Goal: Task Accomplishment & Management: Manage account settings

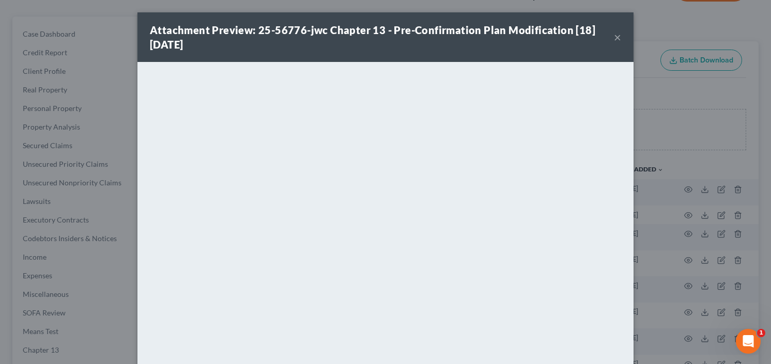
click at [614, 36] on button "×" at bounding box center [617, 37] width 7 height 12
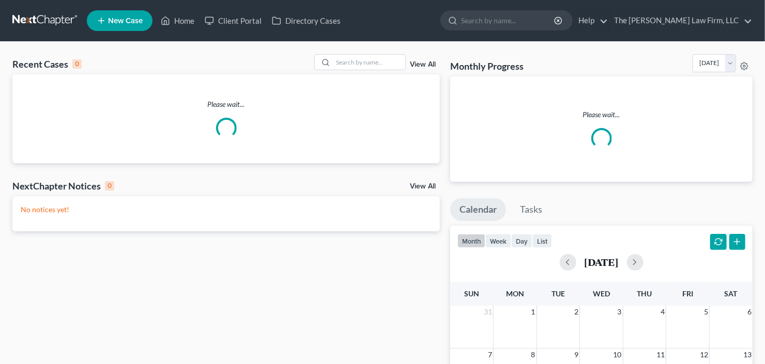
click at [532, 37] on nav "Home New Case Client Portal Directory Cases The Craig Black Law Firm, LLC cb@cr…" at bounding box center [382, 20] width 765 height 41
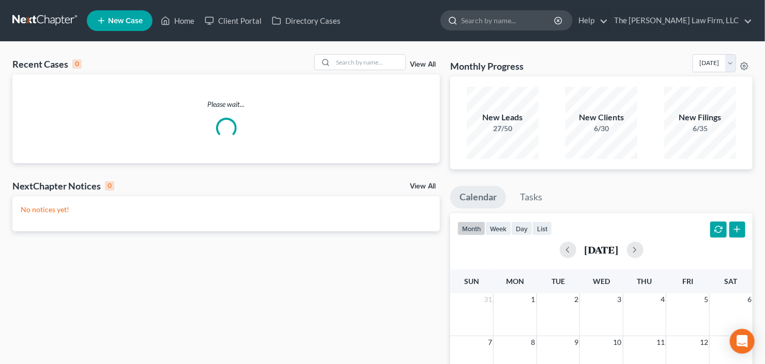
click at [535, 25] on input "search" at bounding box center [508, 20] width 95 height 19
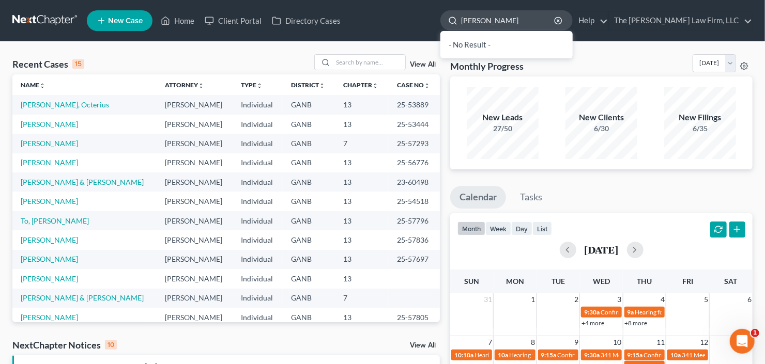
type input "charles"
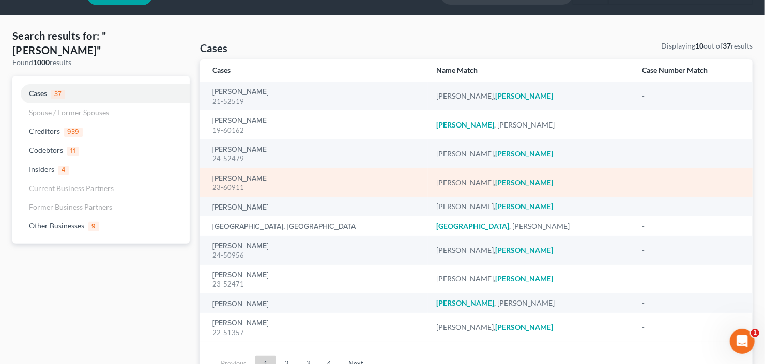
scroll to position [78, 0]
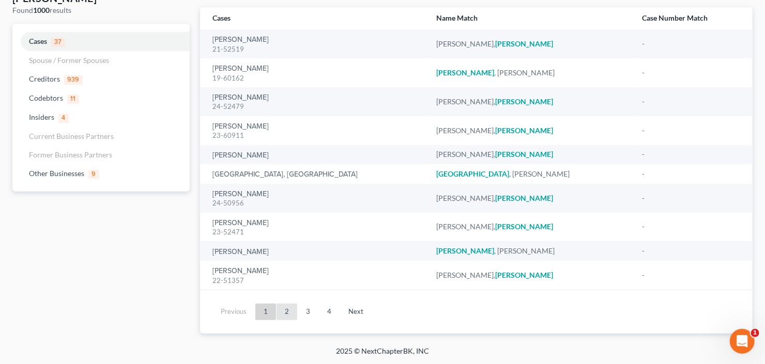
click at [279, 315] on link "2" at bounding box center [286, 312] width 21 height 17
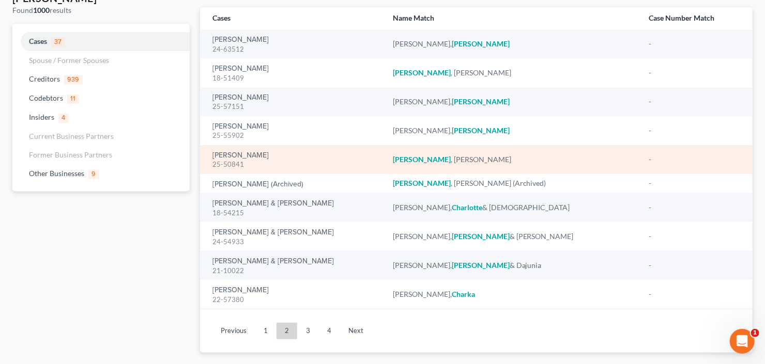
click at [229, 149] on div "Charles, Pauline 25-50841" at bounding box center [294, 159] width 164 height 20
click at [230, 153] on link "Charles, Pauline" at bounding box center [240, 155] width 56 height 7
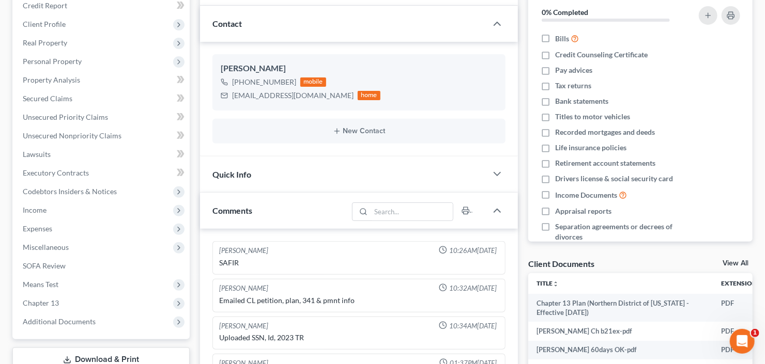
scroll to position [243, 0]
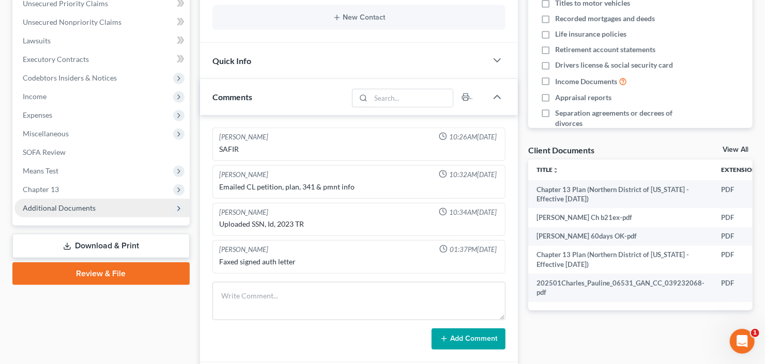
click at [66, 211] on span "Additional Documents" at bounding box center [101, 208] width 175 height 19
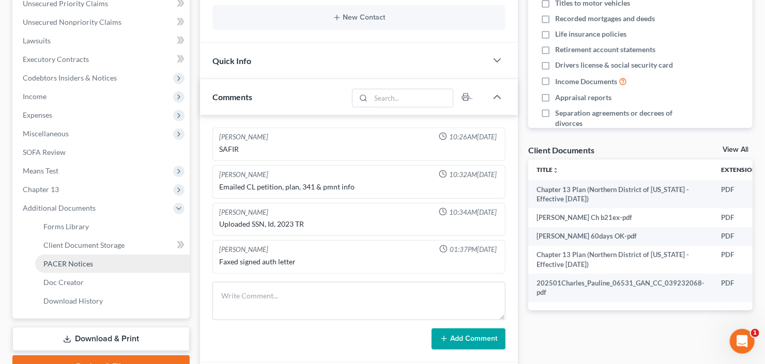
click at [70, 263] on span "PACER Notices" at bounding box center [68, 263] width 50 height 9
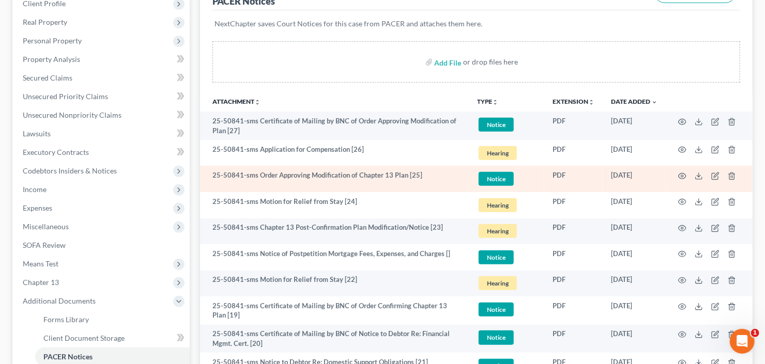
scroll to position [165, 0]
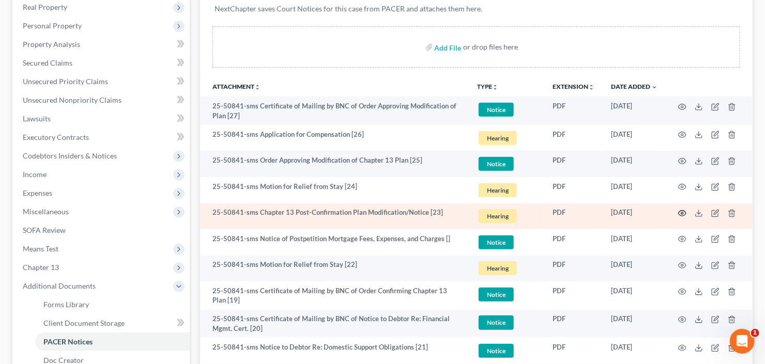
click at [681, 214] on icon "button" at bounding box center [682, 214] width 8 height 6
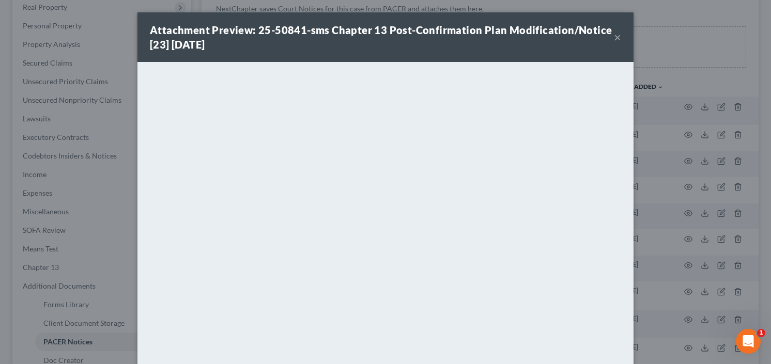
click at [614, 37] on button "×" at bounding box center [617, 37] width 7 height 12
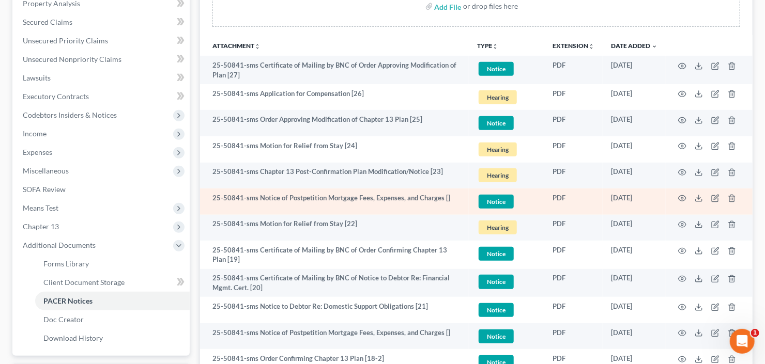
scroll to position [207, 0]
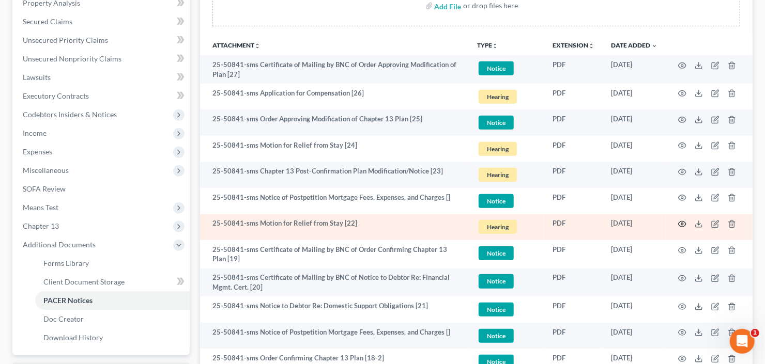
click at [680, 224] on icon "button" at bounding box center [682, 224] width 8 height 8
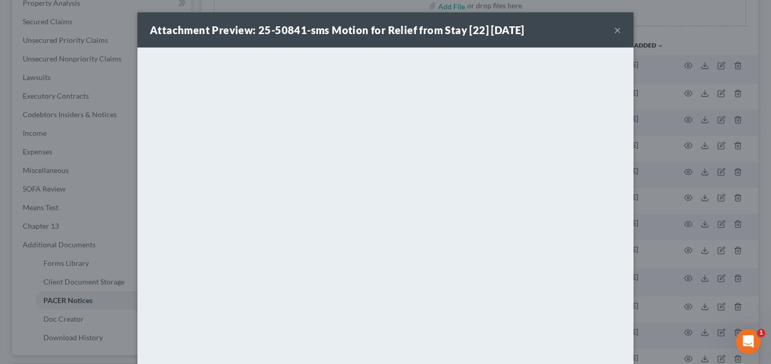
click at [615, 28] on button "×" at bounding box center [617, 30] width 7 height 12
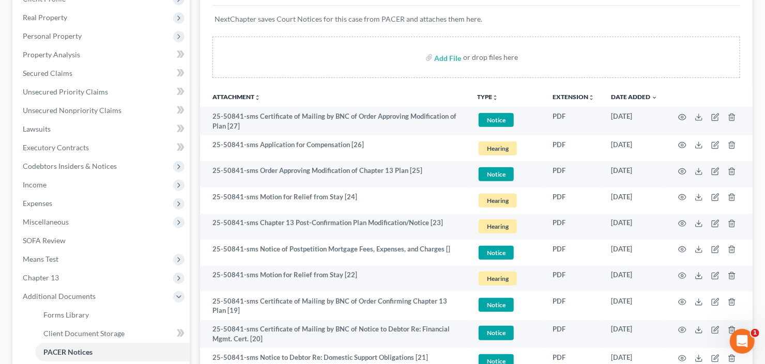
scroll to position [83, 0]
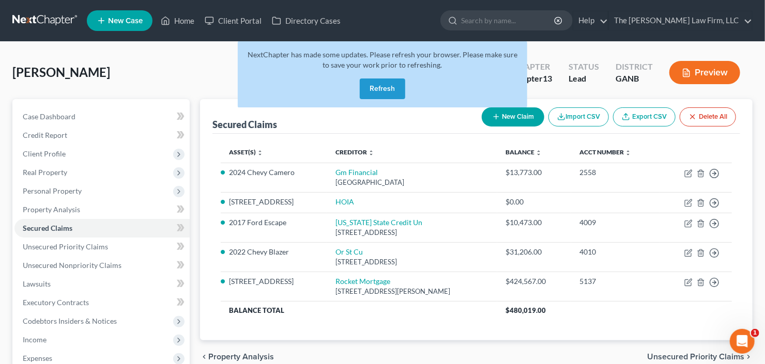
click at [397, 87] on button "Refresh" at bounding box center [382, 89] width 45 height 21
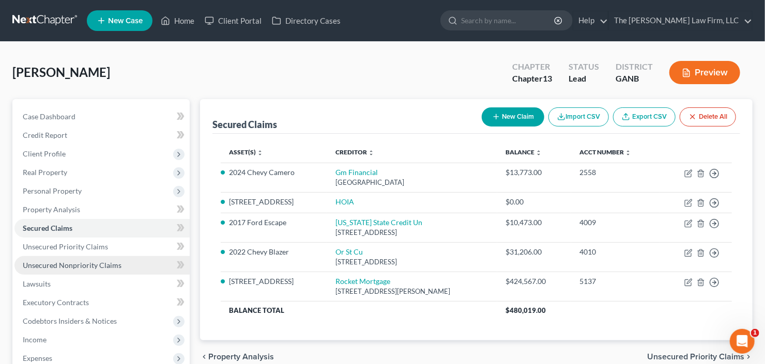
click at [84, 268] on link "Unsecured Nonpriority Claims" at bounding box center [101, 265] width 175 height 19
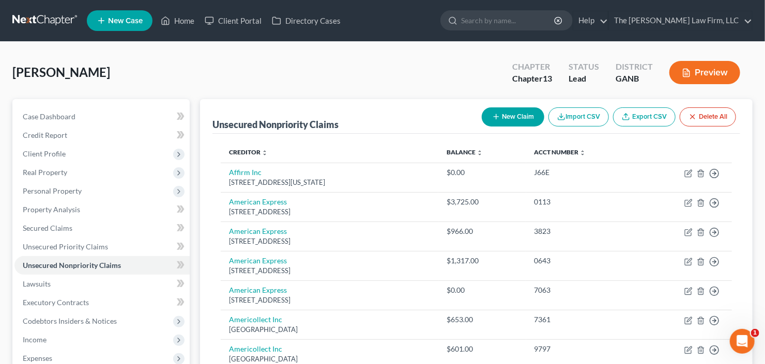
click at [512, 110] on button "New Claim" at bounding box center [513, 116] width 63 height 19
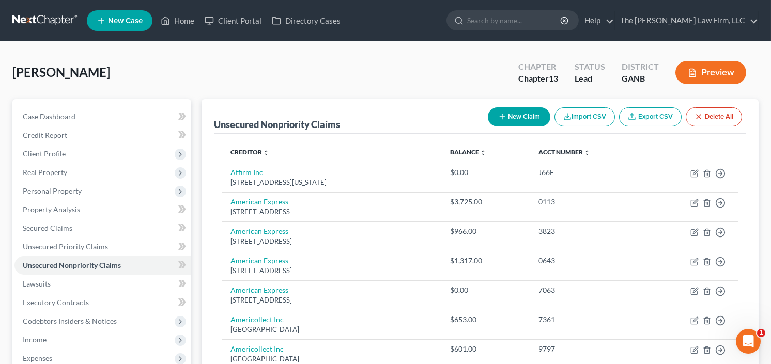
select select "0"
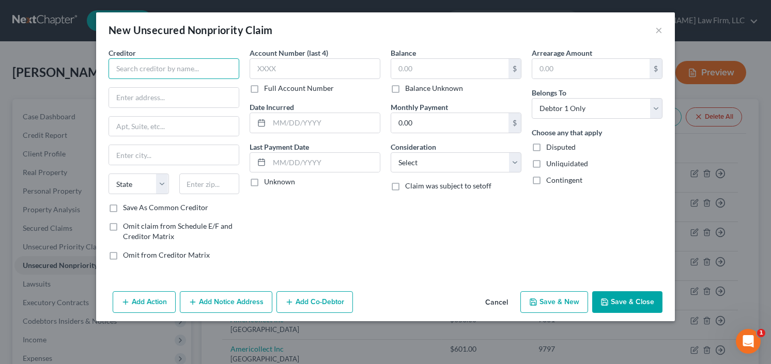
click at [151, 75] on input "text" at bounding box center [173, 68] width 131 height 21
type input "Velocity Investments LLC"
type input "c/o Alliant Capital"
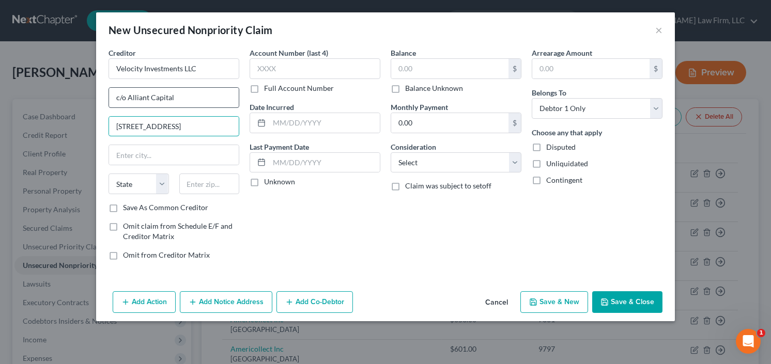
type input "1965 Sheridan Drive Suite 100"
type input "14223"
type input "Buffalo"
select select "35"
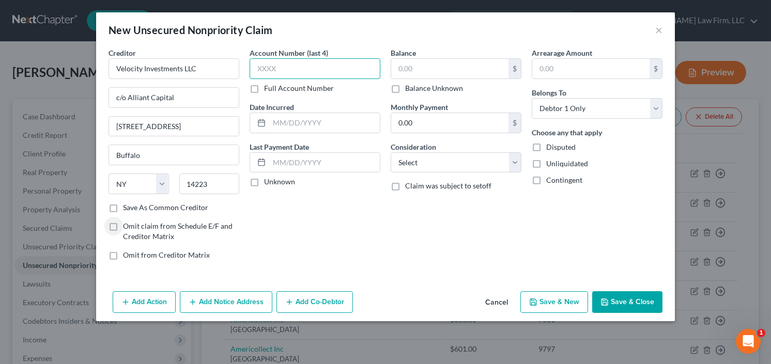
click at [284, 63] on input "text" at bounding box center [315, 68] width 131 height 21
type input "1734"
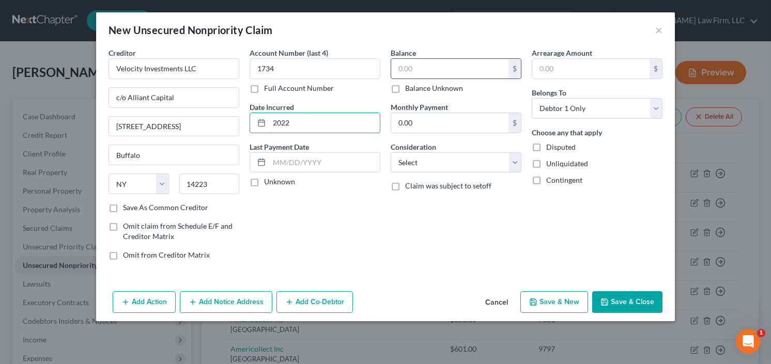
type input "2022"
click at [445, 60] on input "text" at bounding box center [449, 69] width 117 height 20
type input "14,477.67"
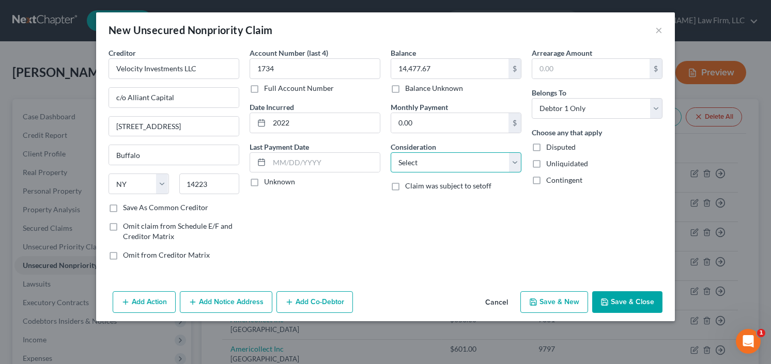
click at [472, 159] on select "Select Cable / Satellite Services Collection Agency Credit Card Debt Debt Couns…" at bounding box center [456, 162] width 131 height 21
select select "10"
click at [391, 152] on select "Select Cable / Satellite Services Collection Agency Credit Card Debt Debt Couns…" at bounding box center [456, 162] width 131 height 21
click at [608, 302] on icon "button" at bounding box center [604, 302] width 8 height 8
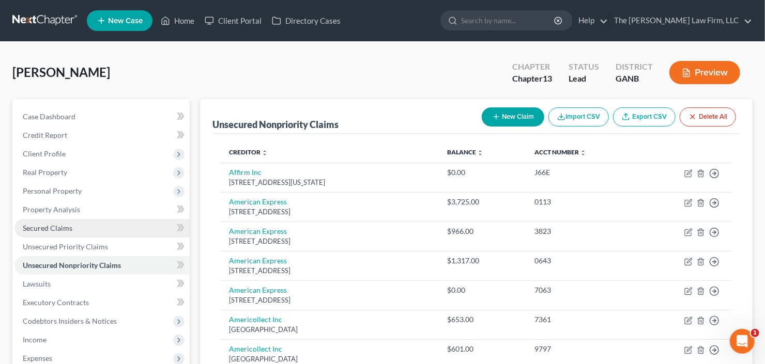
click at [53, 229] on span "Secured Claims" at bounding box center [48, 228] width 50 height 9
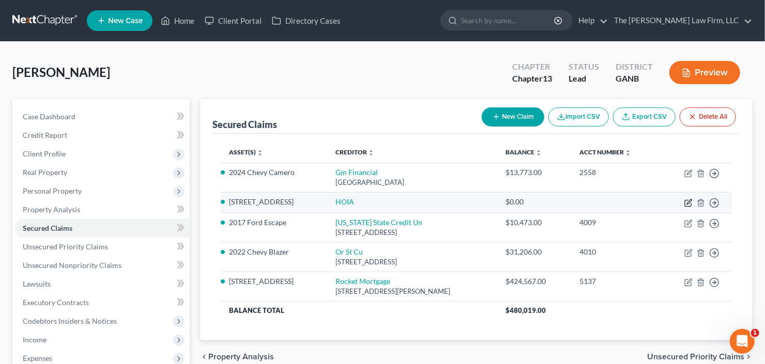
click at [691, 201] on icon "button" at bounding box center [688, 203] width 6 height 6
select select "0"
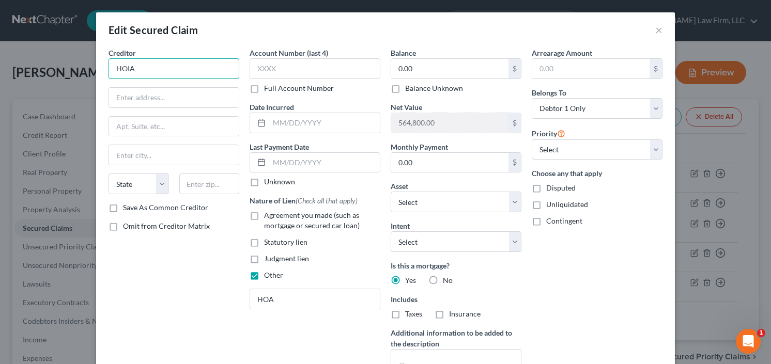
drag, startPoint x: 142, startPoint y: 68, endPoint x: 103, endPoint y: 74, distance: 38.7
click at [100, 74] on div "Creditor * HOIA State AL AK AR AZ CA CO CT DE DC FL GA GU HI ID IL IN IA KS KY …" at bounding box center [385, 231] width 579 height 367
type input "Real Manage HOA"
click at [156, 95] on input "text" at bounding box center [174, 98] width 130 height 20
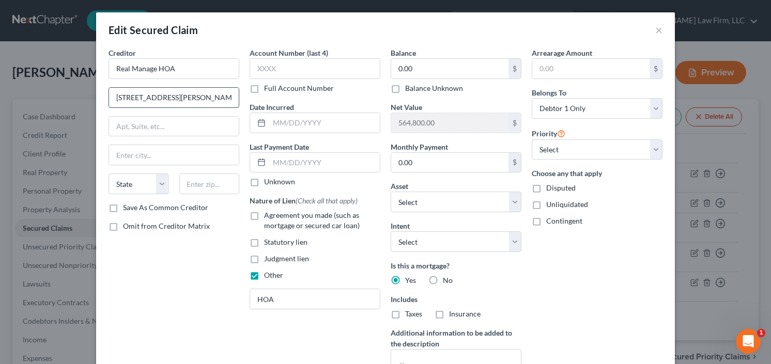
type input "3355 Koger BLVD"
type input "Suite 130"
type input "30096"
type input "Duluth"
select select "10"
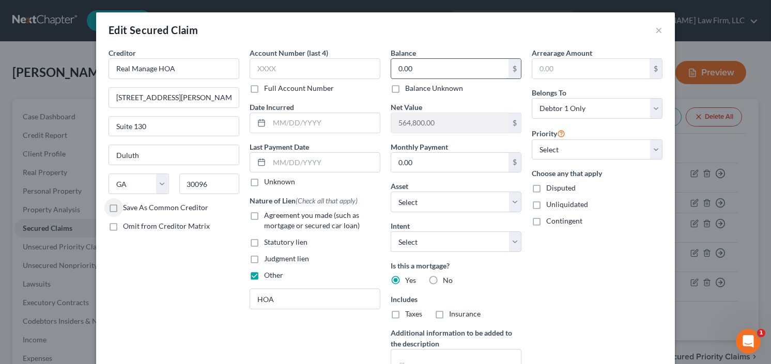
click at [435, 70] on input "0.00" at bounding box center [449, 69] width 117 height 20
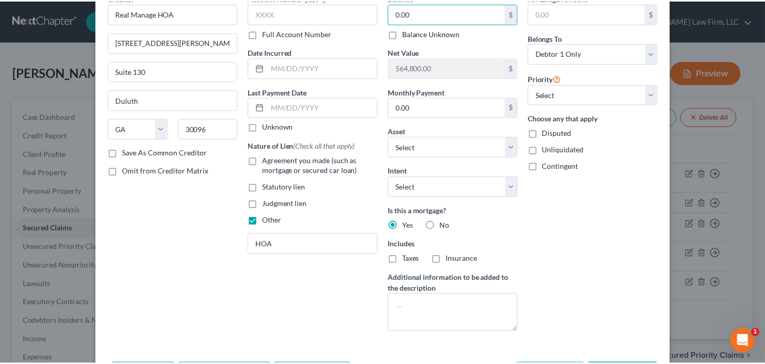
scroll to position [124, 0]
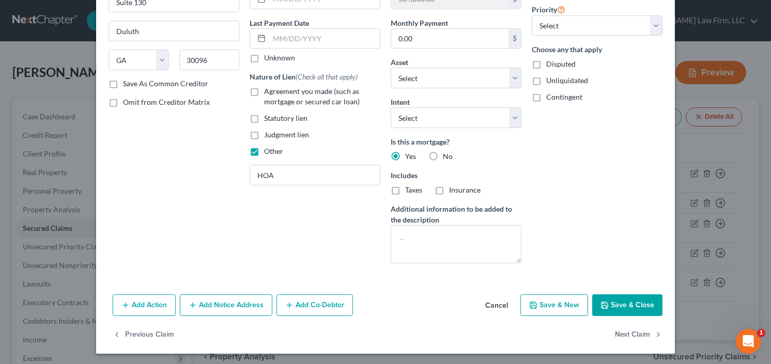
click at [617, 313] on button "Save & Close" at bounding box center [627, 305] width 70 height 22
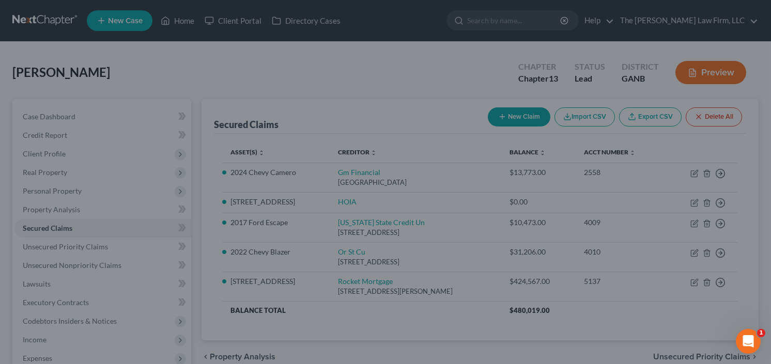
select select "7"
type input "0"
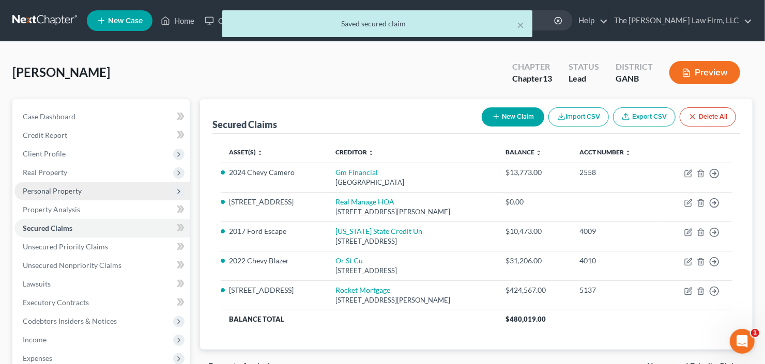
click at [60, 187] on span "Personal Property" at bounding box center [52, 191] width 59 height 9
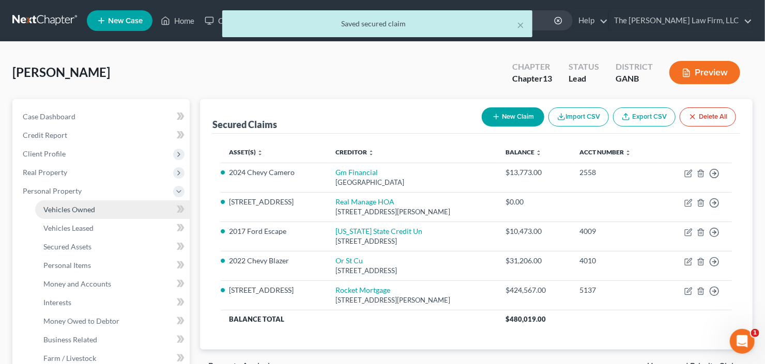
click at [67, 205] on span "Vehicles Owned" at bounding box center [69, 209] width 52 height 9
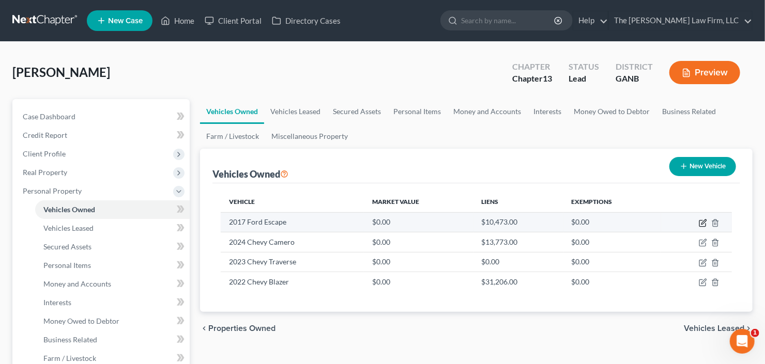
click at [705, 222] on icon "button" at bounding box center [702, 224] width 6 height 6
select select "0"
select select "9"
select select "0"
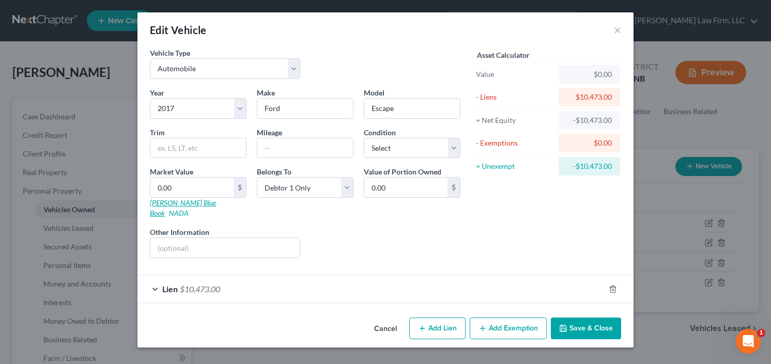
click at [172, 200] on link "Kelly Blue Book" at bounding box center [183, 207] width 66 height 19
click at [174, 183] on input "0.00" at bounding box center [191, 188] width 83 height 20
type input "1"
type input "1.00"
type input "10"
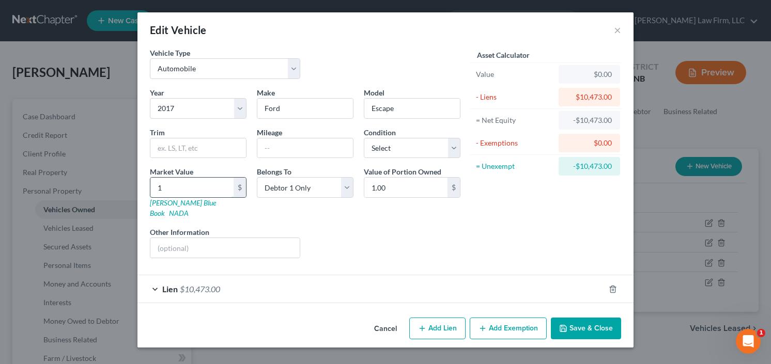
type input "10.00"
type input "100"
type input "100.00"
type input "1000"
type input "1,000.00"
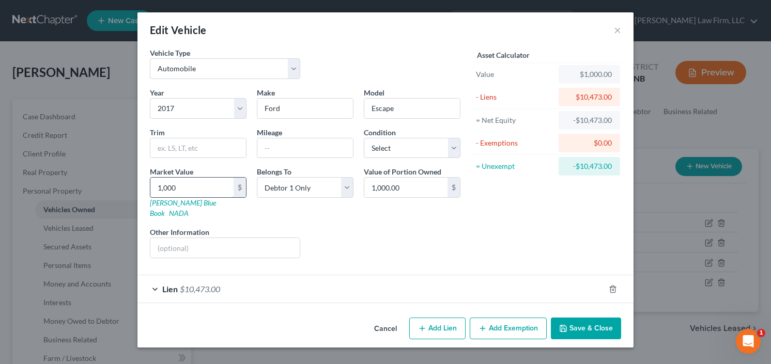
type input "1,0000"
type input "10,000.00"
type input "10,000"
click at [583, 318] on button "Save & Close" at bounding box center [586, 329] width 70 height 22
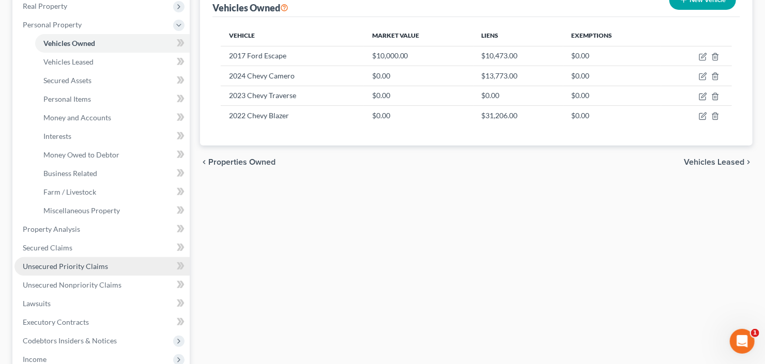
scroll to position [207, 0]
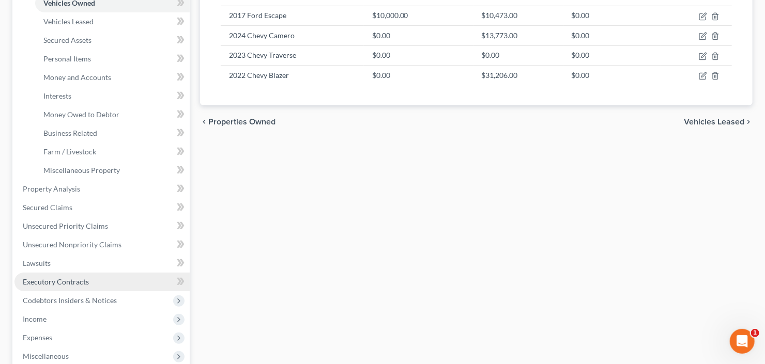
click at [74, 284] on span "Executory Contracts" at bounding box center [56, 281] width 66 height 9
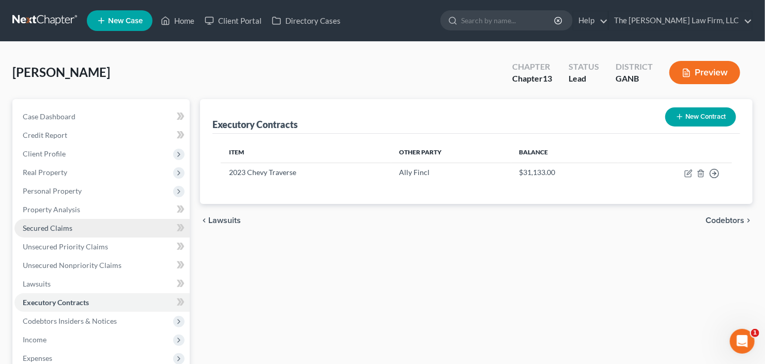
click at [72, 229] on link "Secured Claims" at bounding box center [101, 228] width 175 height 19
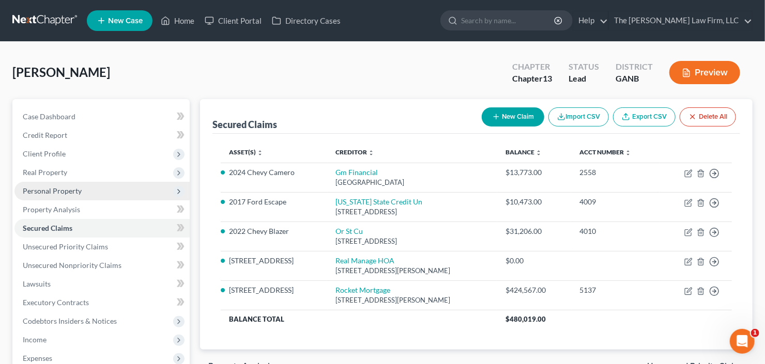
click at [63, 195] on span "Personal Property" at bounding box center [101, 191] width 175 height 19
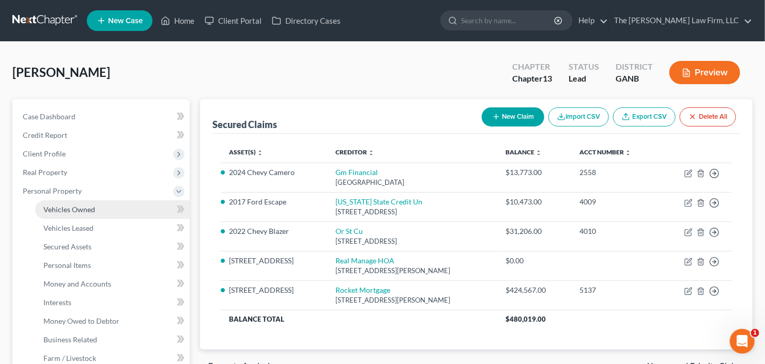
click at [97, 212] on link "Vehicles Owned" at bounding box center [112, 209] width 154 height 19
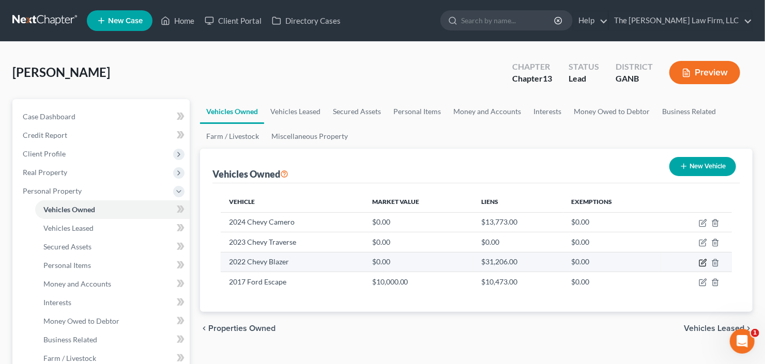
click at [702, 260] on icon "button" at bounding box center [703, 263] width 8 height 8
select select "0"
select select "4"
select select "0"
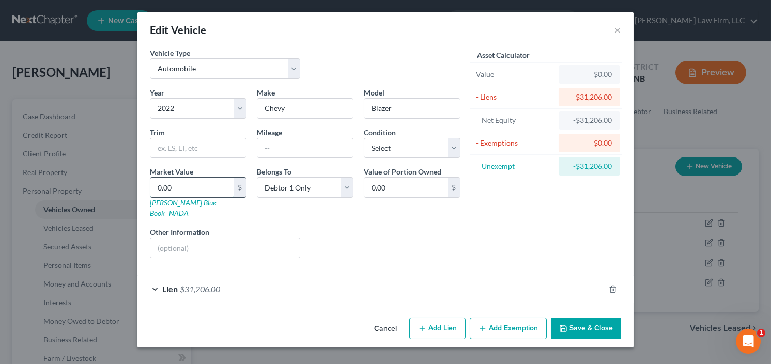
click at [159, 189] on input "0.00" at bounding box center [191, 188] width 83 height 20
type input "2"
type input "2.00"
type input "27"
type input "27.00"
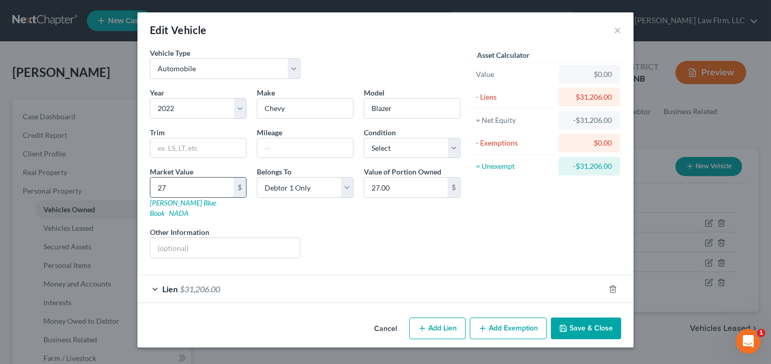
type input "270"
type input "270.00"
type input "2700"
type input "2,700.00"
type input "2,7000"
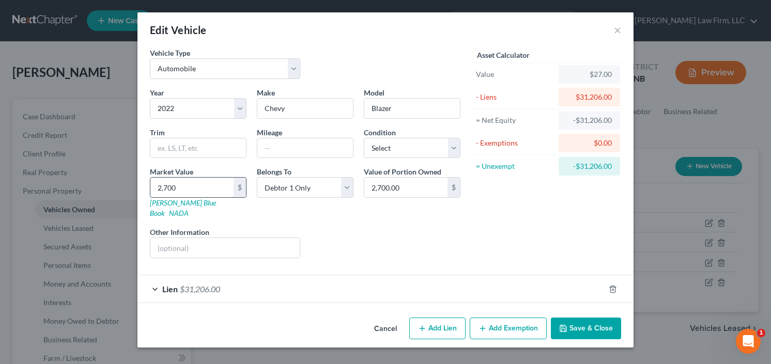
type input "27,000.00"
type input "27,000"
click at [614, 318] on button "Save & Close" at bounding box center [586, 329] width 70 height 22
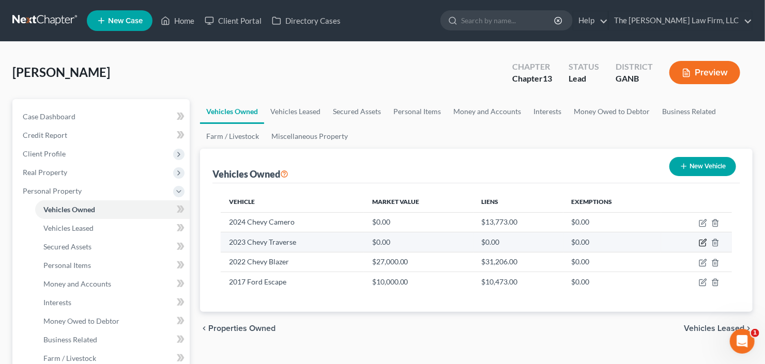
click at [702, 240] on icon "button" at bounding box center [703, 243] width 8 height 8
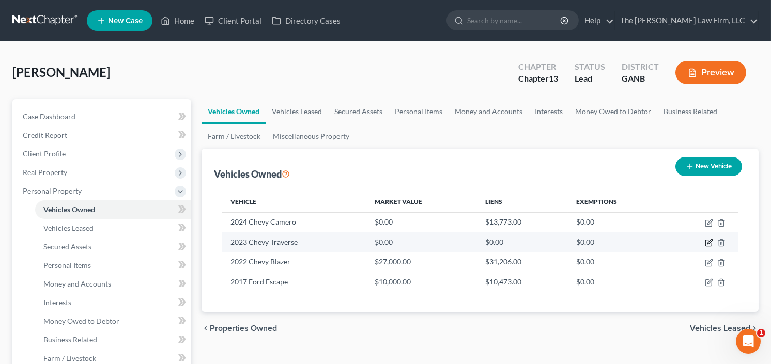
select select "0"
select select "3"
select select "0"
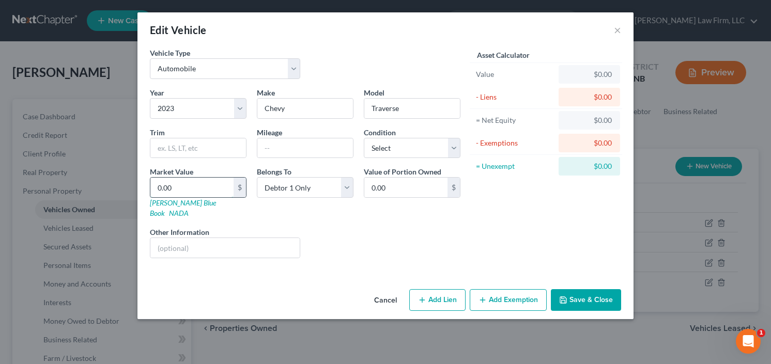
click at [175, 189] on input "0.00" at bounding box center [191, 188] width 83 height 20
type input "2"
type input "2.00"
type input "24"
type input "24.00"
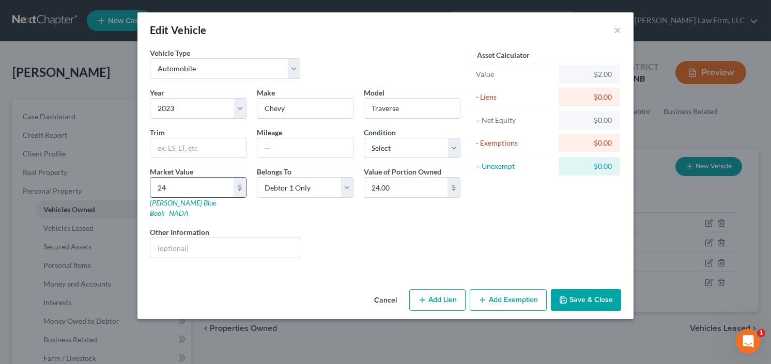
type input "240"
type input "240.00"
type input "2400"
type input "2,400.00"
type input "2,4000"
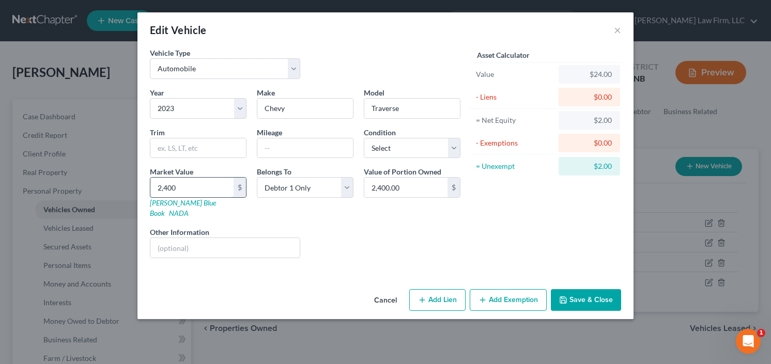
type input "24,000.00"
type input "24,000"
click at [581, 289] on button "Save & Close" at bounding box center [586, 300] width 70 height 22
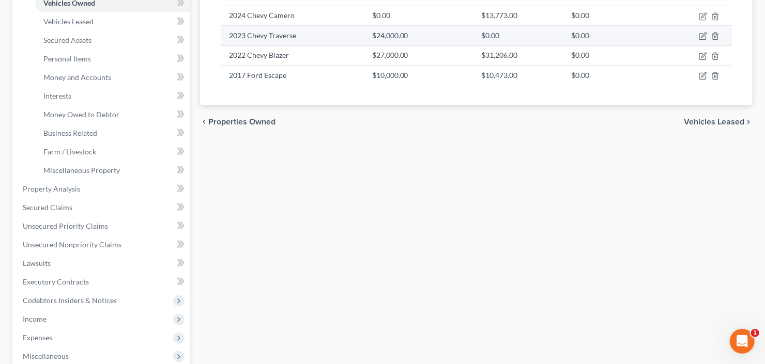
scroll to position [124, 0]
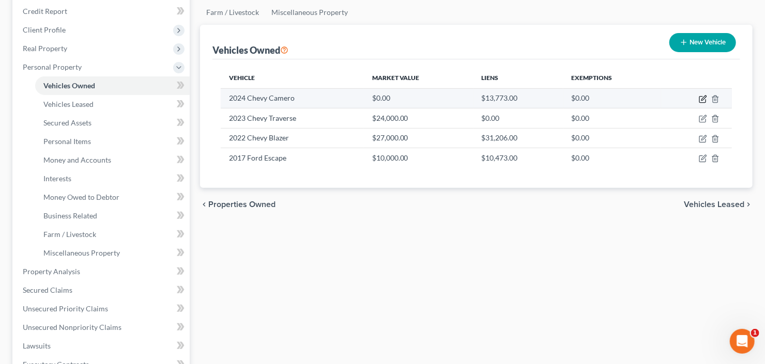
click at [704, 98] on icon "button" at bounding box center [703, 99] width 8 height 8
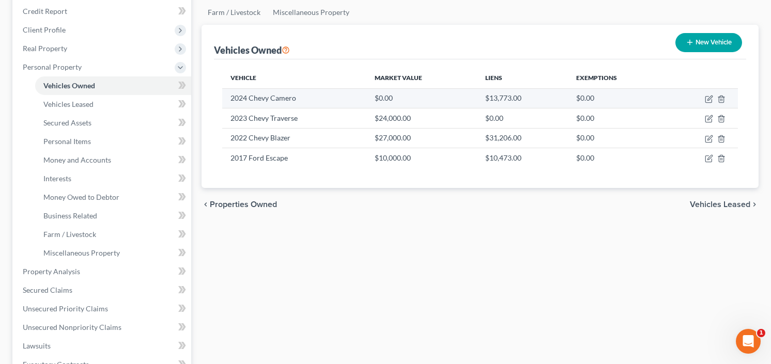
select select "0"
select select "2"
select select "0"
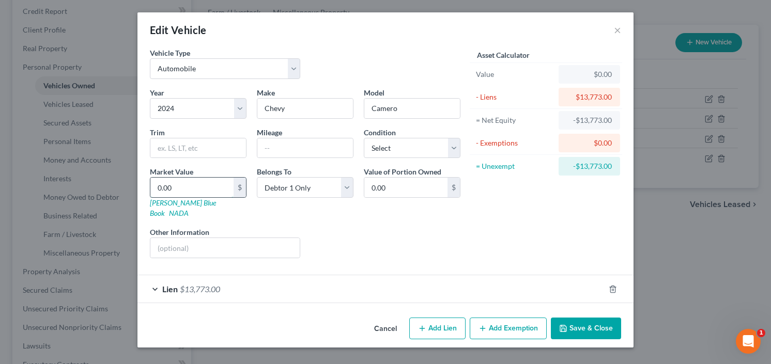
click at [188, 187] on input "0.00" at bounding box center [191, 188] width 83 height 20
type input "3"
type input "3.00"
type input "30"
type input "30.00"
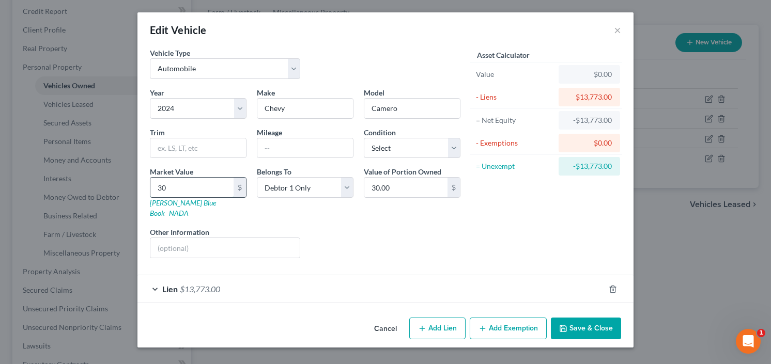
type input "300"
type input "300.00"
type input "3000"
type input "3,000.00"
type input "3,0000"
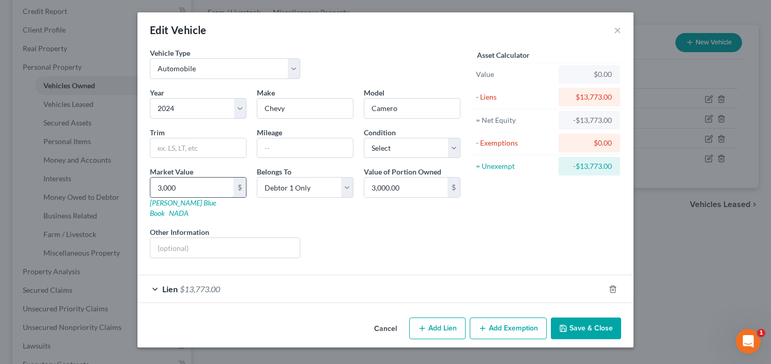
type input "30,000.00"
click at [582, 318] on button "Save & Close" at bounding box center [586, 329] width 70 height 22
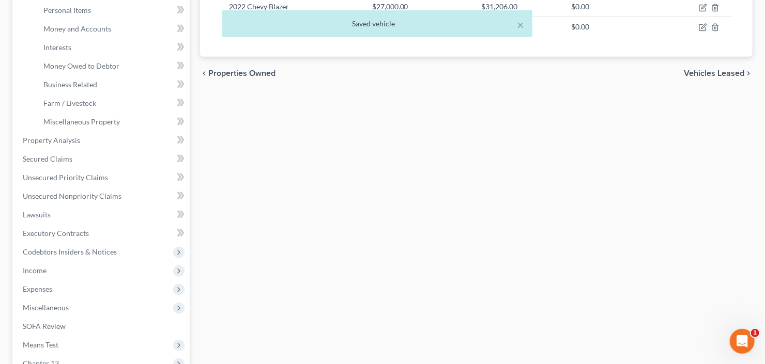
scroll to position [289, 0]
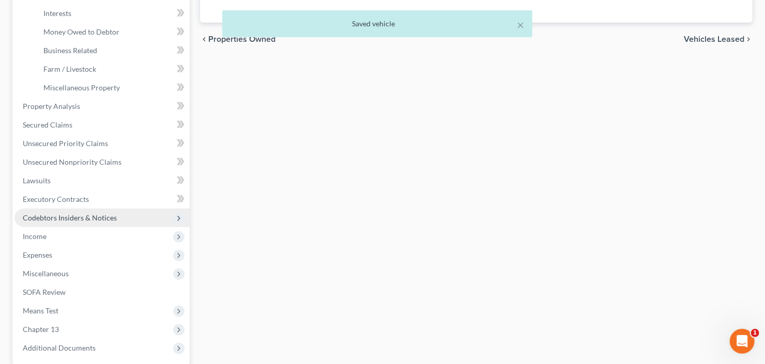
click at [56, 222] on span "Codebtors Insiders & Notices" at bounding box center [101, 218] width 175 height 19
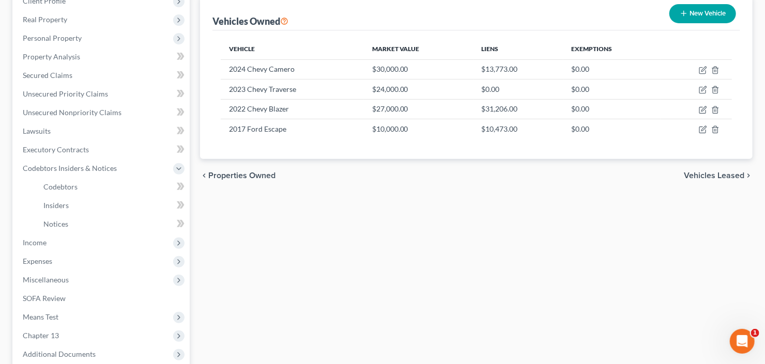
scroll to position [92, 0]
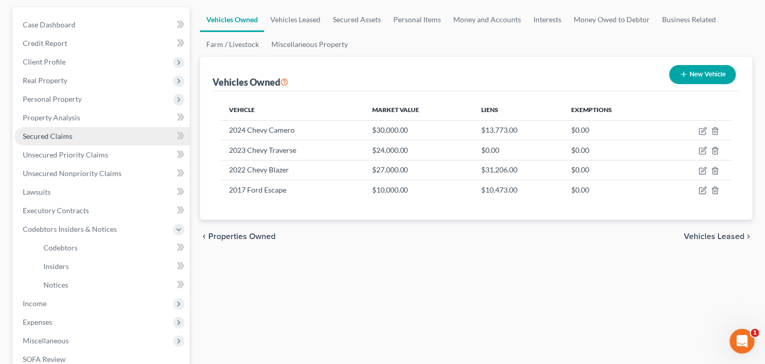
click at [37, 136] on span "Secured Claims" at bounding box center [48, 136] width 50 height 9
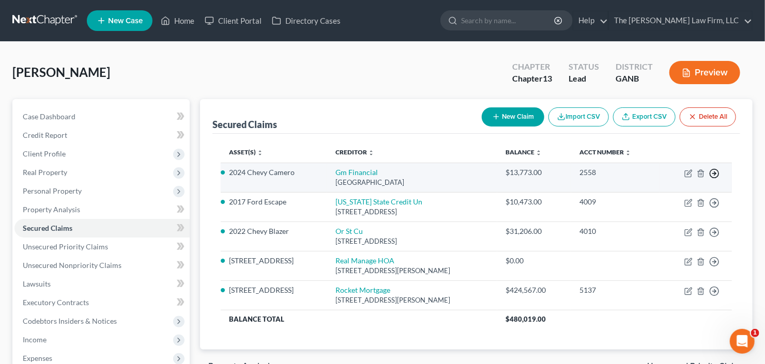
click at [714, 174] on polyline "button" at bounding box center [715, 174] width 2 height 4
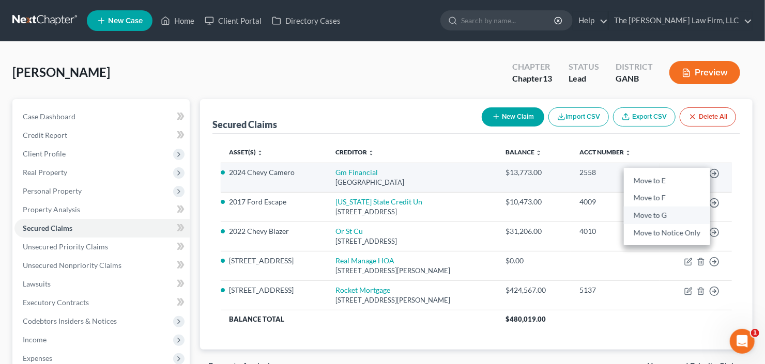
click at [653, 212] on link "Move to G" at bounding box center [667, 216] width 86 height 18
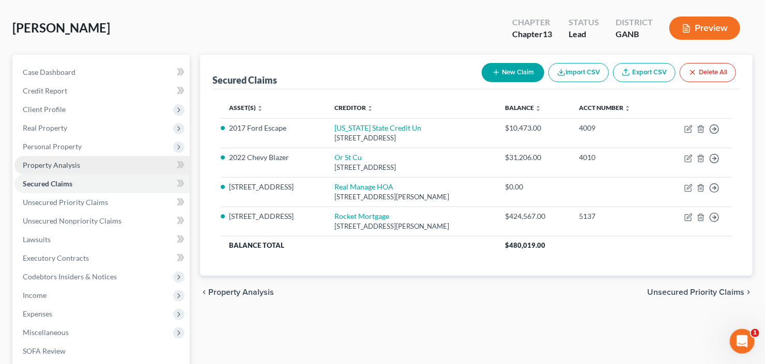
scroll to position [83, 0]
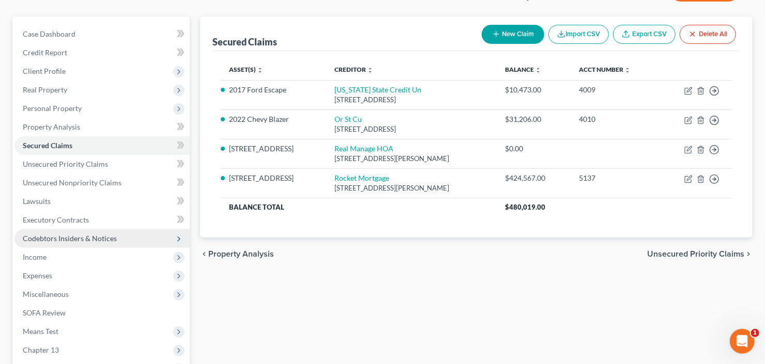
click at [60, 239] on span "Codebtors Insiders & Notices" at bounding box center [70, 238] width 94 height 9
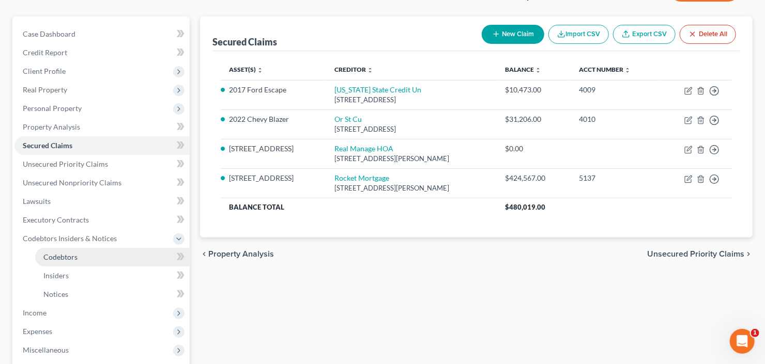
click at [56, 261] on link "Codebtors" at bounding box center [112, 257] width 154 height 19
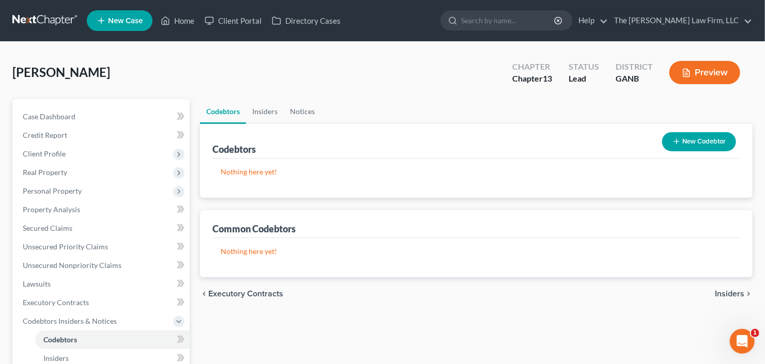
click at [684, 137] on button "New Codebtor" at bounding box center [699, 141] width 74 height 19
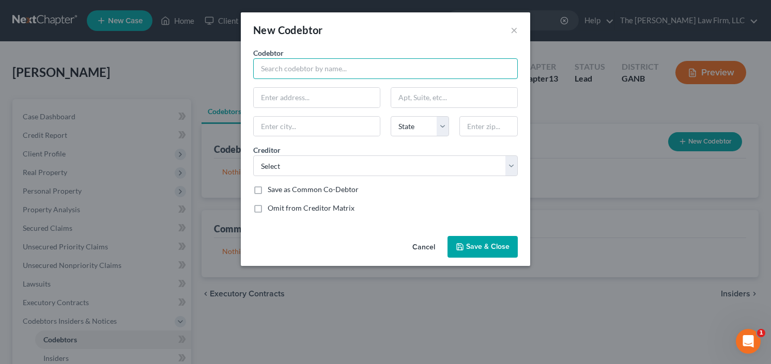
click at [306, 67] on input "text" at bounding box center [385, 68] width 265 height 21
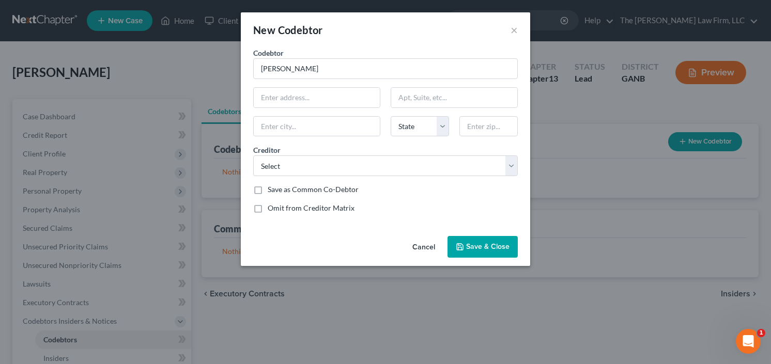
type input "Joseph Salerno"
click at [298, 97] on input "text" at bounding box center [317, 98] width 126 height 20
type input "3461 Stonevine Way"
type input "30519"
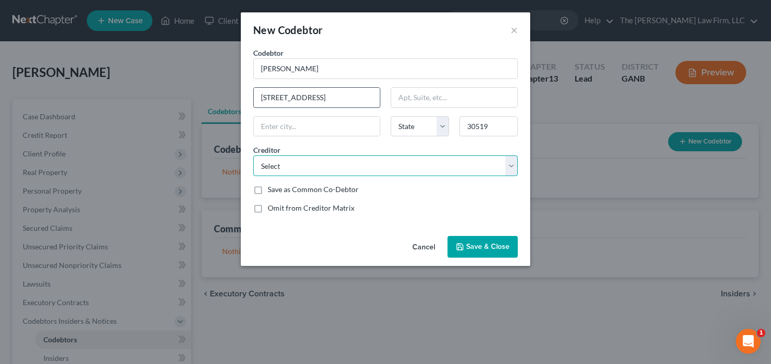
type input "Buford"
select select "10"
click at [383, 170] on select "Select Oregon State Credit Un Merrick Bank Corp Usaa Fsb Citi Oregon State Cred…" at bounding box center [385, 166] width 265 height 21
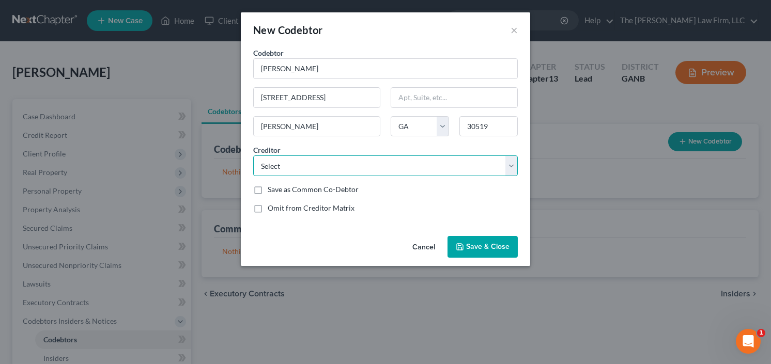
select select "23"
click at [253, 156] on select "Select Oregon State Credit Un Merrick Bank Corp Usaa Fsb Citi Oregon State Cred…" at bounding box center [385, 166] width 265 height 21
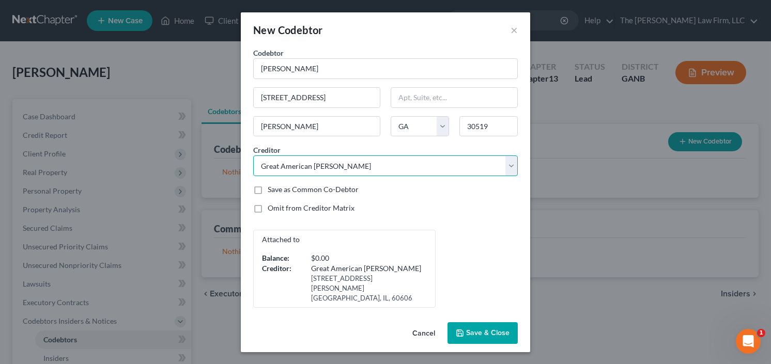
click at [350, 164] on select "Select Oregon State Credit Un Merrick Bank Corp Usaa Fsb Citi Oregon State Cred…" at bounding box center [385, 166] width 265 height 21
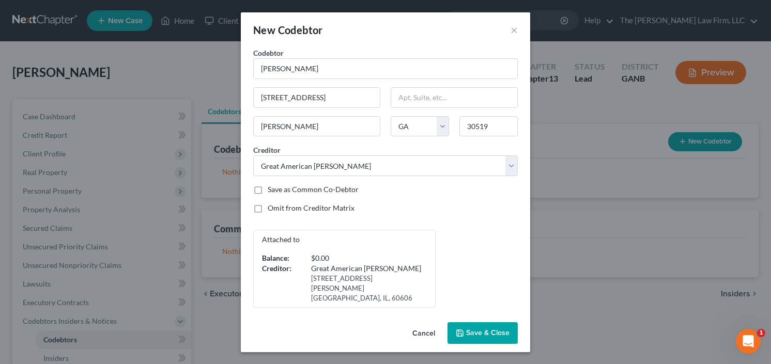
click at [449, 234] on div "Attached to Balance: $0.00 Creditor: Great American Finan 205 W Wacker Dr Chica…" at bounding box center [385, 269] width 275 height 78
click at [473, 329] on span "Save & Close" at bounding box center [487, 333] width 43 height 9
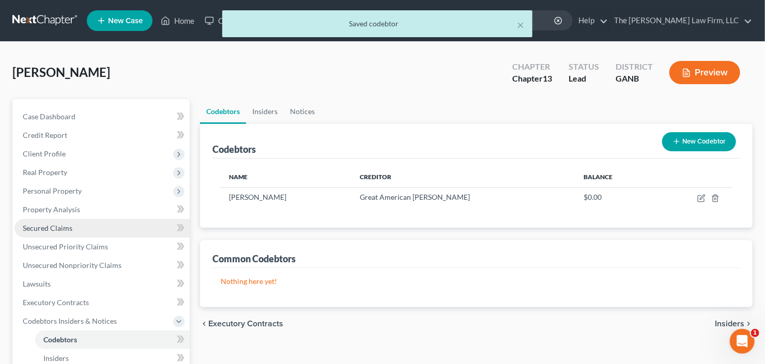
click at [43, 228] on span "Secured Claims" at bounding box center [48, 228] width 50 height 9
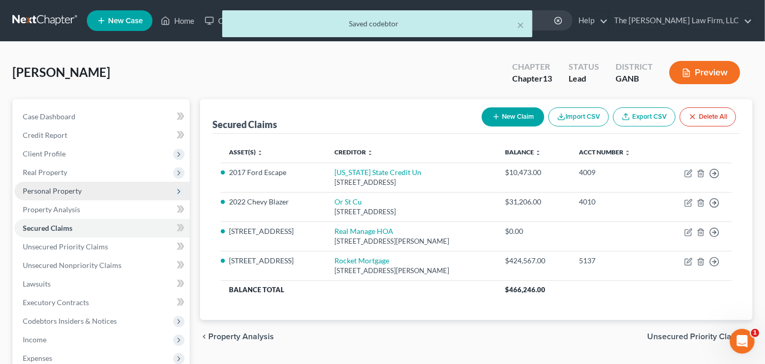
click at [54, 189] on span "Personal Property" at bounding box center [52, 191] width 59 height 9
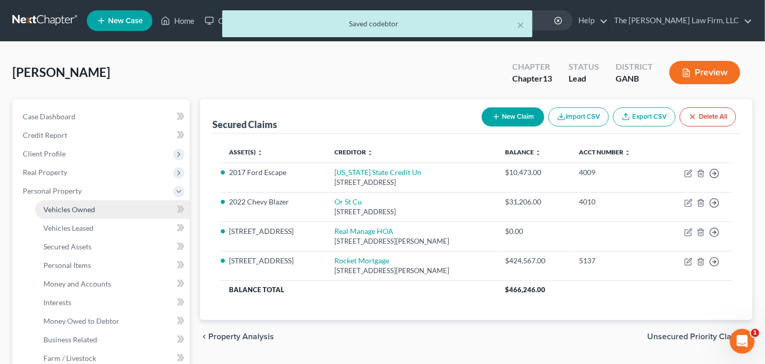
click at [67, 207] on span "Vehicles Owned" at bounding box center [69, 209] width 52 height 9
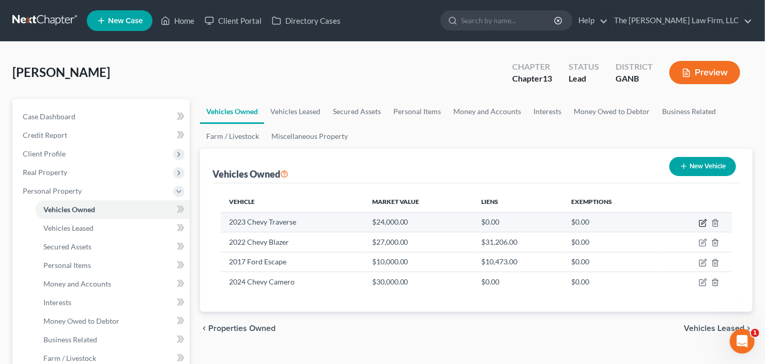
click at [703, 221] on icon "button" at bounding box center [703, 222] width 5 height 5
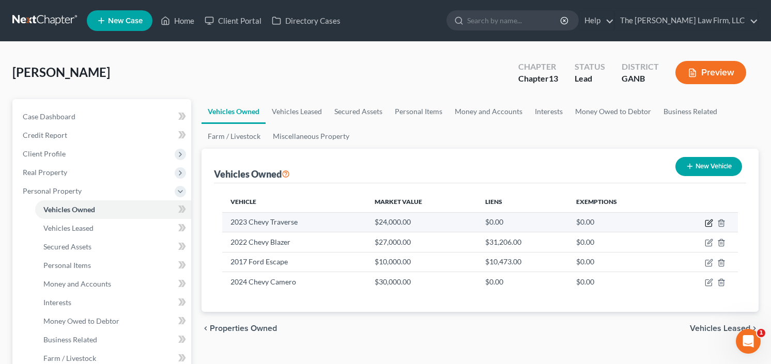
select select "0"
select select "3"
select select "0"
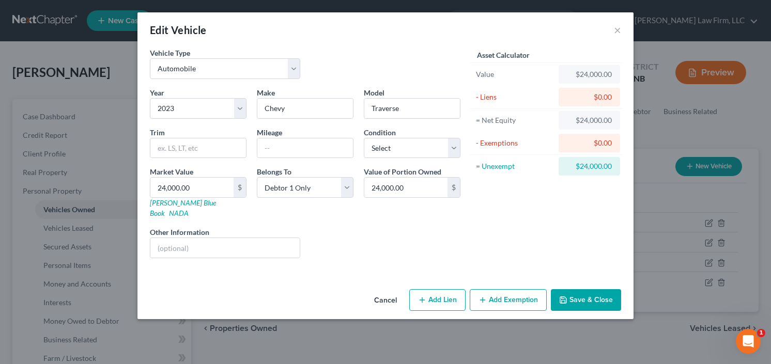
click at [602, 289] on button "Save & Close" at bounding box center [586, 300] width 70 height 22
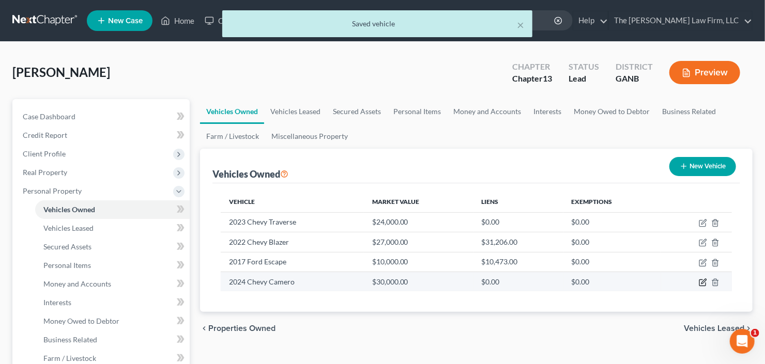
click at [701, 280] on icon "button" at bounding box center [703, 282] width 8 height 8
select select "0"
select select "2"
select select "0"
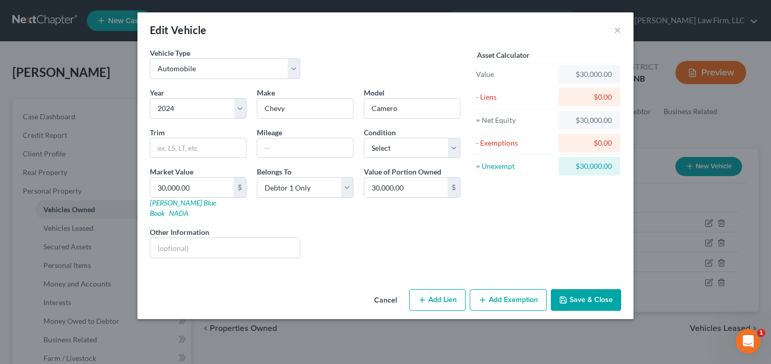
click at [573, 289] on button "Save & Close" at bounding box center [586, 300] width 70 height 22
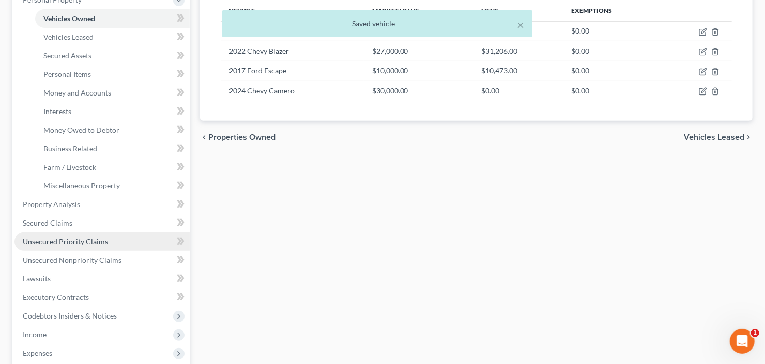
scroll to position [207, 0]
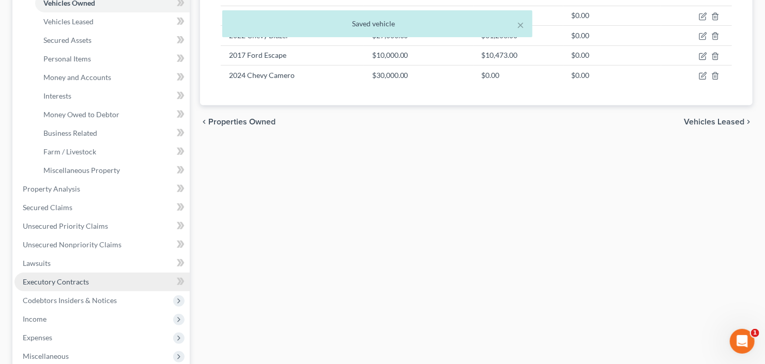
click at [75, 284] on span "Executory Contracts" at bounding box center [56, 281] width 66 height 9
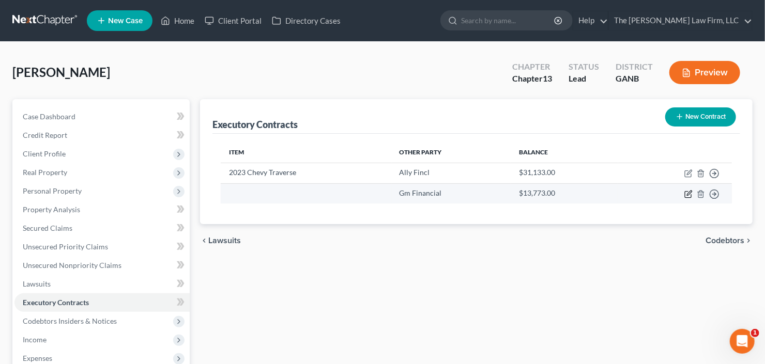
click at [689, 192] on icon "button" at bounding box center [688, 194] width 8 height 8
select select "45"
select select "0"
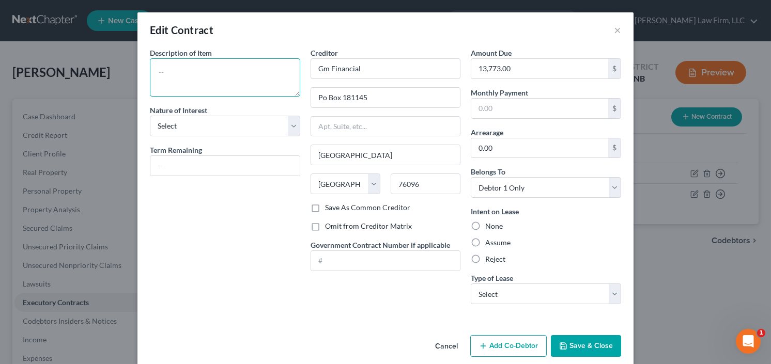
click at [194, 69] on textarea at bounding box center [225, 77] width 150 height 38
type textarea "2024 Chevy Camaro"
click at [485, 240] on label "Assume" at bounding box center [497, 243] width 25 height 10
click at [489, 240] on input "Assume" at bounding box center [492, 241] width 7 height 7
radio input "true"
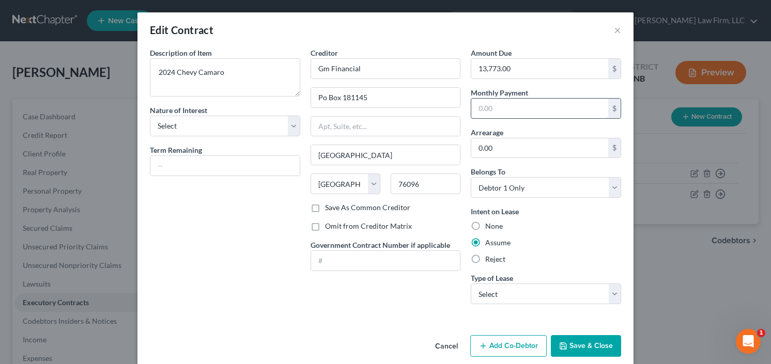
click at [505, 110] on input "text" at bounding box center [539, 109] width 137 height 20
click at [544, 291] on select "Select Real Estate Car Other" at bounding box center [546, 294] width 150 height 21
select select "1"
click at [471, 284] on select "Select Real Estate Car Other" at bounding box center [546, 294] width 150 height 21
click at [499, 112] on input "text" at bounding box center [539, 109] width 137 height 20
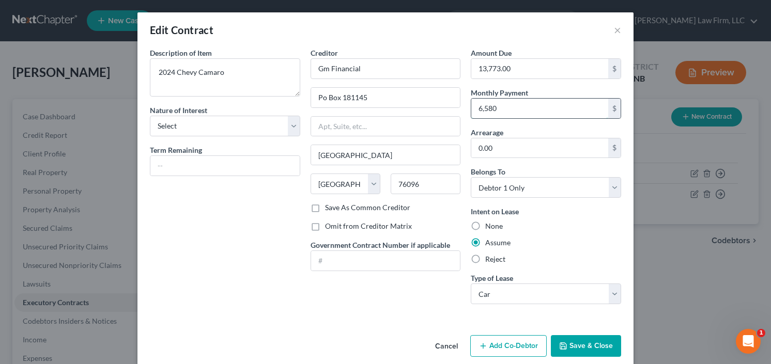
click at [499, 111] on input "6,580" at bounding box center [539, 109] width 137 height 20
drag, startPoint x: 499, startPoint y: 109, endPoint x: 474, endPoint y: 112, distance: 24.9
click at [474, 112] on input "6,580" at bounding box center [539, 109] width 137 height 20
type input "680"
click at [582, 342] on button "Save & Close" at bounding box center [586, 346] width 70 height 22
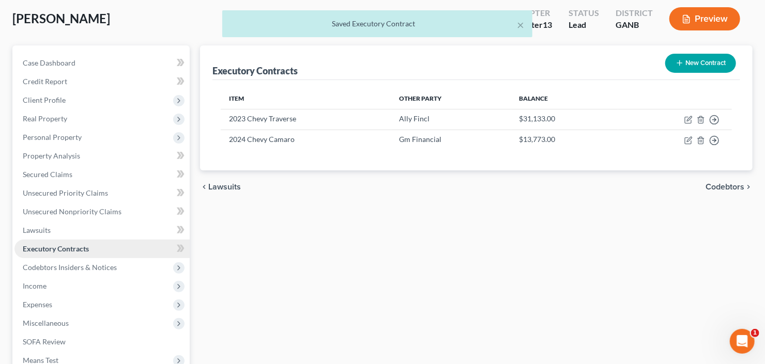
scroll to position [83, 0]
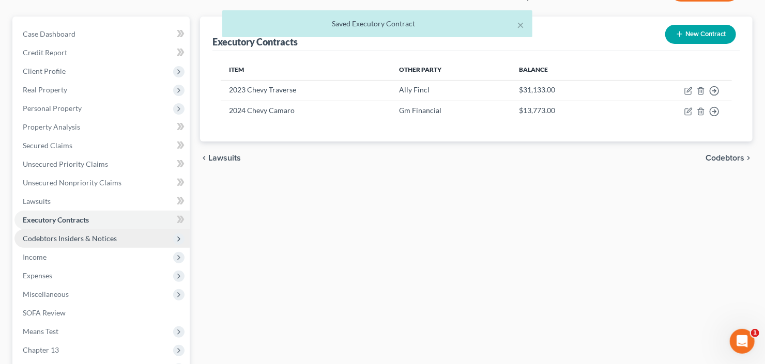
drag, startPoint x: 57, startPoint y: 238, endPoint x: 78, endPoint y: 239, distance: 20.7
click at [57, 238] on span "Codebtors Insiders & Notices" at bounding box center [70, 238] width 94 height 9
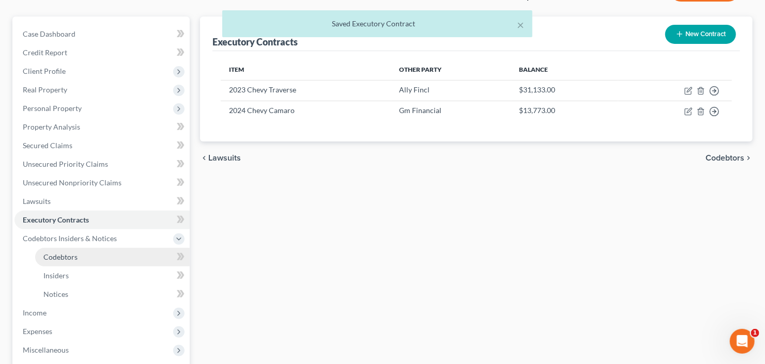
click at [85, 256] on link "Codebtors" at bounding box center [112, 257] width 154 height 19
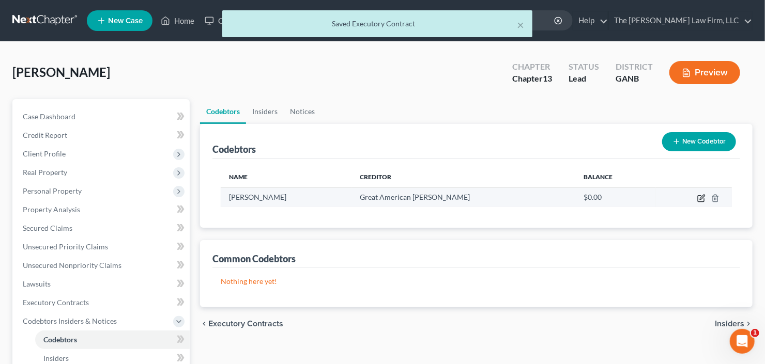
click at [705, 196] on icon "button" at bounding box center [701, 198] width 8 height 8
select select "10"
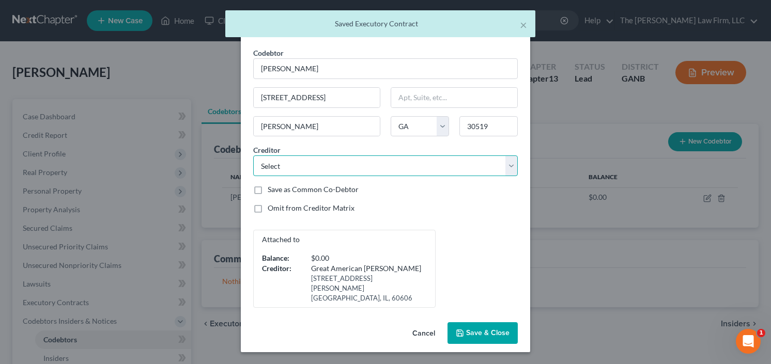
click at [362, 164] on select "Select Oregon State Credit Un Merrick Bank Corp Usaa Fsb Citi Oregon State Cred…" at bounding box center [385, 166] width 265 height 21
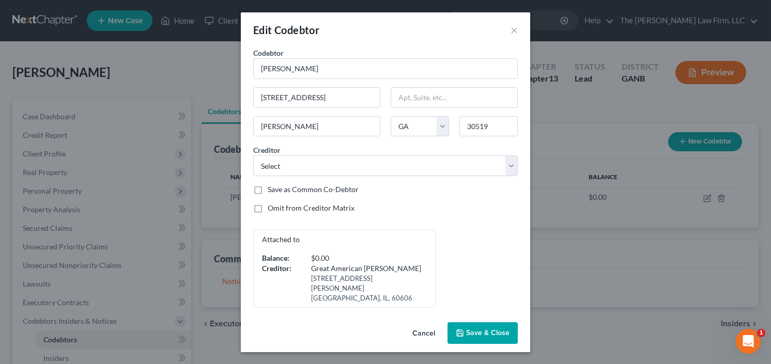
drag, startPoint x: 472, startPoint y: 327, endPoint x: 479, endPoint y: 326, distance: 6.7
click at [472, 327] on button "Save & Close" at bounding box center [482, 333] width 70 height 22
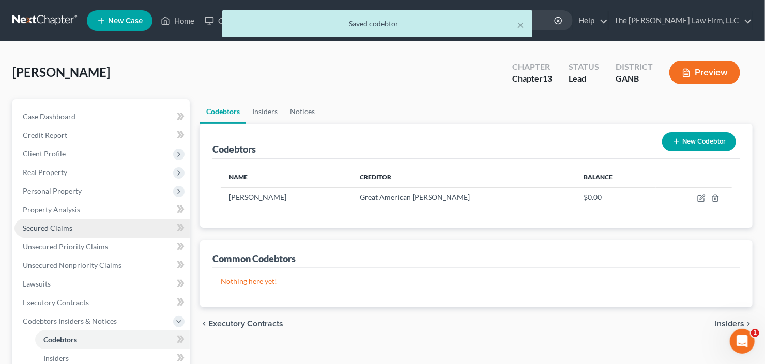
click at [34, 224] on span "Secured Claims" at bounding box center [48, 228] width 50 height 9
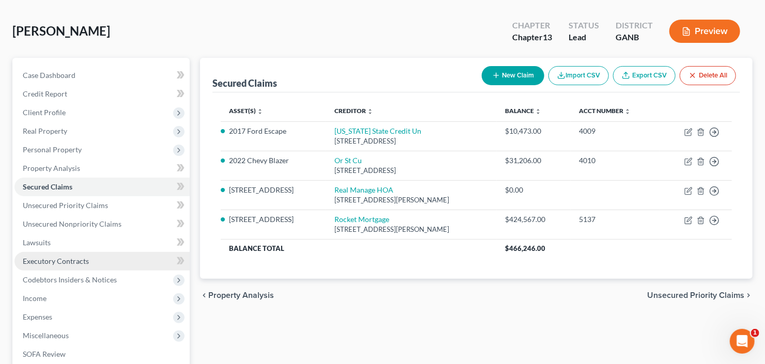
click at [77, 254] on link "Executory Contracts" at bounding box center [101, 261] width 175 height 19
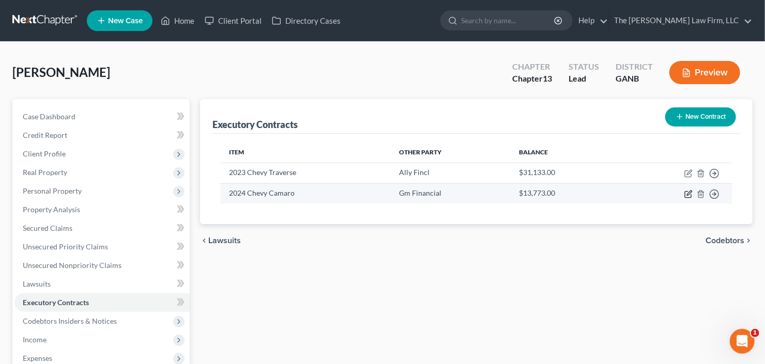
click at [687, 193] on icon "button" at bounding box center [689, 193] width 5 height 5
select select "45"
select select "0"
select select "1"
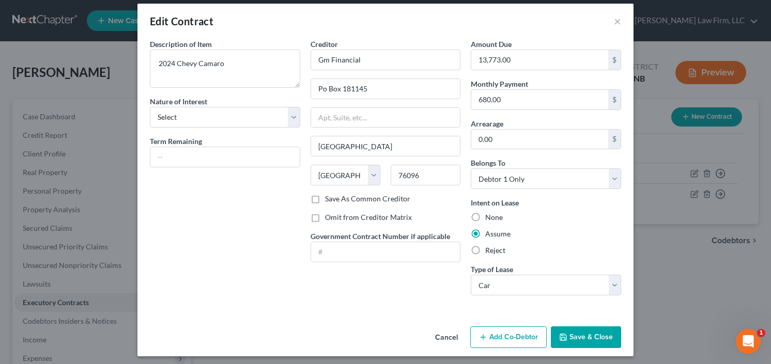
scroll to position [12, 0]
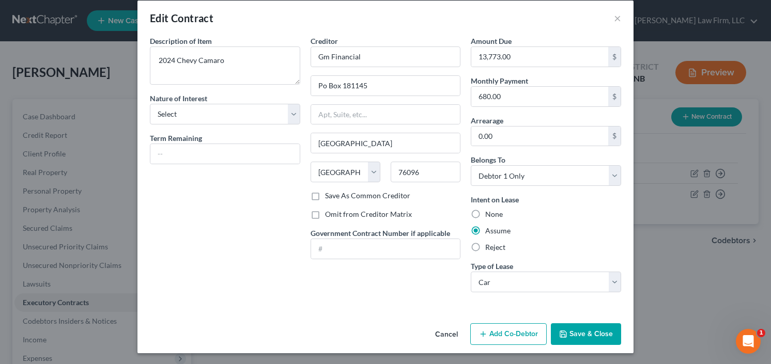
click at [513, 332] on button "Add Co-Debtor" at bounding box center [508, 334] width 76 height 22
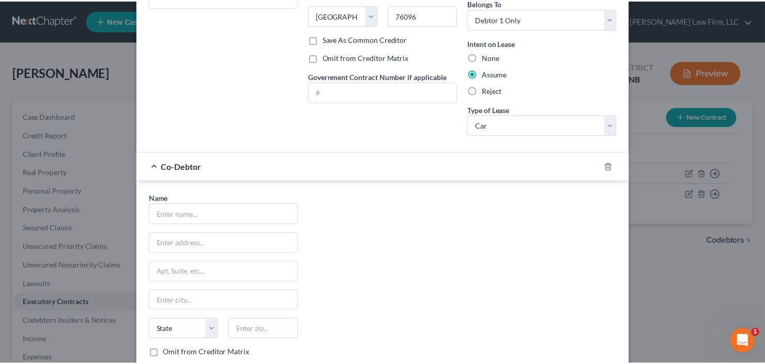
scroll to position [252, 0]
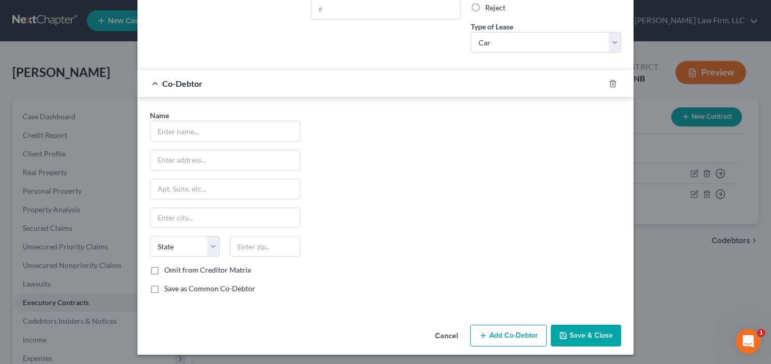
click at [447, 326] on button "Cancel" at bounding box center [446, 336] width 39 height 21
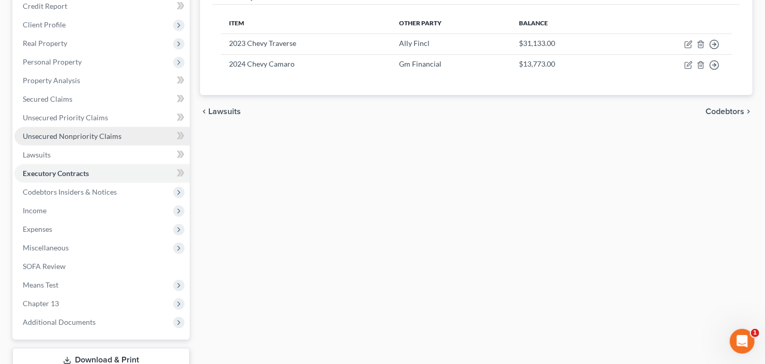
scroll to position [165, 0]
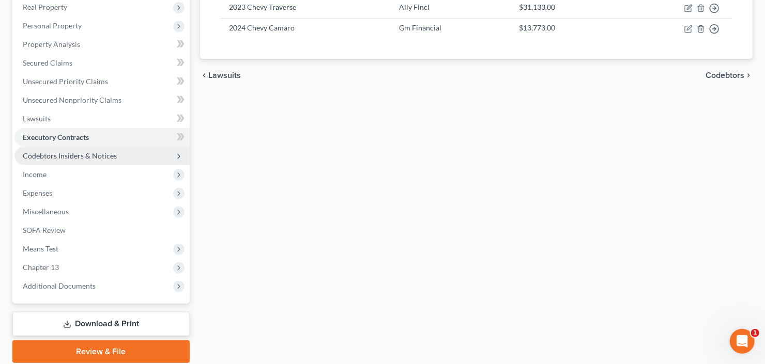
click at [73, 153] on span "Codebtors Insiders & Notices" at bounding box center [70, 155] width 94 height 9
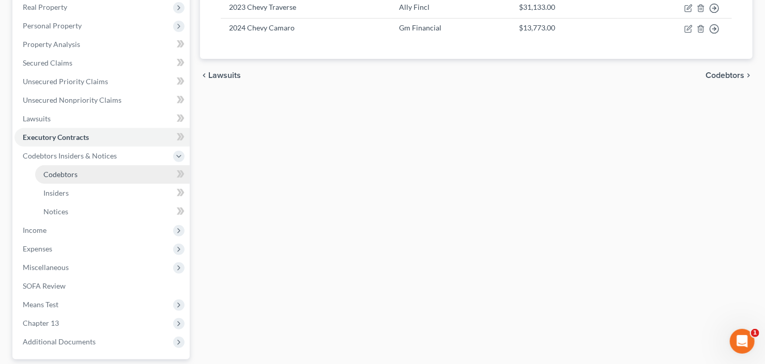
click at [83, 174] on link "Codebtors" at bounding box center [112, 174] width 154 height 19
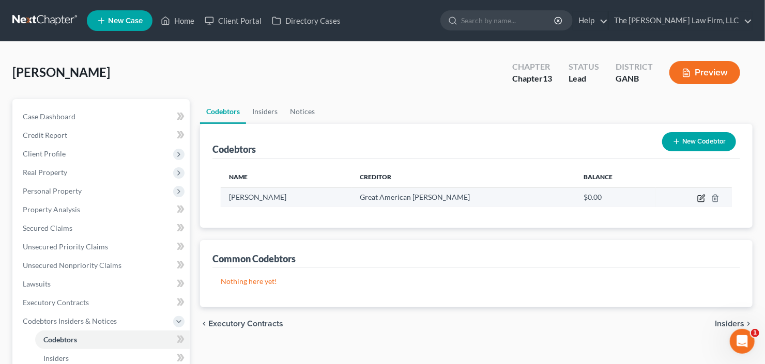
click at [701, 196] on icon "button" at bounding box center [702, 197] width 5 height 5
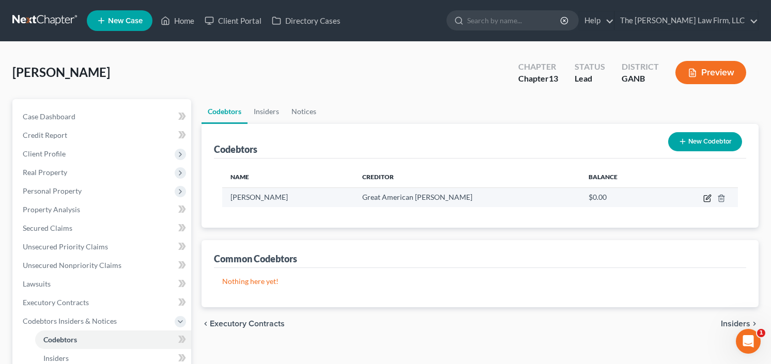
select select "10"
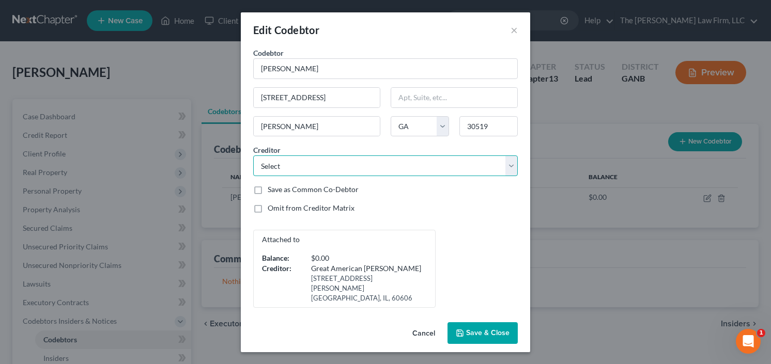
click at [476, 166] on select "Select Oregon State Credit Un Merrick Bank Corp Usaa Fsb Citi Oregon State Cred…" at bounding box center [385, 166] width 265 height 21
select select
click at [253, 156] on select "Select Oregon State Credit Un Merrick Bank Corp Usaa Fsb Citi Oregon State Cred…" at bounding box center [385, 166] width 265 height 21
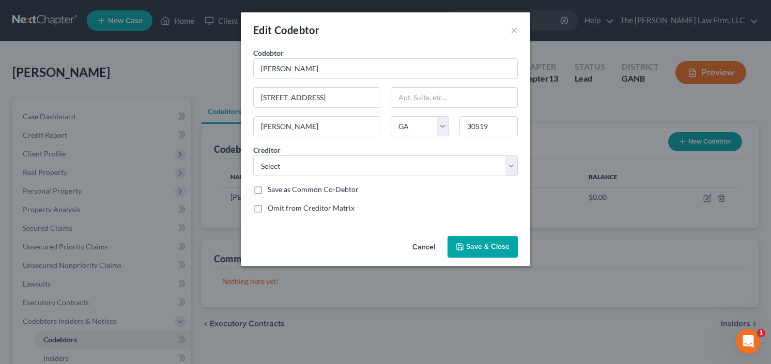
click at [497, 245] on span "Save & Close" at bounding box center [487, 246] width 43 height 9
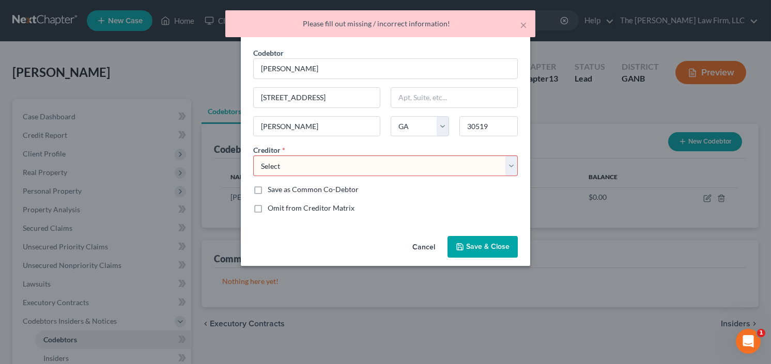
click at [325, 148] on div "Creditor * Select Oregon State Credit Un Merrick Bank Corp Usaa Fsb Citi Oregon…" at bounding box center [385, 161] width 275 height 32
click at [321, 159] on select "Select Oregon State Credit Un Merrick Bank Corp Usaa Fsb Citi Oregon State Cred…" at bounding box center [385, 166] width 265 height 21
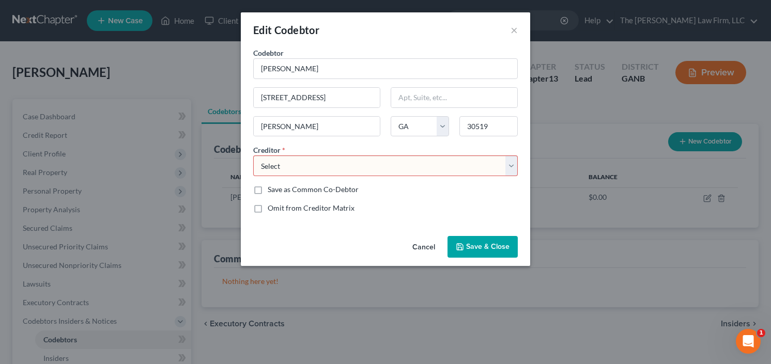
click at [416, 245] on button "Cancel" at bounding box center [423, 247] width 39 height 21
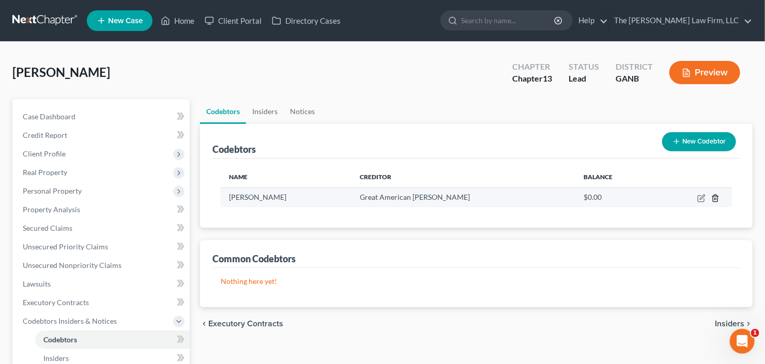
click at [711, 198] on icon "button" at bounding box center [715, 198] width 8 height 8
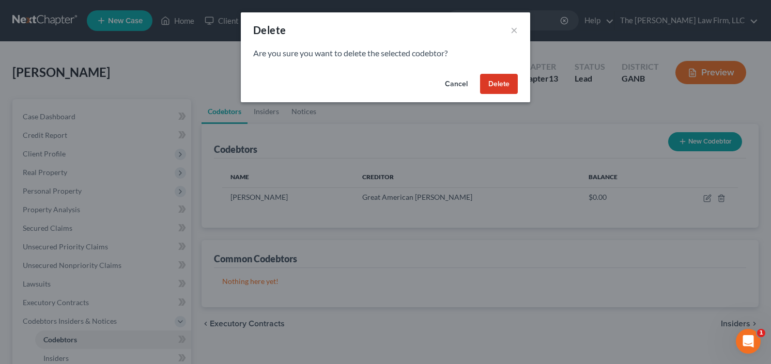
click at [523, 87] on div "Cancel Delete" at bounding box center [385, 86] width 289 height 33
click at [505, 81] on button "Delete" at bounding box center [499, 84] width 38 height 21
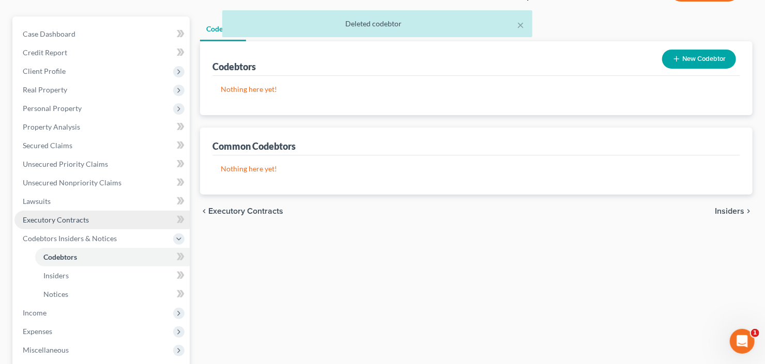
click at [75, 216] on span "Executory Contracts" at bounding box center [56, 219] width 66 height 9
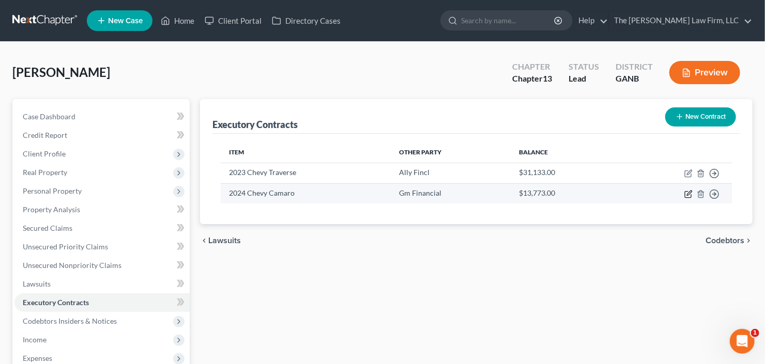
click at [688, 193] on icon "button" at bounding box center [688, 194] width 8 height 8
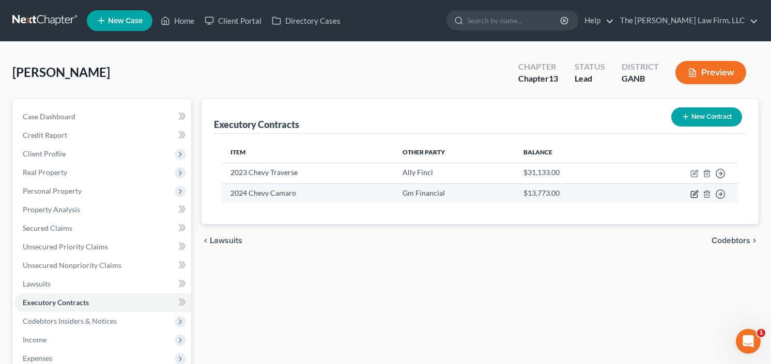
select select "45"
select select "0"
select select "1"
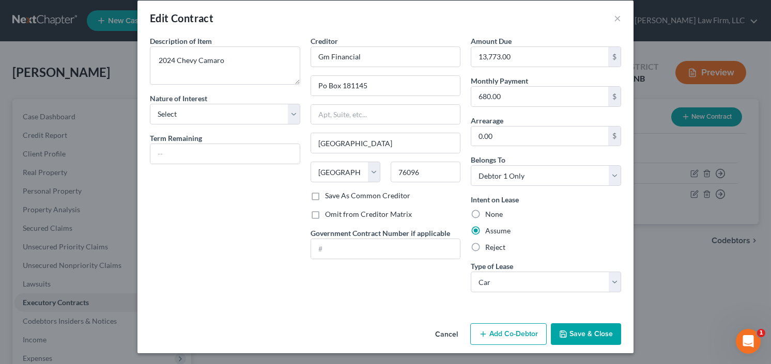
click at [510, 338] on button "Add Co-Debtor" at bounding box center [508, 334] width 76 height 22
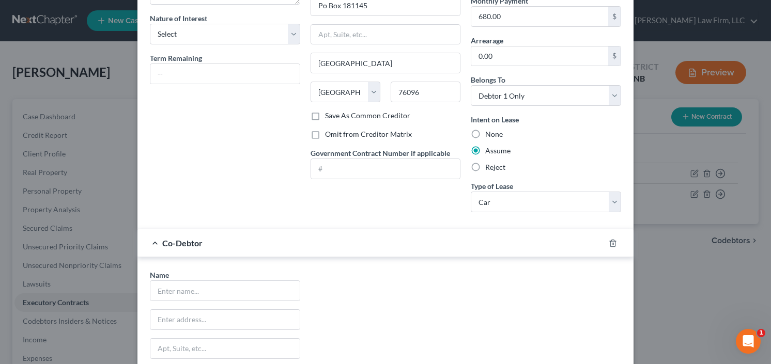
scroll to position [219, 0]
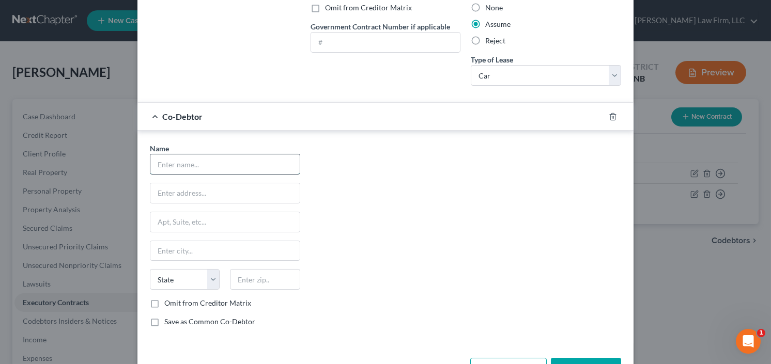
click at [187, 163] on input "text" at bounding box center [224, 164] width 149 height 20
type input "Joseph Salerno"
click at [195, 191] on input "text" at bounding box center [224, 193] width 149 height 20
click at [172, 188] on input "text" at bounding box center [224, 193] width 149 height 20
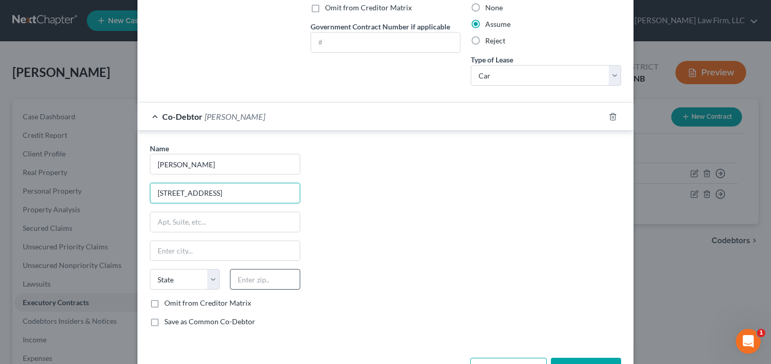
type input "3461 Stonevine Way"
click at [277, 277] on input "text" at bounding box center [265, 279] width 70 height 21
type input "30519"
type input "Buford"
select select "10"
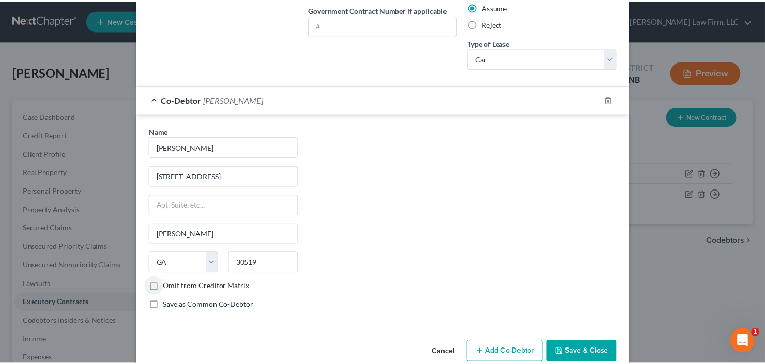
scroll to position [252, 0]
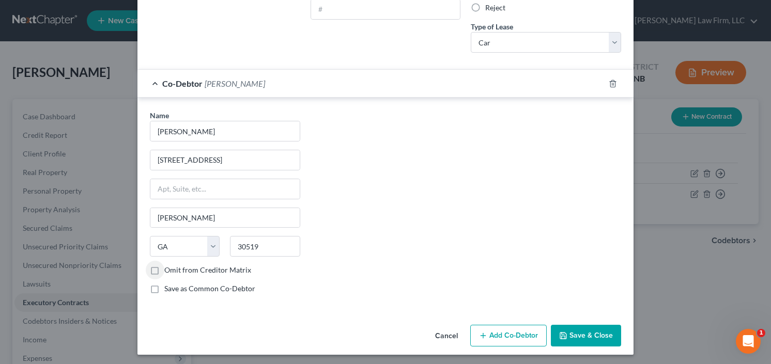
click at [569, 328] on button "Save & Close" at bounding box center [586, 336] width 70 height 22
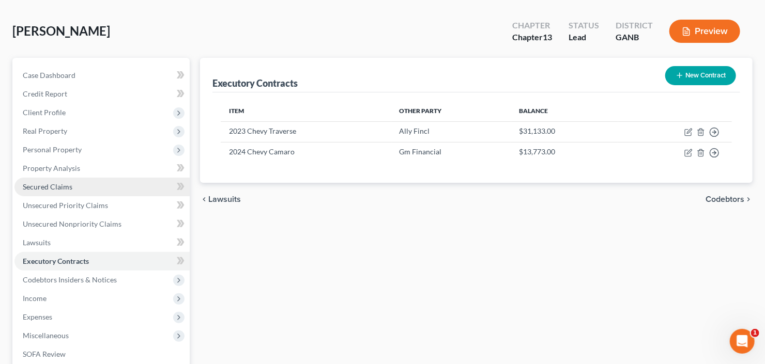
click at [36, 189] on span "Secured Claims" at bounding box center [48, 186] width 50 height 9
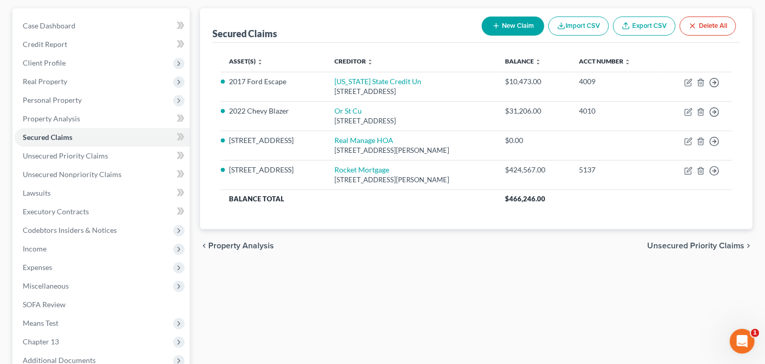
scroll to position [83, 0]
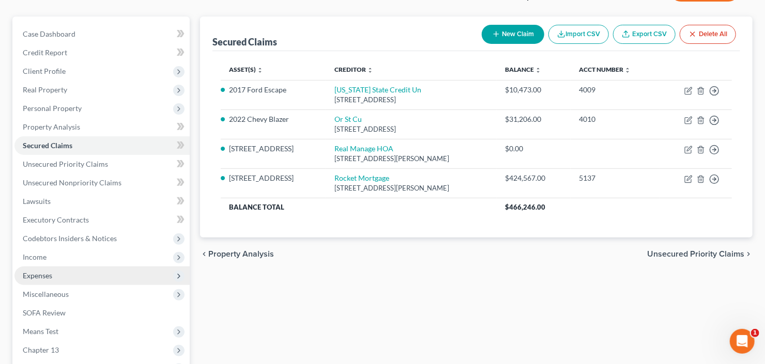
click at [52, 274] on span "Expenses" at bounding box center [101, 276] width 175 height 19
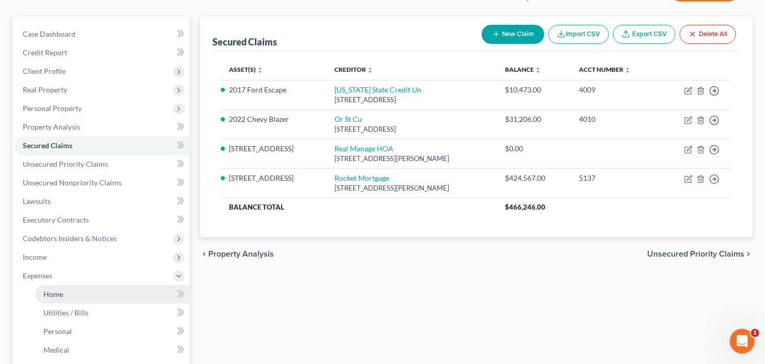
click at [65, 293] on link "Home" at bounding box center [112, 294] width 154 height 19
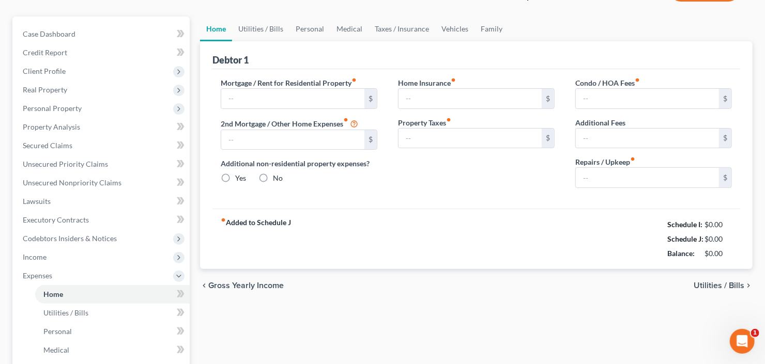
scroll to position [12, 0]
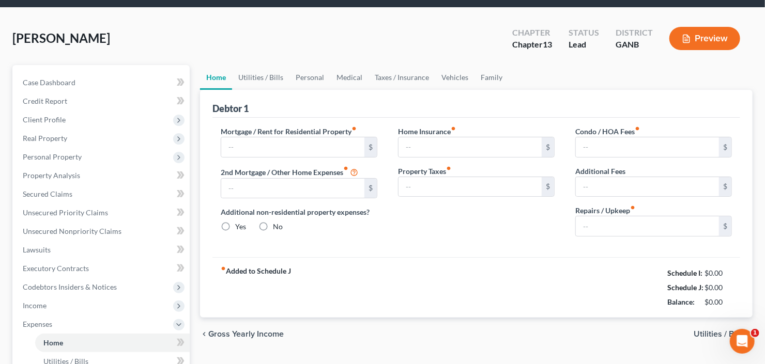
type input "4,800.00"
type input "0.00"
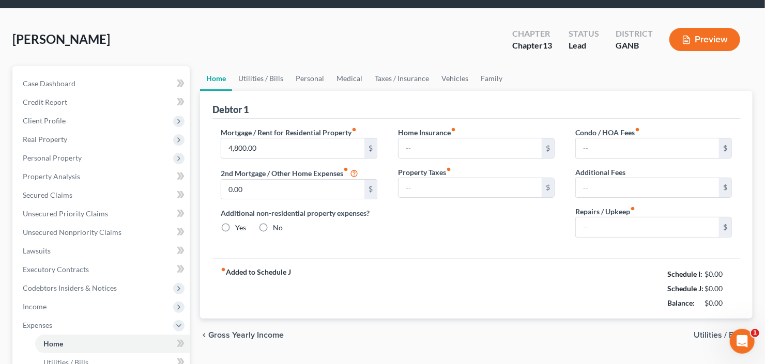
radio input "true"
type input "0.00"
type input "50.00"
type input "0.00"
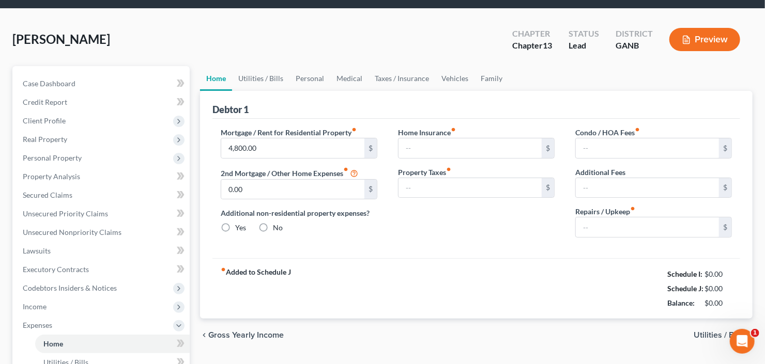
type input "0.00"
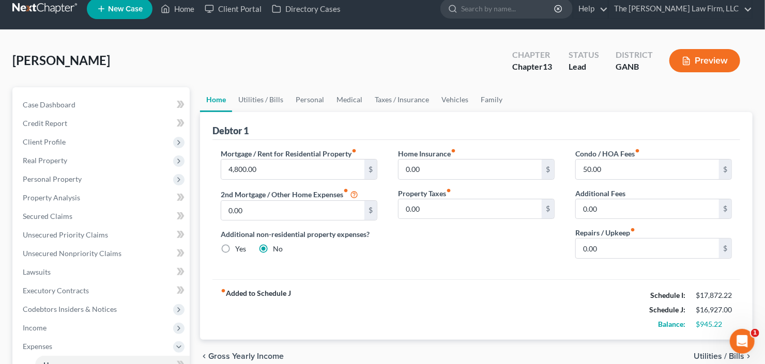
scroll to position [0, 0]
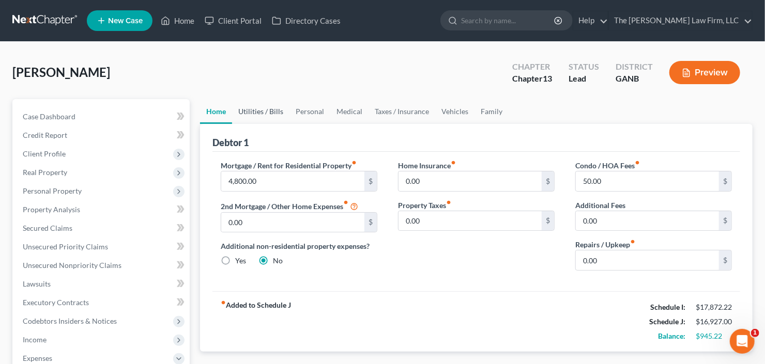
click at [249, 112] on link "Utilities / Bills" at bounding box center [260, 111] width 57 height 25
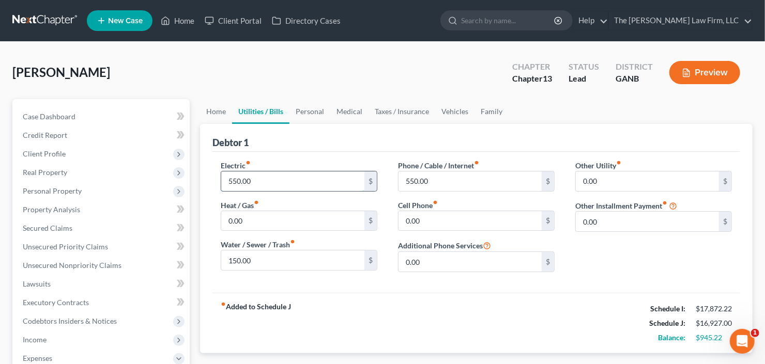
click at [265, 177] on input "550.00" at bounding box center [292, 182] width 143 height 20
click at [494, 107] on link "Family" at bounding box center [491, 111] width 34 height 25
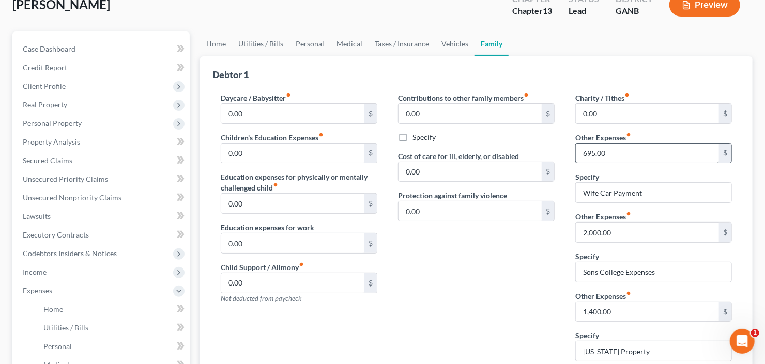
scroll to position [83, 0]
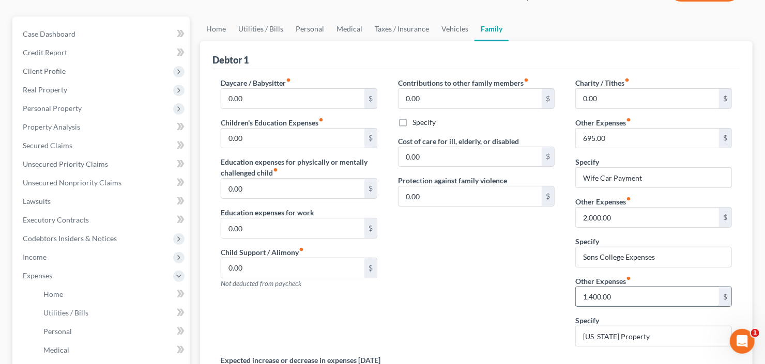
click at [634, 292] on input "1,400.00" at bounding box center [647, 297] width 143 height 20
type input "0.00"
click at [260, 31] on link "Utilities / Bills" at bounding box center [260, 29] width 57 height 25
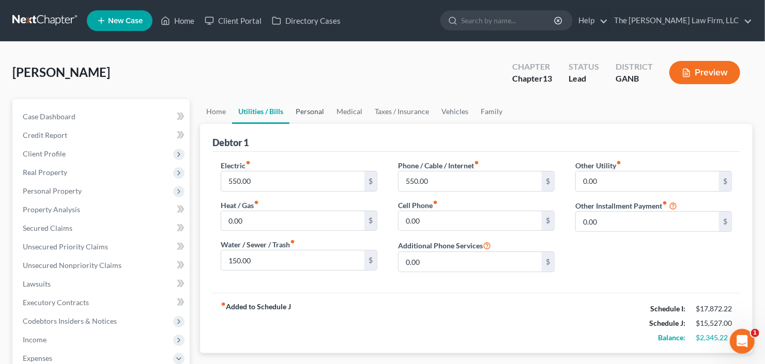
click at [316, 115] on link "Personal" at bounding box center [309, 111] width 41 height 25
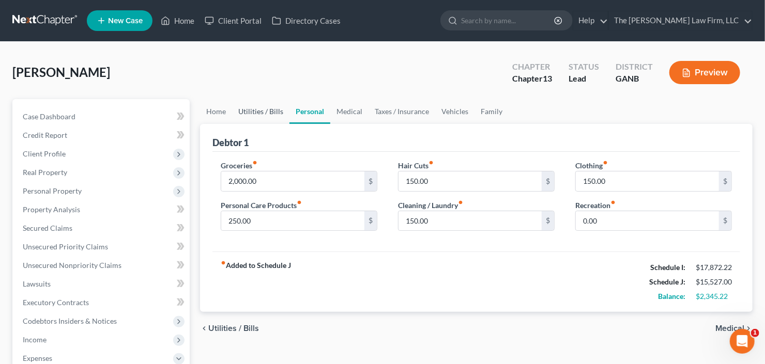
click at [256, 108] on link "Utilities / Bills" at bounding box center [260, 111] width 57 height 25
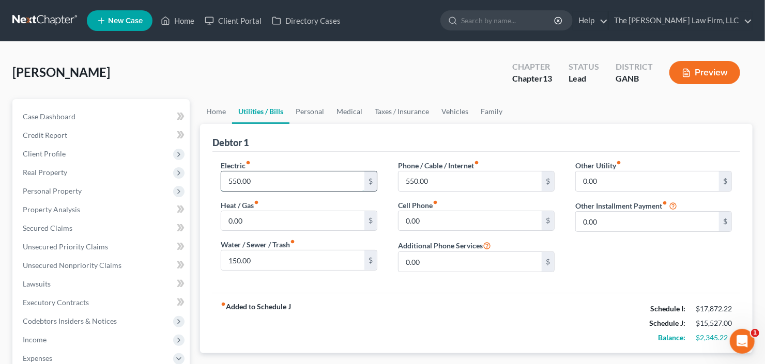
click at [261, 175] on input "550.00" at bounding box center [292, 182] width 143 height 20
type input "500"
type input "125"
type input "1"
type input "500"
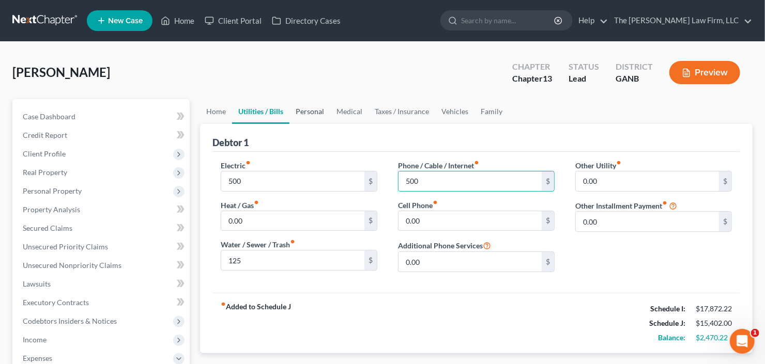
click at [313, 108] on link "Personal" at bounding box center [309, 111] width 41 height 25
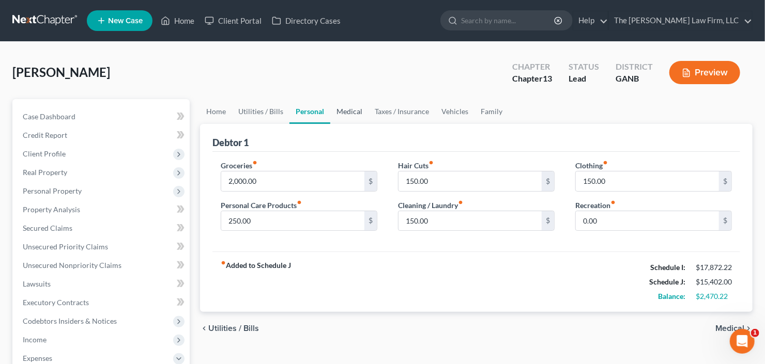
click at [351, 112] on link "Medical" at bounding box center [349, 111] width 38 height 25
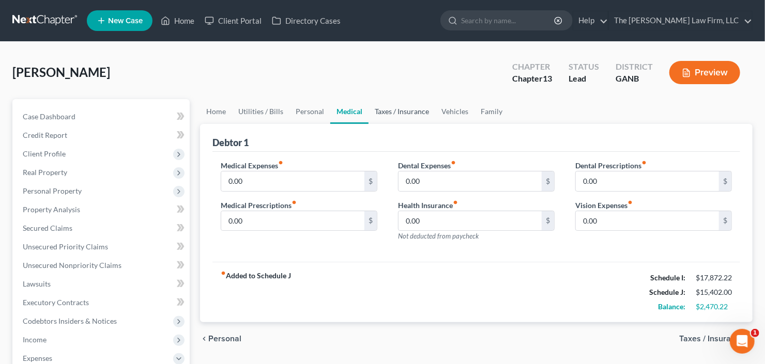
click at [379, 114] on link "Taxes / Insurance" at bounding box center [401, 111] width 67 height 25
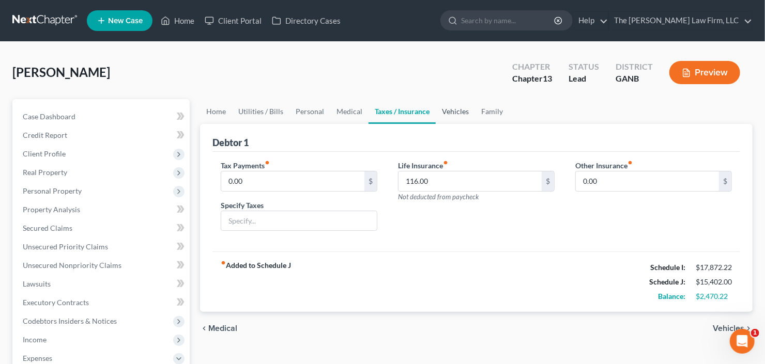
click at [449, 110] on link "Vehicles" at bounding box center [455, 111] width 39 height 25
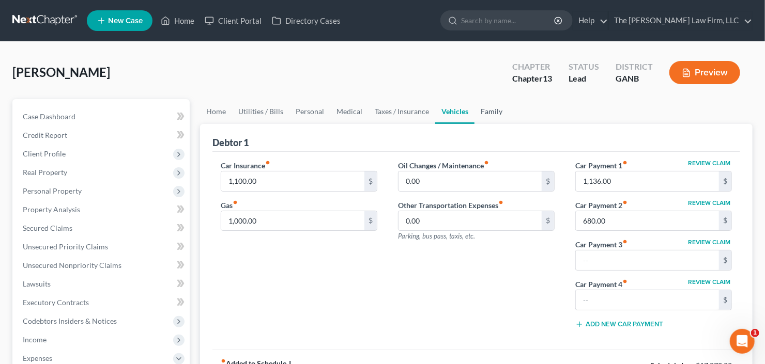
click at [492, 110] on link "Family" at bounding box center [491, 111] width 34 height 25
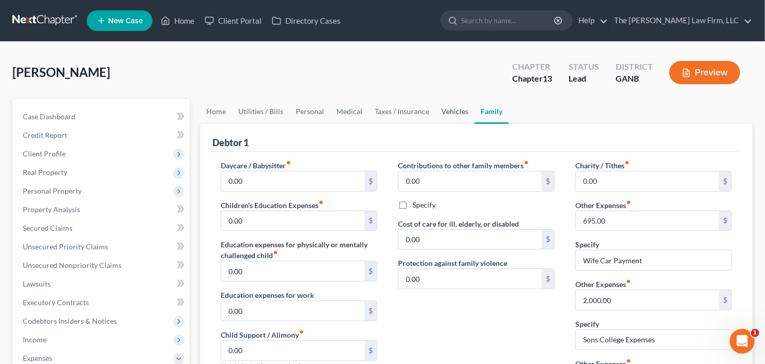
click at [458, 106] on link "Vehicles" at bounding box center [454, 111] width 39 height 25
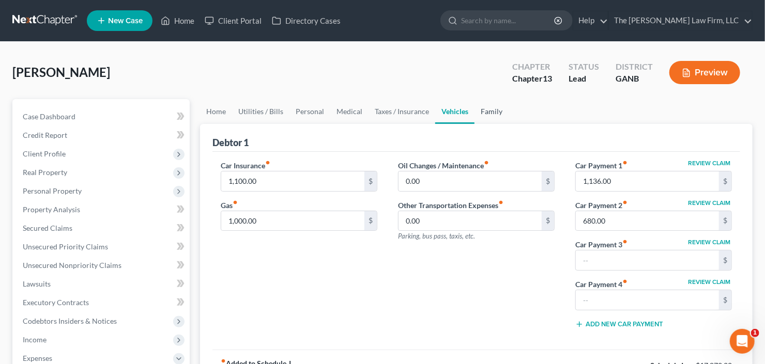
click at [488, 110] on link "Family" at bounding box center [491, 111] width 34 height 25
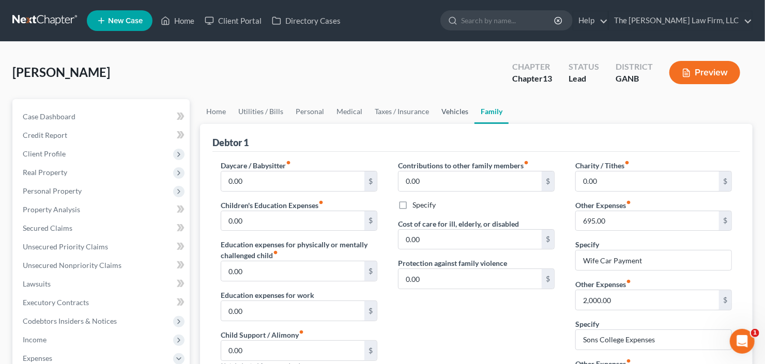
click at [456, 110] on link "Vehicles" at bounding box center [454, 111] width 39 height 25
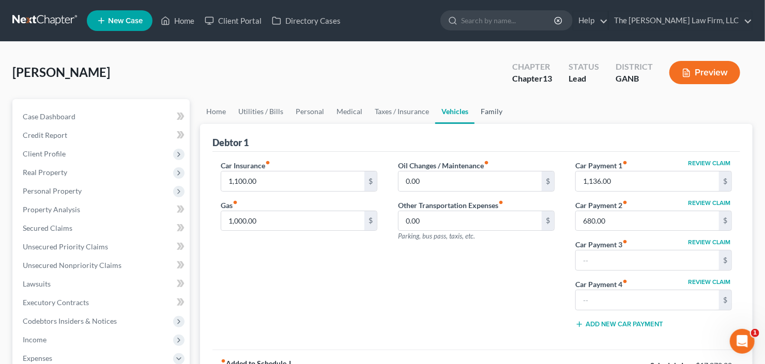
click at [483, 110] on link "Family" at bounding box center [491, 111] width 34 height 25
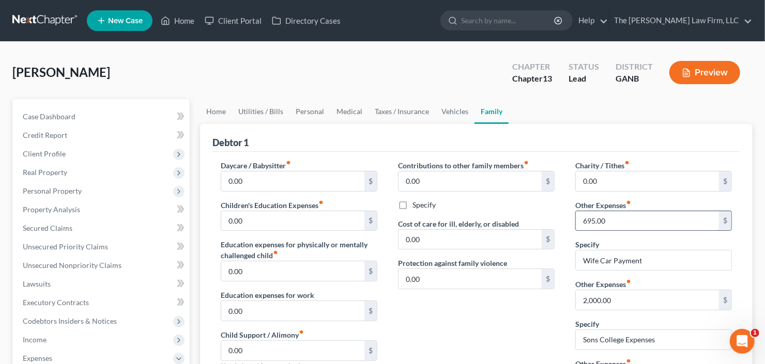
click at [614, 221] on input "695.00" at bounding box center [647, 221] width 143 height 20
click at [47, 229] on span "Secured Claims" at bounding box center [48, 228] width 50 height 9
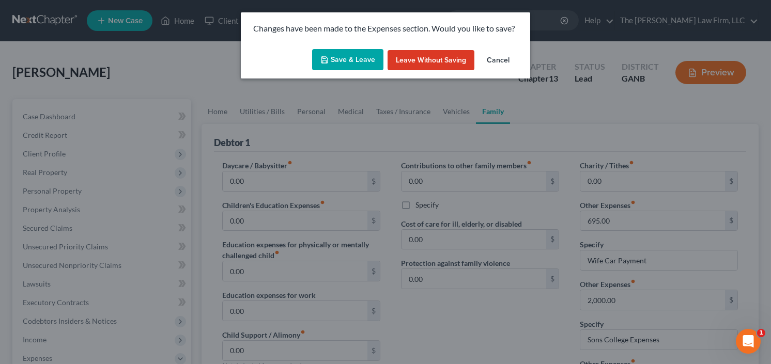
click at [351, 57] on button "Save & Leave" at bounding box center [347, 60] width 71 height 22
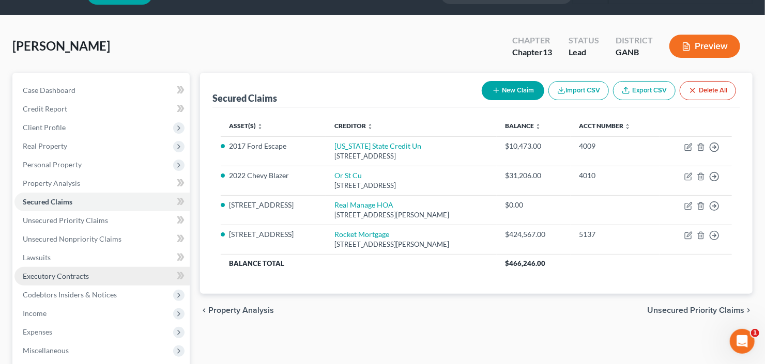
scroll to position [83, 0]
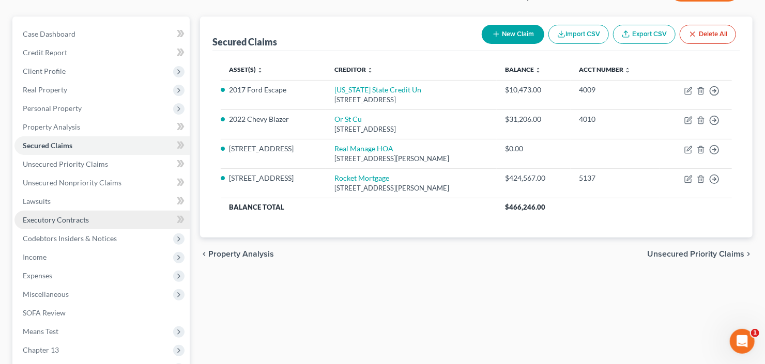
click at [70, 220] on span "Executory Contracts" at bounding box center [56, 219] width 66 height 9
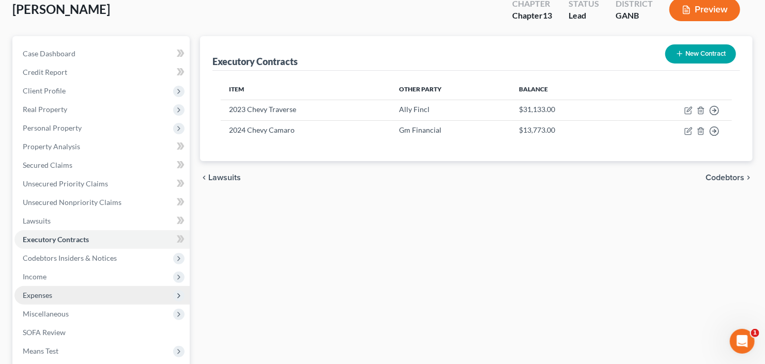
scroll to position [83, 0]
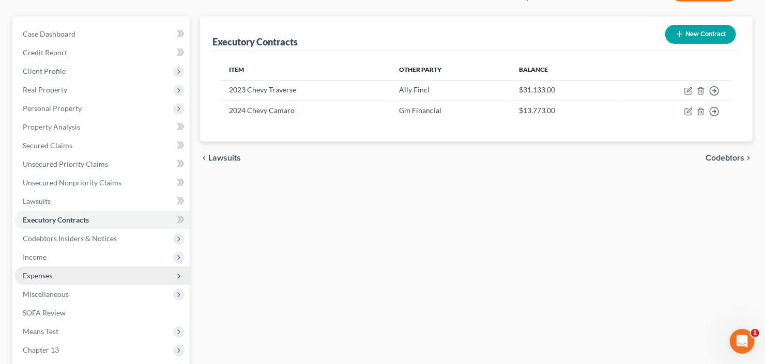
drag, startPoint x: 40, startPoint y: 281, endPoint x: 45, endPoint y: 280, distance: 5.2
click at [40, 281] on span "Expenses" at bounding box center [101, 276] width 175 height 19
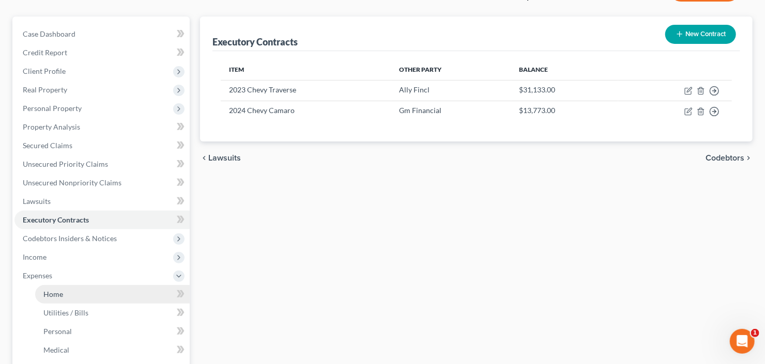
drag, startPoint x: 49, startPoint y: 296, endPoint x: 82, endPoint y: 291, distance: 33.5
click at [48, 296] on span "Home" at bounding box center [53, 294] width 20 height 9
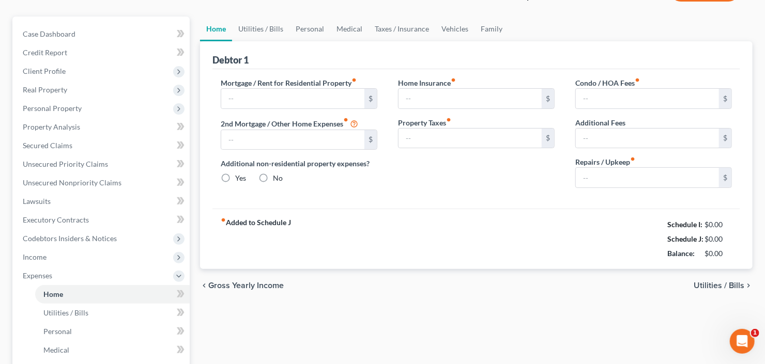
scroll to position [77, 0]
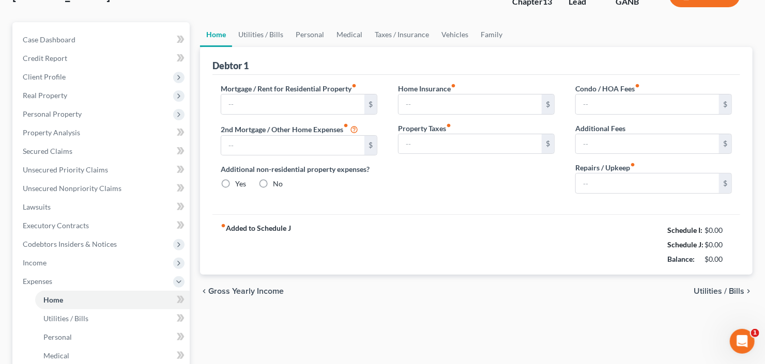
type input "4,800.00"
type input "0.00"
radio input "true"
type input "0.00"
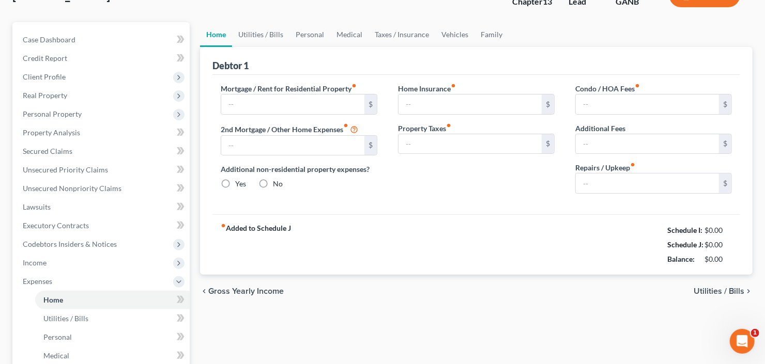
type input "50.00"
type input "0.00"
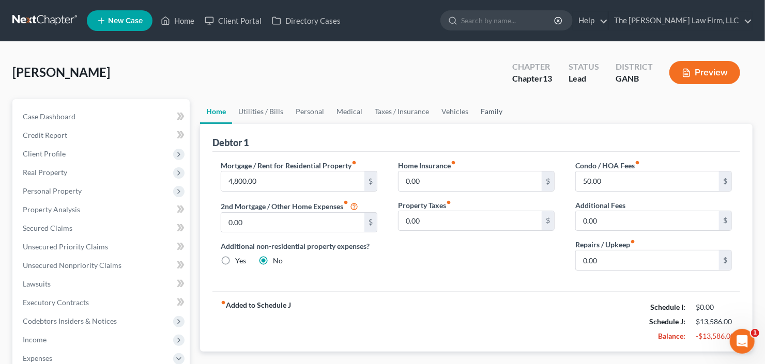
click at [494, 108] on link "Family" at bounding box center [491, 111] width 34 height 25
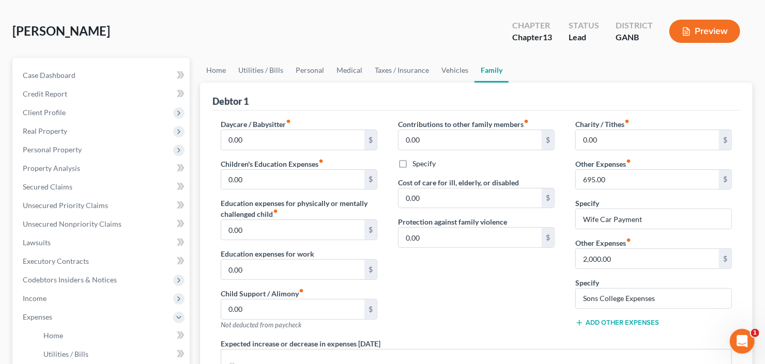
scroll to position [124, 0]
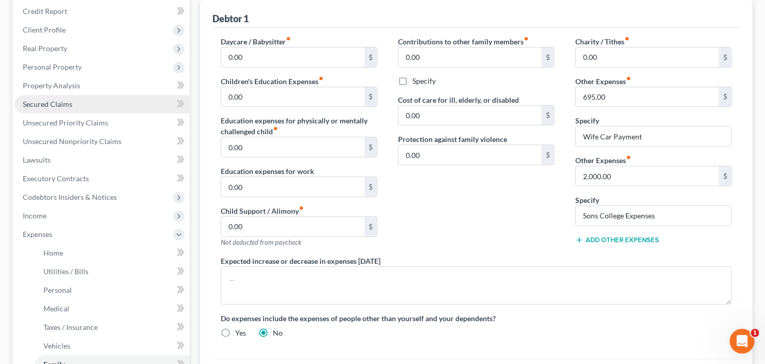
click at [25, 103] on span "Secured Claims" at bounding box center [48, 104] width 50 height 9
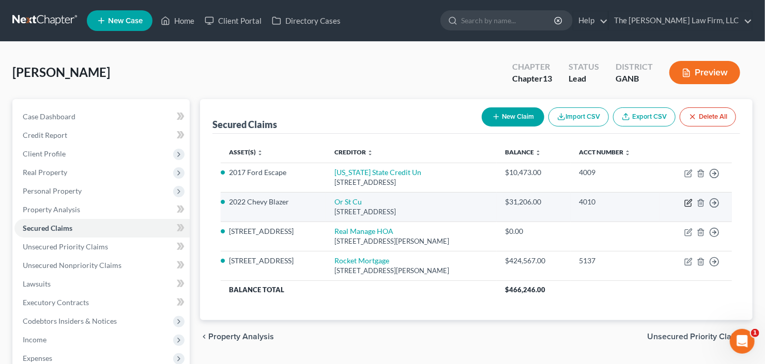
click at [690, 203] on icon "button" at bounding box center [688, 203] width 8 height 8
select select "38"
select select "0"
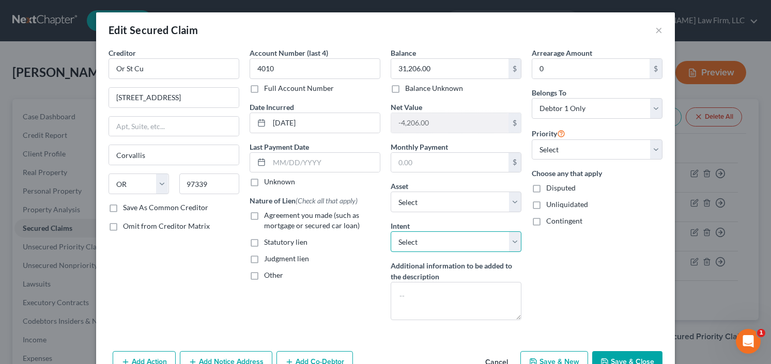
click at [440, 238] on select "Select Surrender Redeem Reaffirm Avoid Other" at bounding box center [456, 241] width 131 height 21
select select "0"
click at [391, 231] on select "Select Surrender Redeem Reaffirm Avoid Other" at bounding box center [456, 241] width 131 height 21
click at [264, 216] on label "Agreement you made (such as mortgage or secured car loan)" at bounding box center [322, 220] width 116 height 21
click at [268, 216] on input "Agreement you made (such as mortgage or secured car loan)" at bounding box center [271, 213] width 7 height 7
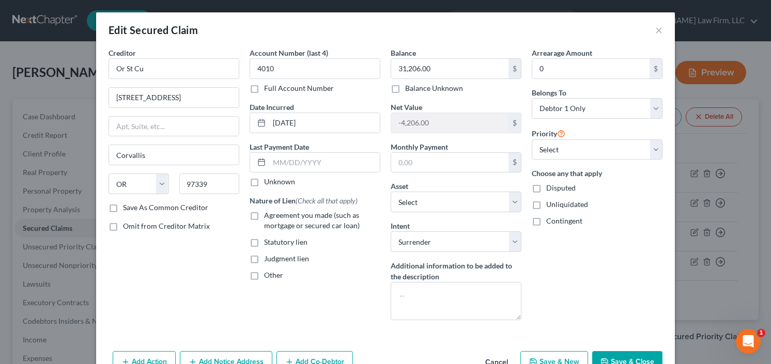
checkbox input "true"
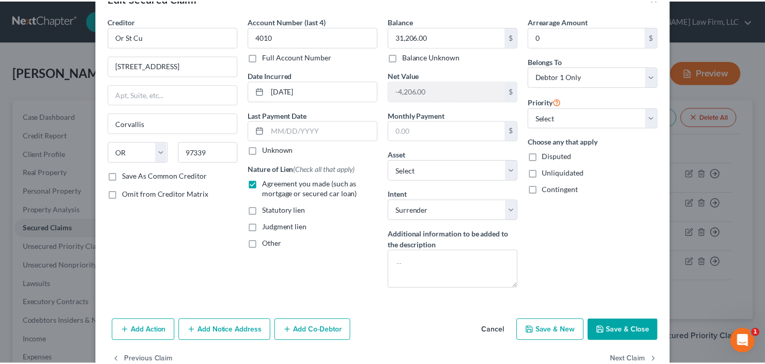
scroll to position [57, 0]
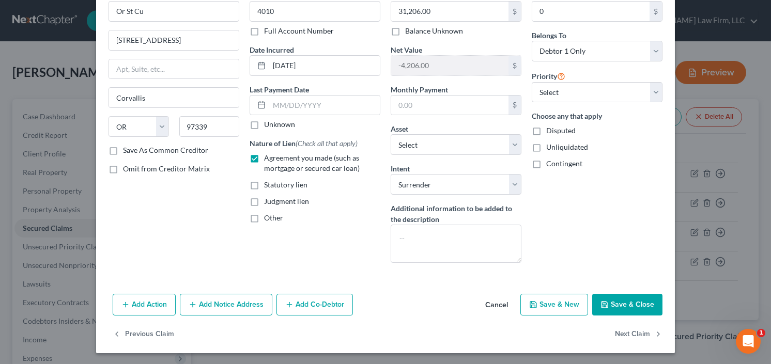
click at [620, 312] on button "Save & Close" at bounding box center [627, 305] width 70 height 22
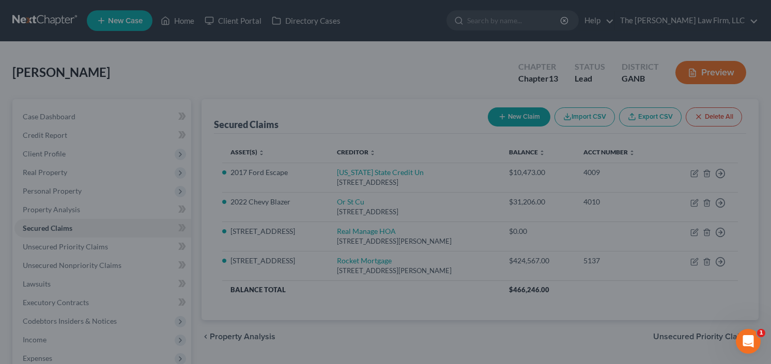
select select "10"
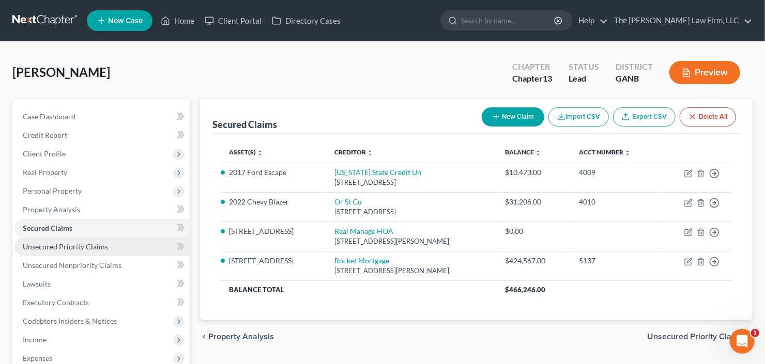
click at [41, 246] on span "Unsecured Priority Claims" at bounding box center [65, 246] width 85 height 9
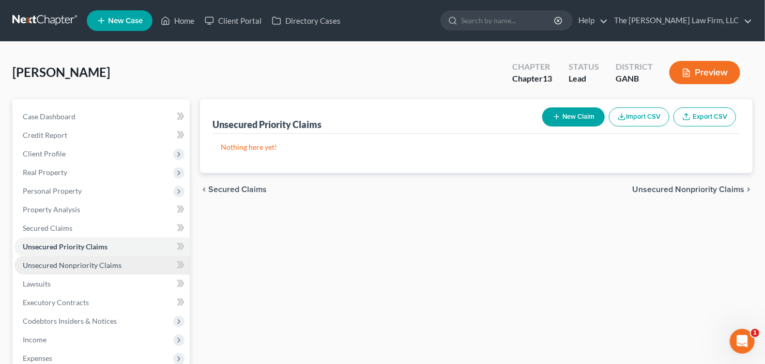
click at [61, 269] on link "Unsecured Nonpriority Claims" at bounding box center [101, 265] width 175 height 19
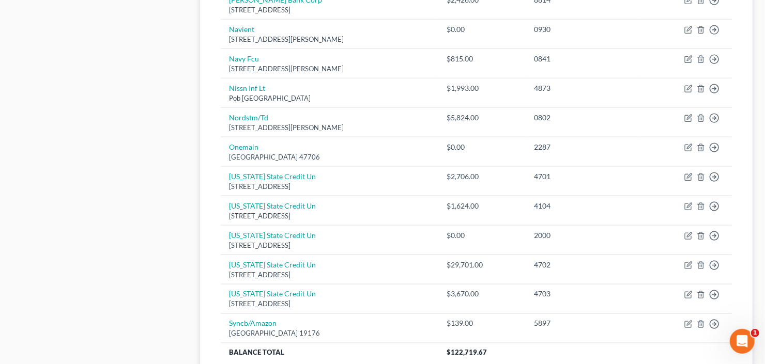
scroll to position [825, 0]
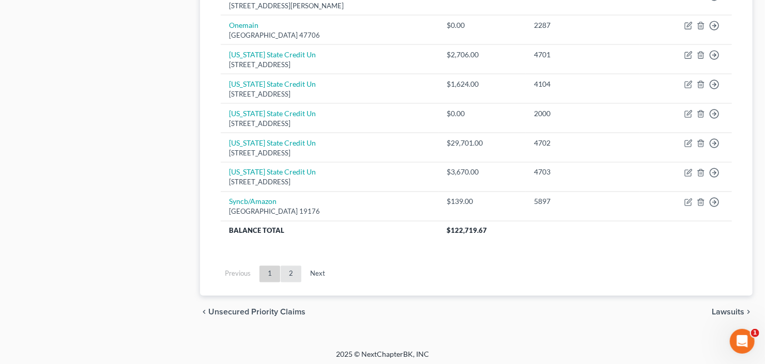
click at [285, 267] on link "2" at bounding box center [291, 274] width 21 height 17
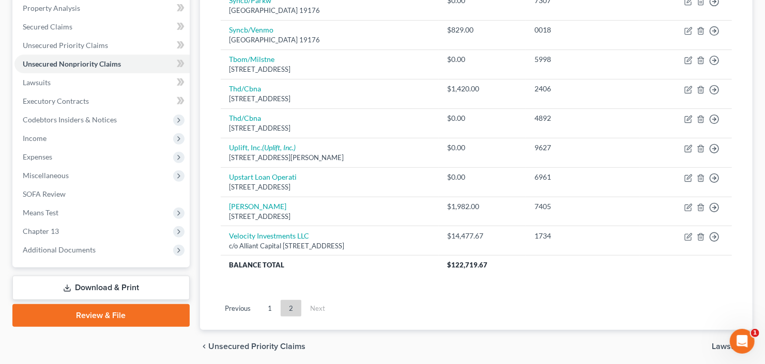
scroll to position [238, 0]
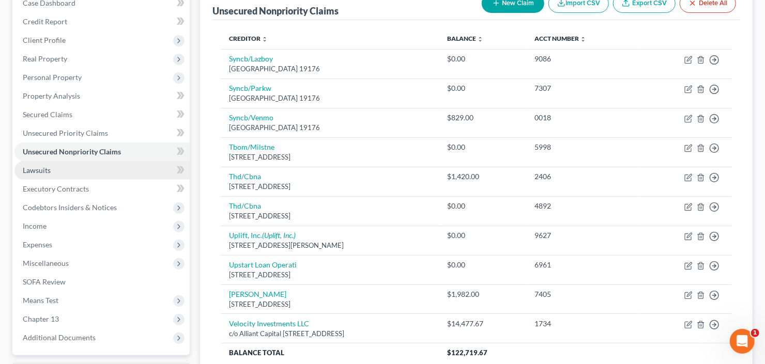
click at [40, 168] on span "Lawsuits" at bounding box center [37, 170] width 28 height 9
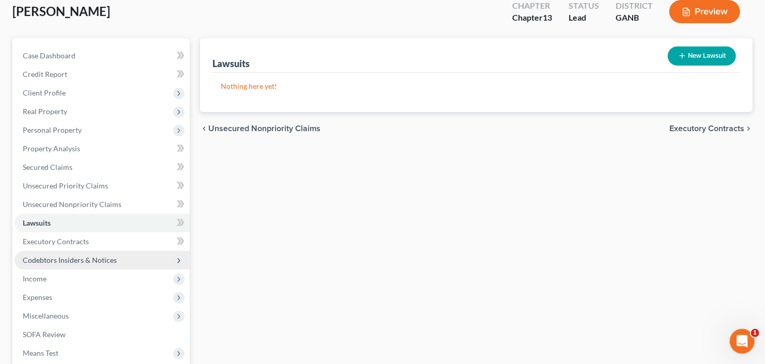
scroll to position [124, 0]
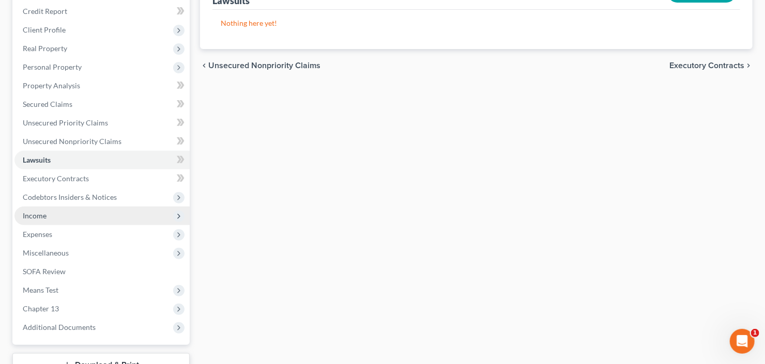
click at [54, 219] on span "Income" at bounding box center [101, 216] width 175 height 19
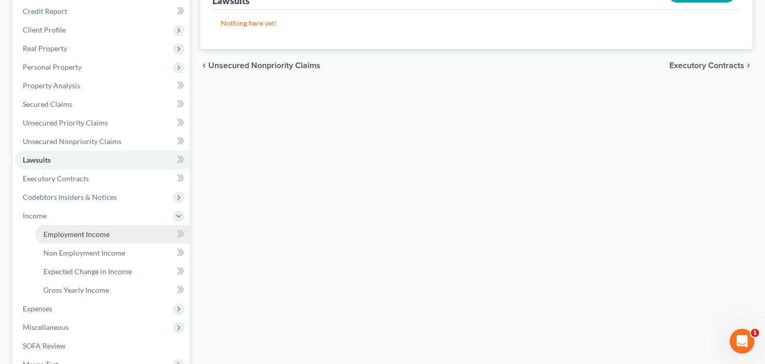
click at [57, 234] on span "Employment Income" at bounding box center [76, 234] width 66 height 9
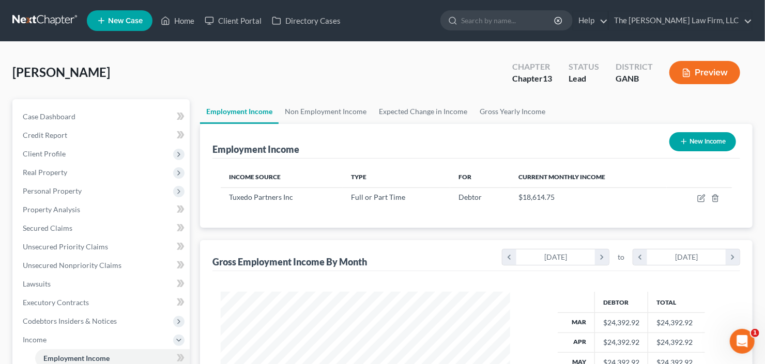
scroll to position [184, 310]
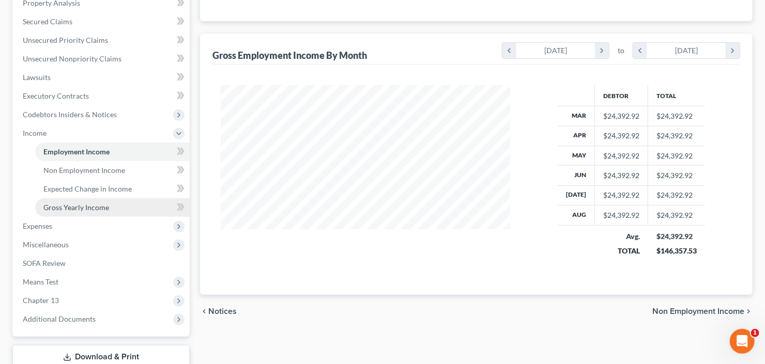
click at [71, 205] on span "Gross Yearly Income" at bounding box center [76, 207] width 66 height 9
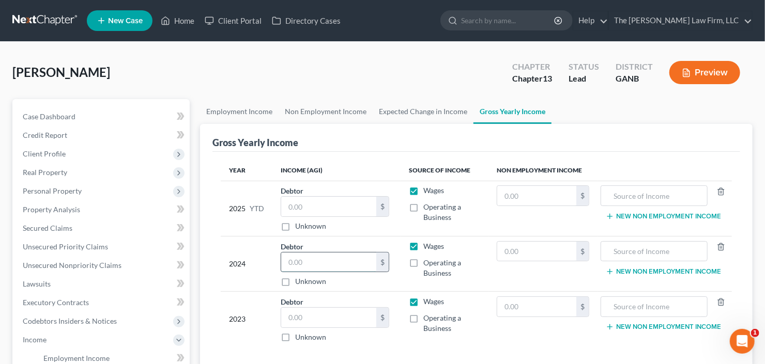
click at [298, 266] on input "text" at bounding box center [328, 263] width 95 height 20
type input "153,609"
click at [325, 204] on input "text" at bounding box center [328, 207] width 95 height 20
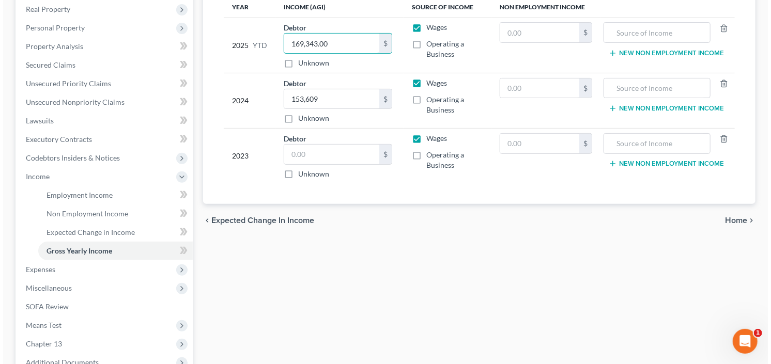
scroll to position [165, 0]
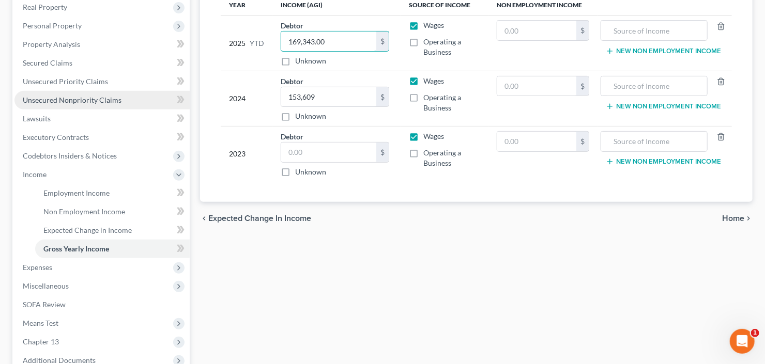
type input "169,343.00"
click at [84, 103] on span "Unsecured Nonpriority Claims" at bounding box center [72, 100] width 99 height 9
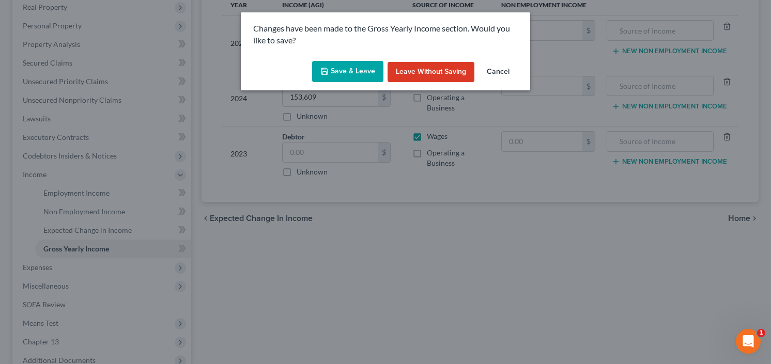
click at [337, 66] on button "Save & Leave" at bounding box center [347, 72] width 71 height 22
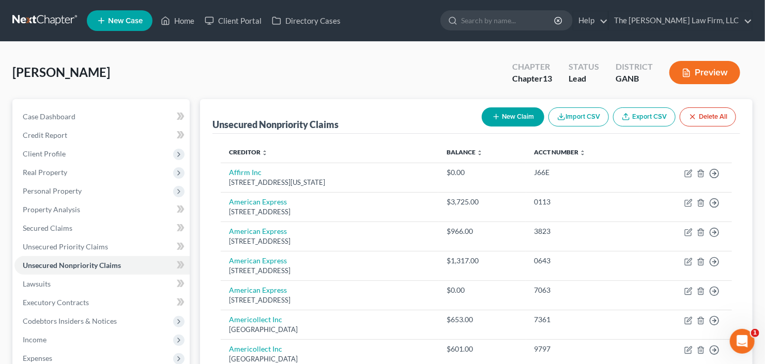
scroll to position [83, 0]
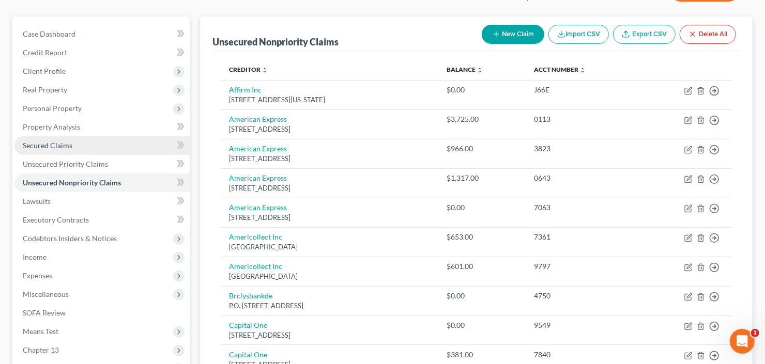
click at [59, 148] on span "Secured Claims" at bounding box center [48, 145] width 50 height 9
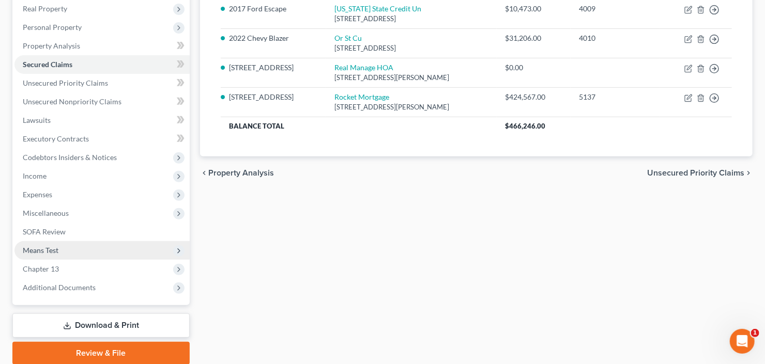
scroll to position [201, 0]
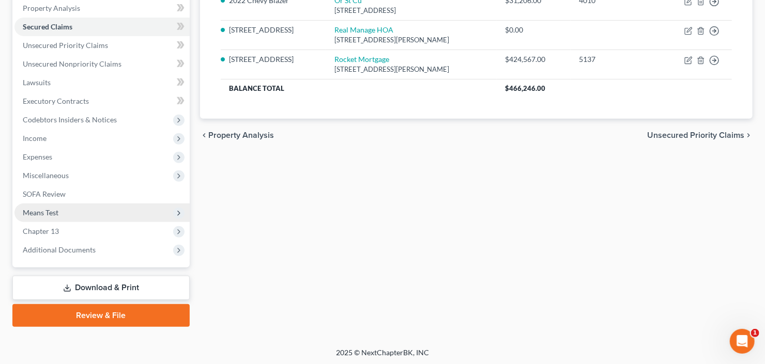
click at [81, 216] on span "Means Test" at bounding box center [101, 213] width 175 height 19
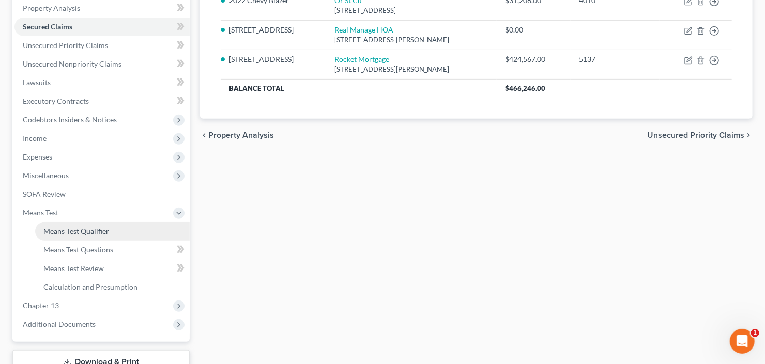
click at [84, 233] on span "Means Test Qualifier" at bounding box center [76, 231] width 66 height 9
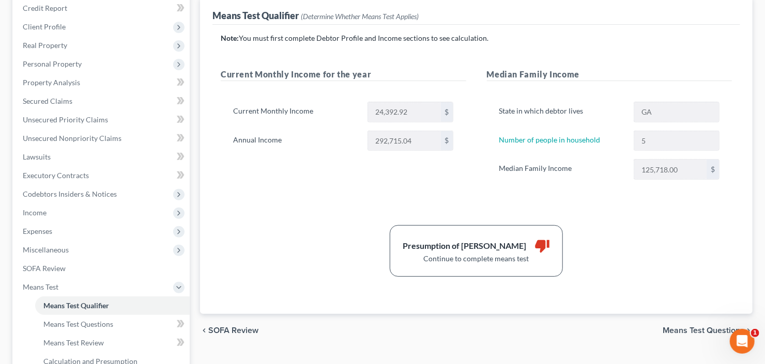
scroll to position [207, 0]
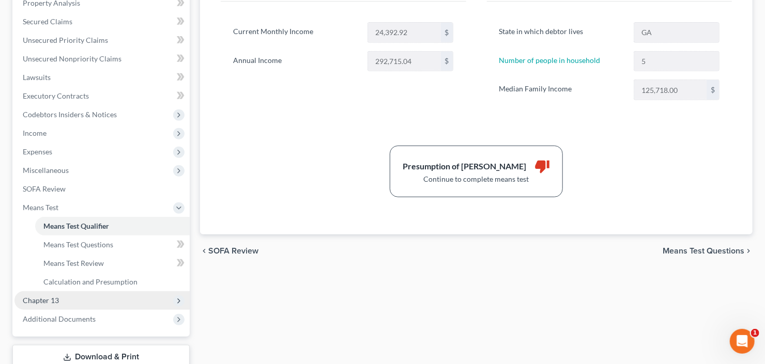
click at [66, 301] on span "Chapter 13" at bounding box center [101, 300] width 175 height 19
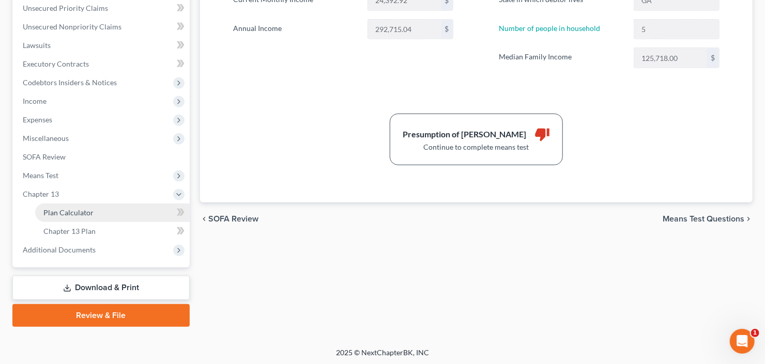
click at [92, 218] on link "Plan Calculator" at bounding box center [112, 213] width 154 height 19
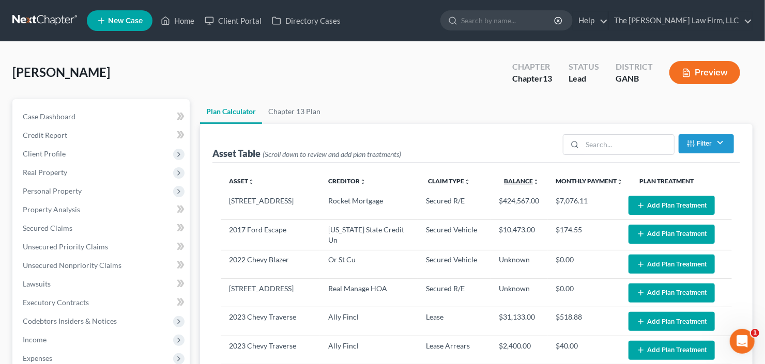
scroll to position [83, 0]
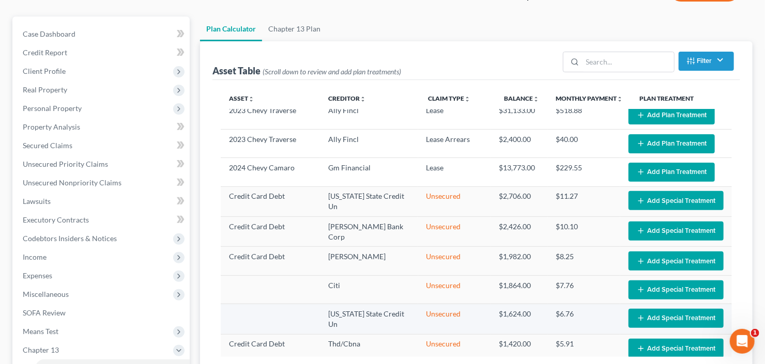
select select "59"
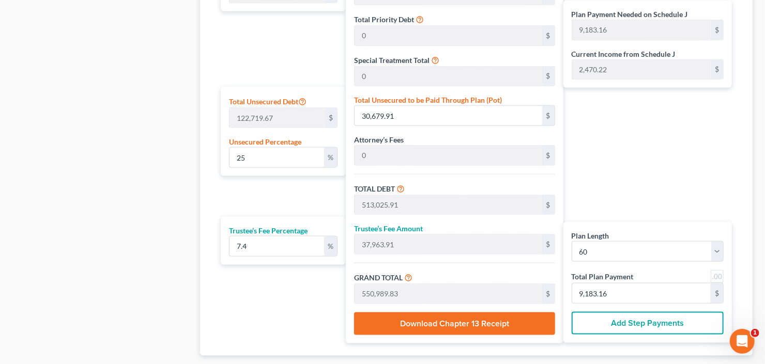
scroll to position [555, 0]
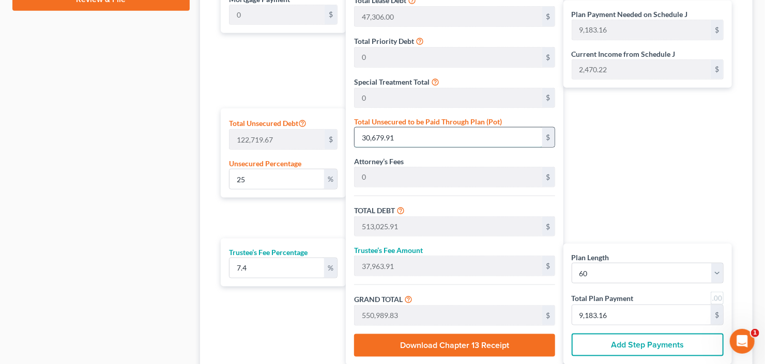
click at [400, 133] on input "30,679.91" at bounding box center [447, 138] width 187 height 20
type input "0.0073337876478970325"
type input "9"
type input "482,355.00"
type input "35,694.27"
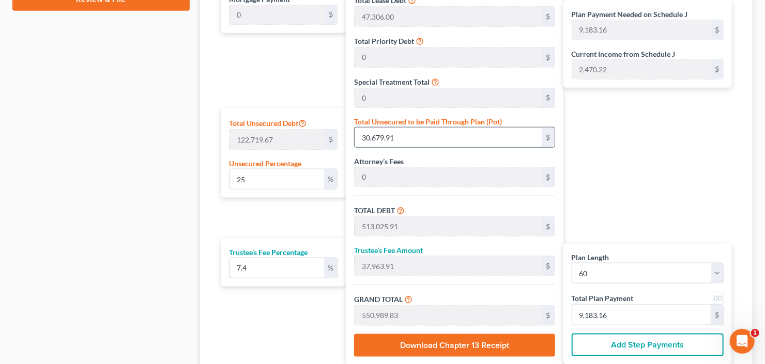
type input "518,049.27"
type input "8,634.15"
type input "0.07659733765581345"
type input "94"
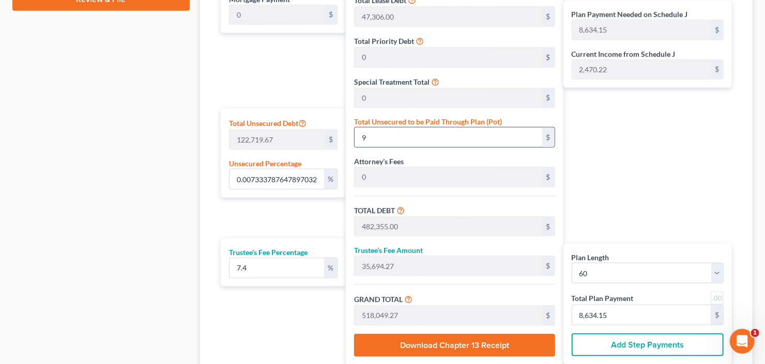
type input "482,440.00"
type input "35,700.56"
type input "518,140.56"
type input "8,635.67"
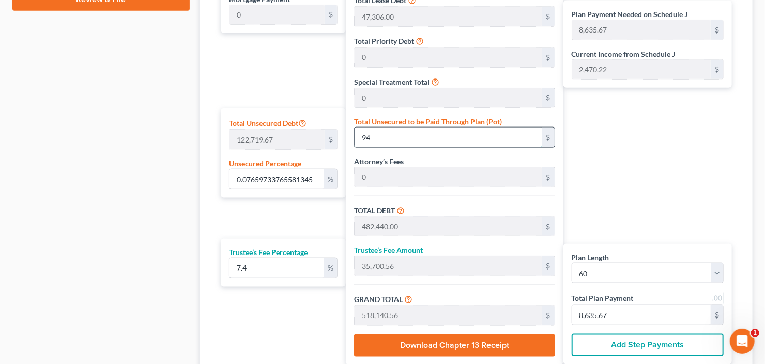
type input "0.7659733765581345"
type input "940"
type input "483,286.00"
type input "35,763.16"
type input "519,049.16"
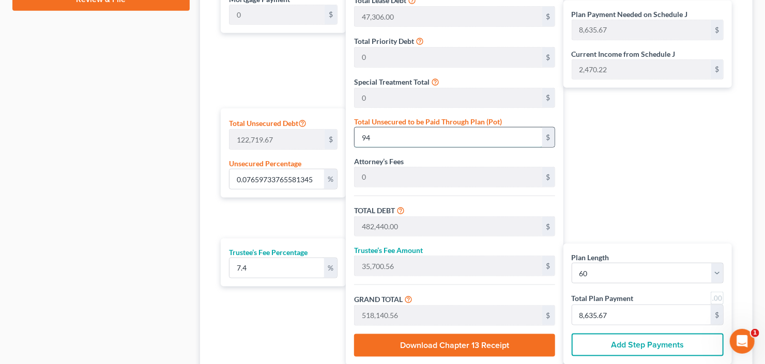
type input "8,650.81"
type input "7.659733765581345"
type input "9400"
type input "491,746.00"
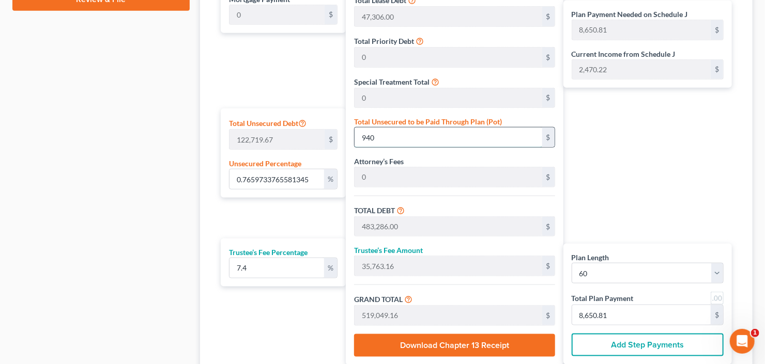
type input "36,389.20"
type input "528,135.20"
type input "8,802.25"
type input "9,400"
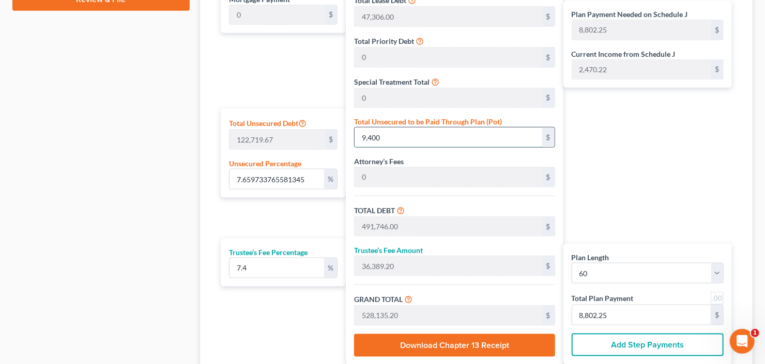
type input "76.59733765581345"
type input "9,4000"
type input "576,346.00"
type input "42,649.60"
type input "618,995.60"
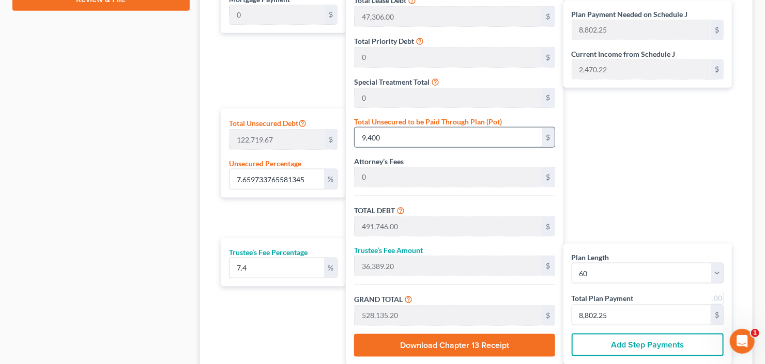
type input "10,316.59"
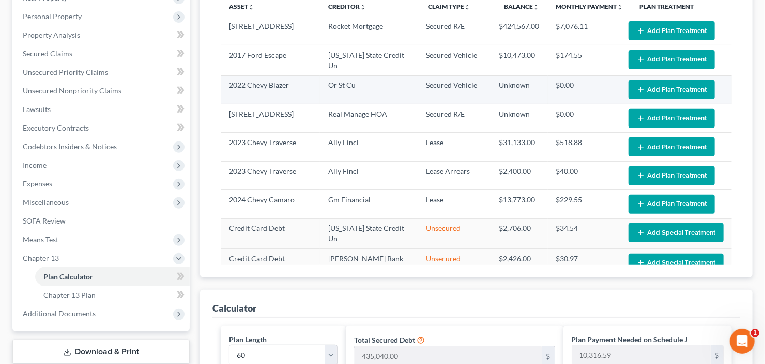
scroll to position [100, 0]
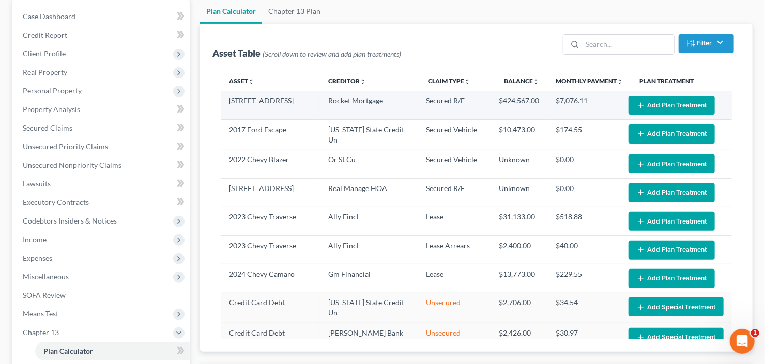
type input "94,000"
click at [678, 103] on button "Add Plan Treatment" at bounding box center [671, 105] width 86 height 19
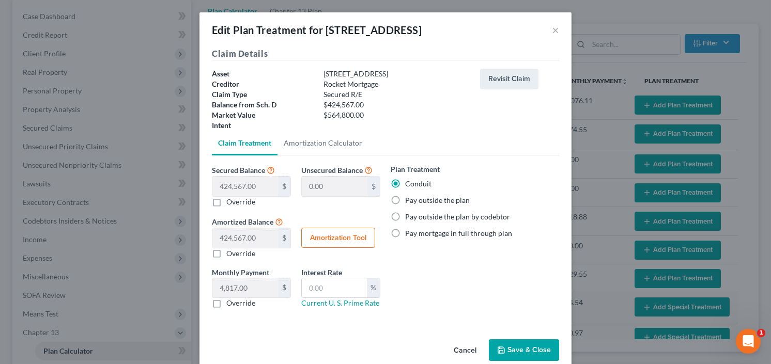
click at [405, 200] on label "Pay outside the plan" at bounding box center [437, 200] width 65 height 10
click at [409, 200] on input "Pay outside the plan" at bounding box center [412, 198] width 7 height 7
radio input "true"
click at [510, 353] on button "Save & Close" at bounding box center [524, 350] width 70 height 22
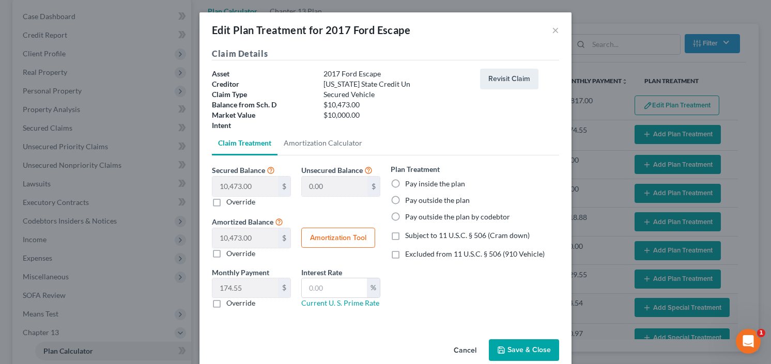
select select "59"
click at [405, 183] on label "Pay inside the plan" at bounding box center [435, 184] width 60 height 10
click at [409, 183] on input "Pay inside the plan" at bounding box center [412, 182] width 7 height 7
radio input "true"
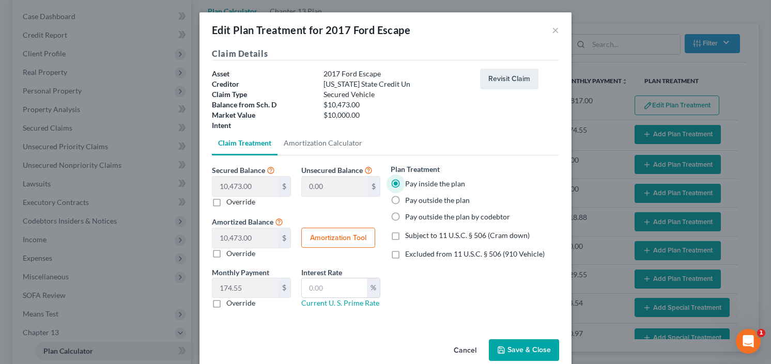
drag, startPoint x: 392, startPoint y: 257, endPoint x: 380, endPoint y: 265, distance: 14.5
click at [405, 257] on label "Excluded from 11 U.S.C. § 506 (910 Vehicle)" at bounding box center [474, 254] width 139 height 10
click at [409, 256] on input "Excluded from 11 U.S.C. § 506 (910 Vehicle)" at bounding box center [412, 252] width 7 height 7
checkbox input "true"
click at [305, 290] on input "text" at bounding box center [334, 288] width 65 height 20
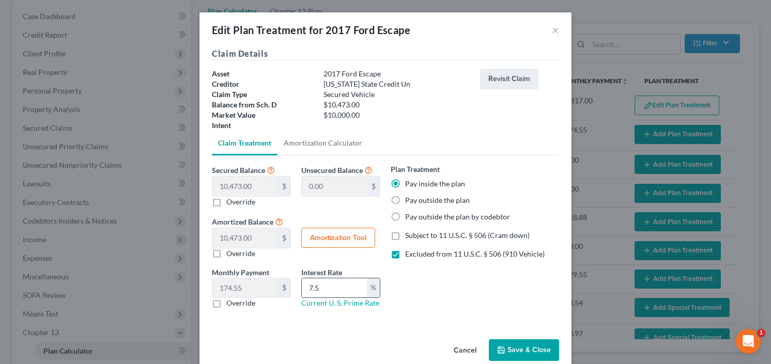
click at [325, 290] on input "7.5" at bounding box center [334, 288] width 65 height 20
type input "7.25"
click at [525, 345] on button "Save & Close" at bounding box center [524, 350] width 70 height 22
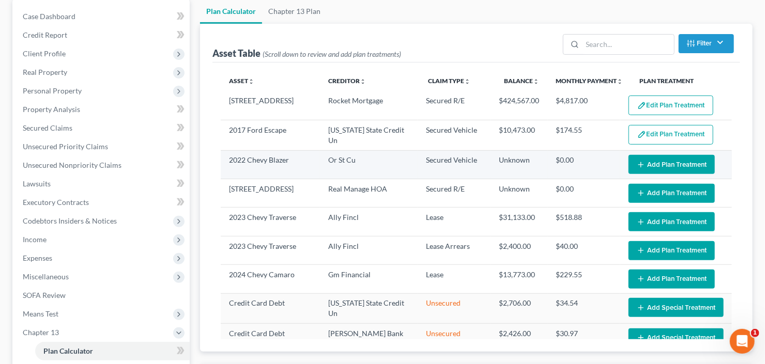
select select "59"
click at [661, 161] on button "Add Plan Treatment" at bounding box center [671, 164] width 86 height 19
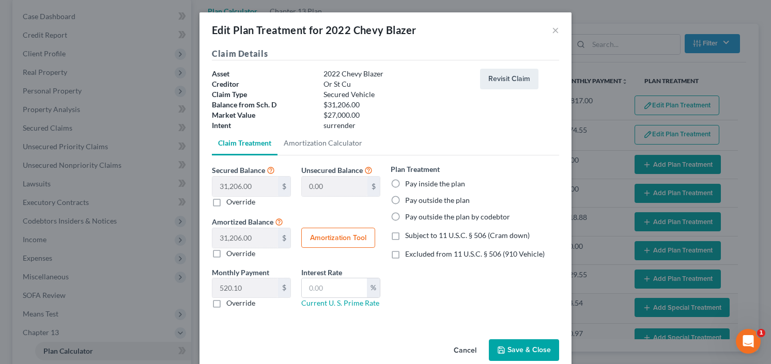
click at [405, 182] on label "Pay inside the plan" at bounding box center [435, 184] width 60 height 10
click at [409, 182] on input "Pay inside the plan" at bounding box center [412, 182] width 7 height 7
radio input "true"
click at [524, 346] on button "Save & Close" at bounding box center [524, 350] width 70 height 22
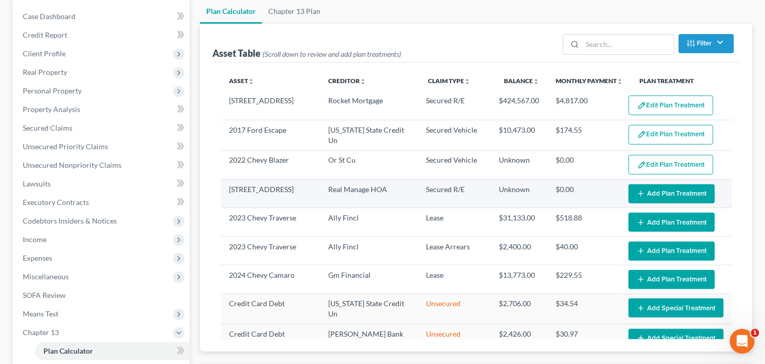
click at [667, 188] on button "Add Plan Treatment" at bounding box center [671, 193] width 86 height 19
select select "59"
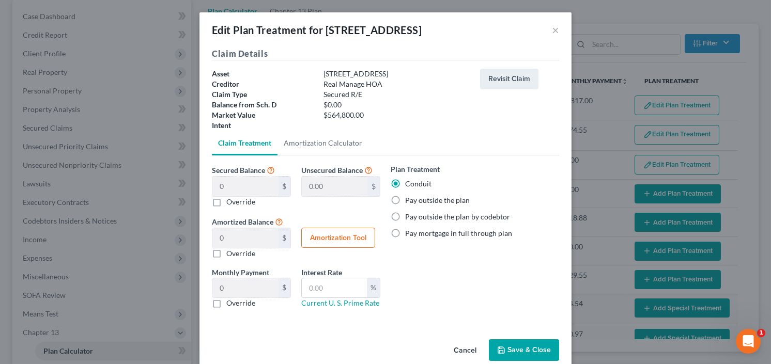
click at [405, 200] on label "Pay outside the plan" at bounding box center [437, 200] width 65 height 10
click at [409, 200] on input "Pay outside the plan" at bounding box center [412, 198] width 7 height 7
radio input "true"
drag, startPoint x: 506, startPoint y: 343, endPoint x: 517, endPoint y: 333, distance: 14.6
click at [506, 343] on button "Save & Close" at bounding box center [524, 350] width 70 height 22
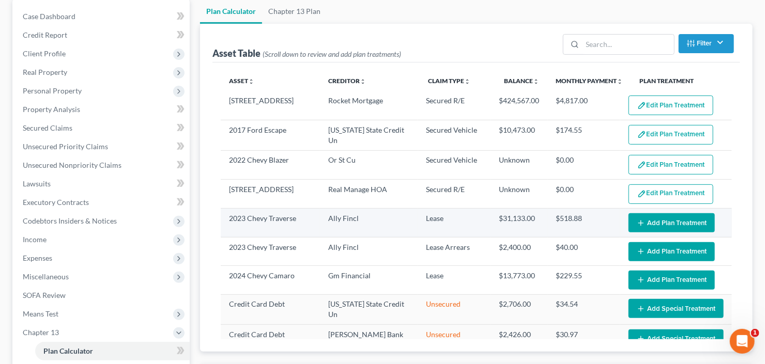
select select "59"
click at [654, 220] on button "Add Plan Treatment" at bounding box center [671, 222] width 86 height 19
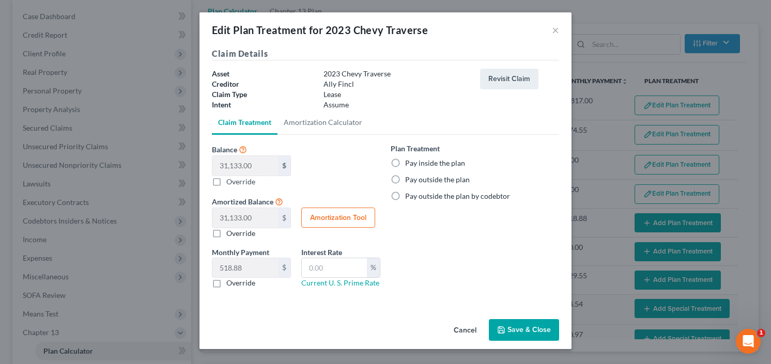
click at [405, 162] on label "Pay inside the plan" at bounding box center [435, 163] width 60 height 10
click at [409, 162] on input "Pay inside the plan" at bounding box center [412, 161] width 7 height 7
radio input "true"
click at [520, 329] on button "Save & Close" at bounding box center [524, 330] width 70 height 22
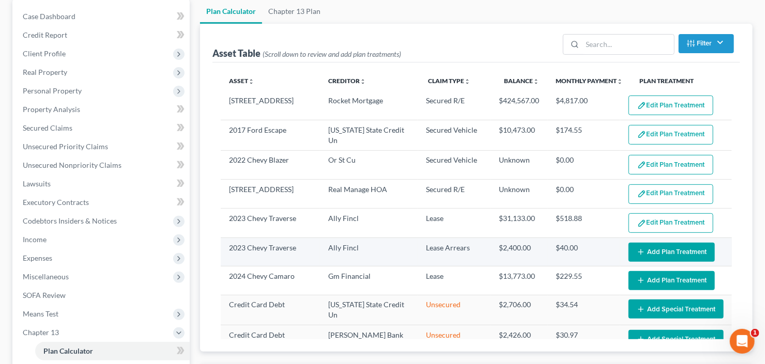
select select "59"
click at [658, 243] on button "Add Plan Treatment" at bounding box center [671, 252] width 86 height 19
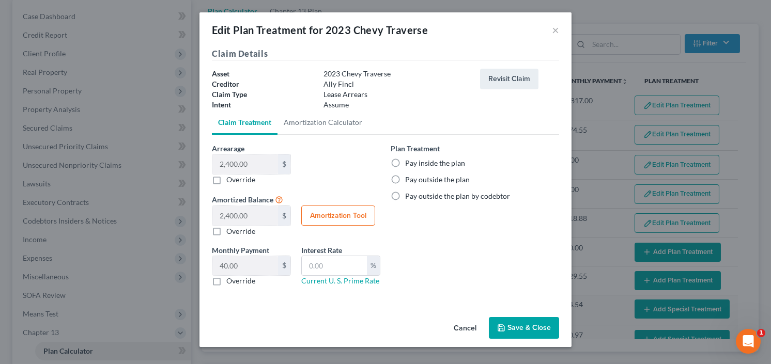
click at [405, 160] on label "Pay inside the plan" at bounding box center [435, 163] width 60 height 10
click at [409, 160] on input "Pay inside the plan" at bounding box center [412, 161] width 7 height 7
radio input "true"
click at [536, 328] on button "Save & Close" at bounding box center [524, 328] width 70 height 22
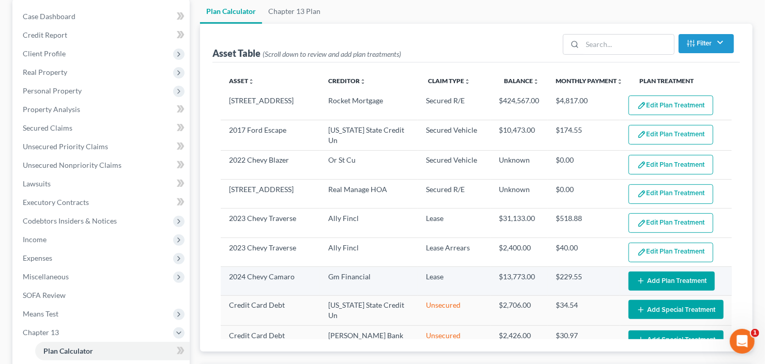
click at [657, 274] on button "Add Plan Treatment" at bounding box center [671, 281] width 86 height 19
select select "59"
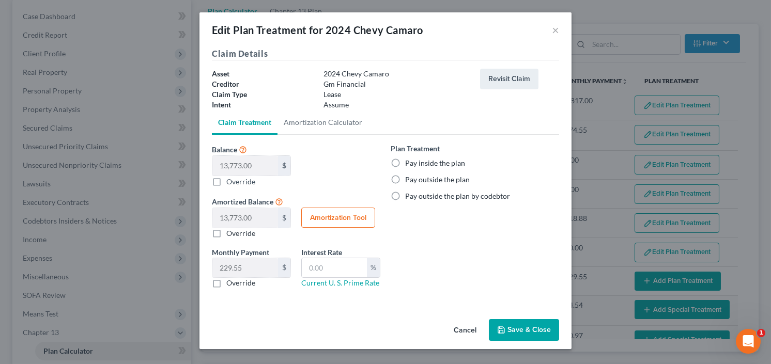
click at [405, 163] on label "Pay inside the plan" at bounding box center [435, 163] width 60 height 10
click at [409, 163] on input "Pay inside the plan" at bounding box center [412, 161] width 7 height 7
radio input "true"
click at [526, 327] on button "Save & Close" at bounding box center [524, 330] width 70 height 22
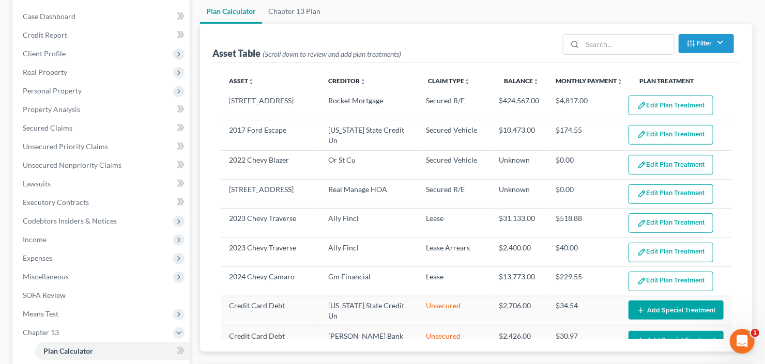
select select "59"
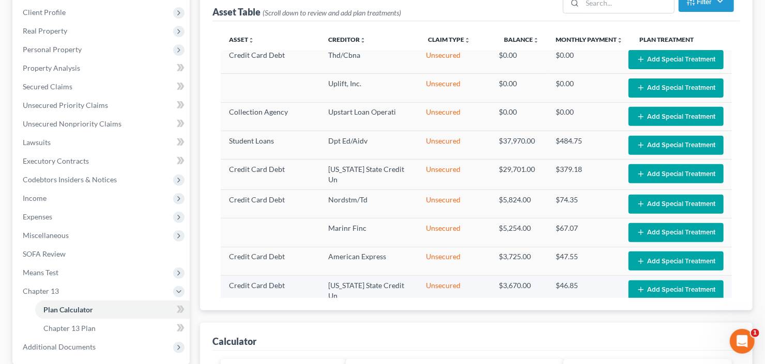
scroll to position [1062, 0]
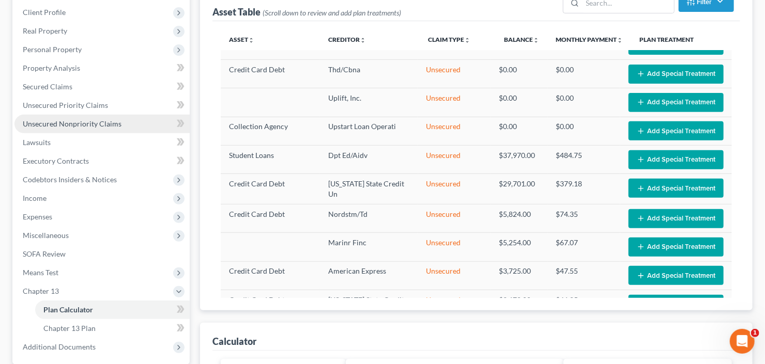
click at [54, 120] on span "Unsecured Nonpriority Claims" at bounding box center [72, 123] width 99 height 9
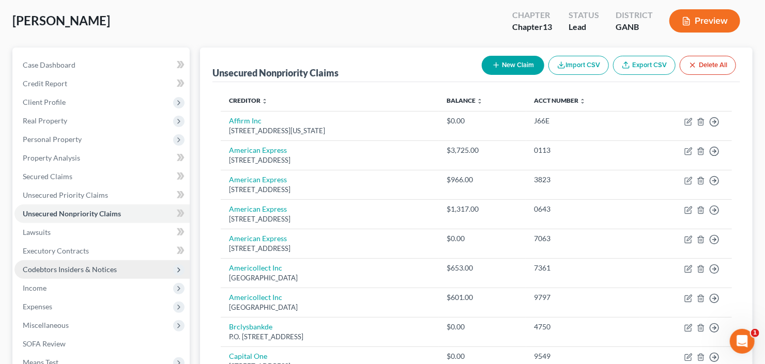
scroll to position [83, 0]
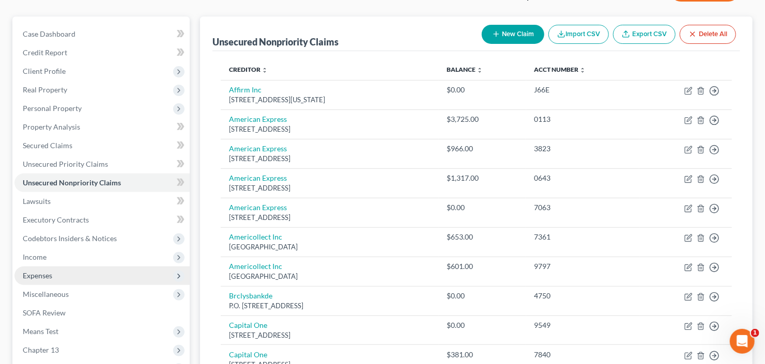
click at [66, 277] on span "Expenses" at bounding box center [101, 276] width 175 height 19
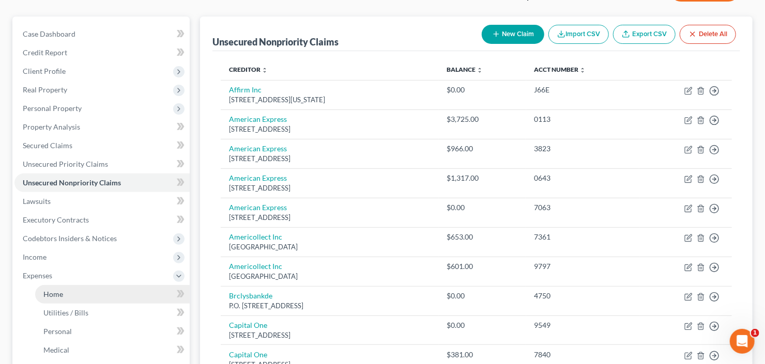
click at [62, 295] on span "Home" at bounding box center [53, 294] width 20 height 9
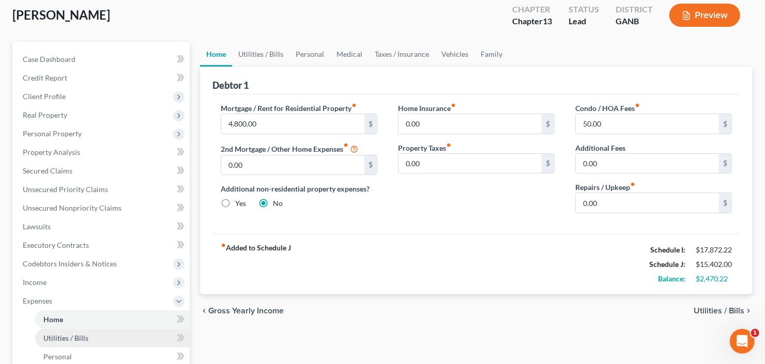
scroll to position [124, 0]
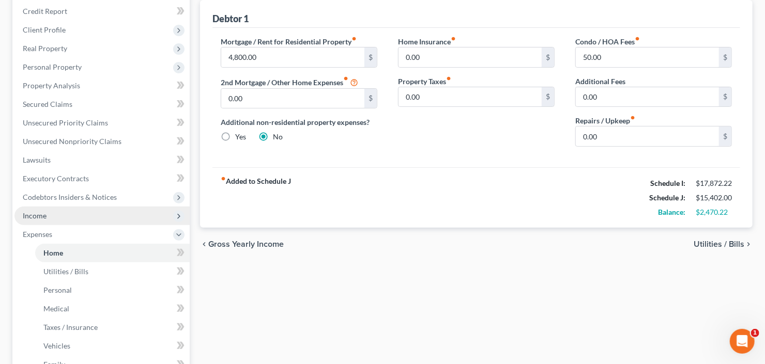
click at [54, 220] on span "Income" at bounding box center [101, 216] width 175 height 19
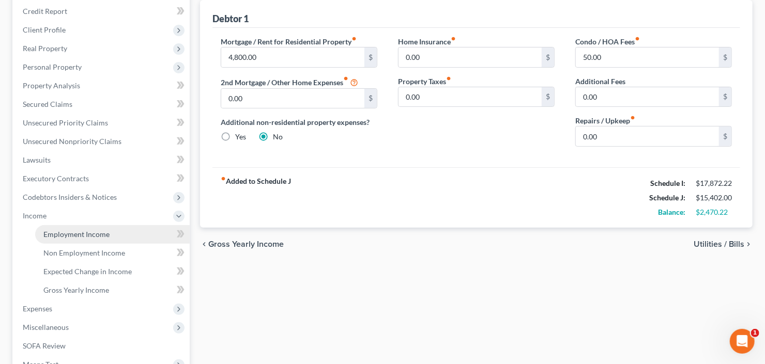
drag, startPoint x: 66, startPoint y: 229, endPoint x: 129, endPoint y: 228, distance: 63.0
click at [66, 230] on span "Employment Income" at bounding box center [76, 234] width 66 height 9
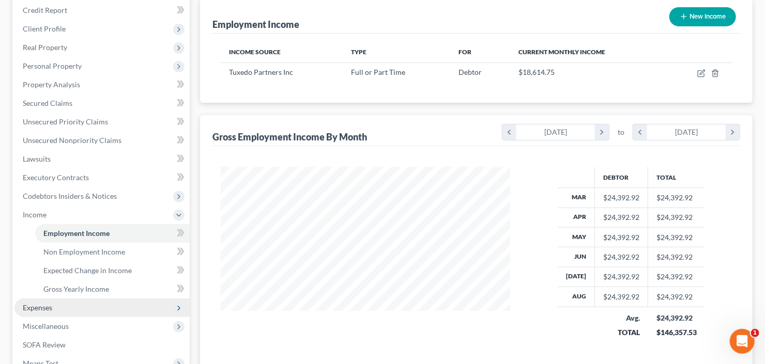
scroll to position [165, 0]
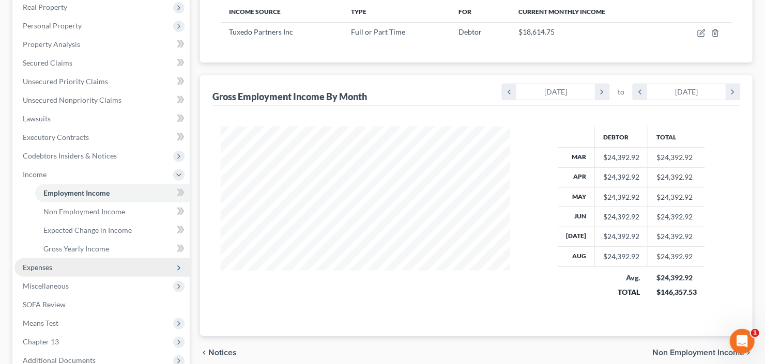
click at [59, 269] on span "Expenses" at bounding box center [101, 267] width 175 height 19
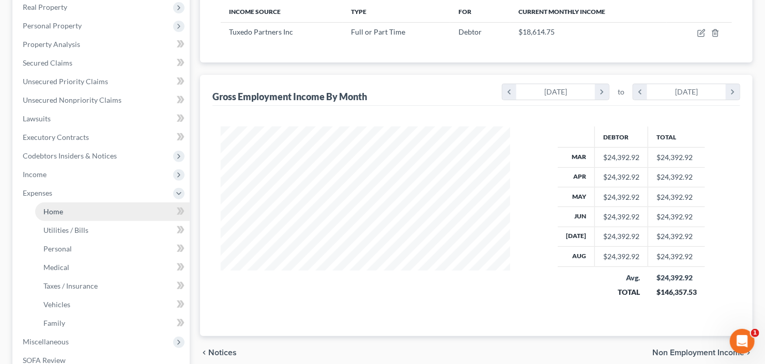
click at [63, 214] on link "Home" at bounding box center [112, 212] width 154 height 19
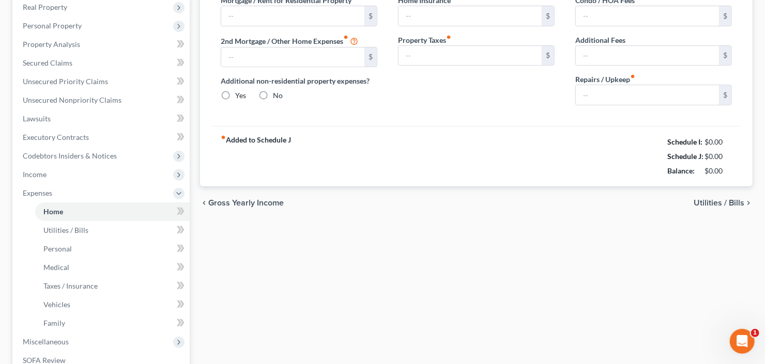
type input "4,800.00"
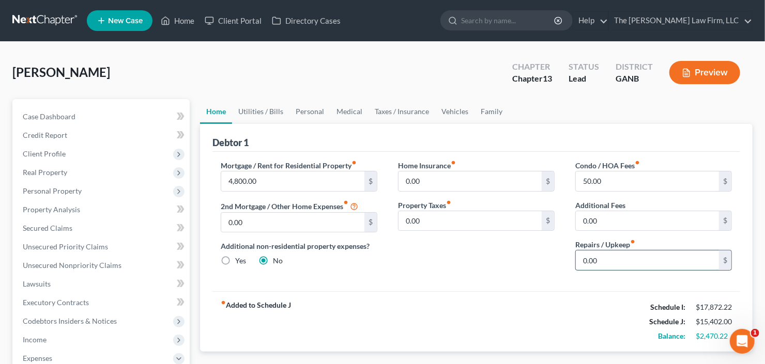
click at [625, 267] on input "0.00" at bounding box center [647, 261] width 143 height 20
click at [268, 108] on link "Utilities / Bills" at bounding box center [260, 111] width 57 height 25
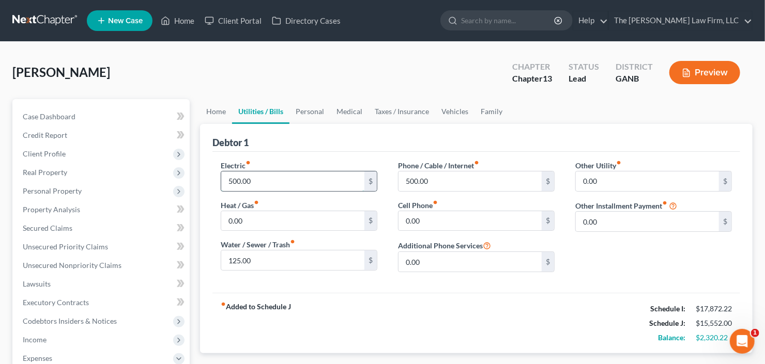
click at [274, 178] on input "500.00" at bounding box center [292, 182] width 143 height 20
click at [313, 110] on link "Personal" at bounding box center [309, 111] width 41 height 25
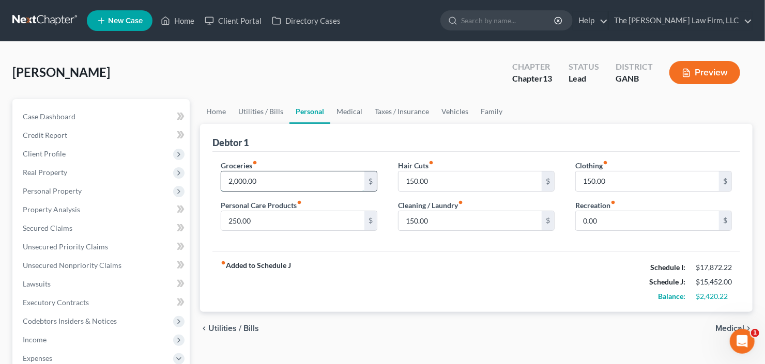
click at [303, 174] on input "2,000.00" at bounding box center [292, 182] width 143 height 20
click at [331, 109] on link "Medical" at bounding box center [349, 111] width 38 height 25
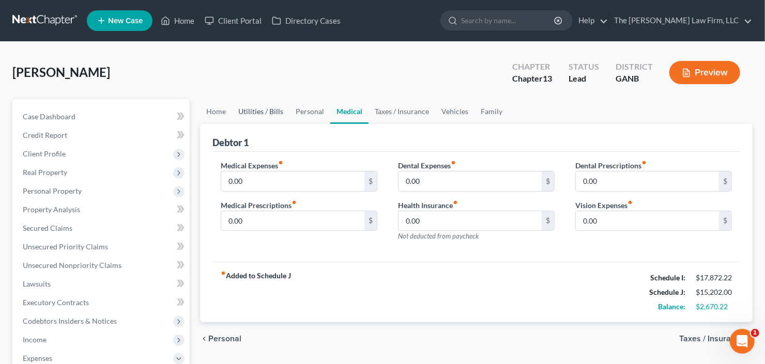
click at [268, 104] on link "Utilities / Bills" at bounding box center [260, 111] width 57 height 25
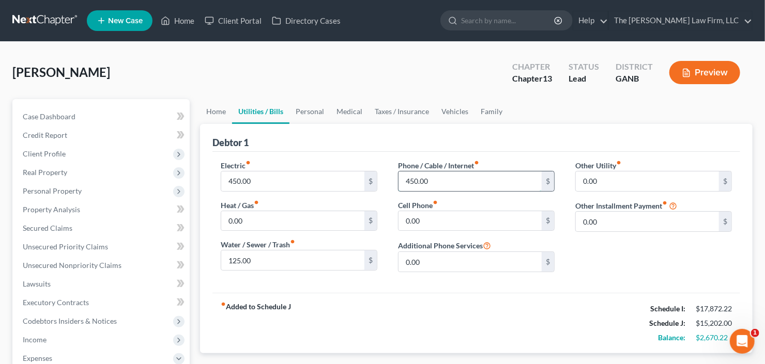
click at [424, 185] on input "450.00" at bounding box center [469, 182] width 143 height 20
click at [302, 115] on link "Personal" at bounding box center [309, 111] width 41 height 25
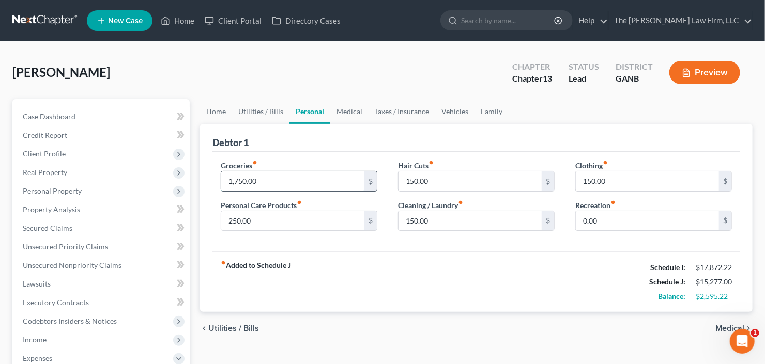
click at [290, 177] on input "1,750.00" at bounding box center [292, 182] width 143 height 20
click at [263, 112] on link "Utilities / Bills" at bounding box center [260, 111] width 57 height 25
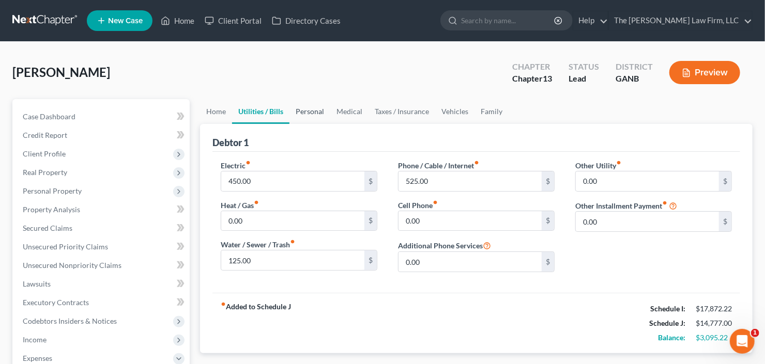
click at [305, 109] on link "Personal" at bounding box center [309, 111] width 41 height 25
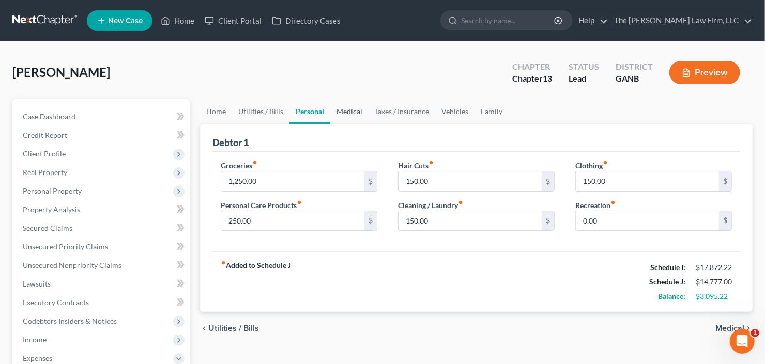
click at [344, 111] on link "Medical" at bounding box center [349, 111] width 38 height 25
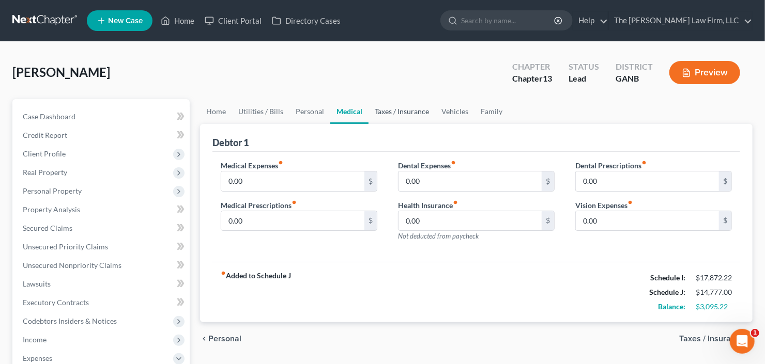
click at [383, 110] on link "Taxes / Insurance" at bounding box center [401, 111] width 67 height 25
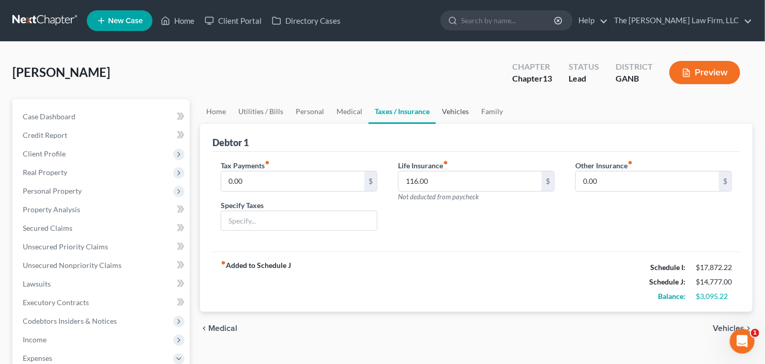
click at [451, 109] on link "Vehicles" at bounding box center [455, 111] width 39 height 25
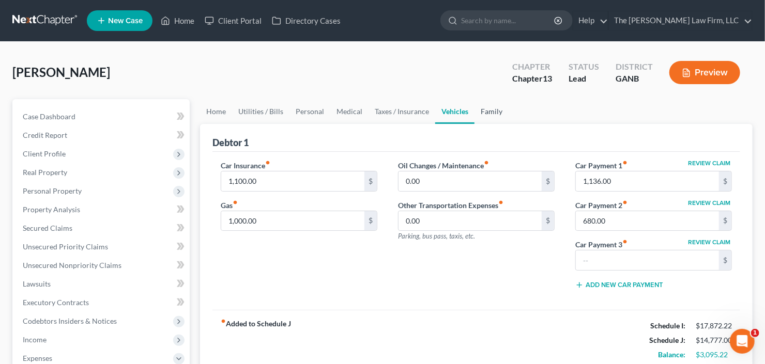
click at [491, 107] on link "Family" at bounding box center [491, 111] width 34 height 25
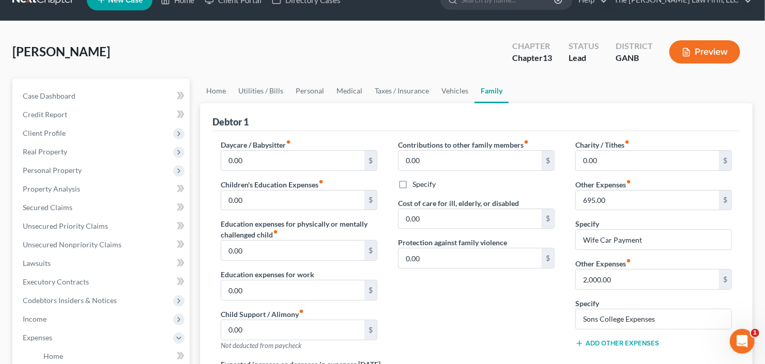
scroll to position [41, 0]
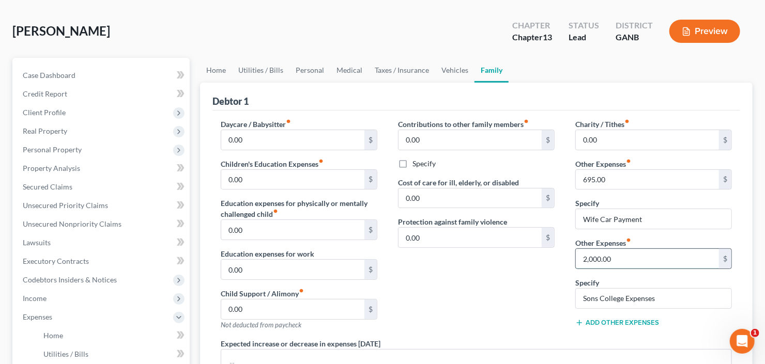
click at [645, 250] on input "2,000.00" at bounding box center [647, 259] width 143 height 20
click at [264, 66] on link "Utilities / Bills" at bounding box center [260, 70] width 57 height 25
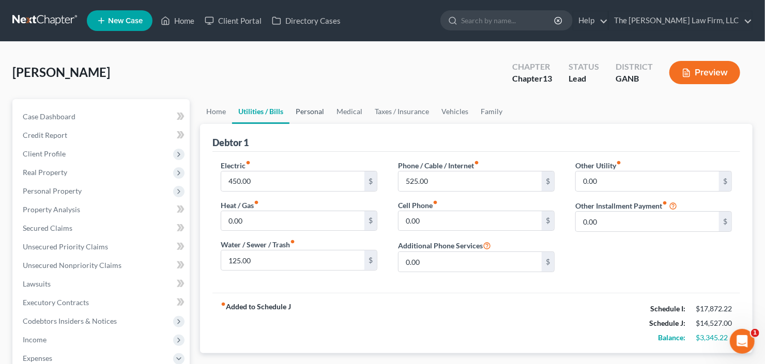
click at [313, 110] on link "Personal" at bounding box center [309, 111] width 41 height 25
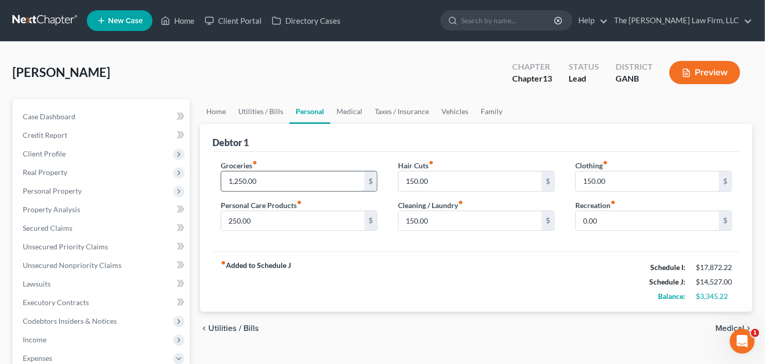
click at [279, 178] on input "1,250.00" at bounding box center [292, 182] width 143 height 20
click at [278, 178] on input "15,000" at bounding box center [292, 182] width 143 height 20
click at [451, 114] on link "Vehicles" at bounding box center [454, 111] width 39 height 25
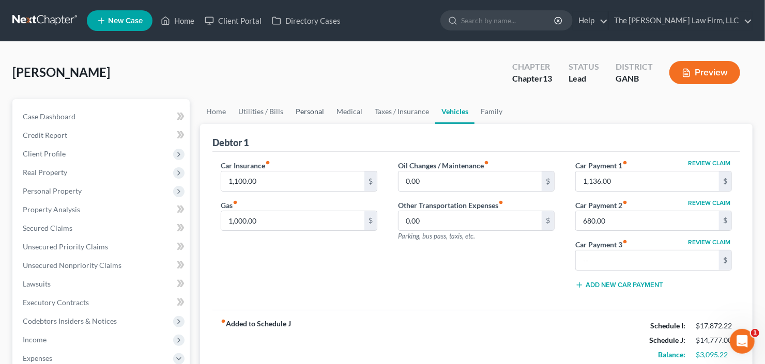
click at [302, 112] on link "Personal" at bounding box center [309, 111] width 41 height 25
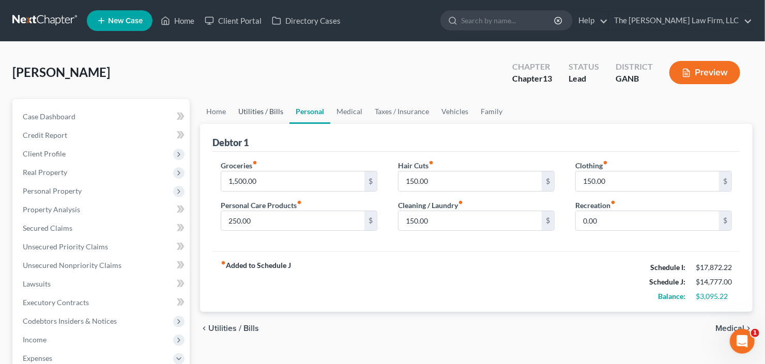
click at [243, 115] on link "Utilities / Bills" at bounding box center [260, 111] width 57 height 25
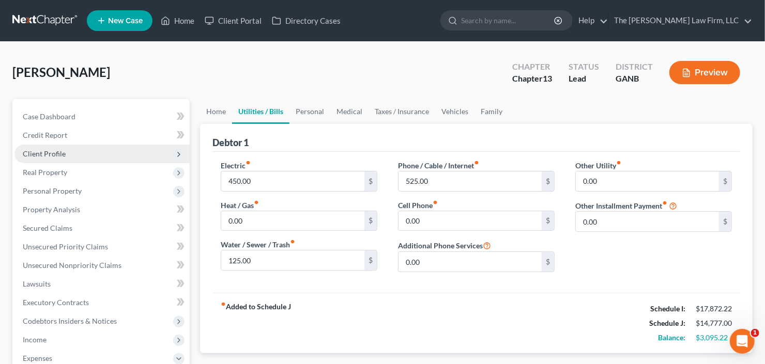
click at [59, 150] on span "Client Profile" at bounding box center [44, 153] width 43 height 9
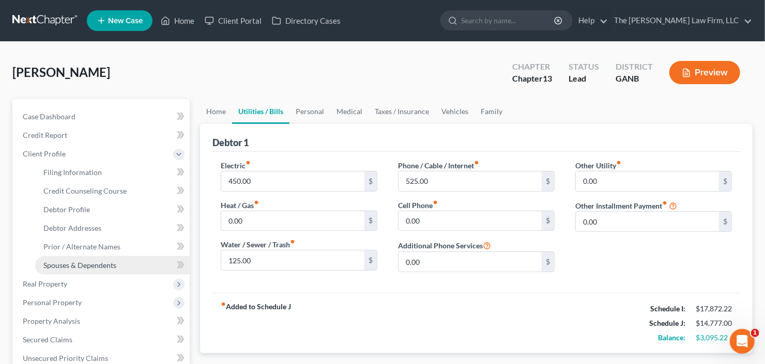
click at [71, 265] on span "Spouses & Dependents" at bounding box center [79, 265] width 73 height 9
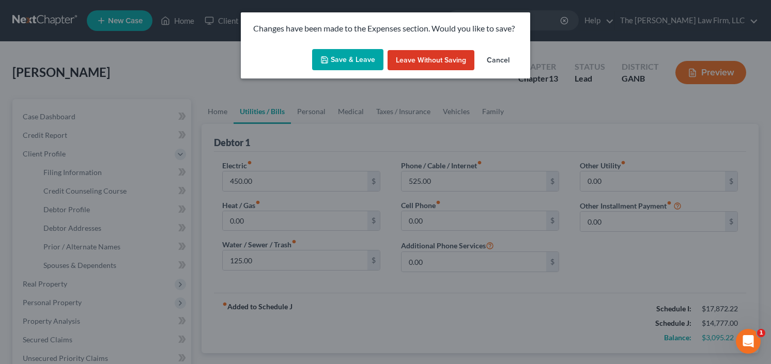
click at [347, 52] on button "Save & Leave" at bounding box center [347, 60] width 71 height 22
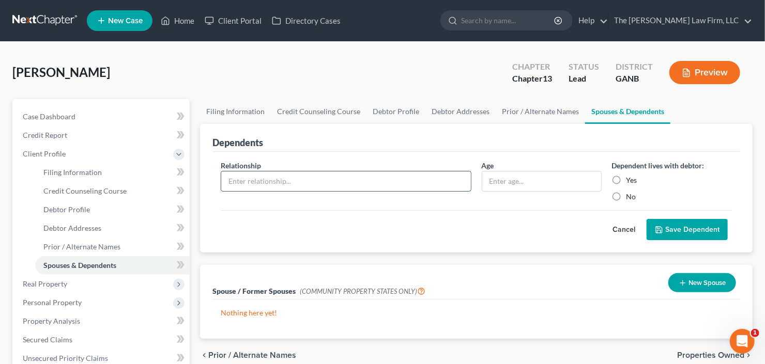
click at [368, 178] on input "text" at bounding box center [346, 182] width 250 height 20
click at [508, 192] on div "Age" at bounding box center [541, 181] width 130 height 42
click at [502, 184] on input "text" at bounding box center [541, 182] width 119 height 20
click at [626, 180] on label "Yes" at bounding box center [631, 180] width 11 height 10
click at [630, 180] on input "Yes" at bounding box center [633, 178] width 7 height 7
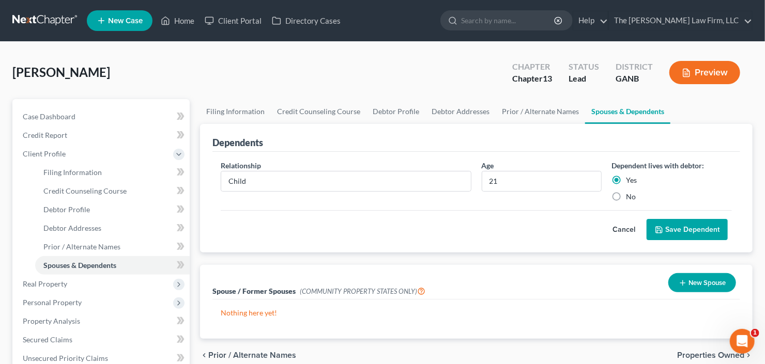
click at [684, 232] on button "Save Dependent" at bounding box center [686, 230] width 81 height 22
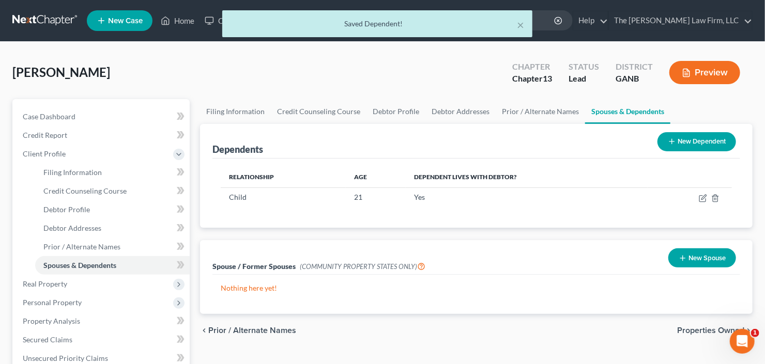
click at [687, 144] on button "New Dependent" at bounding box center [696, 141] width 79 height 19
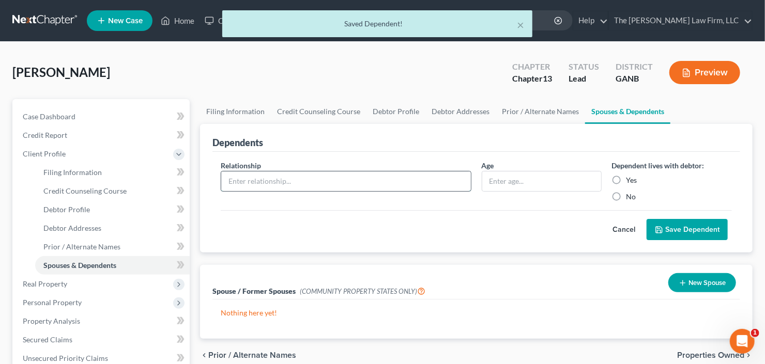
click at [276, 184] on input "text" at bounding box center [346, 182] width 250 height 20
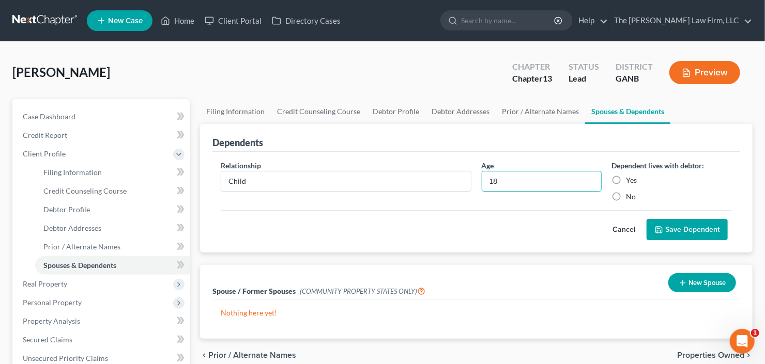
drag, startPoint x: 619, startPoint y: 175, endPoint x: 620, endPoint y: 182, distance: 7.3
click at [626, 176] on label "Yes" at bounding box center [631, 180] width 11 height 10
click at [630, 176] on input "Yes" at bounding box center [633, 178] width 7 height 7
click at [683, 228] on button "Save Dependent" at bounding box center [686, 230] width 81 height 22
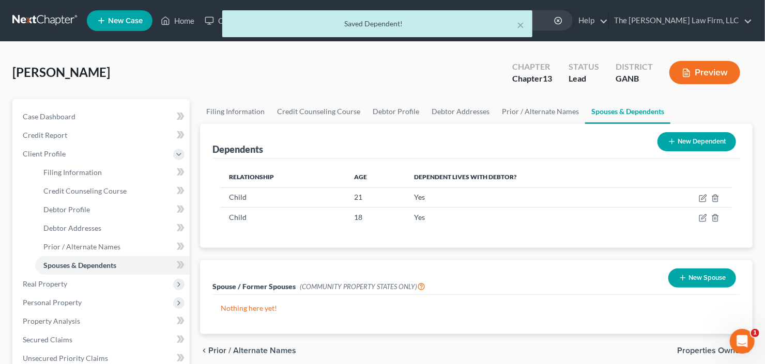
click at [696, 146] on button "New Dependent" at bounding box center [696, 141] width 79 height 19
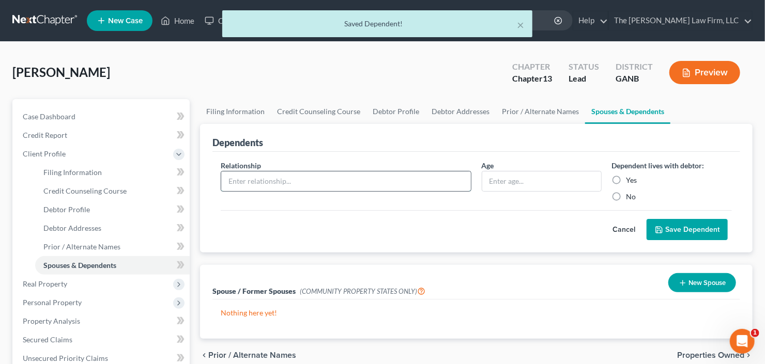
click at [253, 178] on input "text" at bounding box center [346, 182] width 250 height 20
click at [527, 186] on input "text" at bounding box center [541, 182] width 119 height 20
click at [626, 177] on label "Yes" at bounding box center [631, 180] width 11 height 10
click at [630, 177] on input "Yes" at bounding box center [633, 178] width 7 height 7
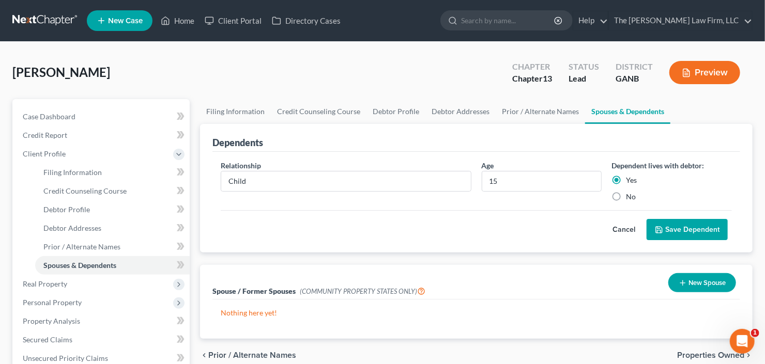
click at [690, 225] on button "Save Dependent" at bounding box center [686, 230] width 81 height 22
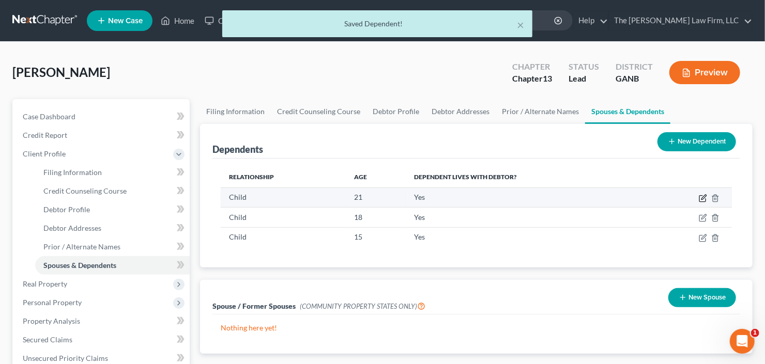
click at [704, 195] on icon "button" at bounding box center [703, 198] width 8 height 8
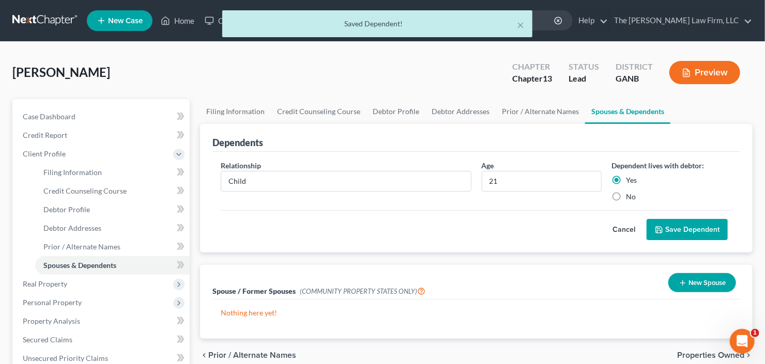
click at [626, 196] on label "No" at bounding box center [631, 197] width 10 height 10
click at [630, 196] on input "No" at bounding box center [633, 195] width 7 height 7
click at [691, 224] on button "Save Dependent" at bounding box center [686, 230] width 81 height 22
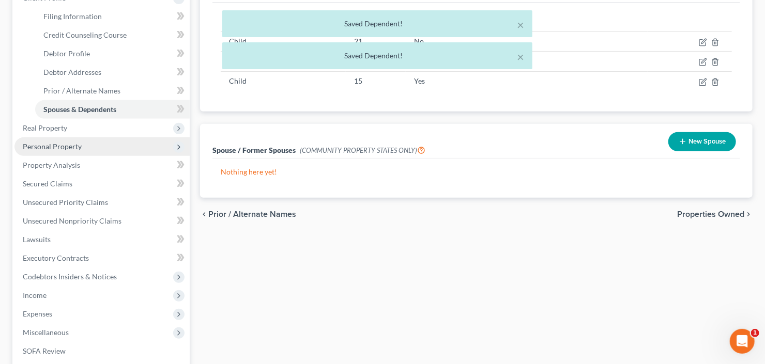
scroll to position [207, 0]
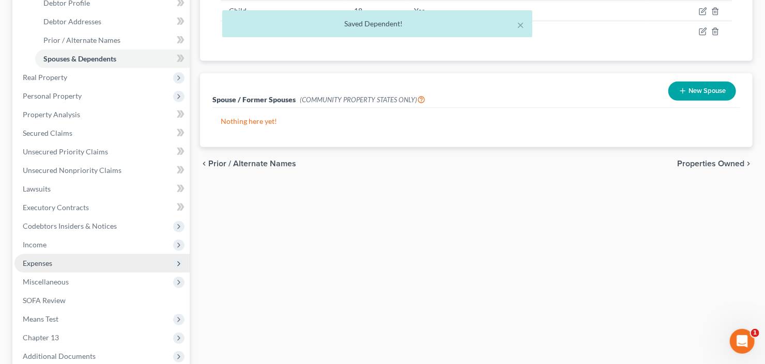
click at [52, 266] on span "Expenses" at bounding box center [37, 263] width 29 height 9
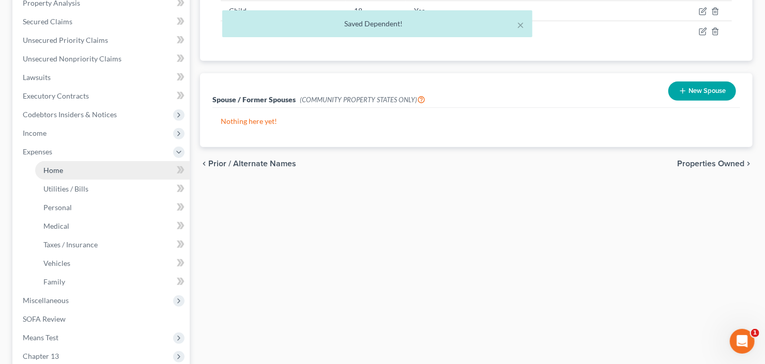
click at [56, 166] on span "Home" at bounding box center [53, 170] width 20 height 9
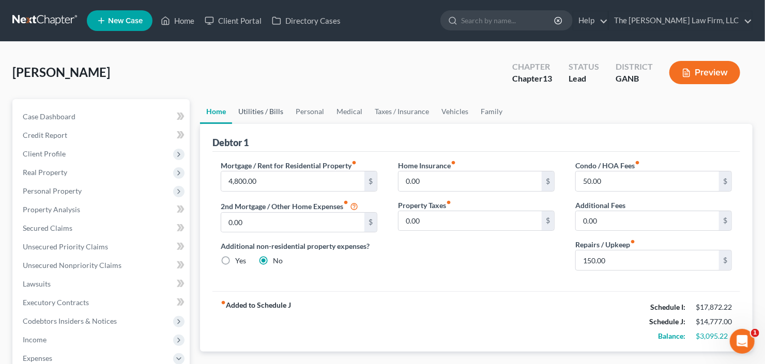
click at [261, 105] on link "Utilities / Bills" at bounding box center [260, 111] width 57 height 25
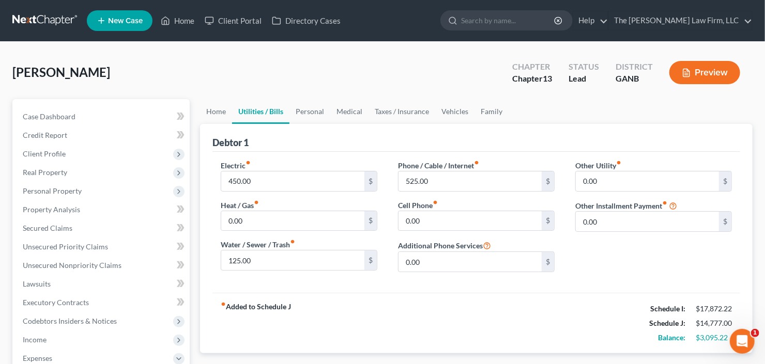
click at [257, 193] on div "Electric fiber_manual_record 450.00 $ Heat / Gas fiber_manual_record 0.00 $ Wat…" at bounding box center [298, 220] width 177 height 120
click at [262, 179] on input "450.00" at bounding box center [292, 182] width 143 height 20
click at [314, 118] on link "Personal" at bounding box center [309, 111] width 41 height 25
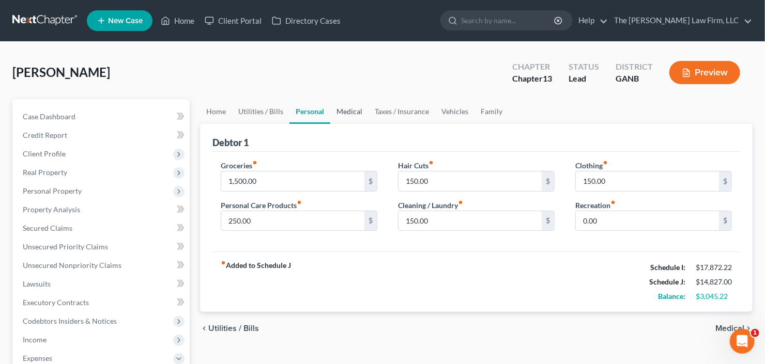
click at [343, 116] on link "Medical" at bounding box center [349, 111] width 38 height 25
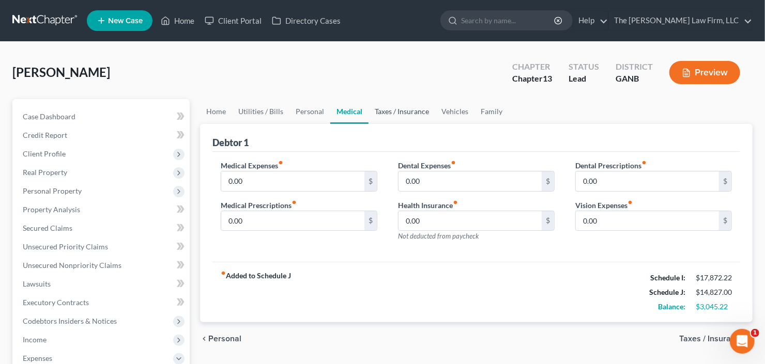
click at [397, 112] on link "Taxes / Insurance" at bounding box center [401, 111] width 67 height 25
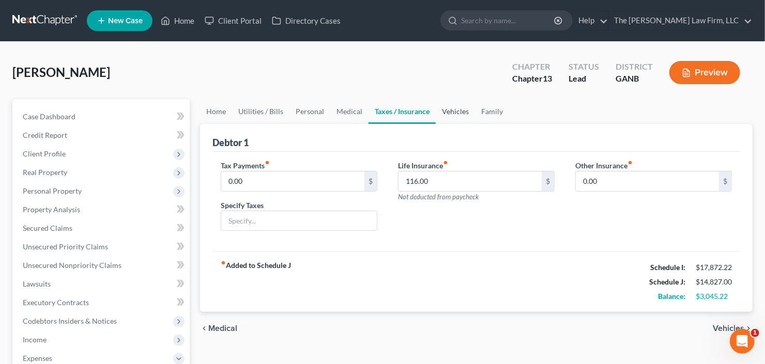
click at [450, 112] on link "Vehicles" at bounding box center [455, 111] width 39 height 25
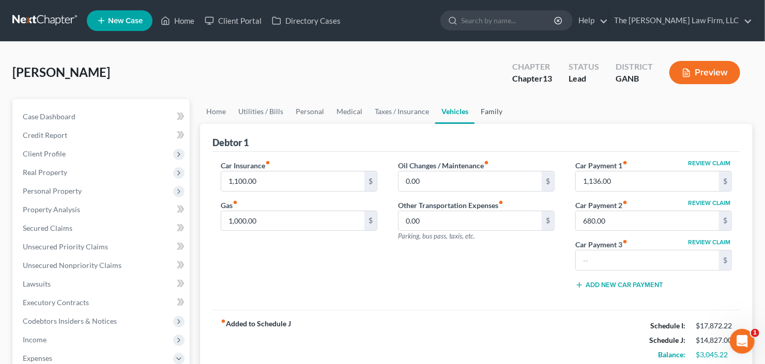
click at [488, 109] on link "Family" at bounding box center [491, 111] width 34 height 25
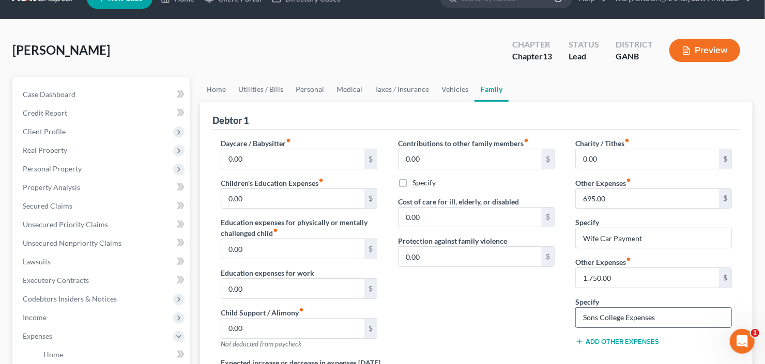
scroll to position [41, 0]
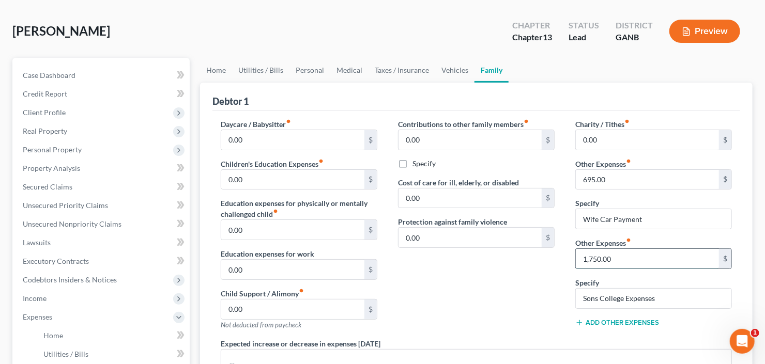
click at [643, 265] on input "1,750.00" at bounding box center [647, 259] width 143 height 20
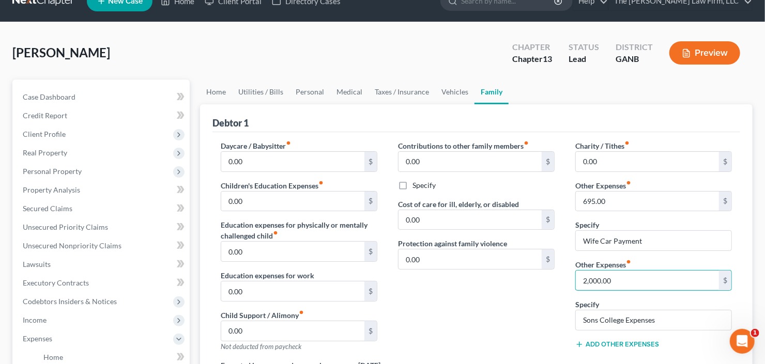
scroll to position [0, 0]
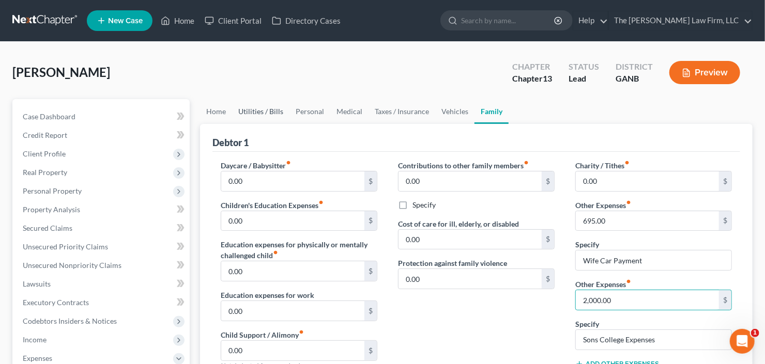
click at [261, 105] on link "Utilities / Bills" at bounding box center [260, 111] width 57 height 25
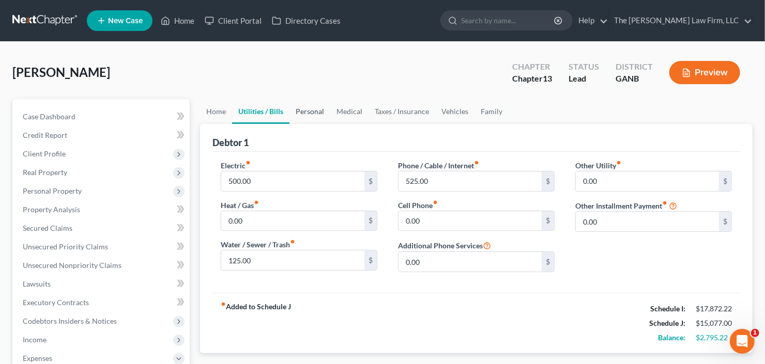
click at [307, 107] on link "Personal" at bounding box center [309, 111] width 41 height 25
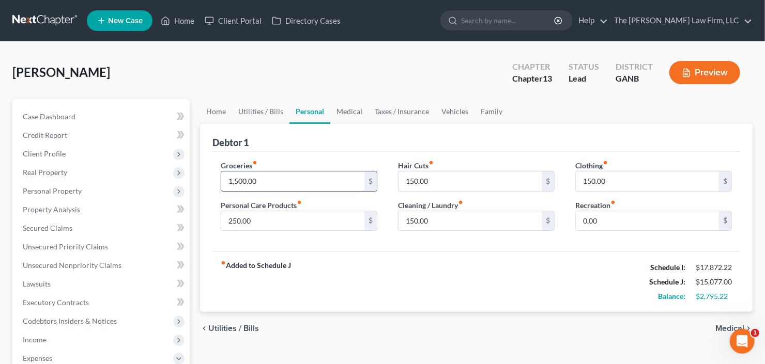
click at [292, 183] on input "1,500.00" at bounding box center [292, 182] width 143 height 20
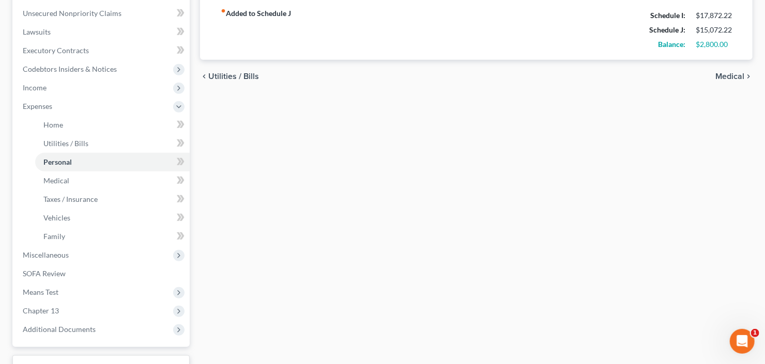
scroll to position [332, 0]
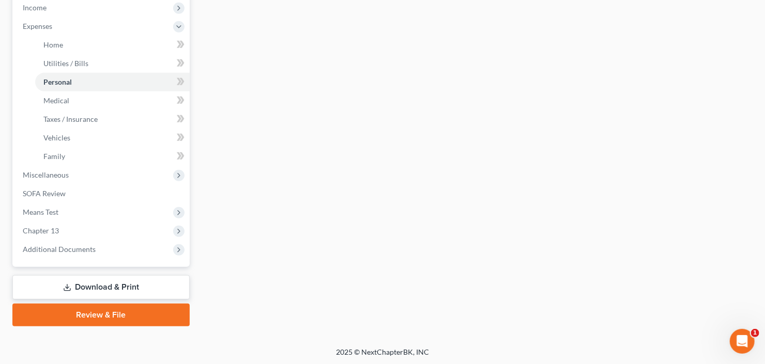
click at [72, 290] on link "Download & Print" at bounding box center [100, 287] width 177 height 24
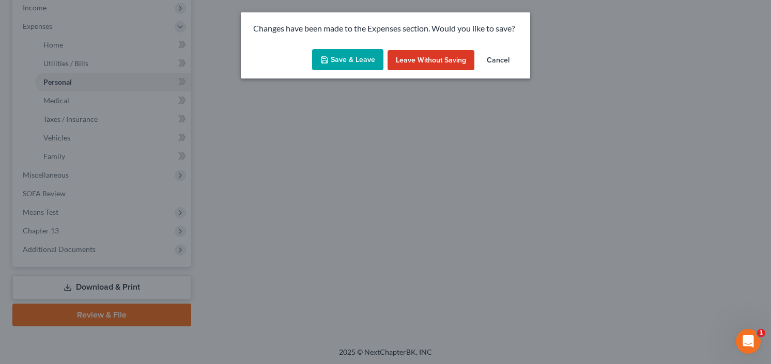
click at [354, 60] on button "Save & Leave" at bounding box center [347, 60] width 71 height 22
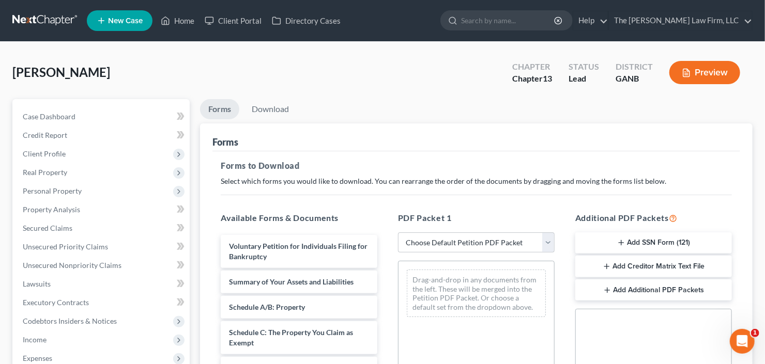
click at [459, 244] on select "Choose Default Petition PDF Packet Complete Bankruptcy Petition (all forms and …" at bounding box center [476, 242] width 157 height 21
click at [400, 232] on select "Choose Default Petition PDF Packet Complete Bankruptcy Petition (all forms and …" at bounding box center [476, 242] width 157 height 21
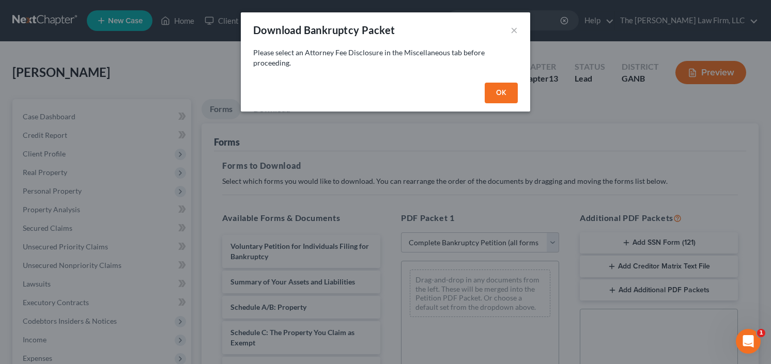
click at [503, 90] on button "OK" at bounding box center [501, 93] width 33 height 21
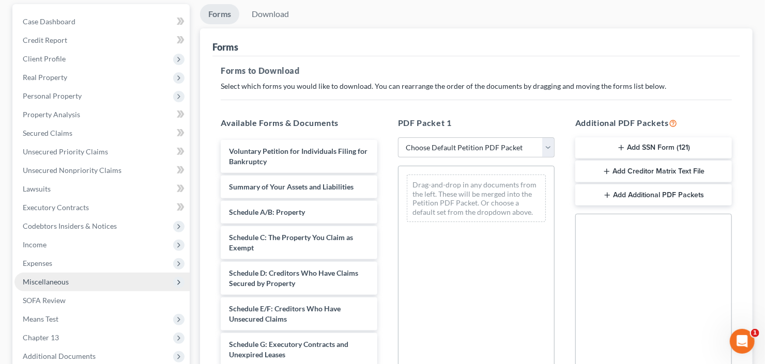
scroll to position [165, 0]
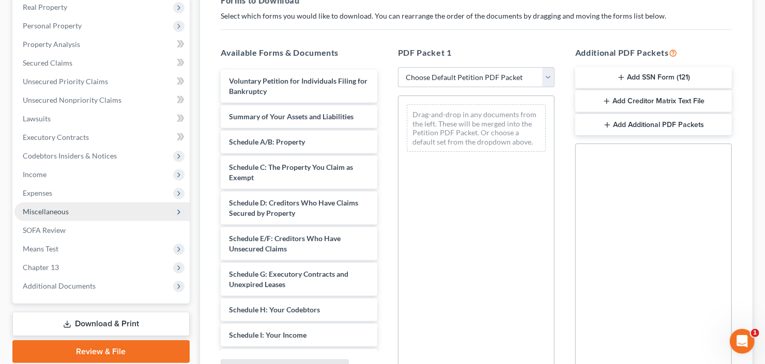
click at [73, 209] on span "Miscellaneous" at bounding box center [101, 212] width 175 height 19
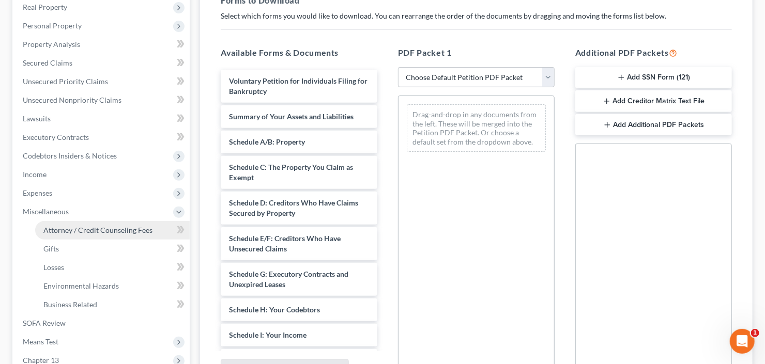
click at [89, 227] on span "Attorney / Credit Counseling Fees" at bounding box center [97, 230] width 109 height 9
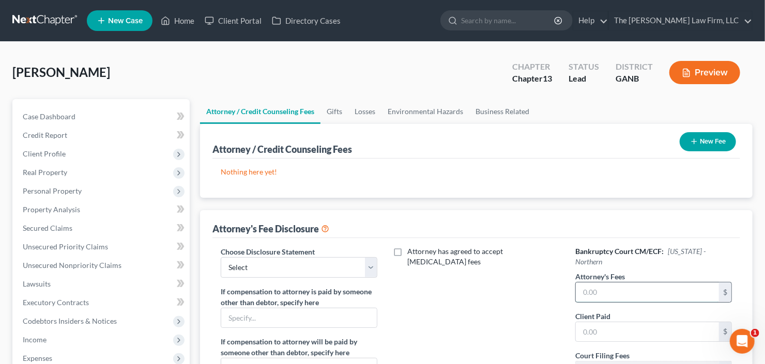
click at [619, 283] on input "text" at bounding box center [647, 293] width 143 height 20
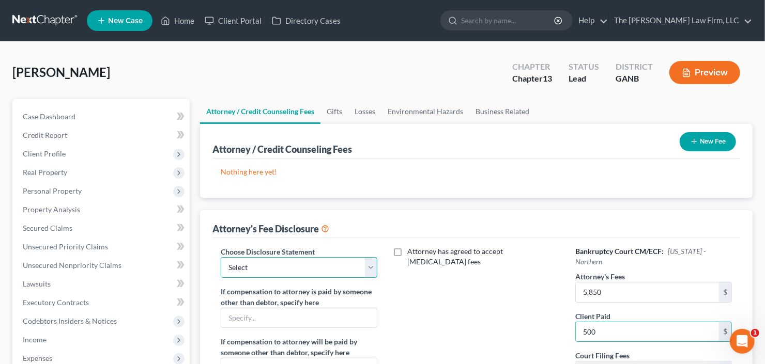
click at [261, 267] on select "Select Advanced Fee 13 Joint Hourly fee agreement Chapter 13 Advance Fee Ch 7 S…" at bounding box center [299, 267] width 157 height 21
click at [221, 257] on select "Select Advanced Fee 13 Joint Hourly fee agreement Chapter 13 Advance Fee Ch 7 S…" at bounding box center [299, 267] width 157 height 21
click at [716, 139] on button "New Fee" at bounding box center [707, 141] width 56 height 19
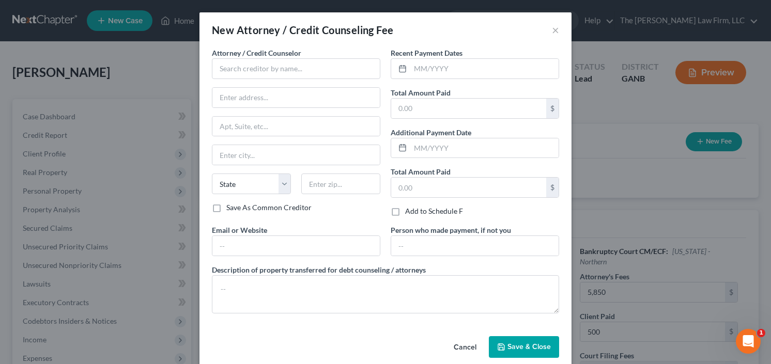
click at [276, 79] on div "Attorney / Credit Counselor * State AL AK AR AZ CA CO CT DE DC FL GA GU HI ID I…" at bounding box center [296, 125] width 168 height 155
click at [292, 67] on input "text" at bounding box center [296, 68] width 168 height 21
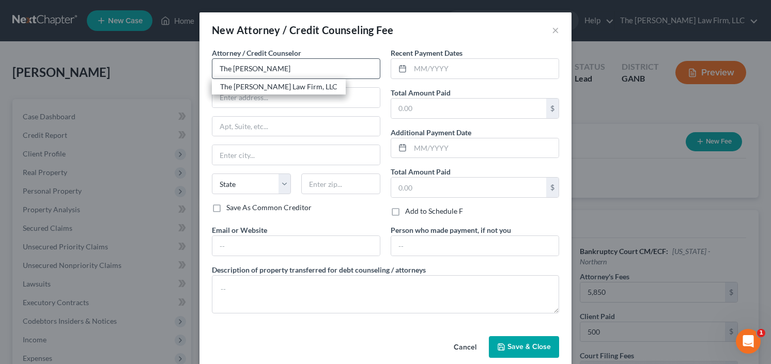
click at [255, 82] on div "The [PERSON_NAME] Law Firm, LLC" at bounding box center [278, 87] width 117 height 10
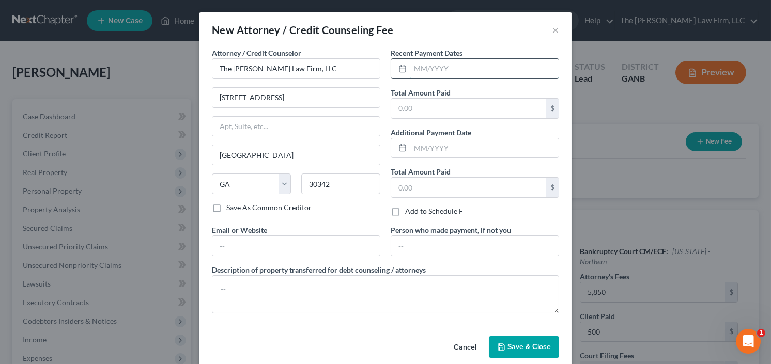
click at [493, 59] on input "text" at bounding box center [484, 69] width 148 height 20
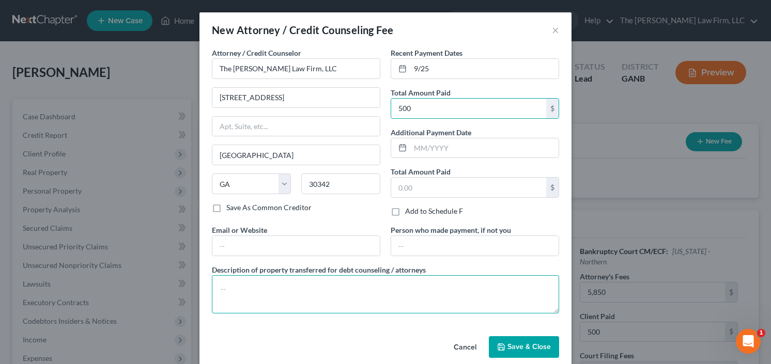
click at [268, 286] on textarea at bounding box center [385, 294] width 347 height 38
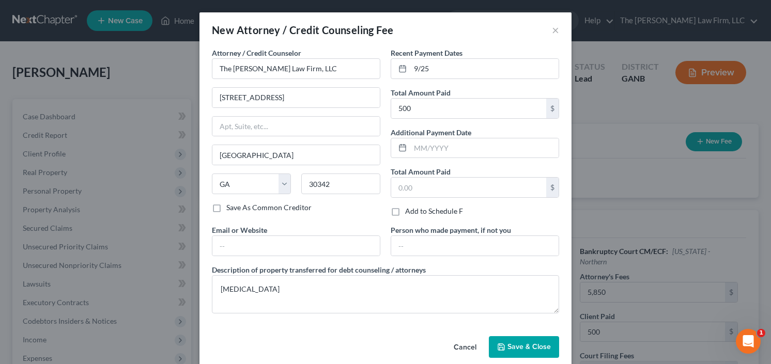
click at [531, 343] on span "Save & Close" at bounding box center [528, 347] width 43 height 9
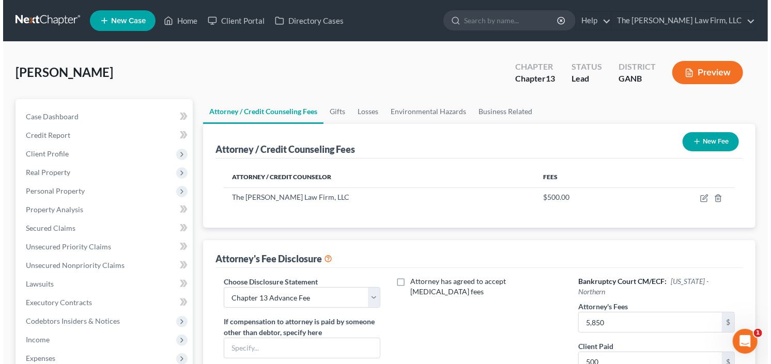
scroll to position [83, 0]
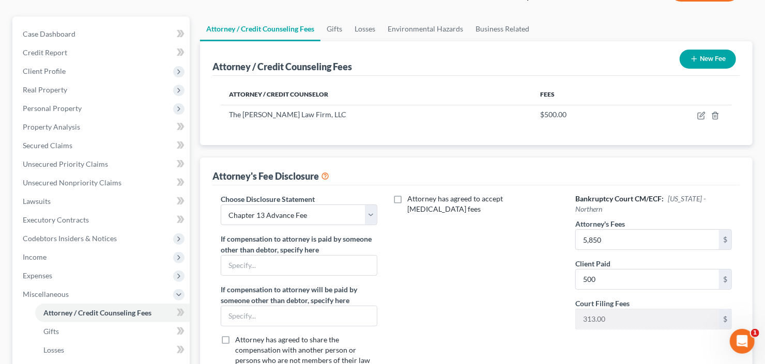
click at [708, 60] on button "New Fee" at bounding box center [707, 59] width 56 height 19
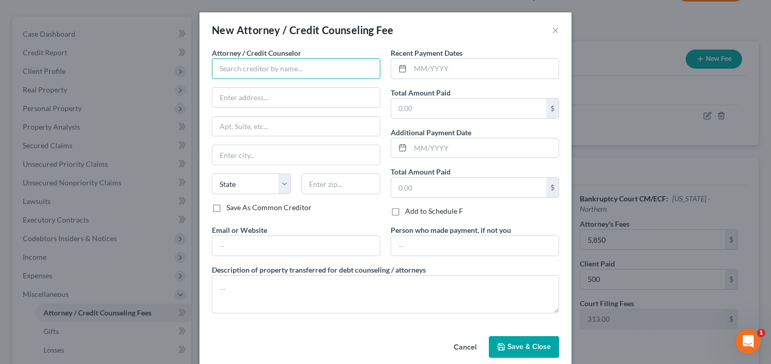
click at [250, 74] on input "text" at bounding box center [296, 68] width 168 height 21
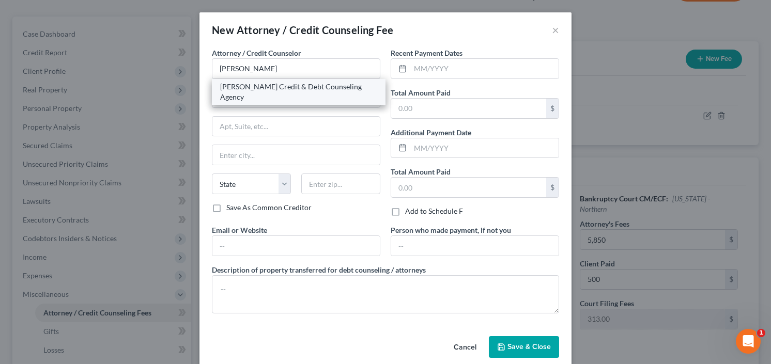
click at [255, 85] on div "Allen Credit & Debt Counseling Agency" at bounding box center [298, 92] width 157 height 21
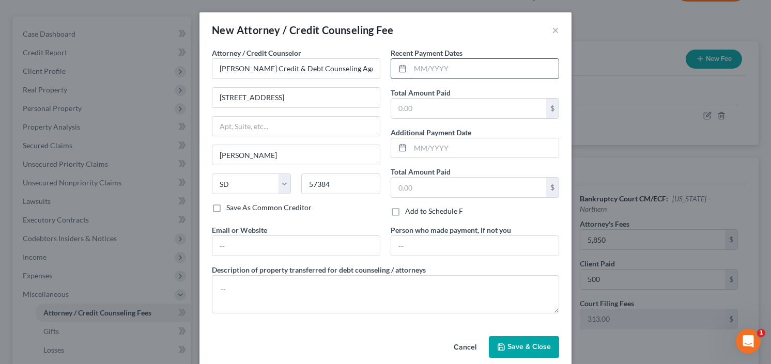
click at [427, 76] on input "text" at bounding box center [484, 69] width 148 height 20
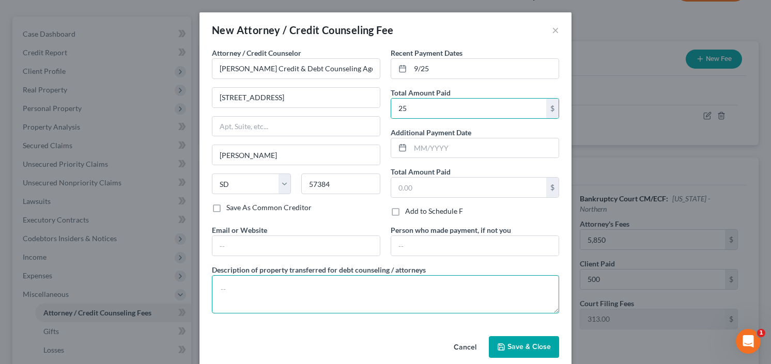
click at [222, 296] on textarea at bounding box center [385, 294] width 347 height 38
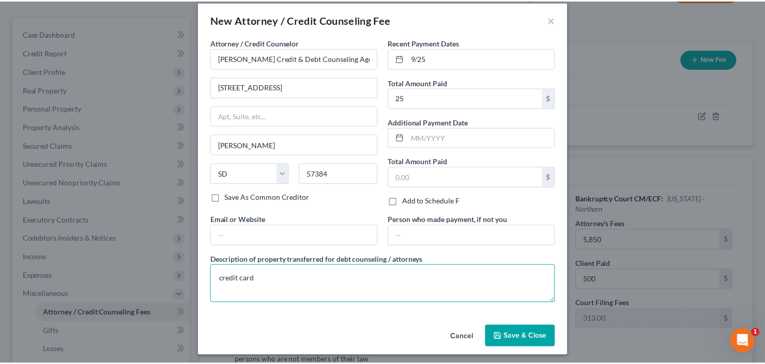
scroll to position [12, 0]
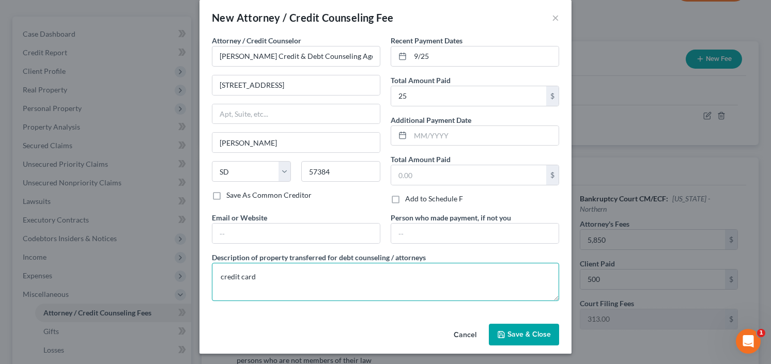
drag, startPoint x: 238, startPoint y: 278, endPoint x: 260, endPoint y: 274, distance: 23.0
click at [257, 274] on textarea "credit card" at bounding box center [385, 282] width 347 height 38
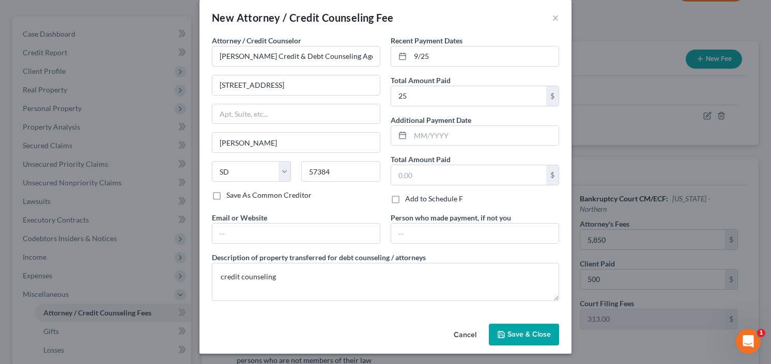
click at [518, 331] on span "Save & Close" at bounding box center [528, 334] width 43 height 9
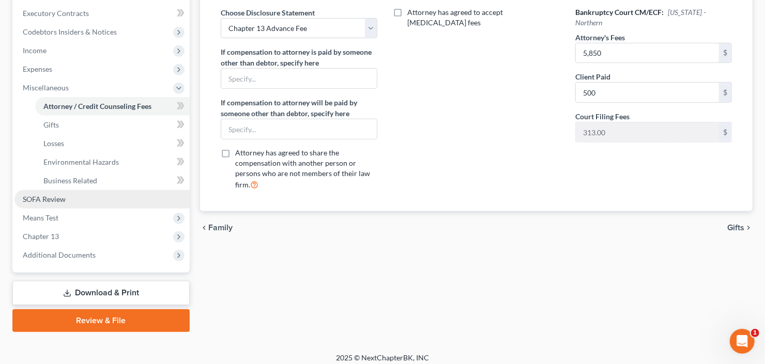
drag, startPoint x: 66, startPoint y: 197, endPoint x: 80, endPoint y: 204, distance: 15.5
click at [66, 197] on link "SOFA Review" at bounding box center [101, 199] width 175 height 19
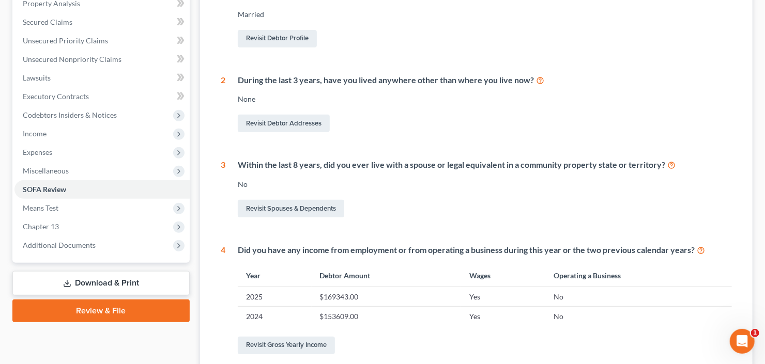
scroll to position [207, 0]
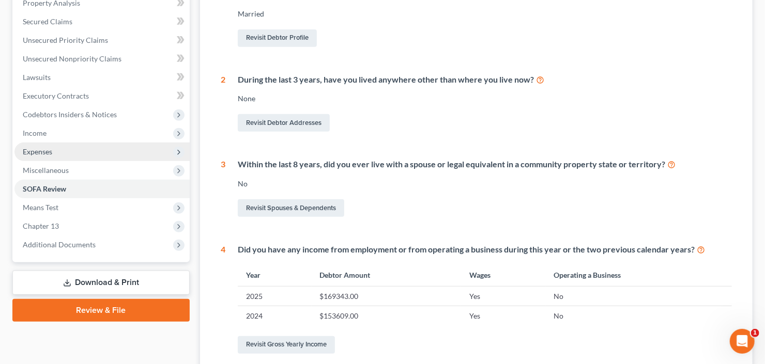
click at [56, 157] on span "Expenses" at bounding box center [101, 152] width 175 height 19
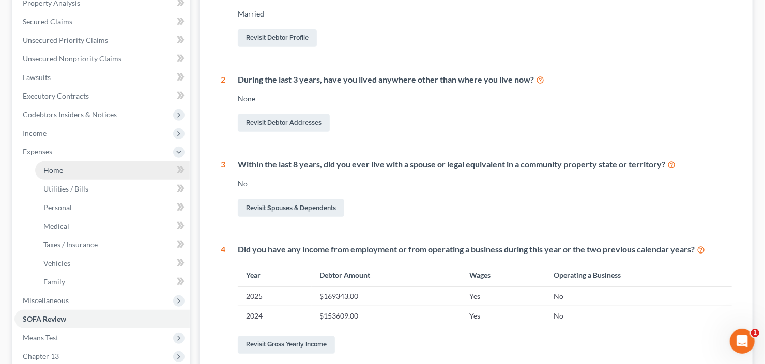
click at [82, 173] on link "Home" at bounding box center [112, 170] width 154 height 19
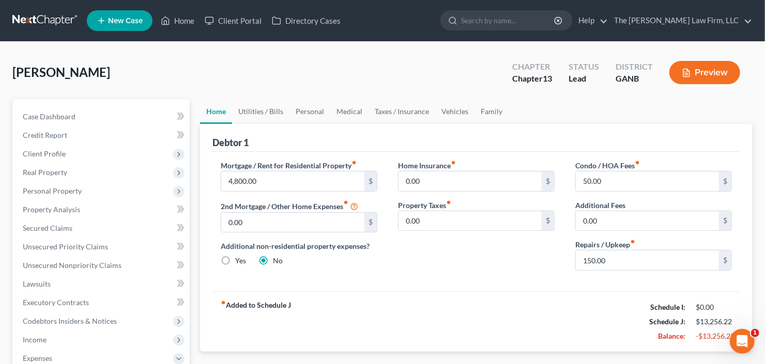
scroll to position [41, 0]
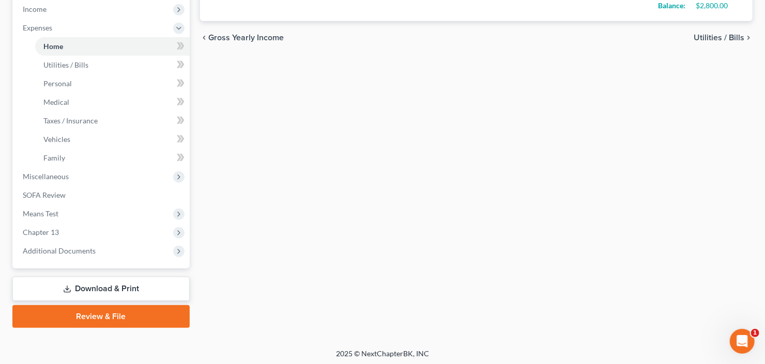
drag, startPoint x: 95, startPoint y: 292, endPoint x: 250, endPoint y: 275, distance: 155.9
click at [95, 292] on link "Download & Print" at bounding box center [100, 289] width 177 height 24
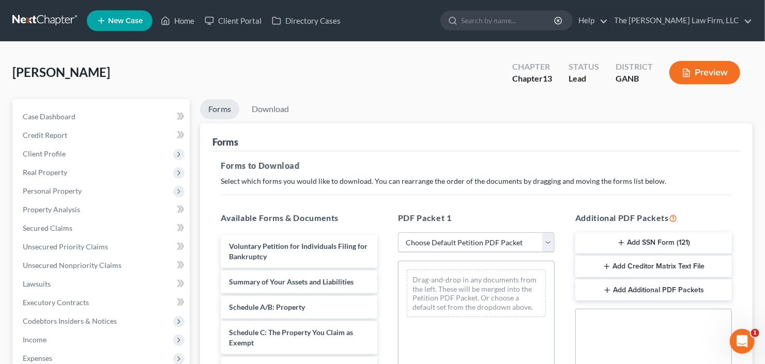
click at [467, 243] on select "Choose Default Petition PDF Packet Complete Bankruptcy Petition (all forms and …" at bounding box center [476, 242] width 157 height 21
click at [398, 232] on select "Choose Default Petition PDF Packet Complete Bankruptcy Petition (all forms and …" at bounding box center [476, 242] width 157 height 21
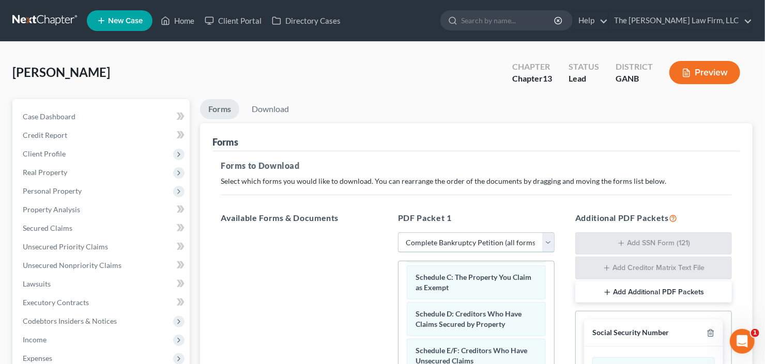
scroll to position [124, 0]
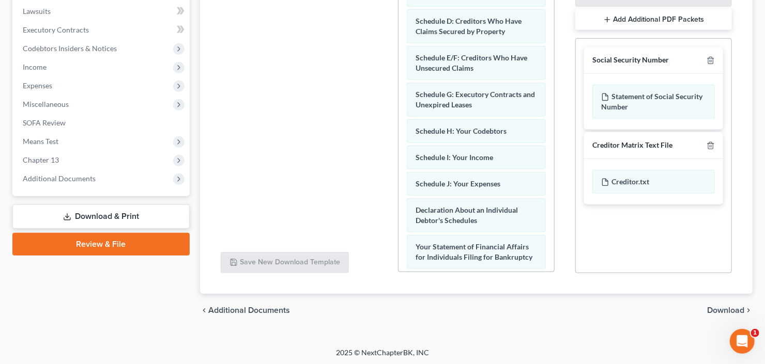
click at [722, 306] on span "Download" at bounding box center [725, 310] width 37 height 8
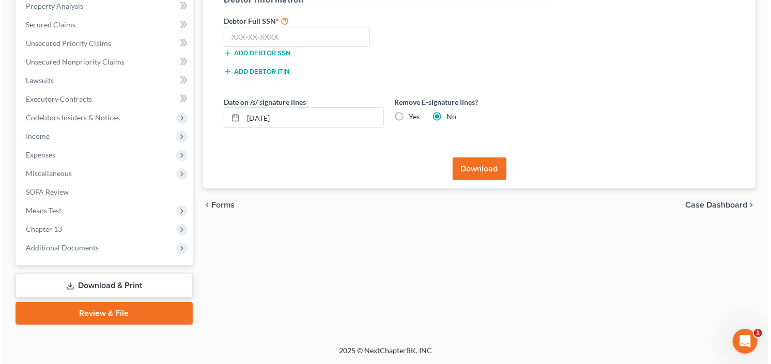
scroll to position [201, 0]
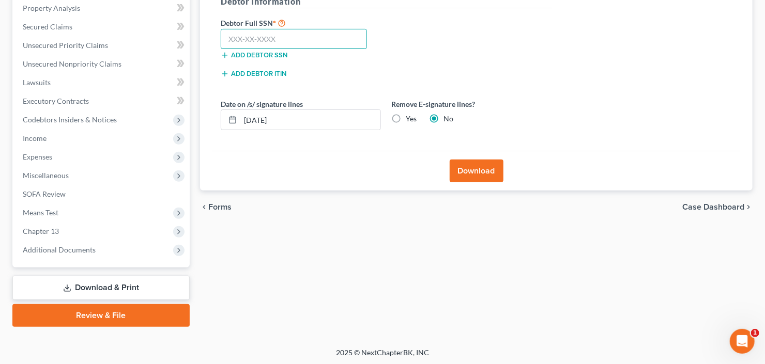
click at [244, 33] on input "text" at bounding box center [294, 39] width 146 height 21
click at [468, 166] on button "Download" at bounding box center [476, 171] width 54 height 23
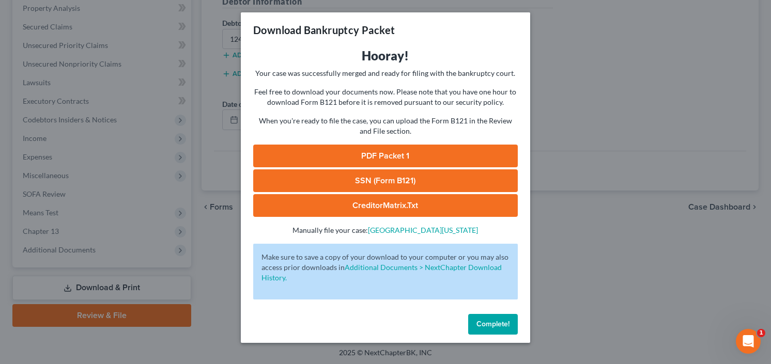
click at [365, 157] on link "PDF Packet 1" at bounding box center [385, 156] width 265 height 23
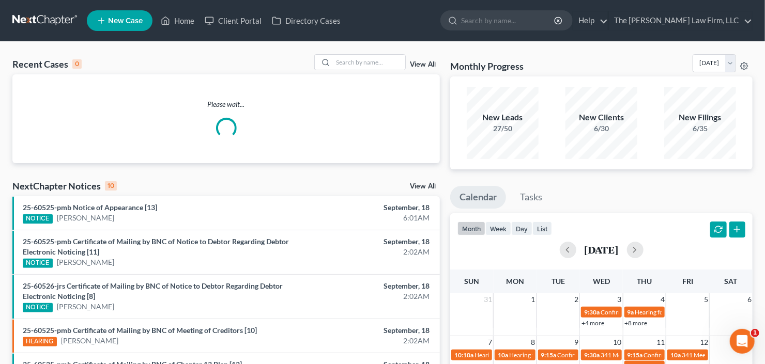
click at [125, 18] on span "New Case" at bounding box center [125, 21] width 35 height 8
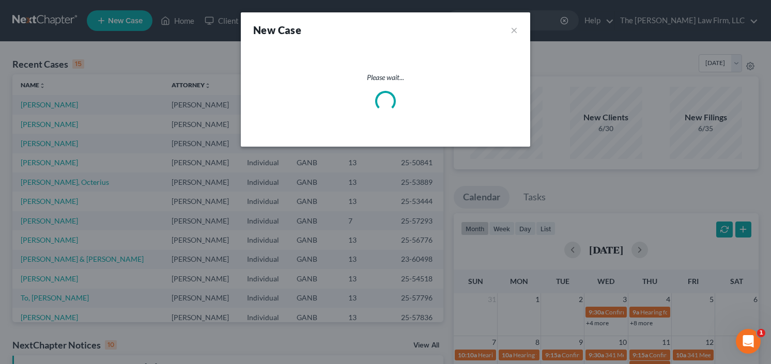
select select "19"
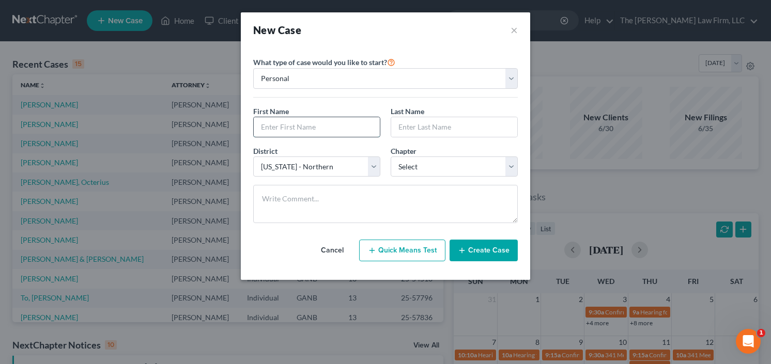
click at [353, 121] on input "text" at bounding box center [317, 127] width 126 height 20
type input "j"
type input "Jalen"
type input "Evans"
click at [422, 150] on div "Chapter * Select 7 11 12 13" at bounding box center [453, 162] width 137 height 32
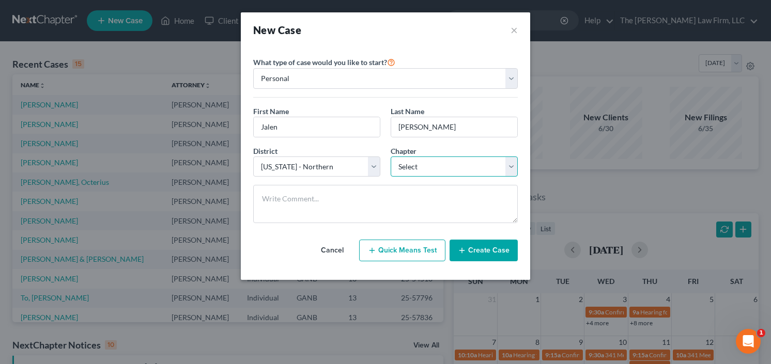
click at [422, 163] on select "Select 7 11 12 13" at bounding box center [454, 167] width 127 height 21
select select "0"
click at [391, 157] on select "Select 7 11 12 13" at bounding box center [454, 167] width 127 height 21
click at [487, 251] on button "Create Case" at bounding box center [483, 251] width 68 height 22
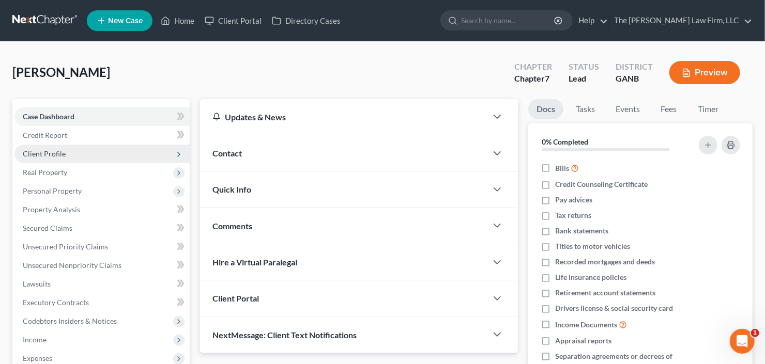
click at [45, 155] on span "Client Profile" at bounding box center [44, 153] width 43 height 9
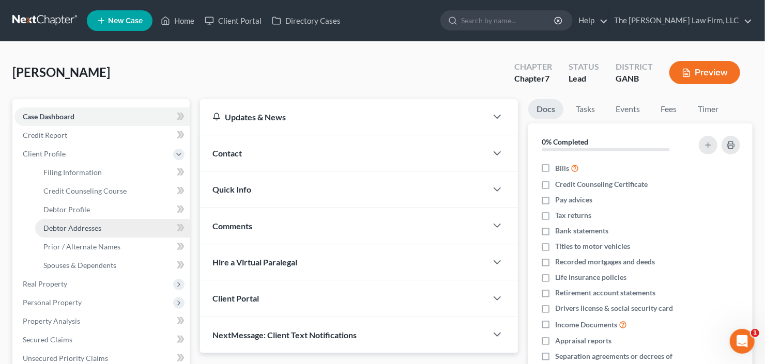
drag, startPoint x: 65, startPoint y: 224, endPoint x: 79, endPoint y: 223, distance: 14.5
click at [65, 224] on span "Debtor Addresses" at bounding box center [72, 228] width 58 height 9
select select "0"
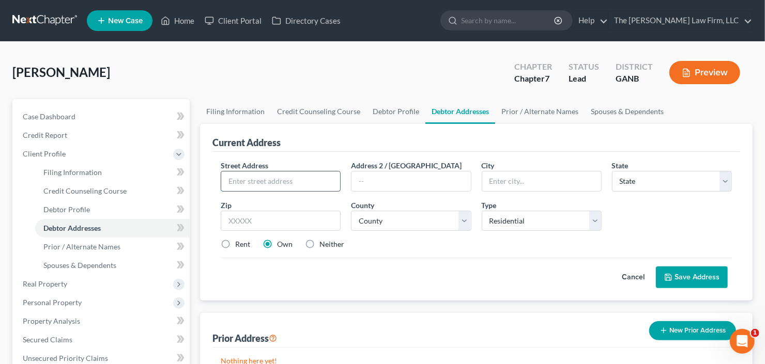
click at [283, 180] on input "text" at bounding box center [280, 182] width 119 height 20
type input "1550 Terrel Mill Rd"
type input "30067"
type input "Marietta"
select select "10"
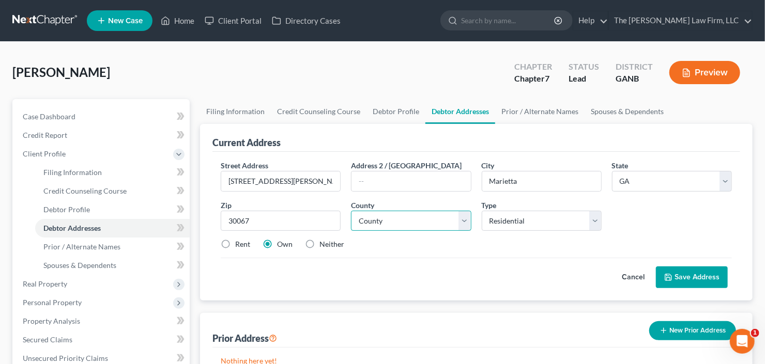
click at [413, 213] on select "County" at bounding box center [411, 221] width 120 height 21
select select "32"
click at [351, 211] on select "County Appling County Atkinson County Bacon County Baker County Baldwin County …" at bounding box center [411, 221] width 120 height 21
click at [235, 241] on label "Rent" at bounding box center [242, 244] width 15 height 10
click at [239, 241] on input "Rent" at bounding box center [242, 242] width 7 height 7
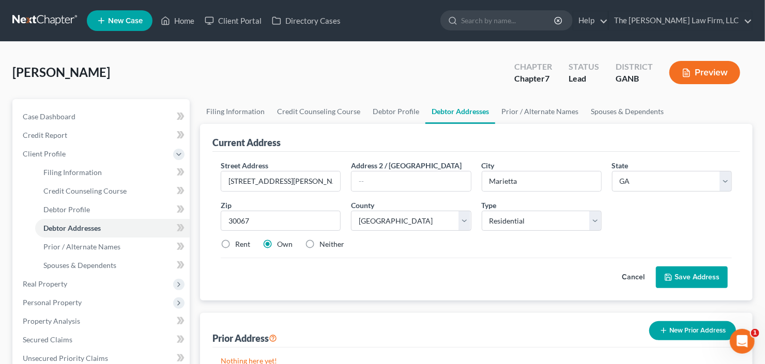
radio input "true"
click at [685, 278] on button "Save Address" at bounding box center [692, 278] width 72 height 22
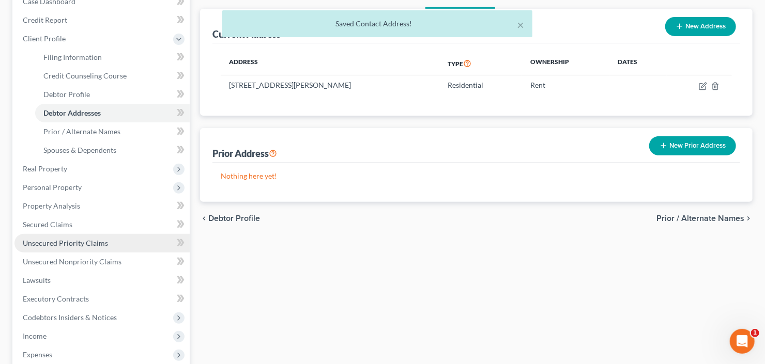
scroll to position [165, 0]
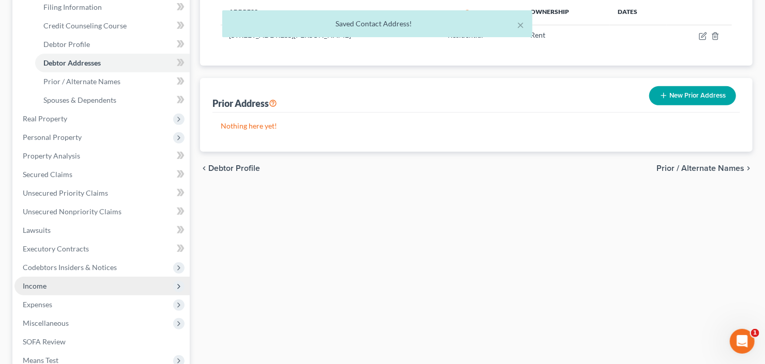
drag, startPoint x: 66, startPoint y: 288, endPoint x: 75, endPoint y: 288, distance: 8.8
click at [66, 288] on span "Income" at bounding box center [101, 286] width 175 height 19
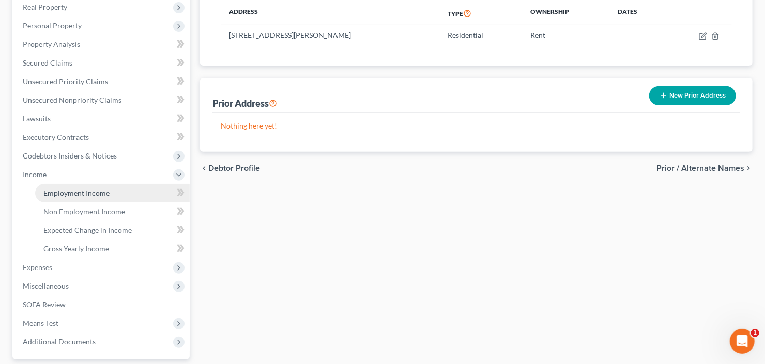
click at [85, 195] on span "Employment Income" at bounding box center [76, 193] width 66 height 9
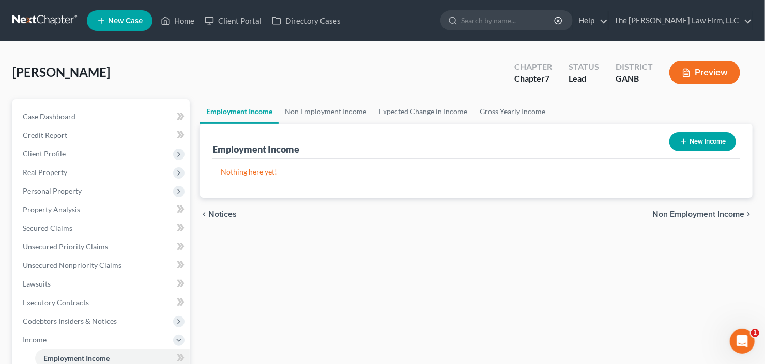
click at [700, 147] on button "New Income" at bounding box center [702, 141] width 67 height 19
select select "0"
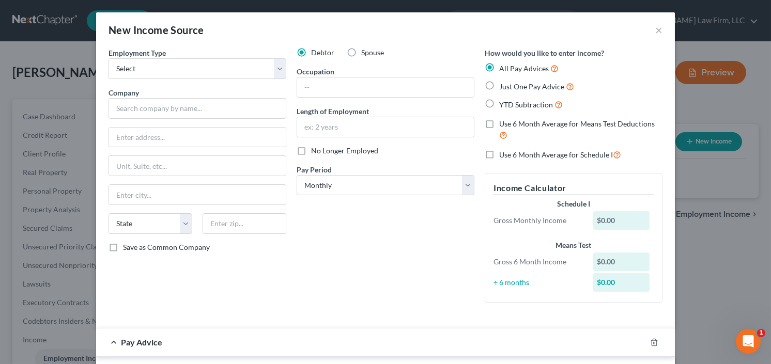
click at [499, 99] on label "YTD Subtraction" at bounding box center [531, 105] width 64 height 12
click at [503, 99] on input "YTD Subtraction" at bounding box center [506, 102] width 7 height 7
radio input "true"
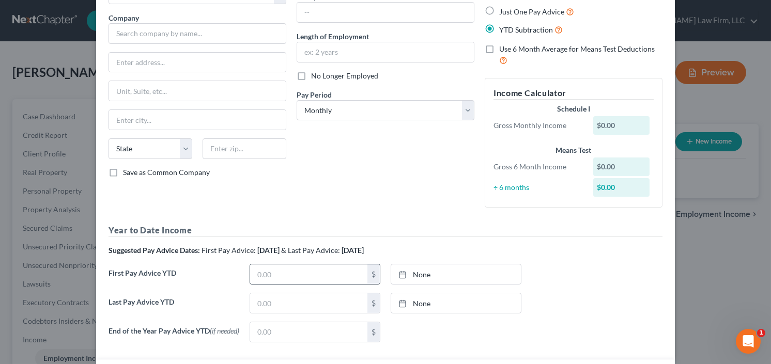
scroll to position [124, 0]
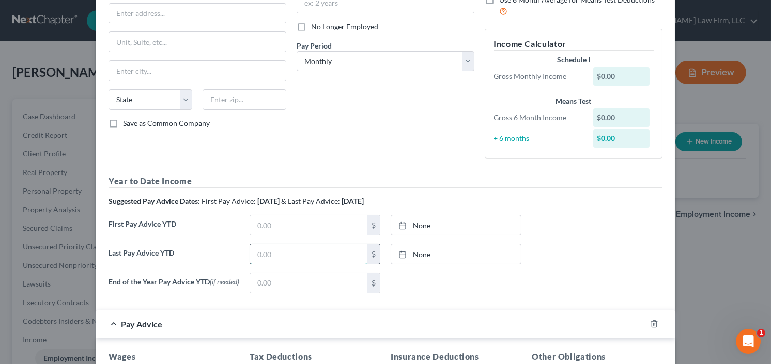
click at [270, 259] on input "text" at bounding box center [308, 254] width 117 height 20
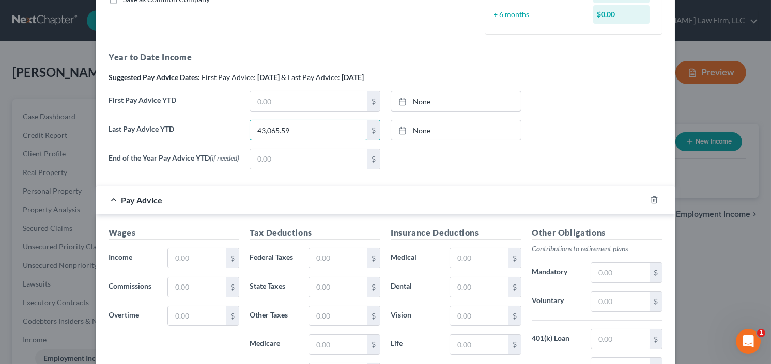
type input "43,065.59"
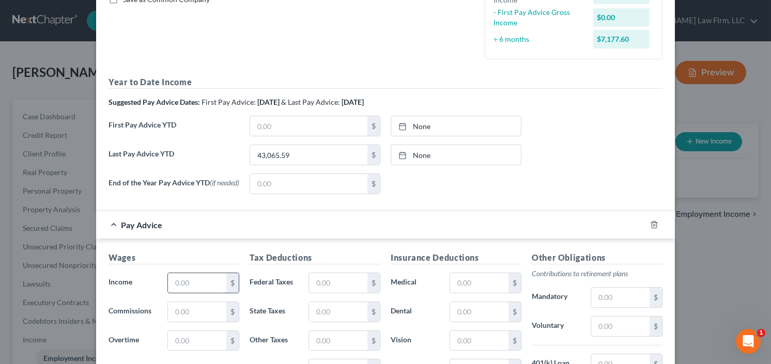
click at [173, 282] on input "text" at bounding box center [197, 283] width 58 height 20
type input "3,498.41"
click at [319, 281] on input "text" at bounding box center [338, 283] width 58 height 20
type input "44.63"
type input "5"
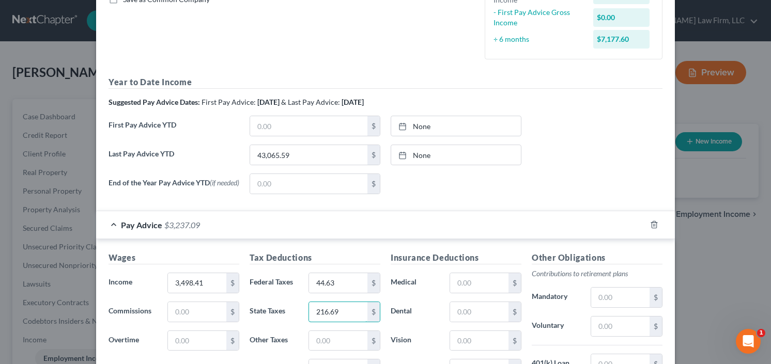
type input "216.69"
type input "50.68"
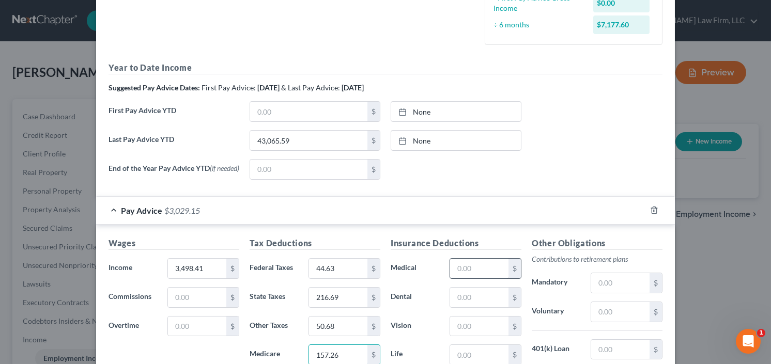
type input "157.26"
click at [477, 266] on input "text" at bounding box center [479, 269] width 58 height 20
type input "5.69"
type input "3.85"
type input "2.88"
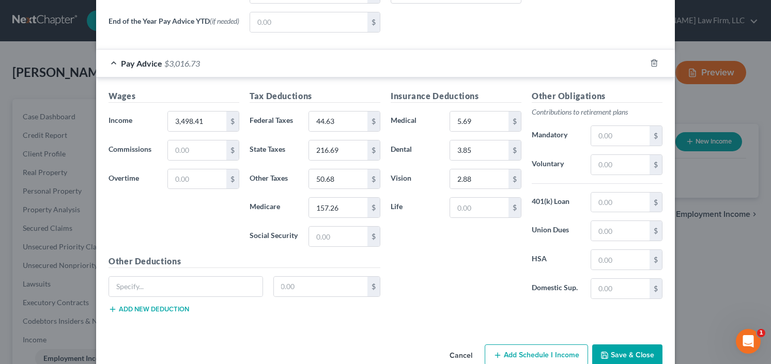
scroll to position [431, 0]
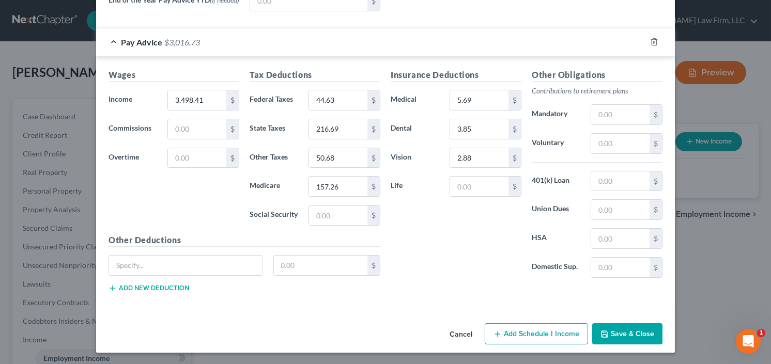
drag, startPoint x: 629, startPoint y: 338, endPoint x: 463, endPoint y: 280, distance: 175.8
click at [463, 281] on div "Insurance Deductions Medical 5.69 $ Dental 3.85 $ Vision 2.88 $ Life $" at bounding box center [455, 178] width 141 height 218
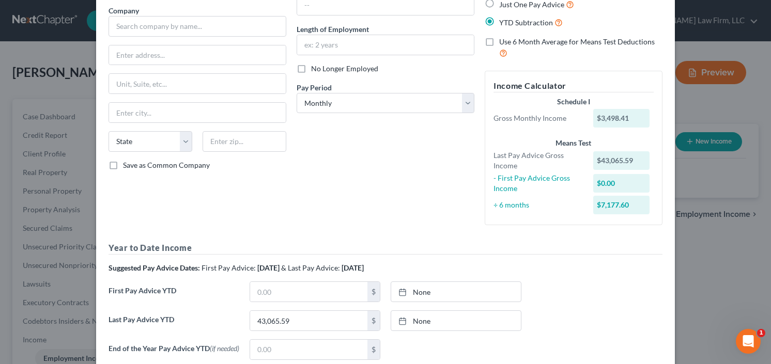
scroll to position [0, 0]
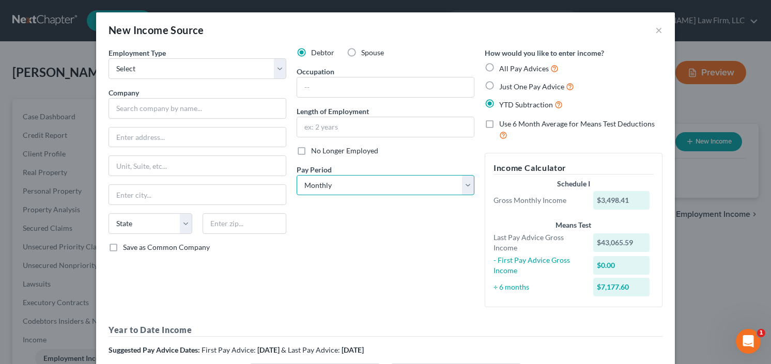
click at [321, 190] on select "Select Monthly Twice Monthly Every Other Week Weekly" at bounding box center [386, 185] width 178 height 21
select select "2"
click at [297, 175] on select "Select Monthly Twice Monthly Every Other Week Weekly" at bounding box center [386, 185] width 178 height 21
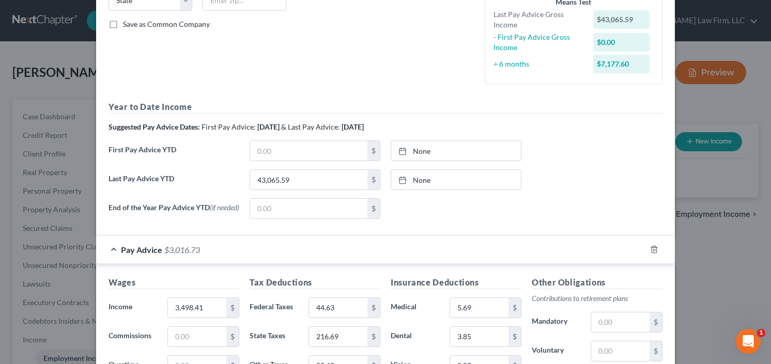
scroll to position [431, 0]
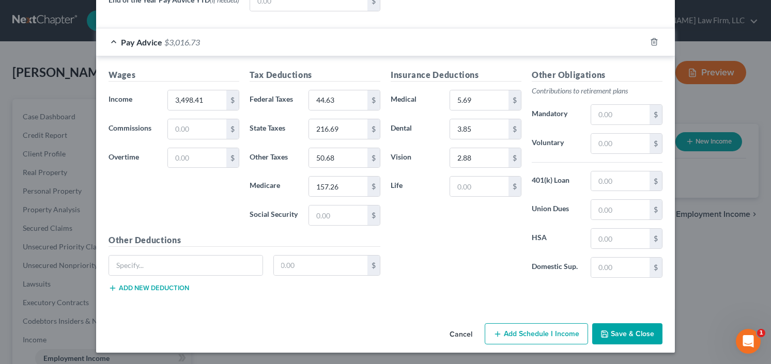
click at [617, 325] on button "Save & Close" at bounding box center [627, 334] width 70 height 22
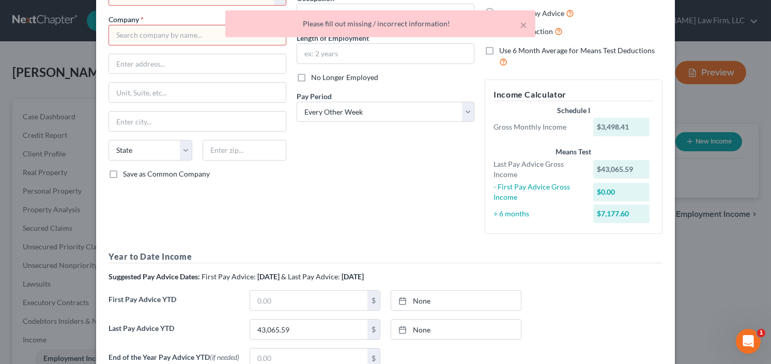
scroll to position [0, 0]
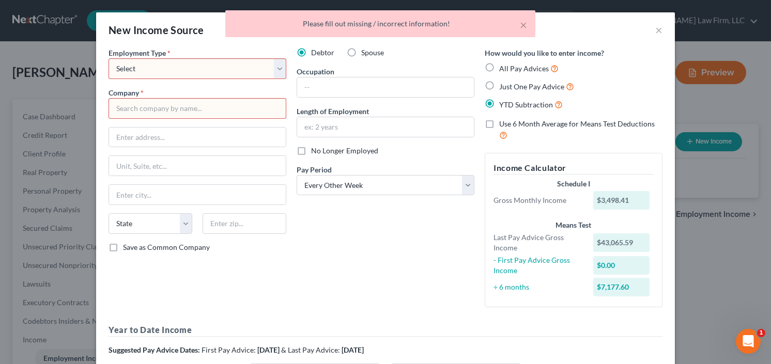
click at [185, 67] on select "Select Full or Part Time Employment Self Employment" at bounding box center [197, 68] width 178 height 21
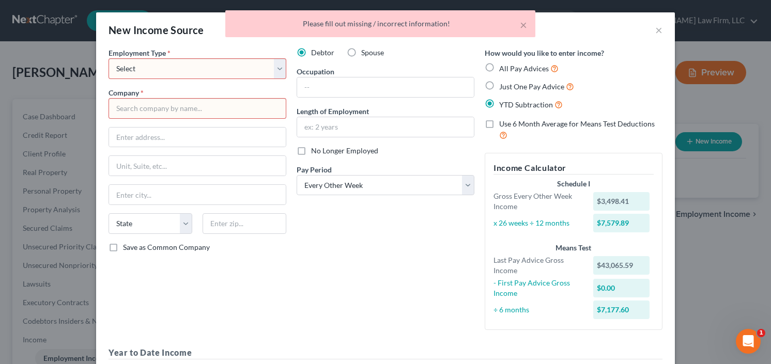
select select "0"
click at [108, 58] on select "Select Full or Part Time Employment Self Employment" at bounding box center [197, 68] width 178 height 21
click at [167, 110] on input "text" at bounding box center [197, 108] width 178 height 21
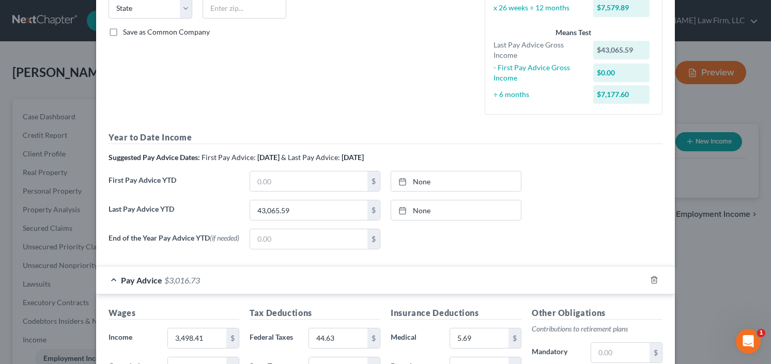
scroll to position [454, 0]
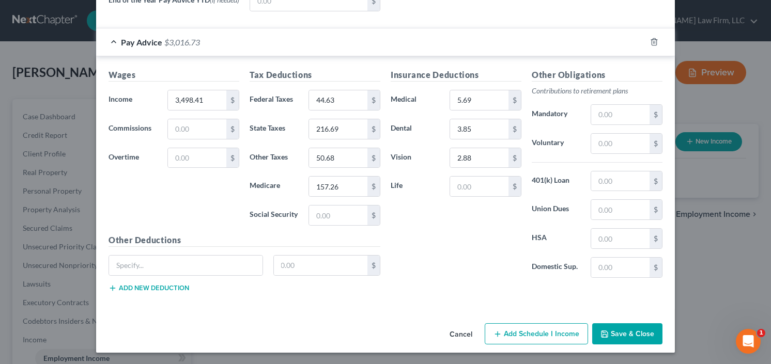
type input "CHA"
click at [625, 336] on button "Save & Close" at bounding box center [627, 334] width 70 height 22
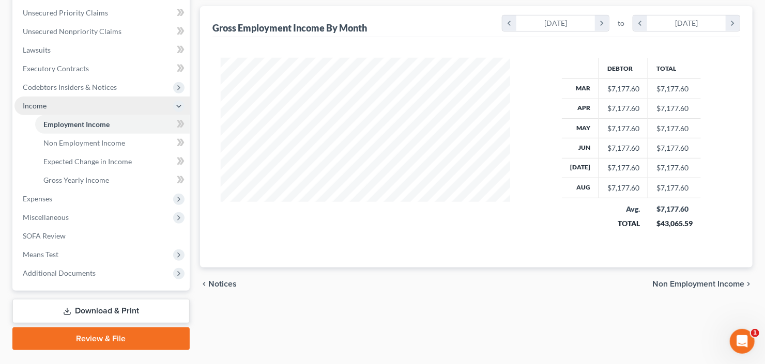
scroll to position [257, 0]
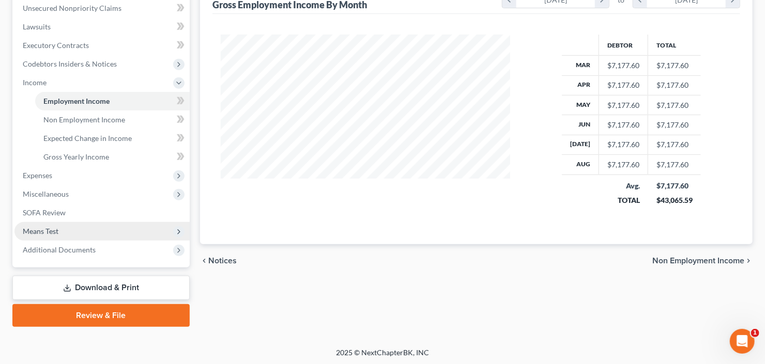
click at [71, 227] on span "Means Test" at bounding box center [101, 231] width 175 height 19
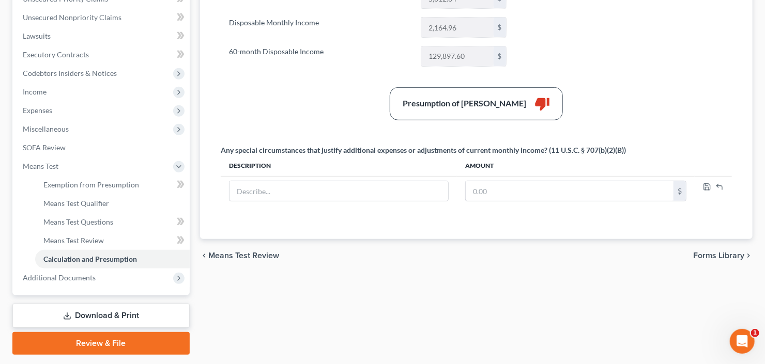
scroll to position [207, 0]
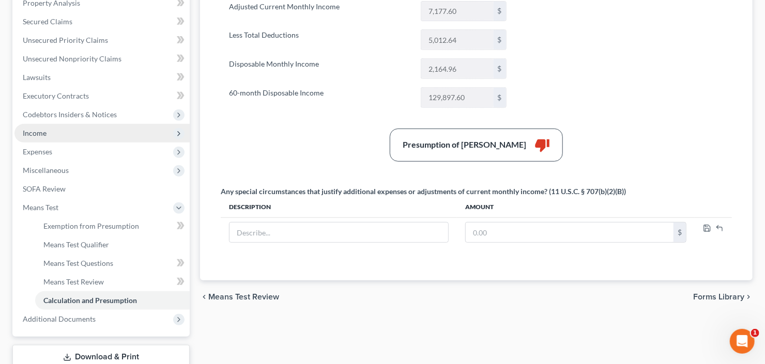
click at [53, 138] on span "Income" at bounding box center [101, 133] width 175 height 19
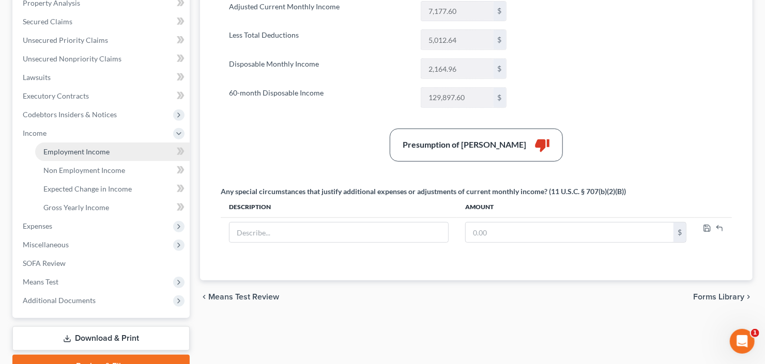
click at [78, 149] on span "Employment Income" at bounding box center [76, 151] width 66 height 9
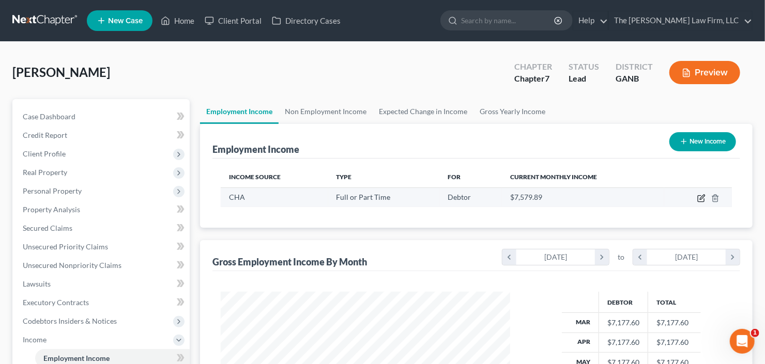
click at [702, 199] on icon "button" at bounding box center [701, 198] width 8 height 8
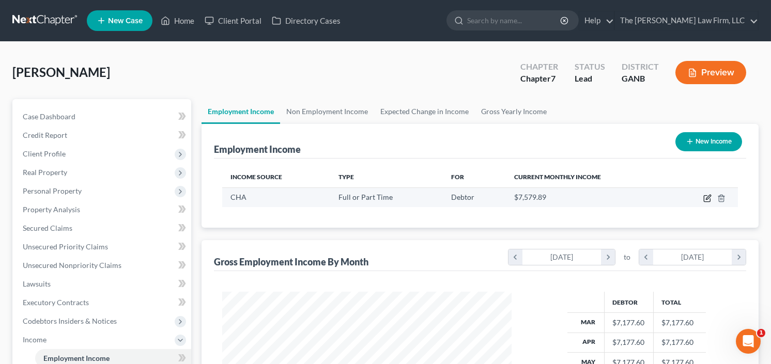
scroll to position [184, 313]
select select "0"
select select "2"
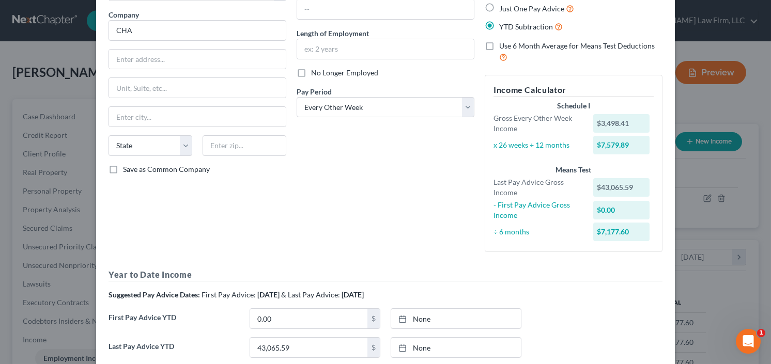
scroll to position [203, 0]
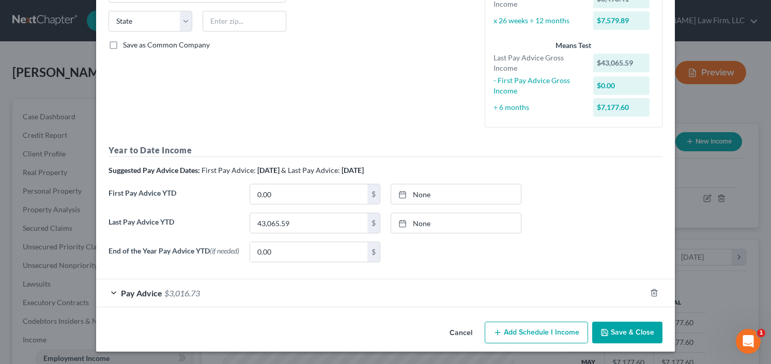
click at [156, 296] on span "Pay Advice" at bounding box center [141, 293] width 41 height 10
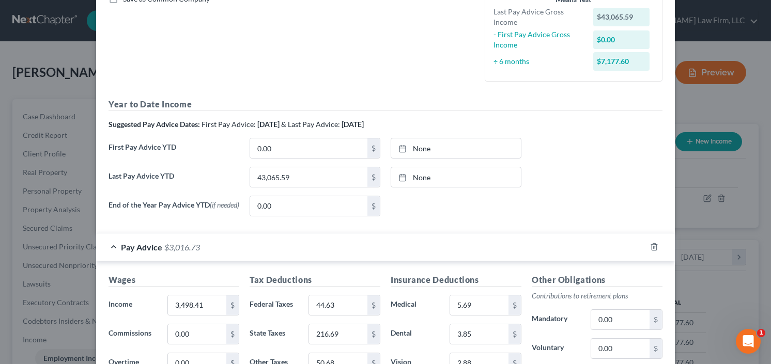
scroll to position [286, 0]
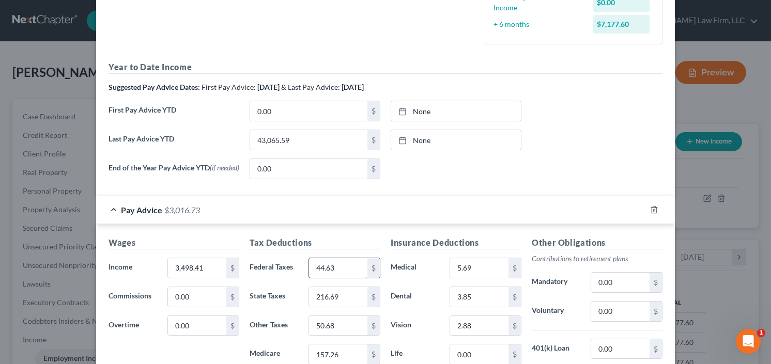
click at [314, 266] on input "44.63" at bounding box center [338, 268] width 58 height 20
click at [320, 268] on input "44.63" at bounding box center [338, 268] width 58 height 20
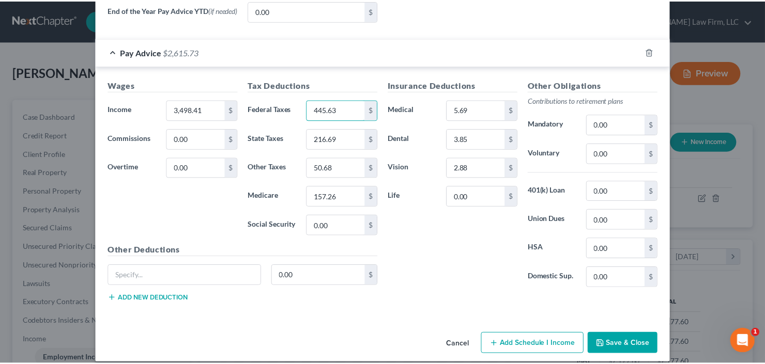
scroll to position [454, 0]
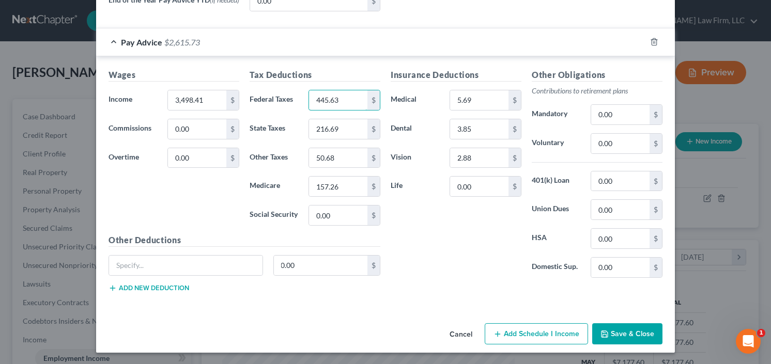
type input "445.63"
click at [624, 328] on button "Save & Close" at bounding box center [627, 334] width 70 height 22
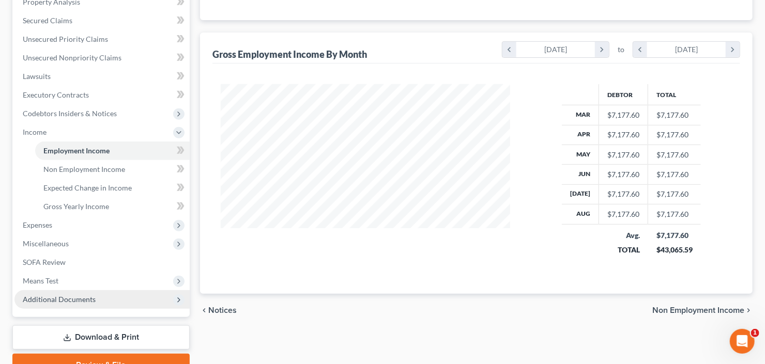
scroll to position [248, 0]
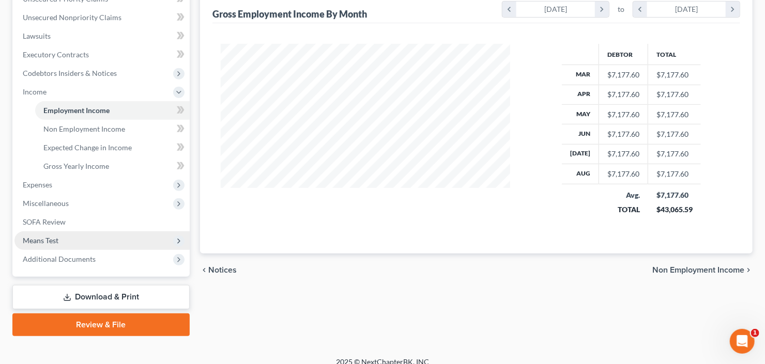
click at [77, 239] on span "Means Test" at bounding box center [101, 240] width 175 height 19
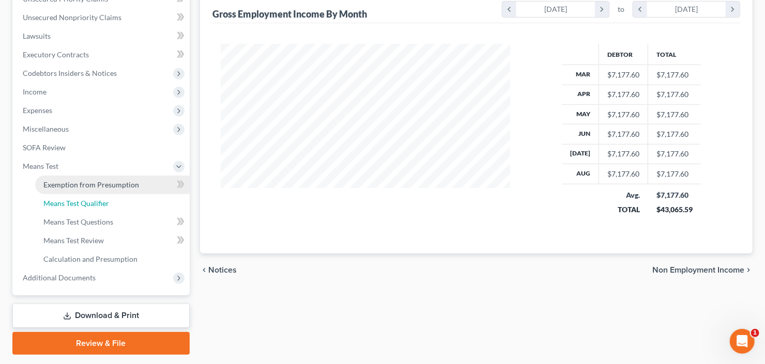
drag, startPoint x: 97, startPoint y: 203, endPoint x: 158, endPoint y: 204, distance: 61.5
click at [97, 203] on span "Means Test Qualifier" at bounding box center [76, 203] width 66 height 9
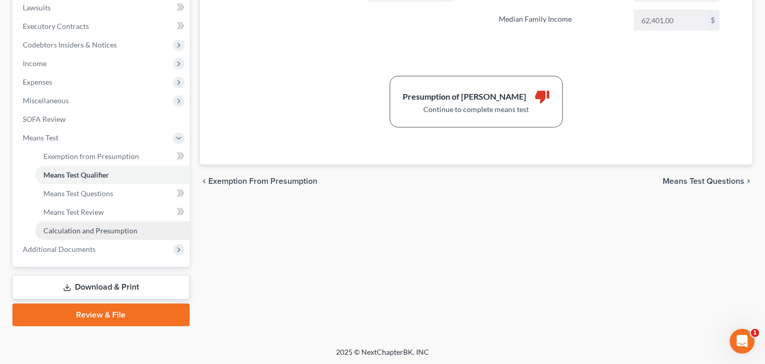
click at [84, 232] on span "Calculation and Presumption" at bounding box center [90, 230] width 94 height 9
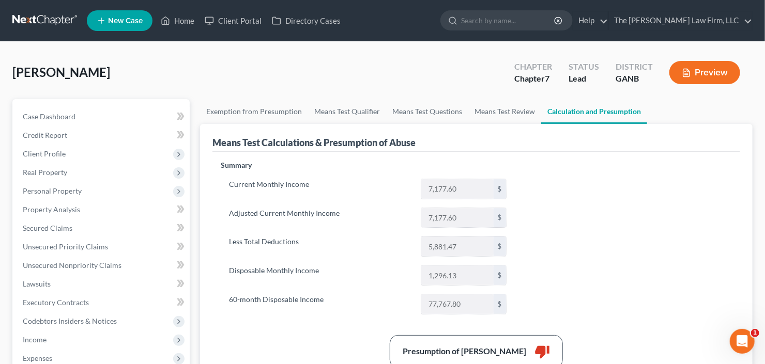
drag, startPoint x: 348, startPoint y: 216, endPoint x: 342, endPoint y: 215, distance: 6.3
click at [706, 69] on button "Preview" at bounding box center [704, 72] width 71 height 23
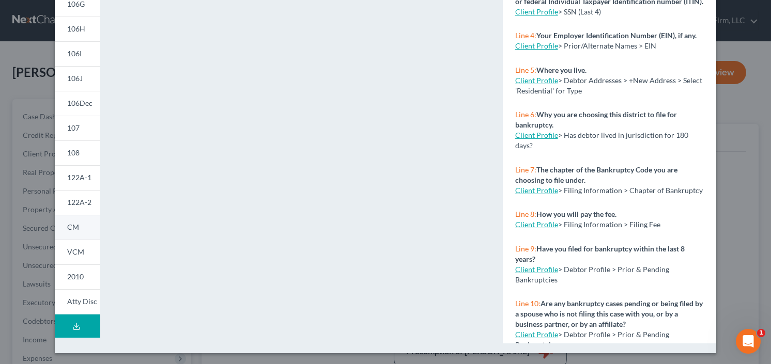
scroll to position [219, 0]
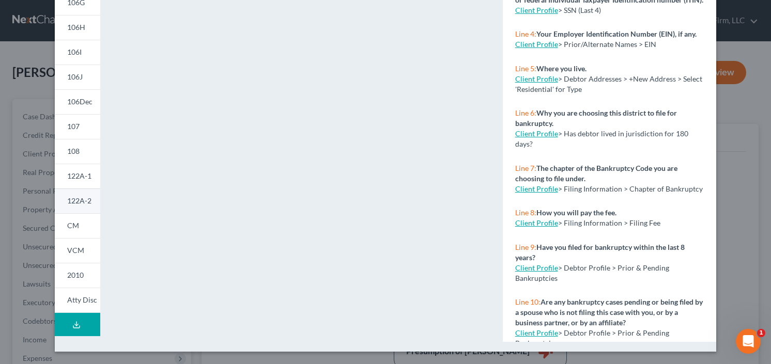
click at [76, 202] on span "122A-2" at bounding box center [79, 200] width 24 height 9
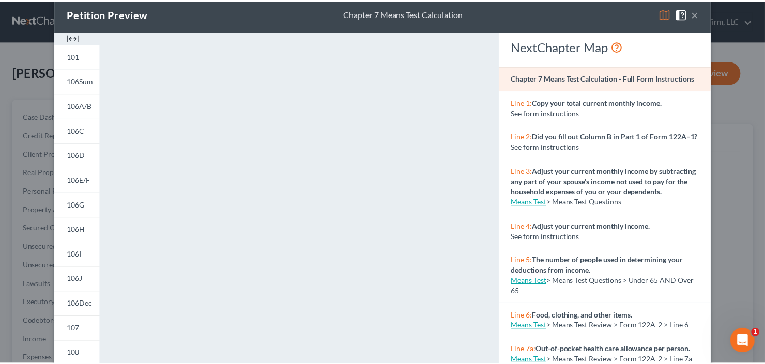
scroll to position [0, 0]
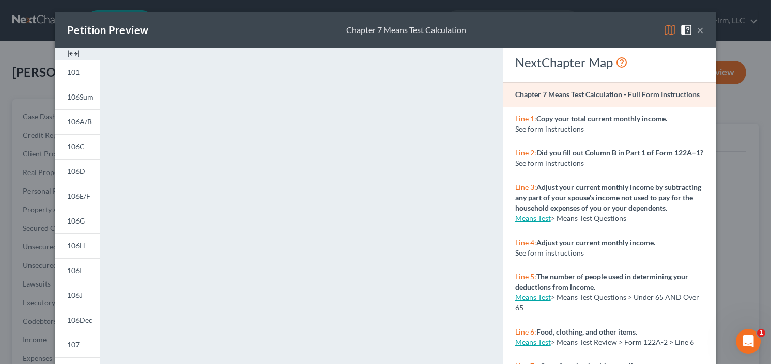
click at [697, 25] on button "×" at bounding box center [699, 30] width 7 height 12
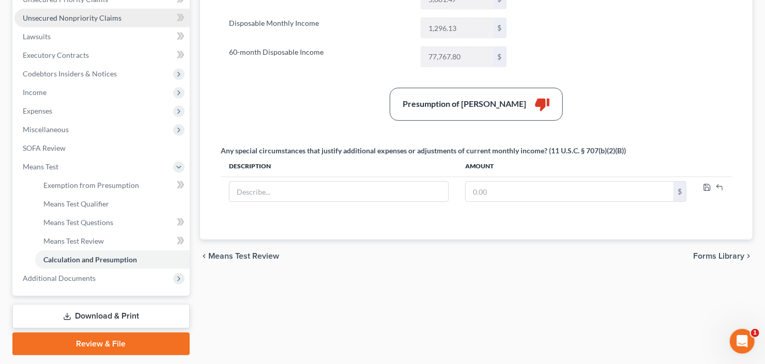
scroll to position [248, 0]
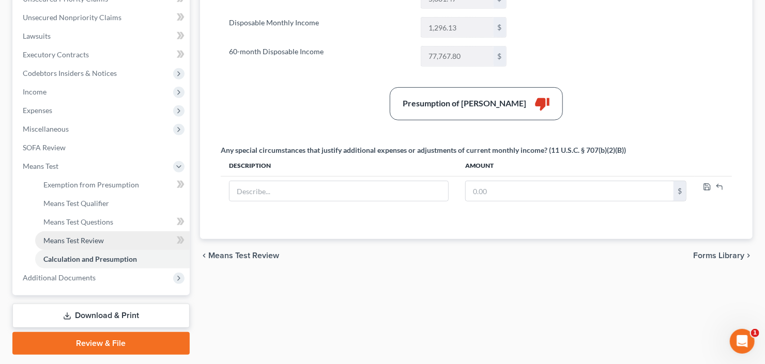
click at [110, 245] on link "Means Test Review" at bounding box center [112, 240] width 154 height 19
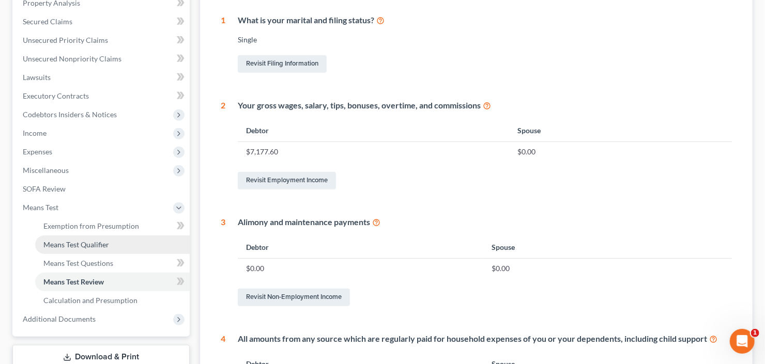
click at [93, 241] on span "Means Test Qualifier" at bounding box center [76, 244] width 66 height 9
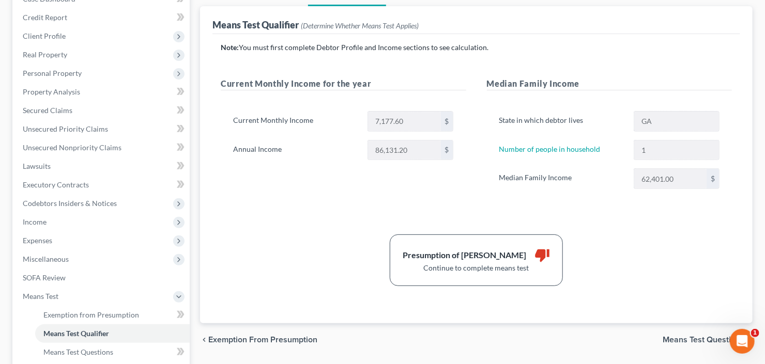
scroll to position [276, 0]
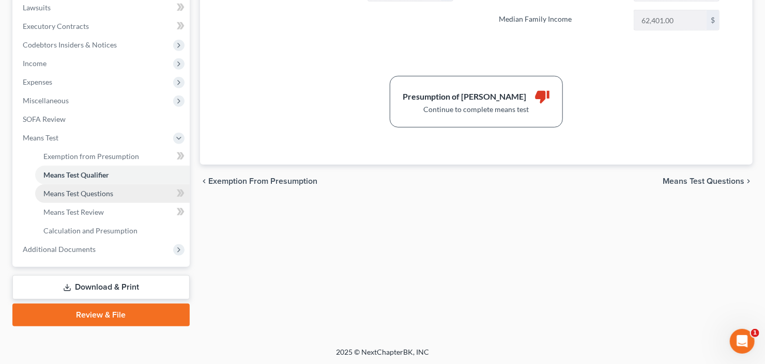
click at [72, 189] on span "Means Test Questions" at bounding box center [78, 193] width 70 height 9
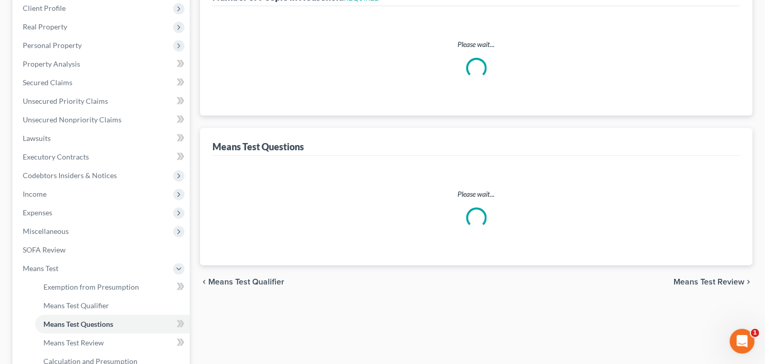
select select "1"
select select "60"
select select "1"
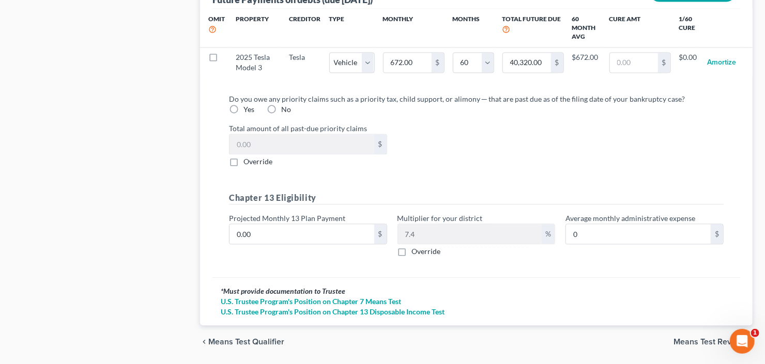
scroll to position [1104, 0]
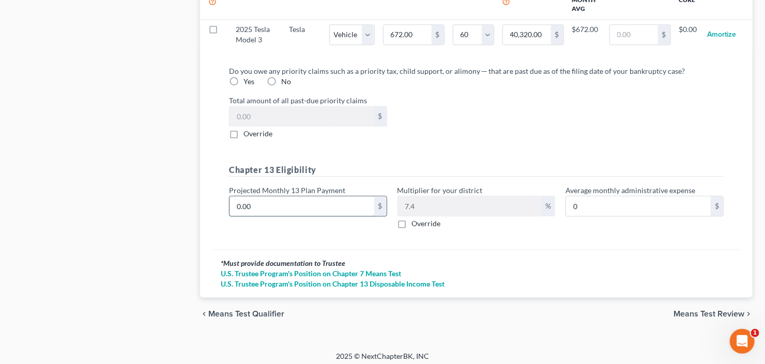
click at [248, 201] on input "0.00" at bounding box center [301, 206] width 145 height 20
type input "1"
type input "0.07"
type input "13"
type input "0.96"
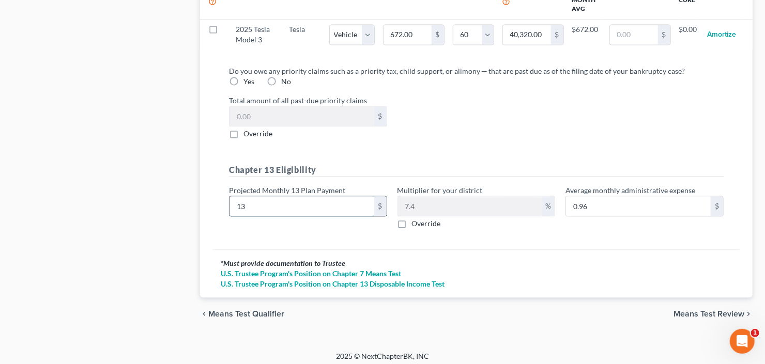
type input "130"
type input "9.62"
type input "1300"
type input "96.20"
type input "1,300.00"
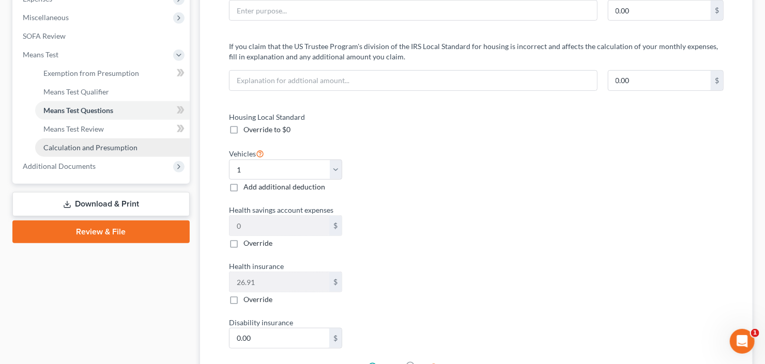
click at [101, 145] on span "Calculation and Presumption" at bounding box center [90, 147] width 94 height 9
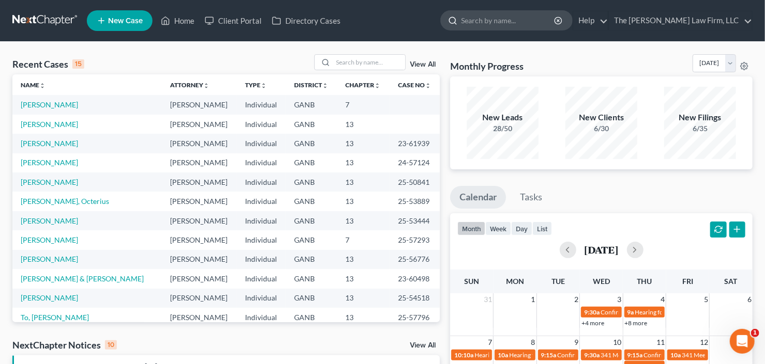
click at [508, 18] on input "search" at bounding box center [508, 20] width 95 height 19
type input "fatomoa"
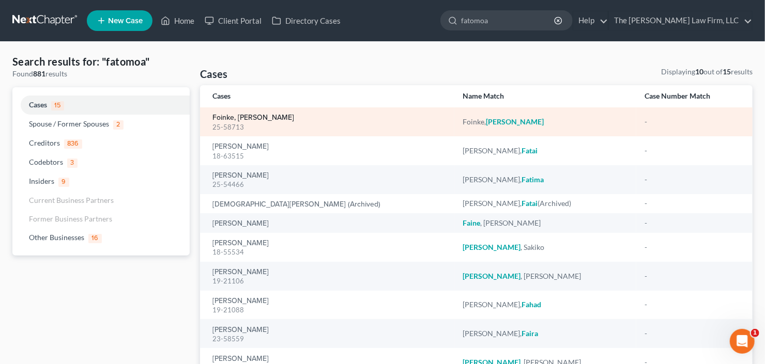
click at [234, 120] on link "Foinke, [PERSON_NAME]" at bounding box center [253, 117] width 82 height 7
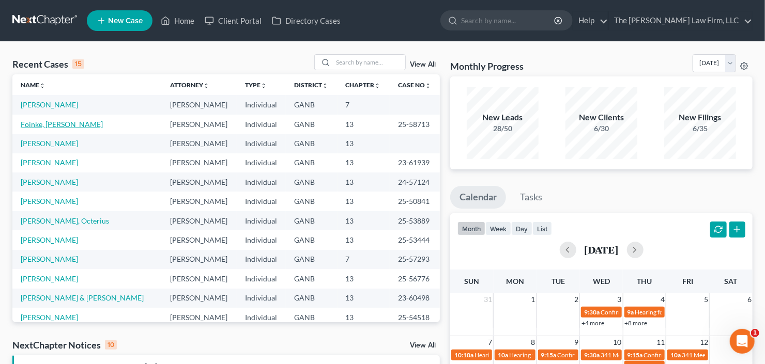
click at [60, 125] on link "Foinke, [PERSON_NAME]" at bounding box center [62, 124] width 82 height 9
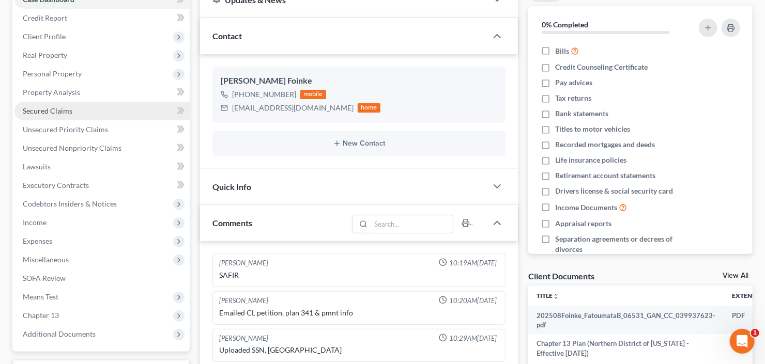
scroll to position [124, 0]
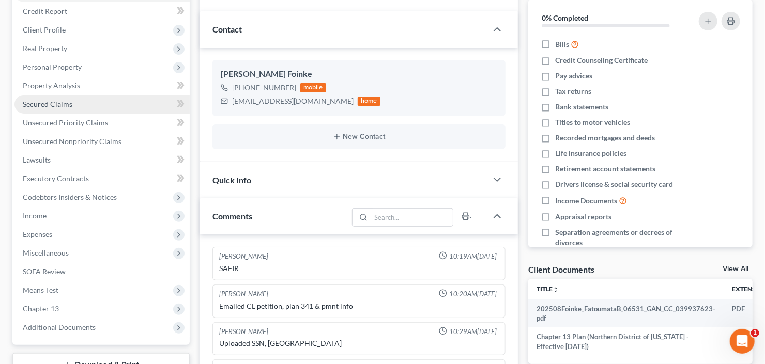
click at [46, 103] on span "Secured Claims" at bounding box center [48, 104] width 50 height 9
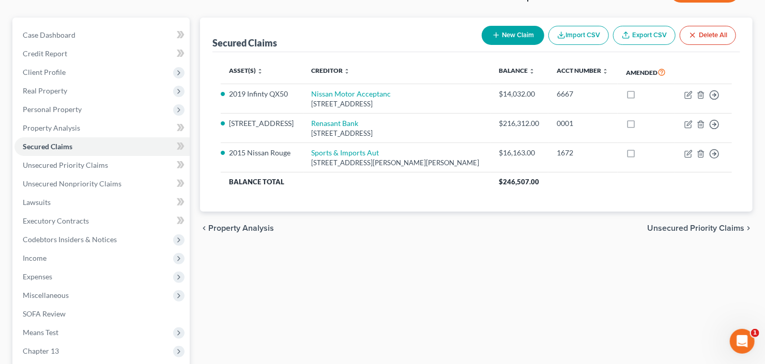
scroll to position [83, 0]
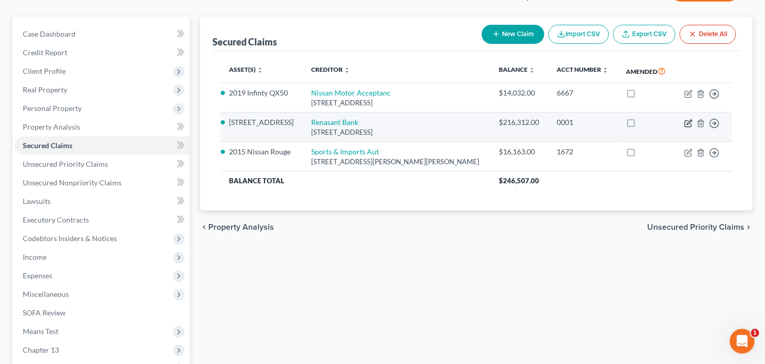
click at [688, 123] on icon "button" at bounding box center [689, 122] width 5 height 5
select select "25"
select select "0"
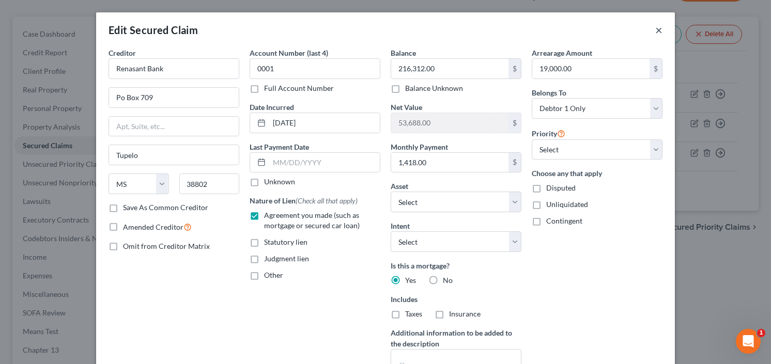
click at [655, 31] on button "×" at bounding box center [658, 30] width 7 height 12
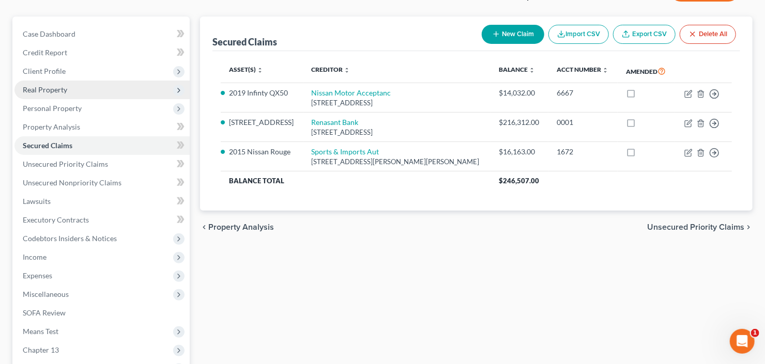
click at [67, 96] on span "Real Property" at bounding box center [101, 90] width 175 height 19
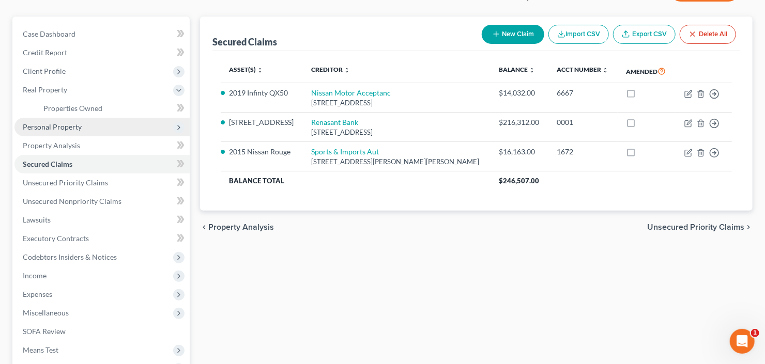
click at [79, 119] on span "Personal Property" at bounding box center [101, 127] width 175 height 19
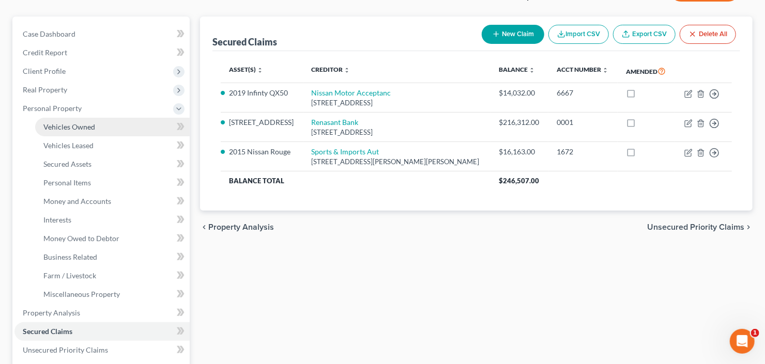
click at [88, 128] on span "Vehicles Owned" at bounding box center [69, 126] width 52 height 9
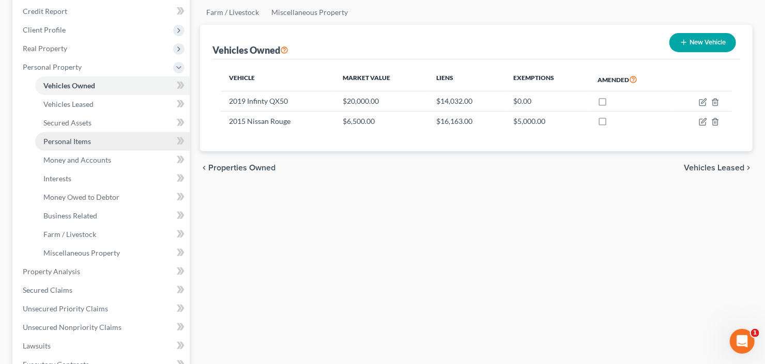
click at [77, 139] on span "Personal Items" at bounding box center [67, 141] width 48 height 9
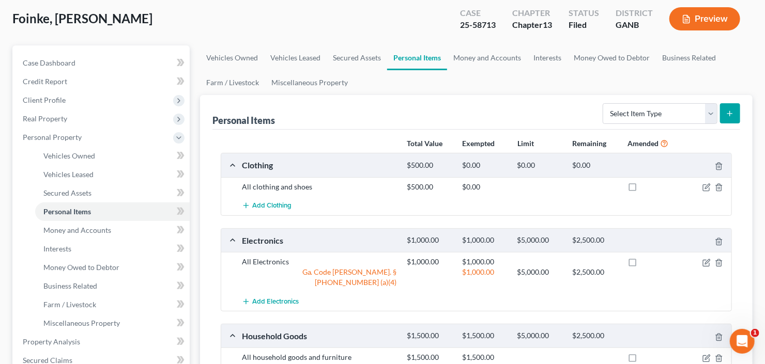
scroll to position [124, 0]
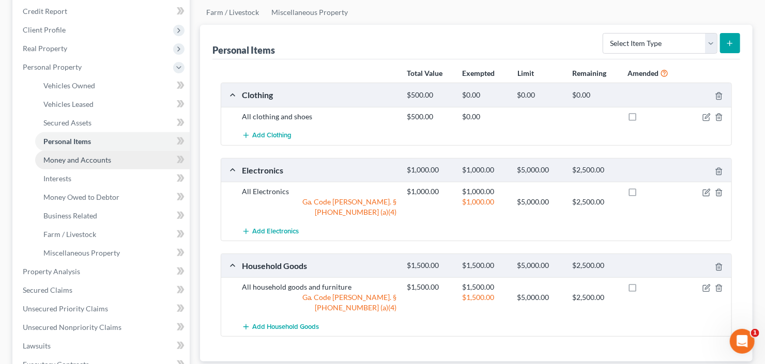
click at [54, 167] on link "Money and Accounts" at bounding box center [112, 160] width 154 height 19
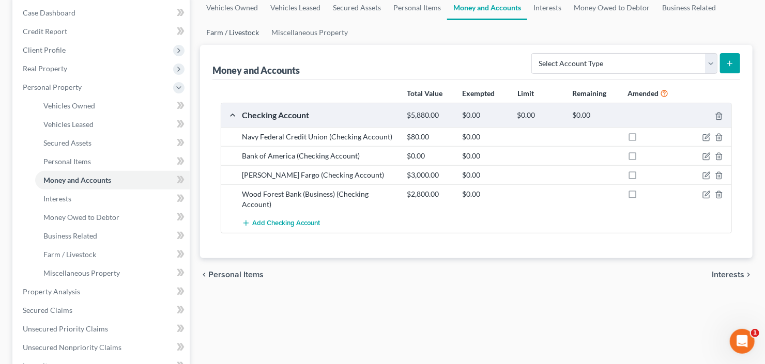
scroll to position [124, 0]
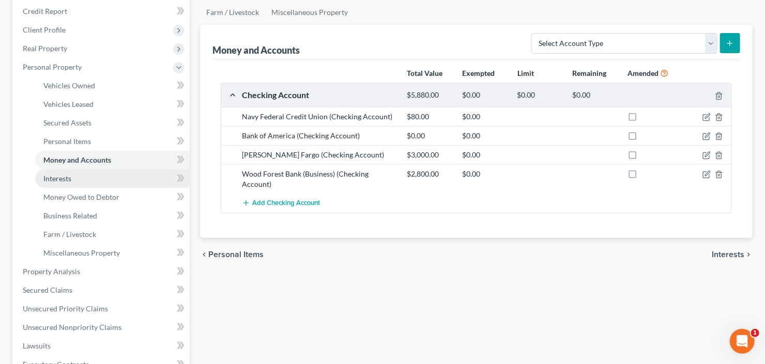
click at [45, 180] on span "Interests" at bounding box center [57, 178] width 28 height 9
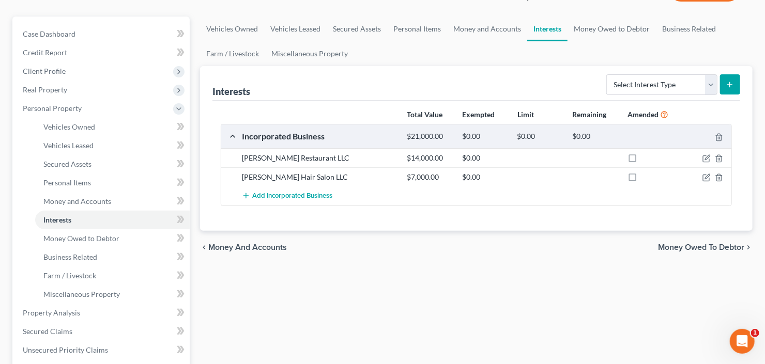
scroll to position [165, 0]
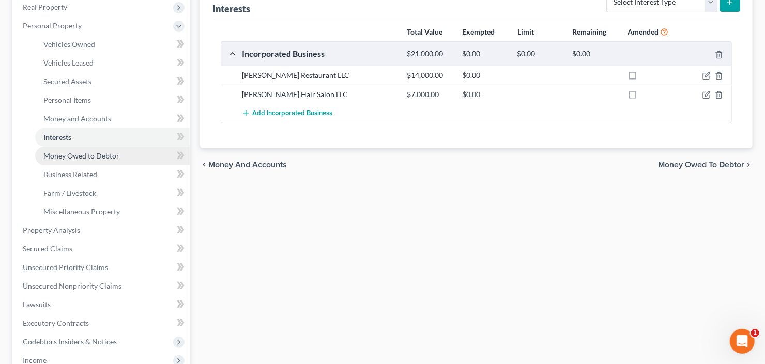
click at [57, 157] on span "Money Owed to Debtor" at bounding box center [81, 155] width 76 height 9
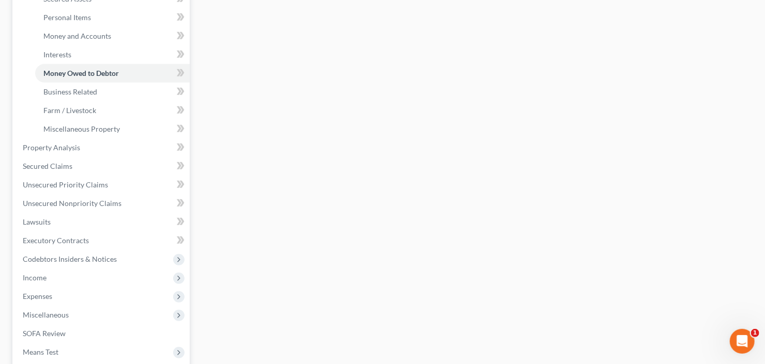
scroll to position [331, 0]
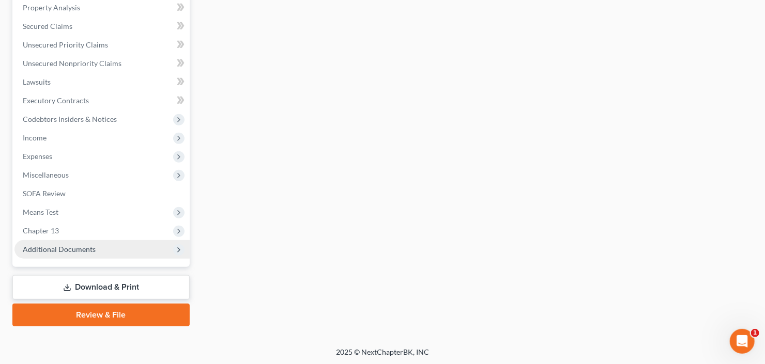
click at [66, 254] on span "Additional Documents" at bounding box center [101, 249] width 175 height 19
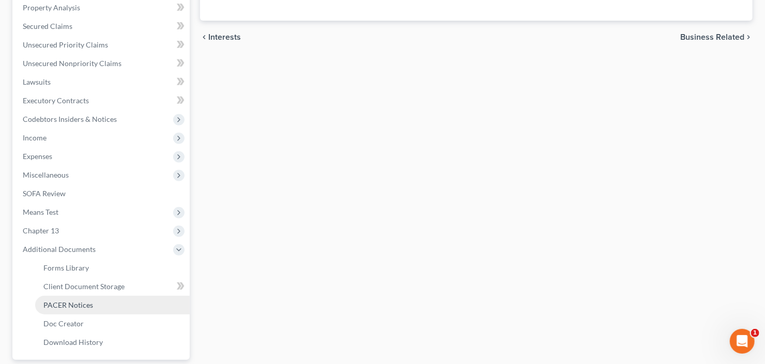
click at [73, 301] on span "PACER Notices" at bounding box center [68, 305] width 50 height 9
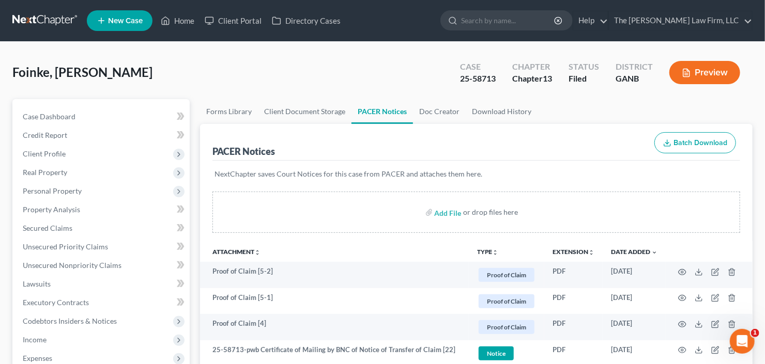
scroll to position [124, 0]
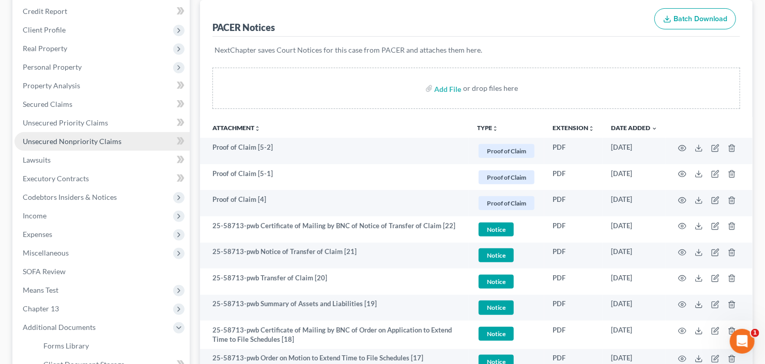
click at [56, 135] on link "Unsecured Nonpriority Claims" at bounding box center [101, 141] width 175 height 19
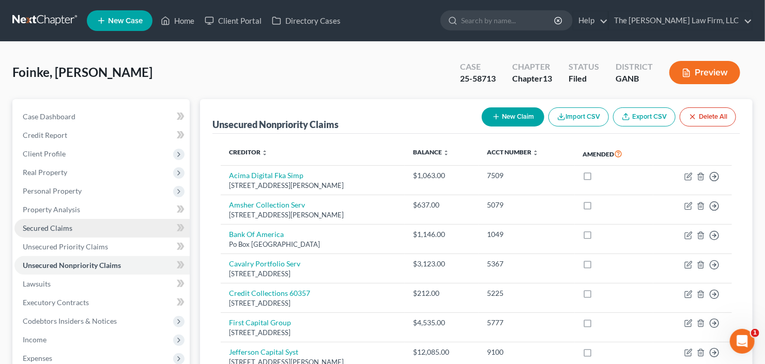
click at [54, 227] on span "Secured Claims" at bounding box center [48, 228] width 50 height 9
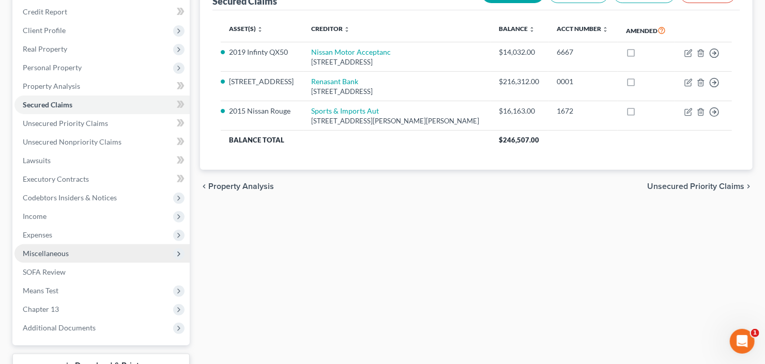
scroll to position [124, 0]
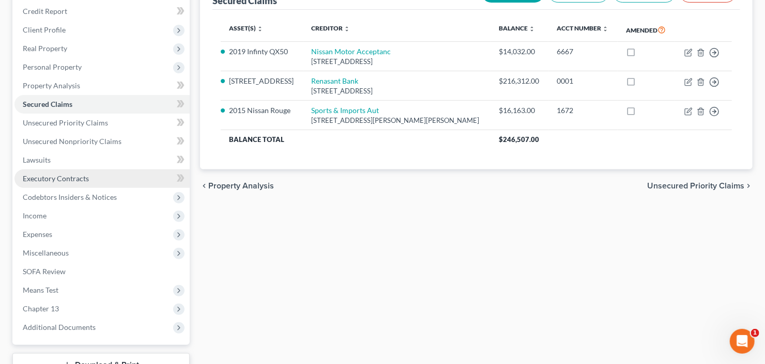
click at [71, 176] on span "Executory Contracts" at bounding box center [56, 178] width 66 height 9
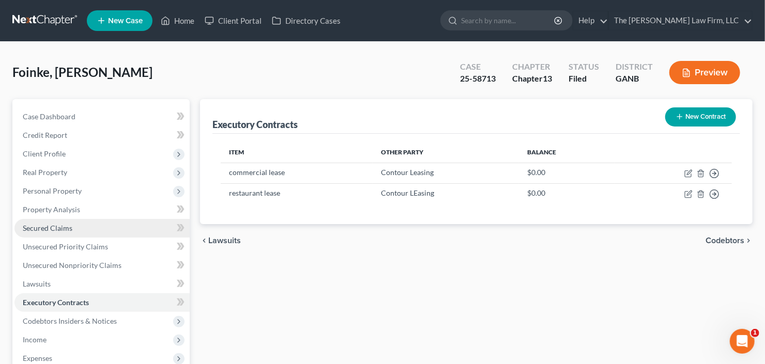
click at [54, 229] on span "Secured Claims" at bounding box center [48, 228] width 50 height 9
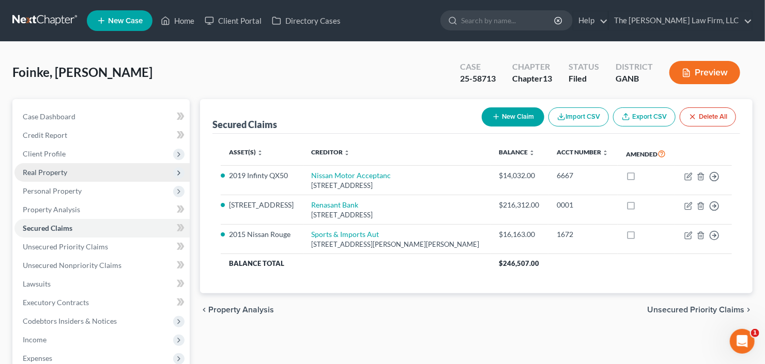
click at [77, 172] on span "Real Property" at bounding box center [101, 172] width 175 height 19
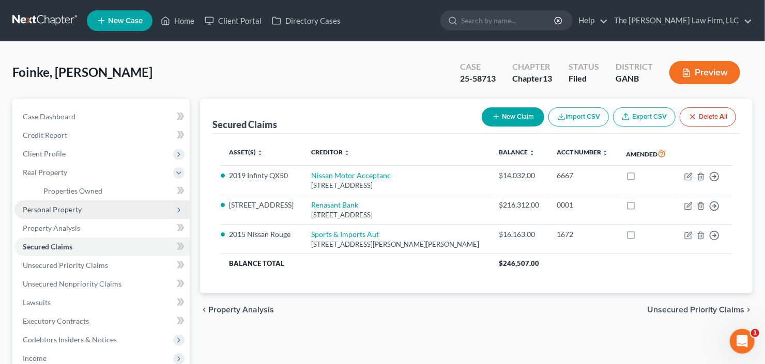
click at [77, 205] on span "Personal Property" at bounding box center [52, 209] width 59 height 9
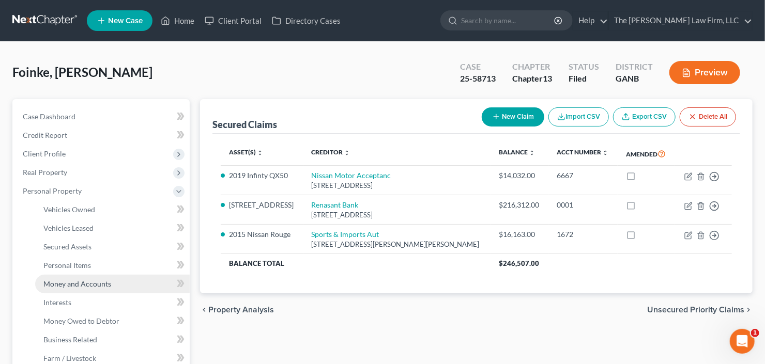
click at [77, 283] on span "Money and Accounts" at bounding box center [77, 284] width 68 height 9
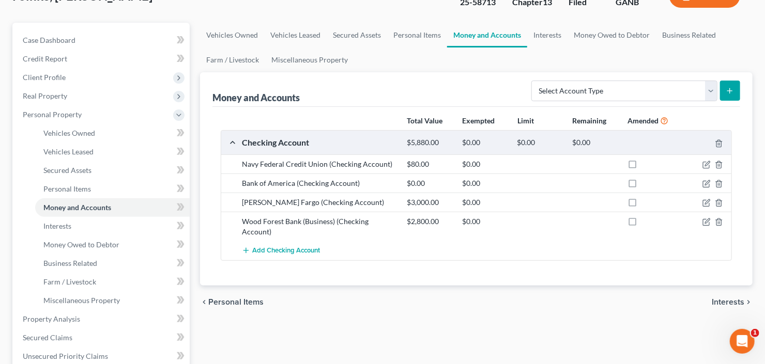
scroll to position [83, 0]
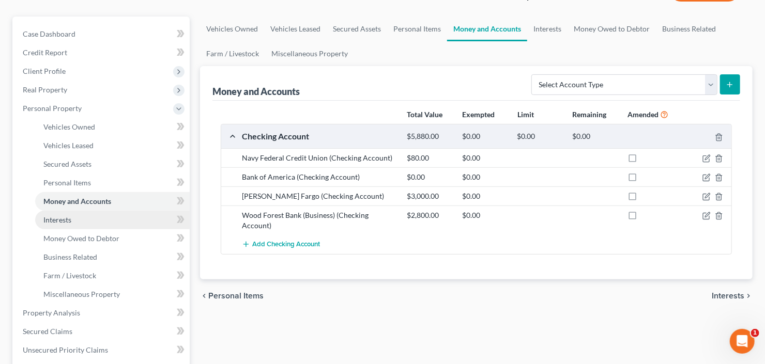
click at [46, 226] on link "Interests" at bounding box center [112, 220] width 154 height 19
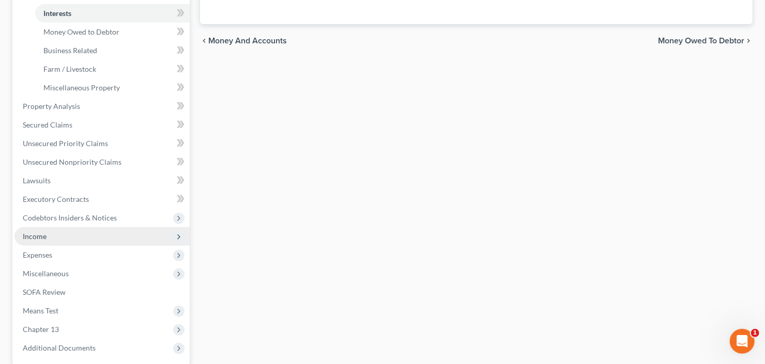
click at [68, 237] on span "Income" at bounding box center [101, 236] width 175 height 19
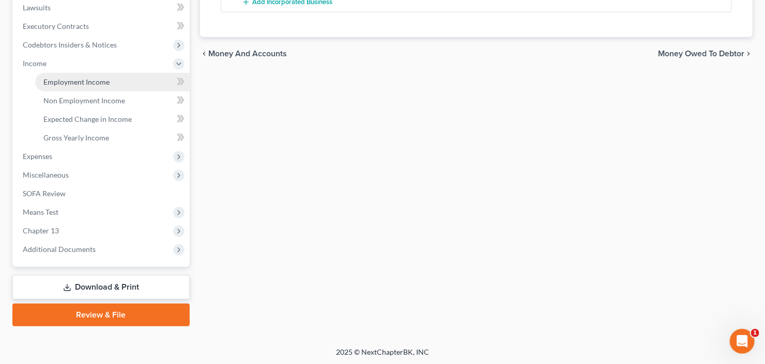
click at [97, 80] on span "Employment Income" at bounding box center [76, 81] width 66 height 9
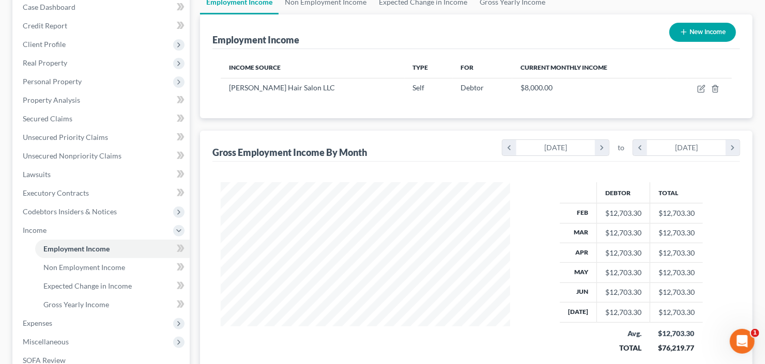
scroll to position [165, 0]
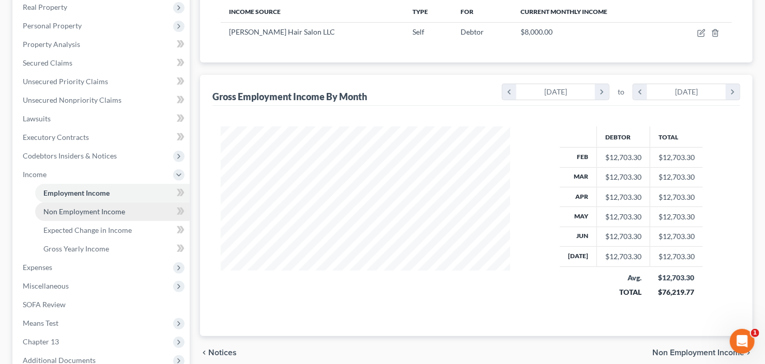
click at [86, 218] on link "Non Employment Income" at bounding box center [112, 212] width 154 height 19
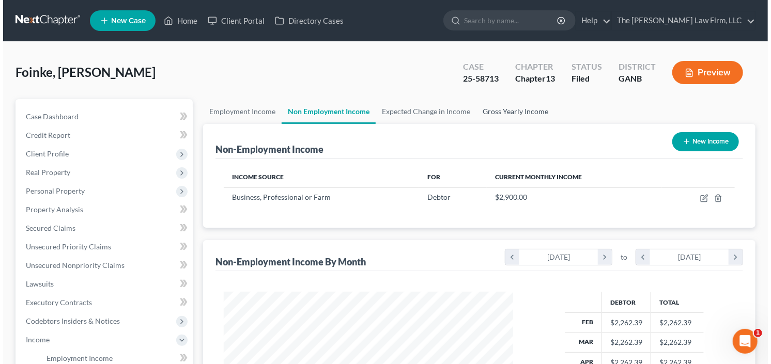
scroll to position [184, 310]
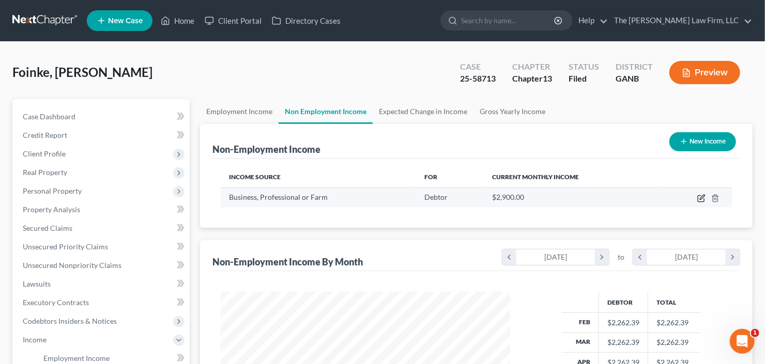
click at [701, 198] on icon "button" at bounding box center [702, 197] width 5 height 5
select select "10"
select select "0"
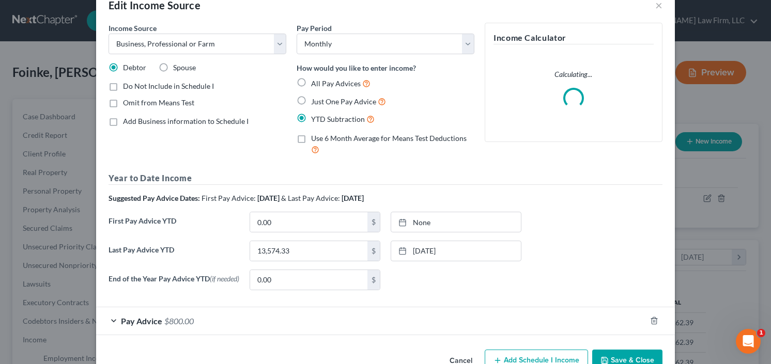
scroll to position [53, 0]
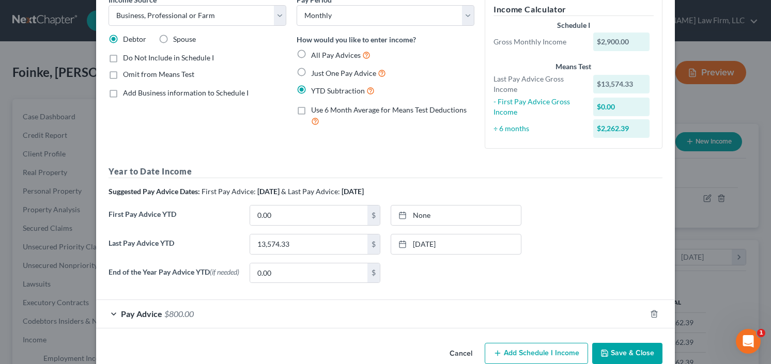
click at [617, 330] on div "Edit Income Source × Income Source * Select Unemployment Disability (from emplo…" at bounding box center [385, 165] width 579 height 413
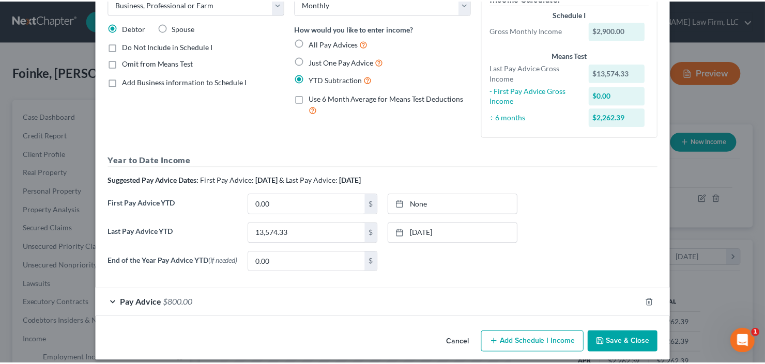
scroll to position [74, 0]
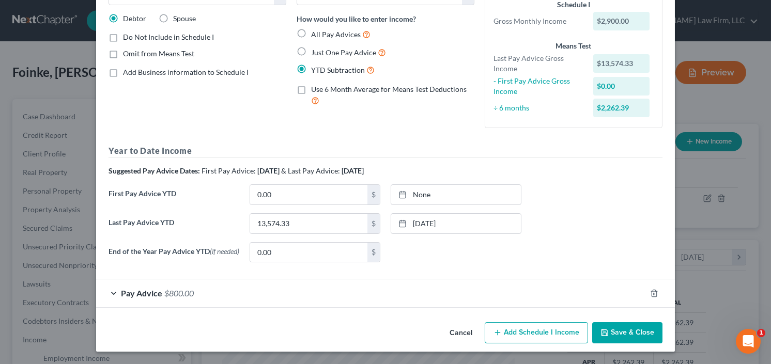
click at [632, 331] on button "Save & Close" at bounding box center [627, 333] width 70 height 22
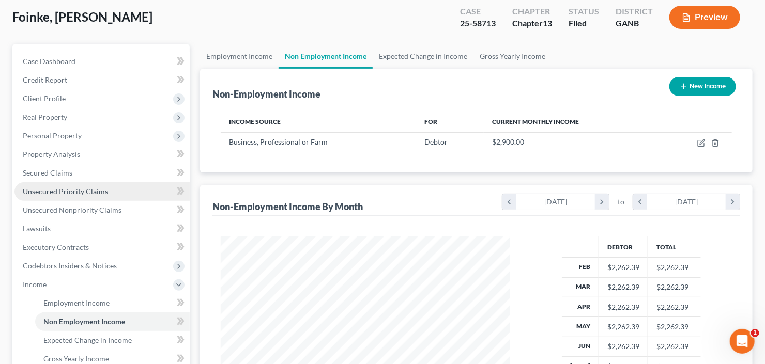
scroll to position [83, 0]
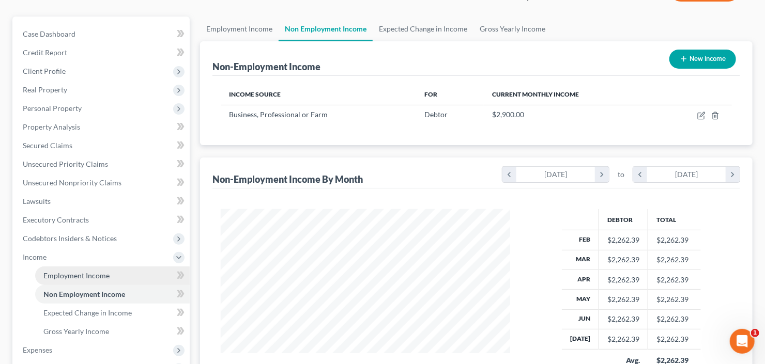
click at [87, 277] on span "Employment Income" at bounding box center [76, 275] width 66 height 9
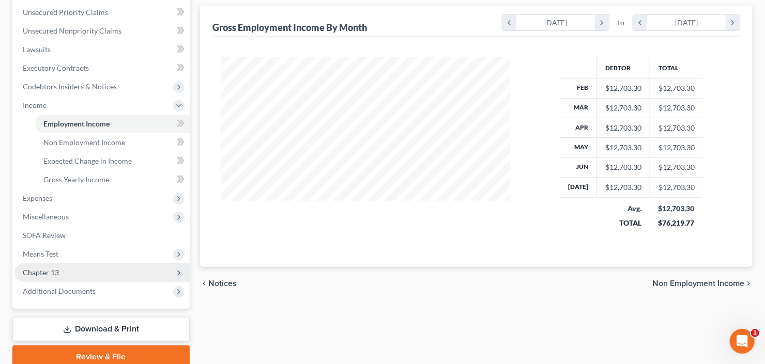
scroll to position [276, 0]
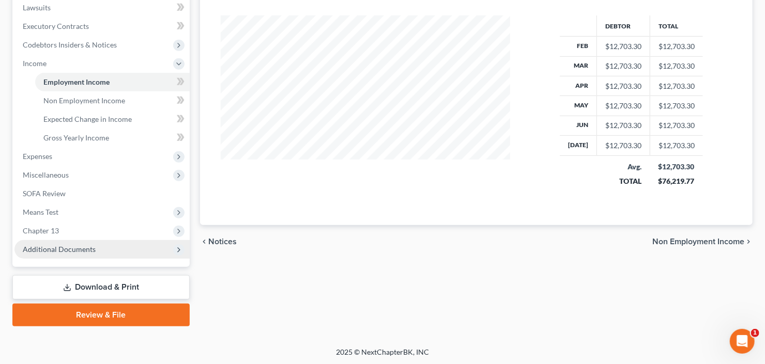
click at [66, 251] on span "Additional Documents" at bounding box center [59, 249] width 73 height 9
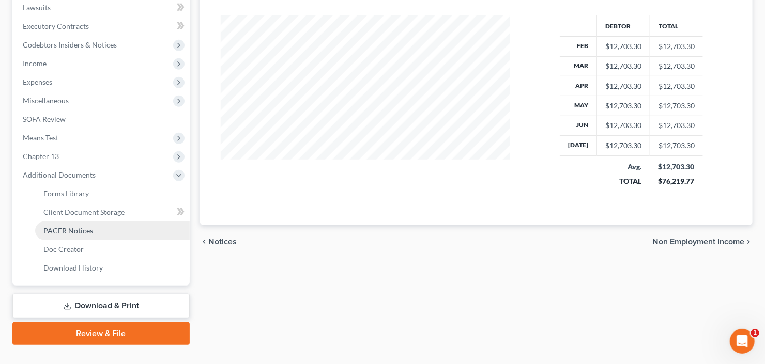
click at [76, 229] on span "PACER Notices" at bounding box center [68, 230] width 50 height 9
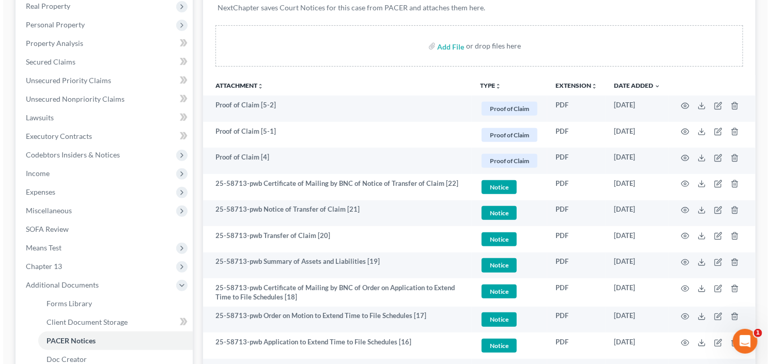
scroll to position [207, 0]
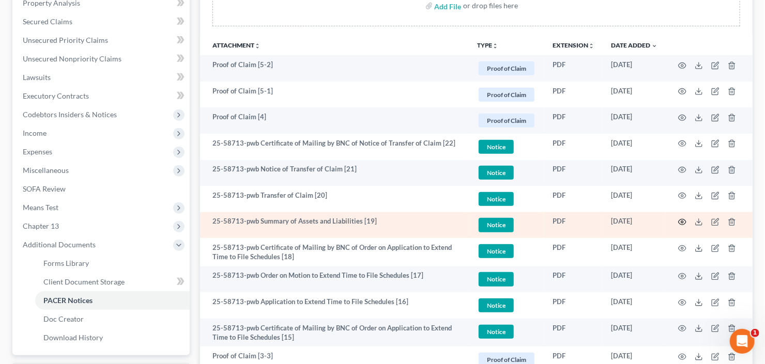
click at [680, 221] on icon "button" at bounding box center [682, 222] width 8 height 8
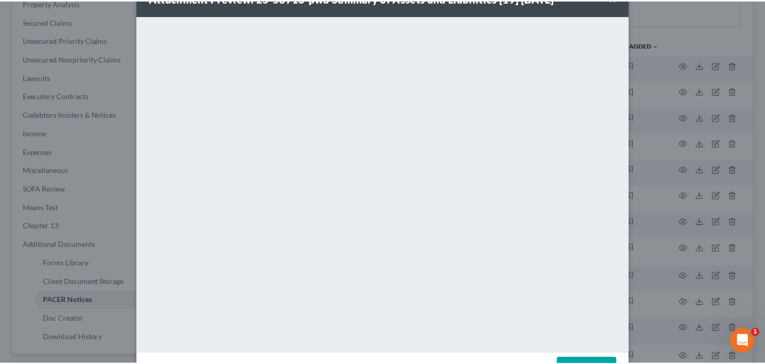
scroll to position [0, 0]
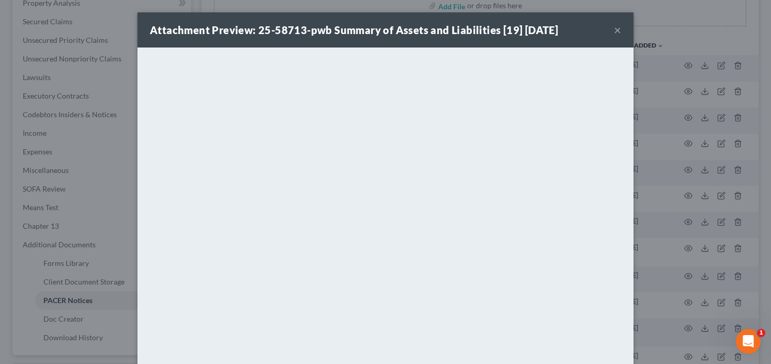
click at [614, 31] on button "×" at bounding box center [617, 30] width 7 height 12
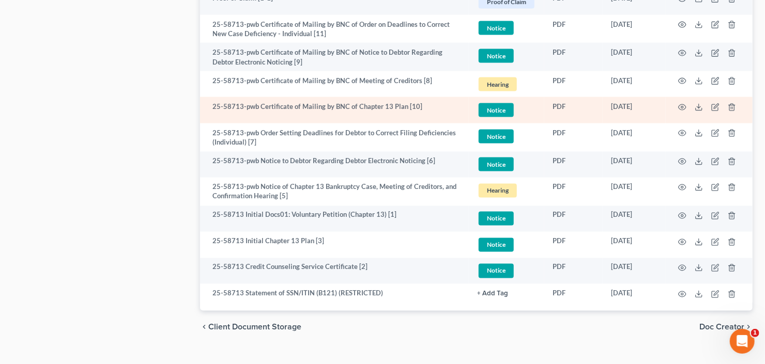
scroll to position [817, 0]
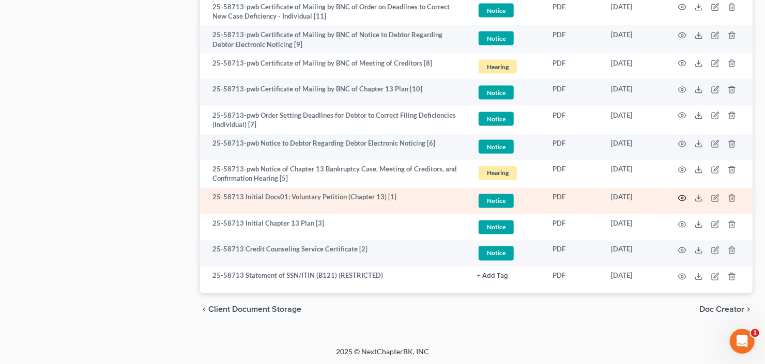
click at [682, 197] on icon "button" at bounding box center [682, 198] width 8 height 8
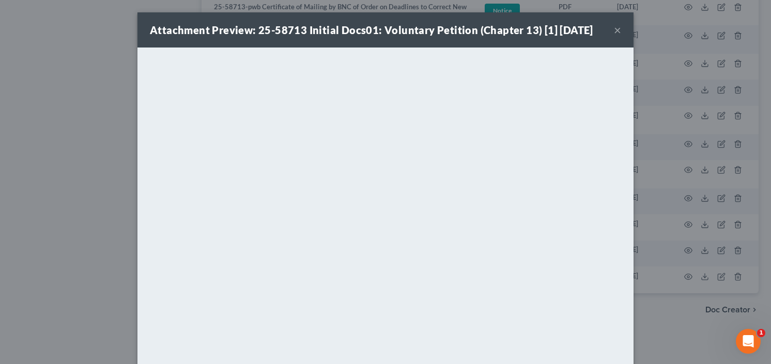
click at [616, 31] on button "×" at bounding box center [617, 30] width 7 height 12
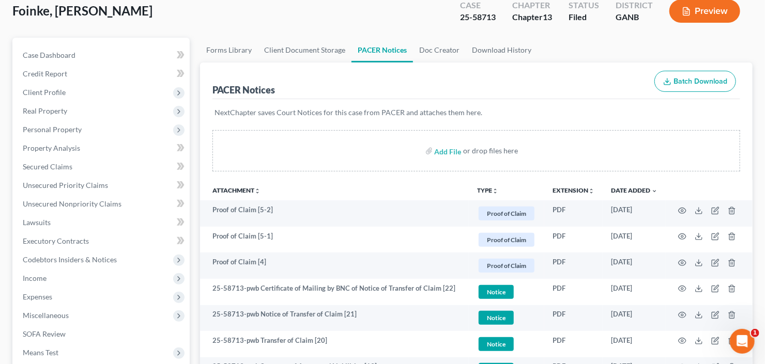
scroll to position [124, 0]
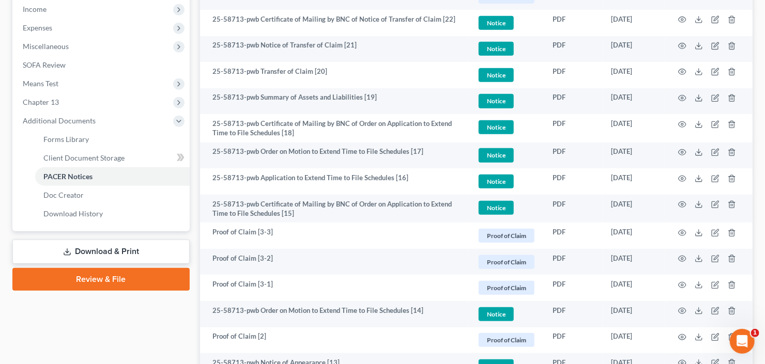
drag, startPoint x: 74, startPoint y: 257, endPoint x: 90, endPoint y: 255, distance: 16.1
click at [74, 257] on link "Download & Print" at bounding box center [100, 252] width 177 height 24
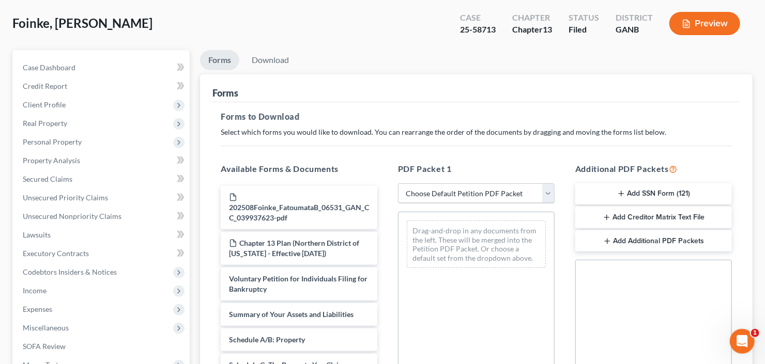
scroll to position [124, 0]
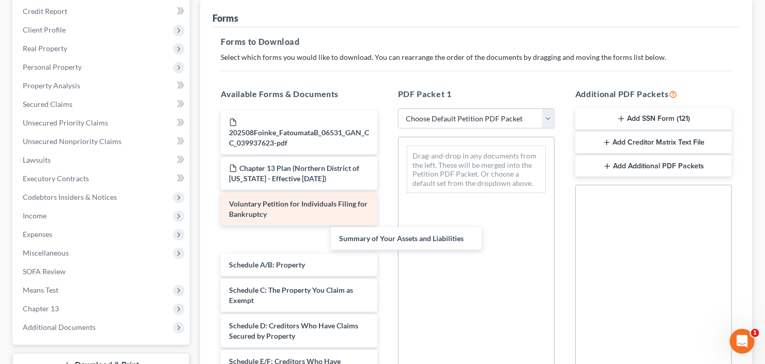
drag, startPoint x: 268, startPoint y: 243, endPoint x: 362, endPoint y: 222, distance: 96.4
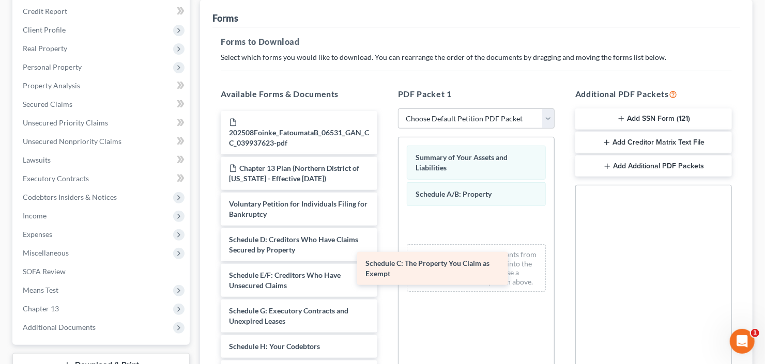
drag, startPoint x: 294, startPoint y: 246, endPoint x: 493, endPoint y: 238, distance: 199.1
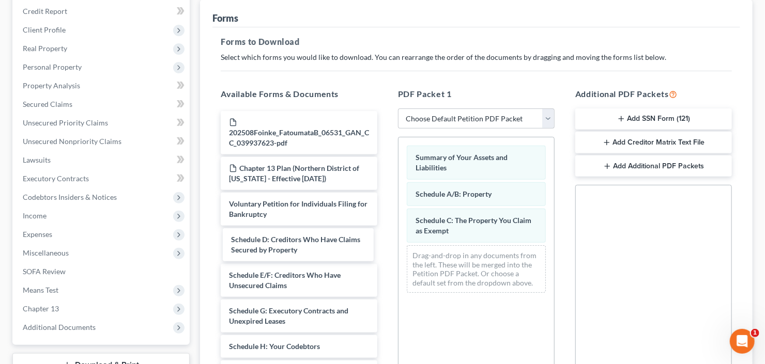
drag, startPoint x: 309, startPoint y: 249, endPoint x: 505, endPoint y: 243, distance: 195.9
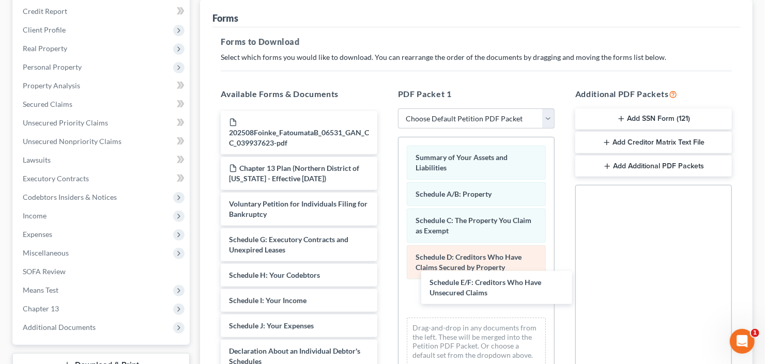
drag, startPoint x: 303, startPoint y: 244, endPoint x: 443, endPoint y: 257, distance: 140.0
click at [385, 284] on div "Schedule E/F: Creditors Who Have Unsecured Claims 202508Foinke_FatoumataB_06531…" at bounding box center [298, 351] width 173 height 480
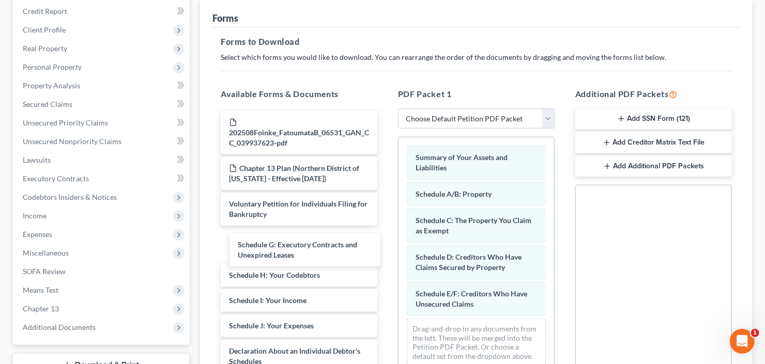
drag, startPoint x: 315, startPoint y: 243, endPoint x: 543, endPoint y: 278, distance: 231.0
click at [385, 312] on div "Schedule G: Executory Contracts and Unexpired Leases 202508Foinke_FatoumataB_06…" at bounding box center [298, 351] width 173 height 480
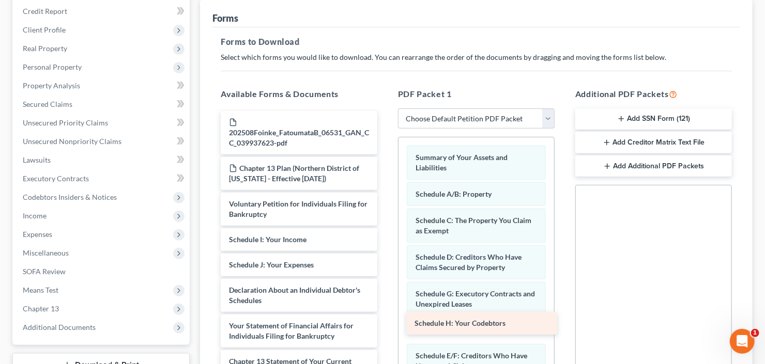
drag, startPoint x: 302, startPoint y: 241, endPoint x: 487, endPoint y: 325, distance: 203.9
click at [385, 325] on div "Schedule H: Your Codebtors 202508Foinke_FatoumataB_06531_GAN_CC_039937623-pdf C…" at bounding box center [298, 321] width 173 height 420
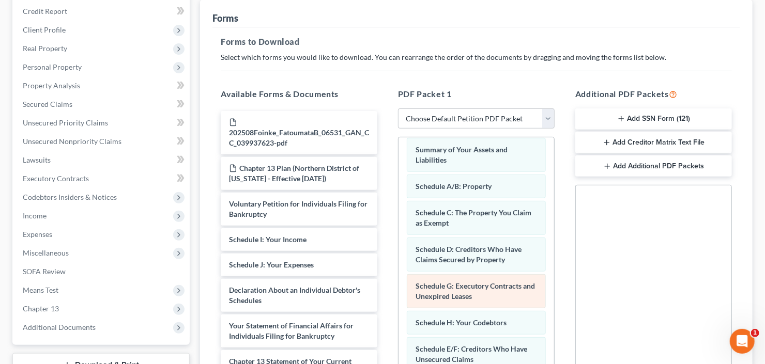
scroll to position [14, 0]
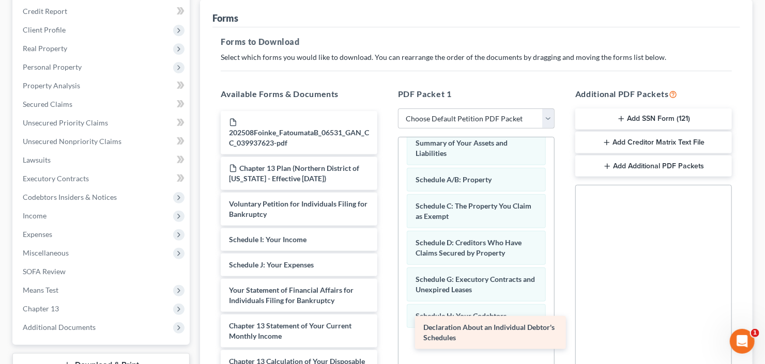
drag, startPoint x: 258, startPoint y: 297, endPoint x: 448, endPoint y: 335, distance: 193.9
click at [385, 335] on div "Declaration About an Individual Debtor's Schedules 202508Foinke_FatoumataB_0653…" at bounding box center [298, 303] width 173 height 384
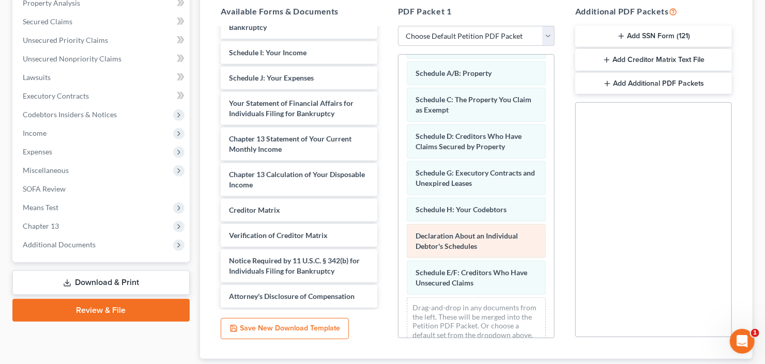
scroll to position [51, 0]
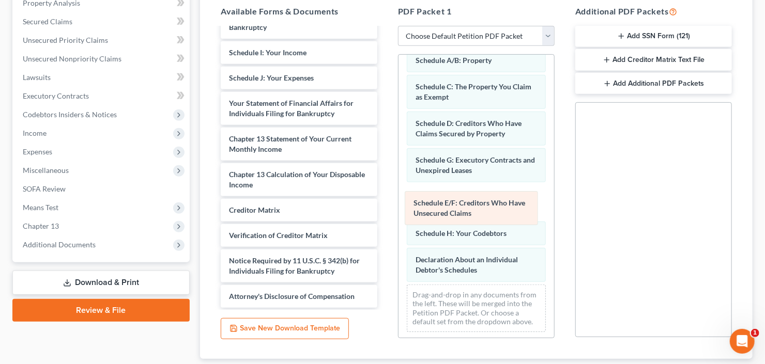
drag, startPoint x: 464, startPoint y: 257, endPoint x: 462, endPoint y: 205, distance: 52.2
click at [462, 205] on div "Schedule E/F: Creditors Who Have Unsecured Claims Summary of Your Assets and Li…" at bounding box center [476, 172] width 156 height 337
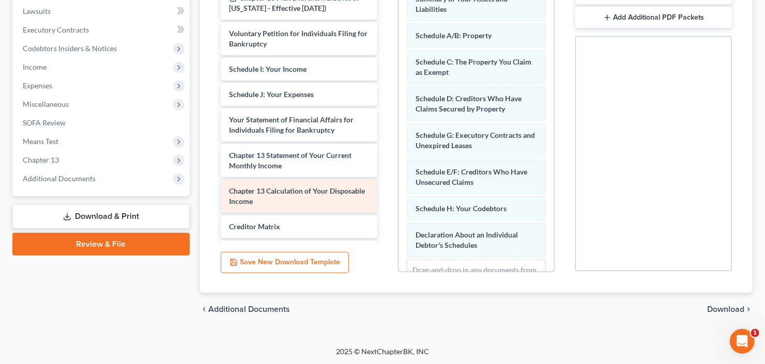
scroll to position [0, 0]
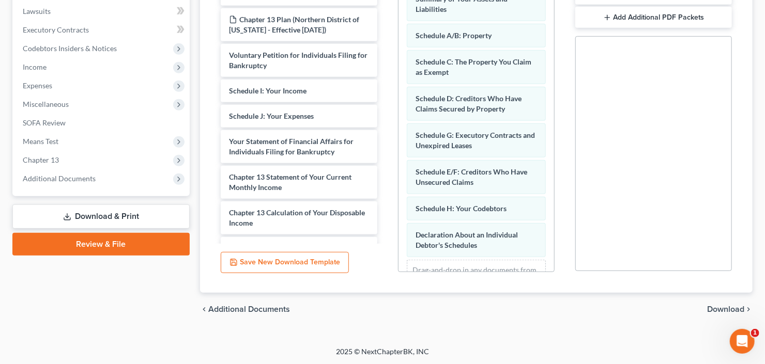
click at [730, 309] on span "Download" at bounding box center [725, 309] width 37 height 8
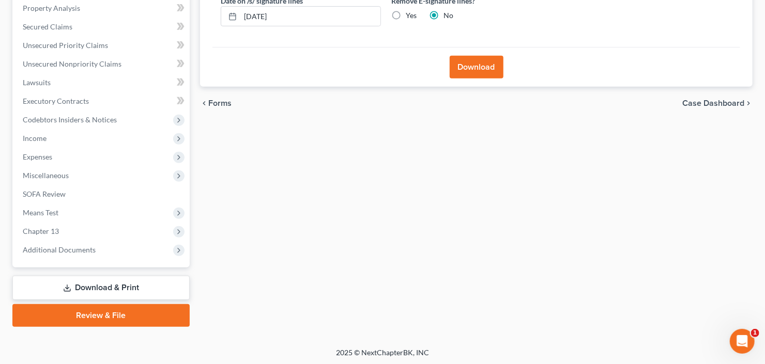
click at [482, 59] on button "Download" at bounding box center [476, 67] width 54 height 23
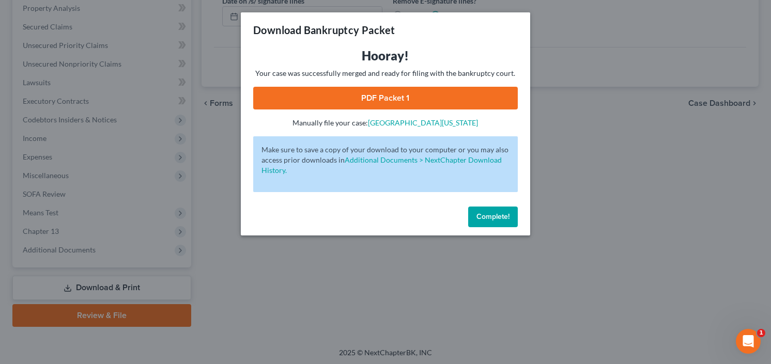
click at [359, 91] on link "PDF Packet 1" at bounding box center [385, 98] width 265 height 23
drag, startPoint x: 495, startPoint y: 220, endPoint x: 490, endPoint y: 210, distance: 10.6
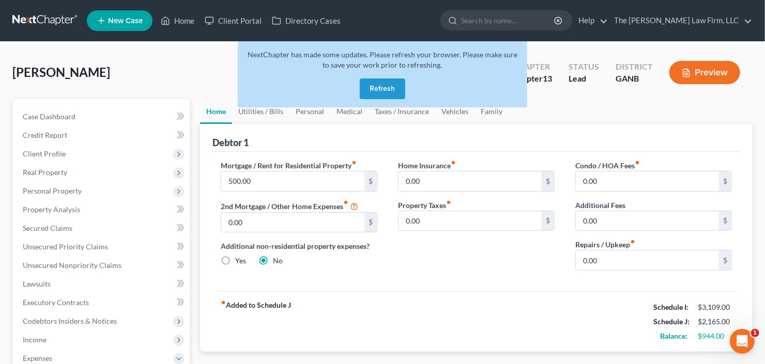
click at [395, 85] on button "Refresh" at bounding box center [382, 89] width 45 height 21
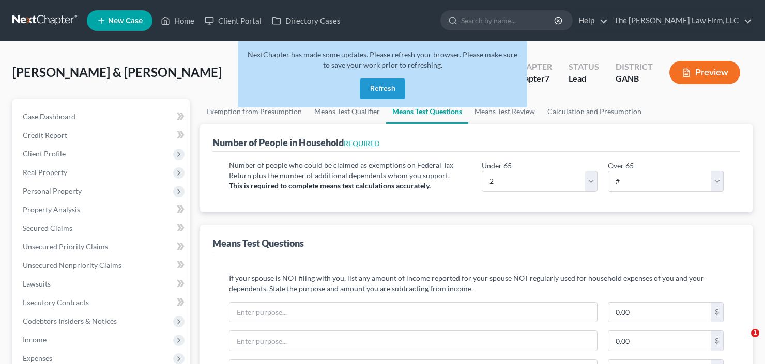
select select "2"
select select "0"
select select "60"
select select "1"
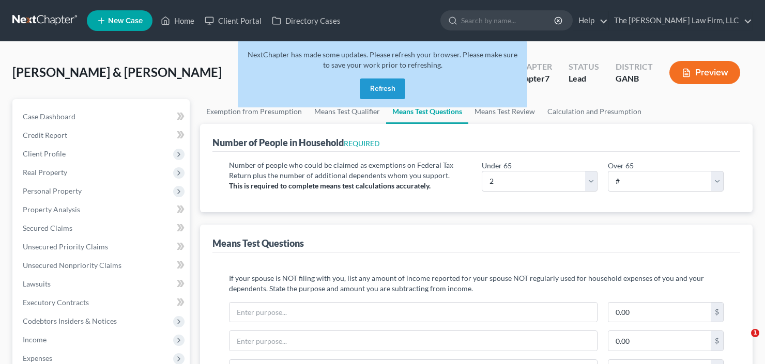
select select "60"
select select "1"
select select "60"
drag, startPoint x: 379, startPoint y: 87, endPoint x: 365, endPoint y: 81, distance: 14.8
click at [376, 86] on button "Refresh" at bounding box center [382, 89] width 45 height 21
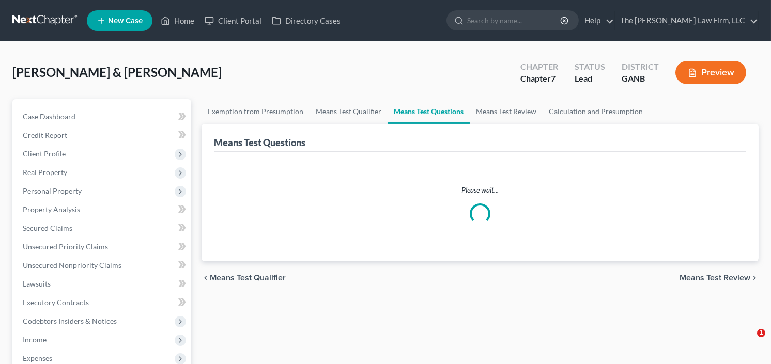
select select "2"
select select "0"
select select "60"
select select "1"
select select "60"
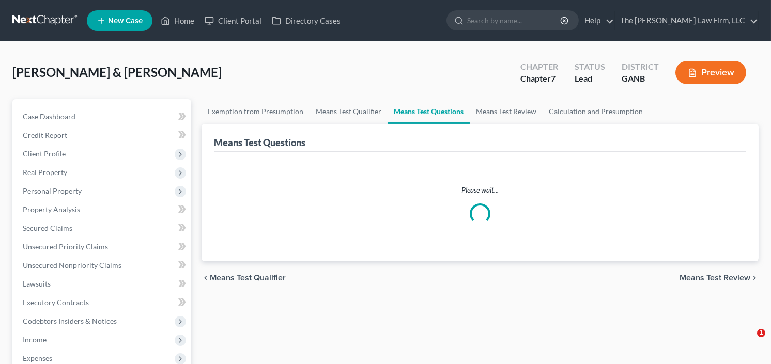
select select "1"
select select "60"
select select "2"
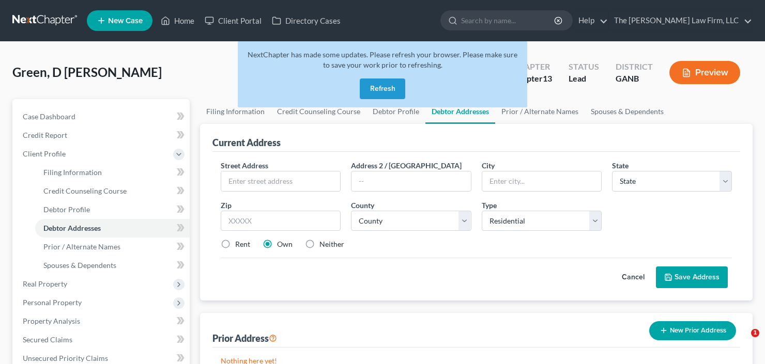
select select "0"
click at [373, 87] on button "Refresh" at bounding box center [382, 89] width 45 height 21
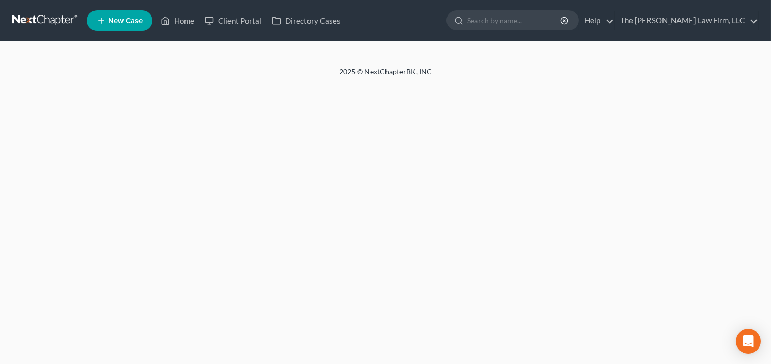
select select "0"
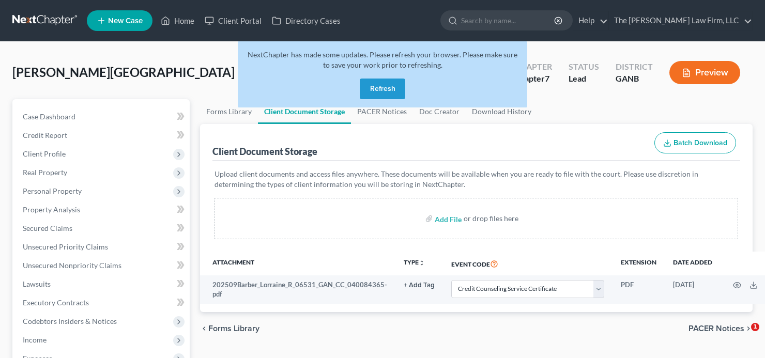
select select "5"
click at [374, 89] on button "Refresh" at bounding box center [382, 89] width 45 height 21
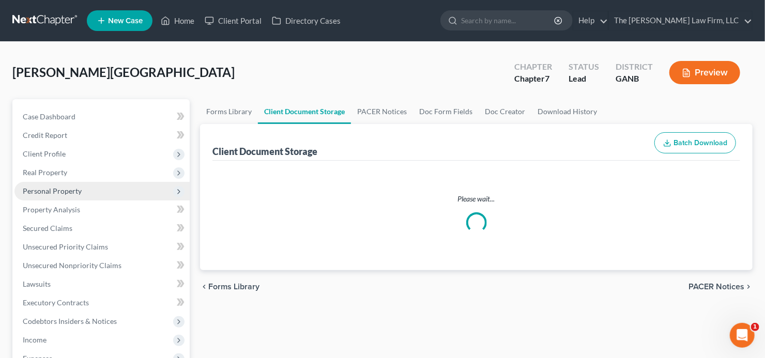
select select "5"
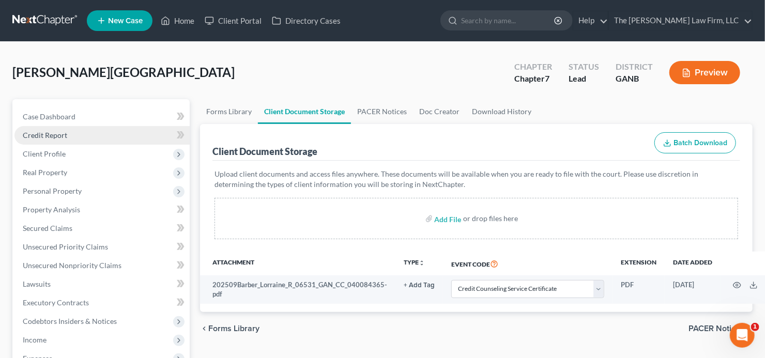
click at [70, 138] on link "Credit Report" at bounding box center [101, 135] width 175 height 19
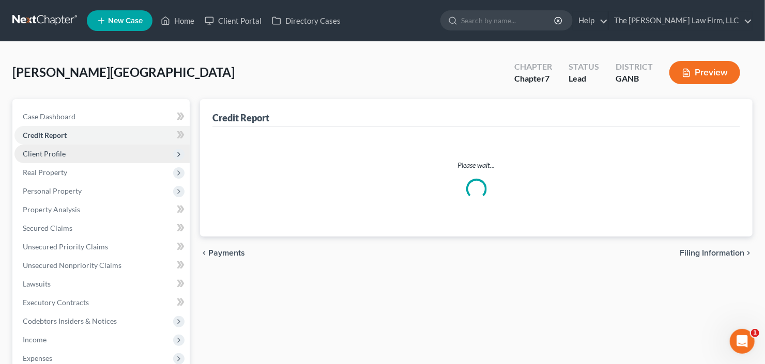
click at [66, 152] on span "Client Profile" at bounding box center [101, 154] width 175 height 19
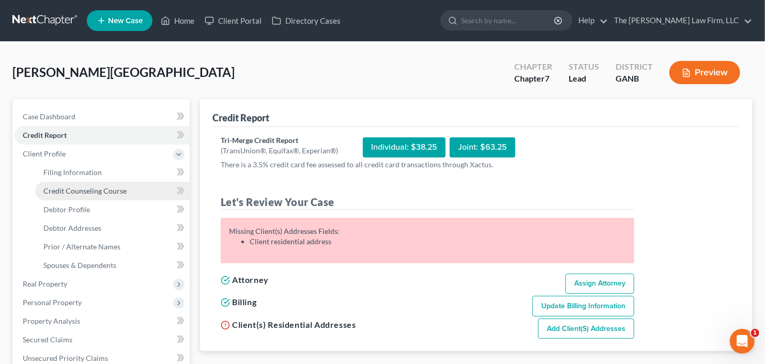
click at [74, 190] on span "Credit Counseling Course" at bounding box center [84, 191] width 83 height 9
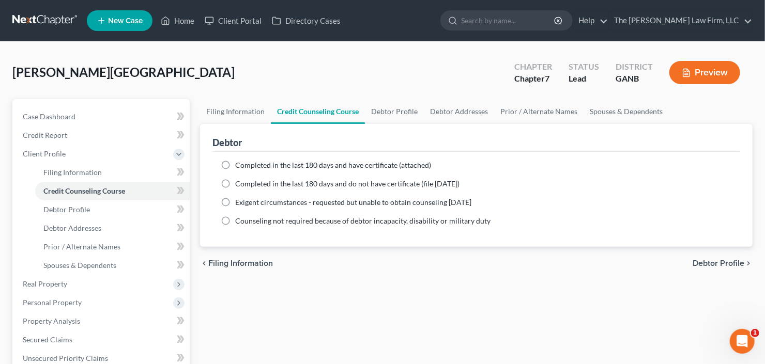
click at [250, 165] on span "Completed in the last 180 days and have certificate (attached)" at bounding box center [333, 165] width 196 height 9
click at [246, 165] on input "Completed in the last 180 days and have certificate (attached)" at bounding box center [242, 163] width 7 height 7
radio input "true"
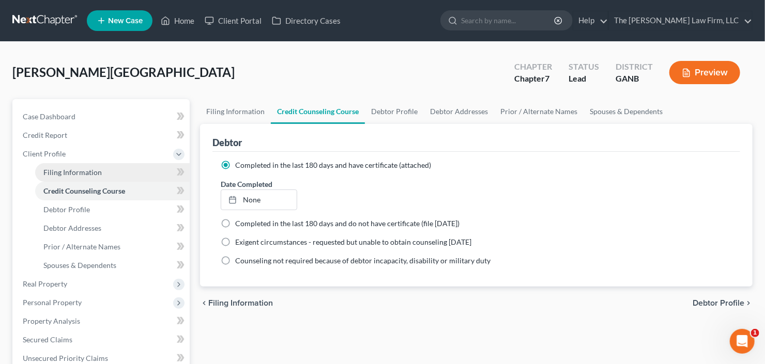
click at [68, 169] on span "Filing Information" at bounding box center [72, 172] width 58 height 9
select select "1"
select select "0"
select select "10"
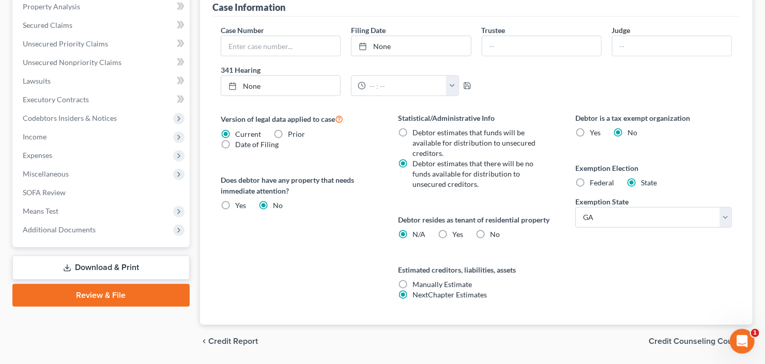
scroll to position [345, 0]
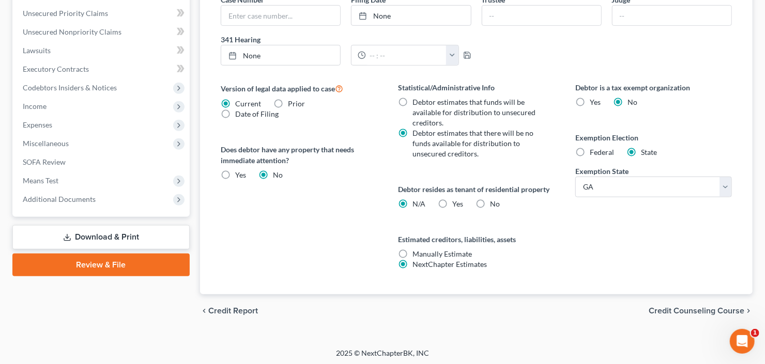
click at [452, 201] on label "Yes Yes" at bounding box center [457, 204] width 11 height 10
click at [456, 201] on input "Yes Yes" at bounding box center [459, 202] width 7 height 7
radio input "true"
radio input "false"
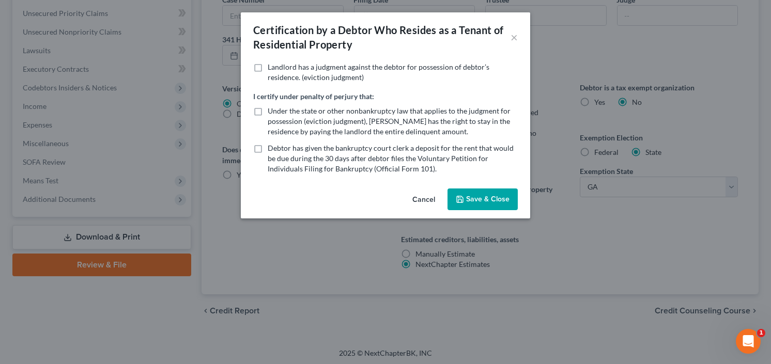
click at [608, 288] on div "Certification by a Debtor Who Resides as a Tenant of Residential Property × Lan…" at bounding box center [385, 182] width 771 height 364
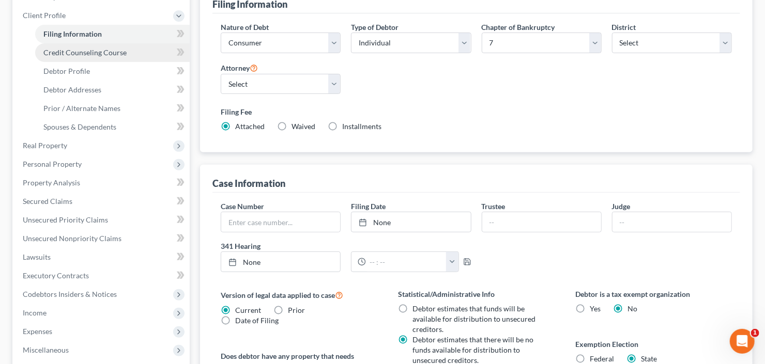
click at [78, 51] on span "Credit Counseling Course" at bounding box center [84, 52] width 83 height 9
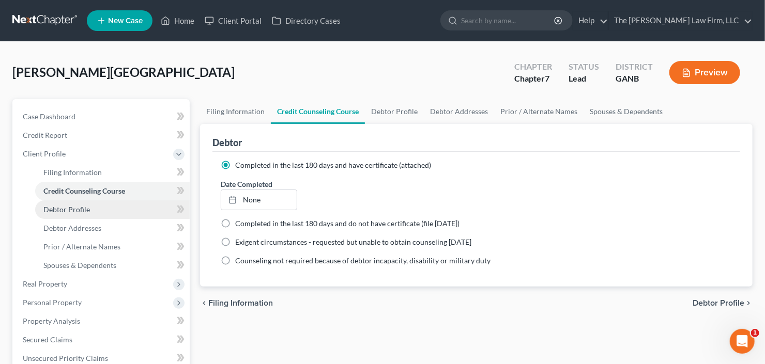
drag, startPoint x: 62, startPoint y: 215, endPoint x: 69, endPoint y: 214, distance: 6.9
click at [62, 214] on link "Debtor Profile" at bounding box center [112, 209] width 154 height 19
select select "0"
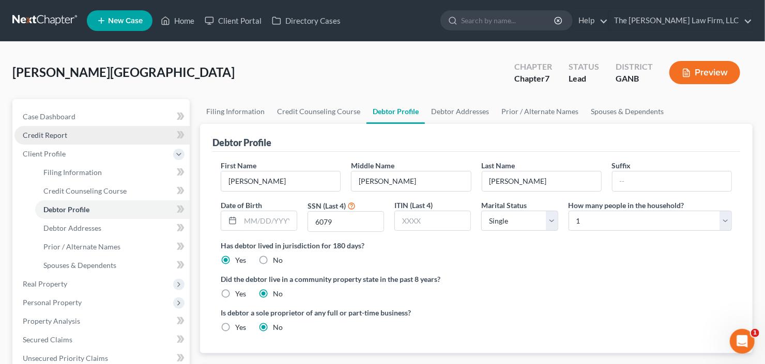
click at [68, 138] on link "Credit Report" at bounding box center [101, 135] width 175 height 19
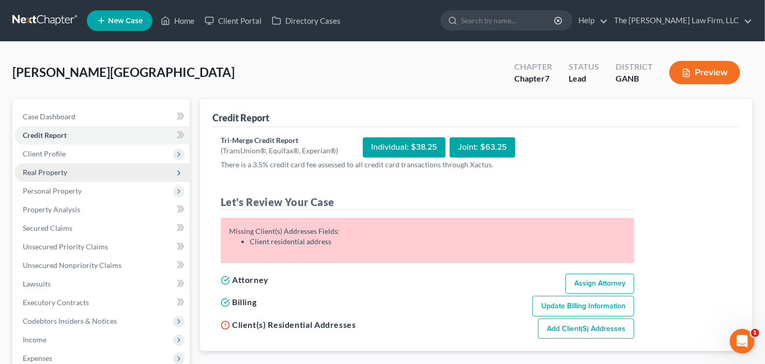
click at [48, 169] on span "Real Property" at bounding box center [45, 172] width 44 height 9
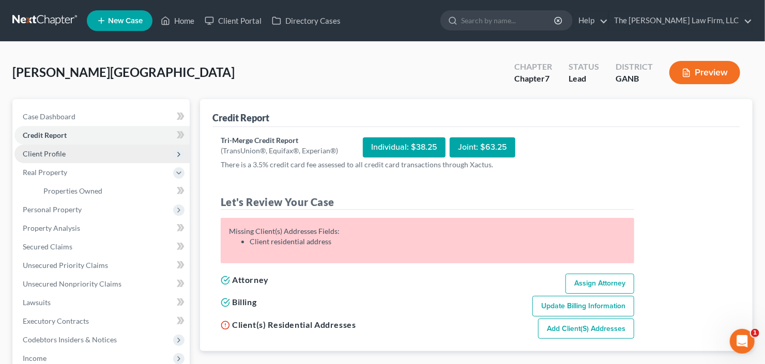
click at [56, 153] on span "Client Profile" at bounding box center [44, 153] width 43 height 9
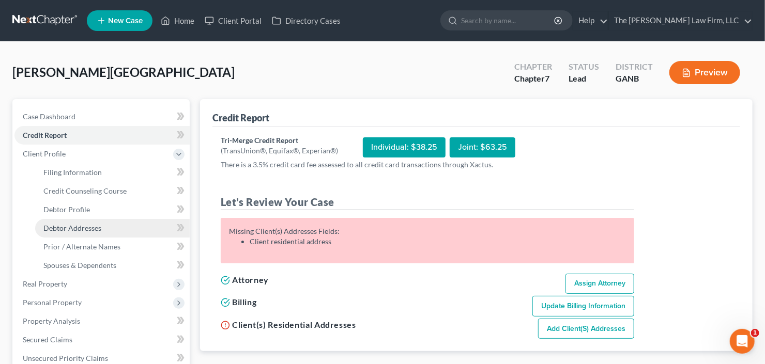
click at [73, 228] on span "Debtor Addresses" at bounding box center [72, 228] width 58 height 9
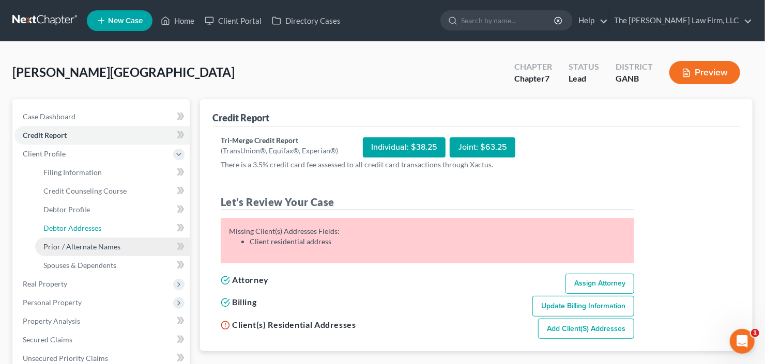
select select "0"
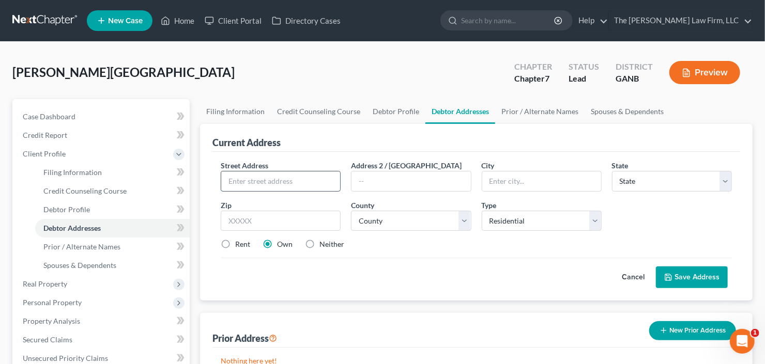
click at [240, 177] on input "text" at bounding box center [280, 182] width 119 height 20
click at [270, 176] on input "text" at bounding box center [280, 182] width 119 height 20
type input "[STREET_ADDRESS]"
type input "30349"
type input "[GEOGRAPHIC_DATA]"
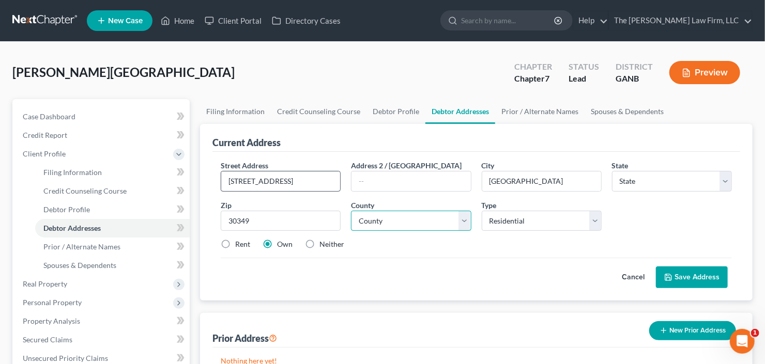
select select "10"
click at [431, 226] on select "County" at bounding box center [411, 221] width 120 height 21
select select "59"
click at [351, 211] on select "County [GEOGRAPHIC_DATA] [GEOGRAPHIC_DATA] [GEOGRAPHIC_DATA] [GEOGRAPHIC_DATA] …" at bounding box center [411, 221] width 120 height 21
click at [235, 239] on label "Rent" at bounding box center [242, 244] width 15 height 10
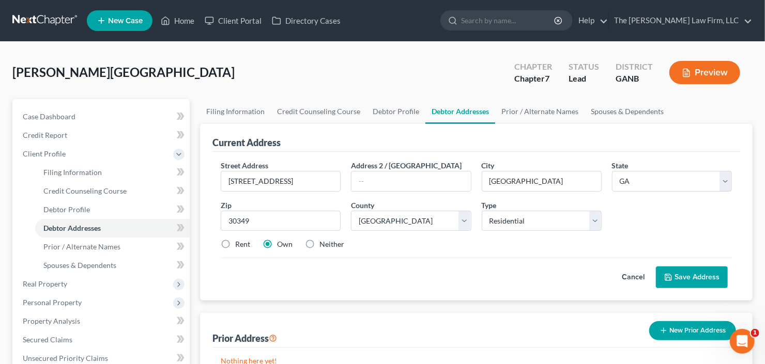
click at [239, 239] on input "Rent" at bounding box center [242, 242] width 7 height 7
radio input "true"
click at [710, 271] on button "Save Address" at bounding box center [692, 278] width 72 height 22
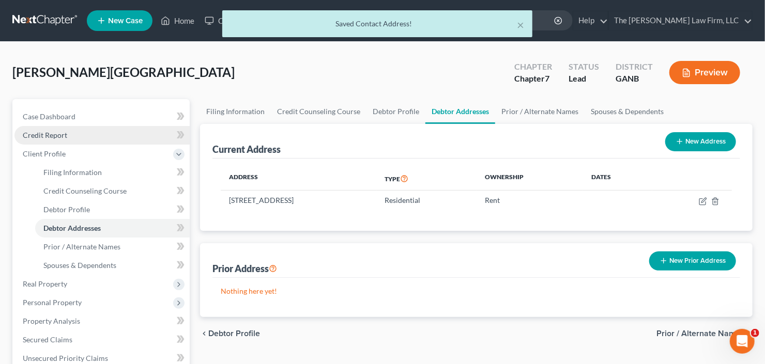
click at [57, 133] on span "Credit Report" at bounding box center [45, 135] width 44 height 9
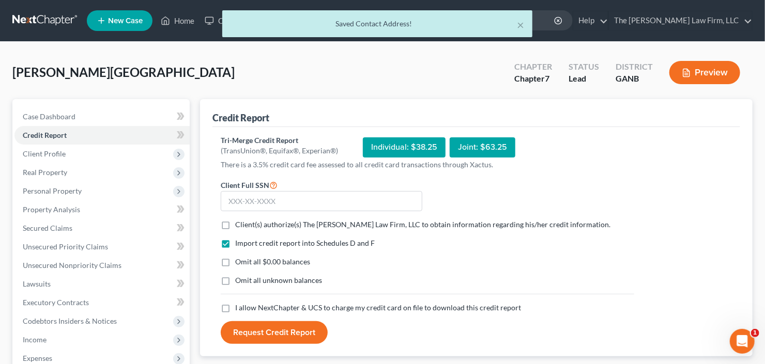
click at [235, 228] on label "Client(s) authorize(s) The [PERSON_NAME] Law Firm, LLC to obtain information re…" at bounding box center [422, 225] width 375 height 10
click at [239, 226] on input "Client(s) authorize(s) The [PERSON_NAME] Law Firm, LLC to obtain information re…" at bounding box center [242, 223] width 7 height 7
checkbox input "true"
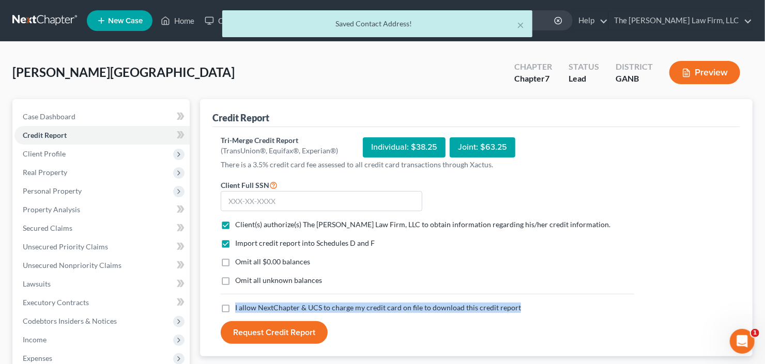
click at [235, 304] on label "I allow NextChapter & UCS to charge my credit card on file to download this cre…" at bounding box center [378, 308] width 286 height 10
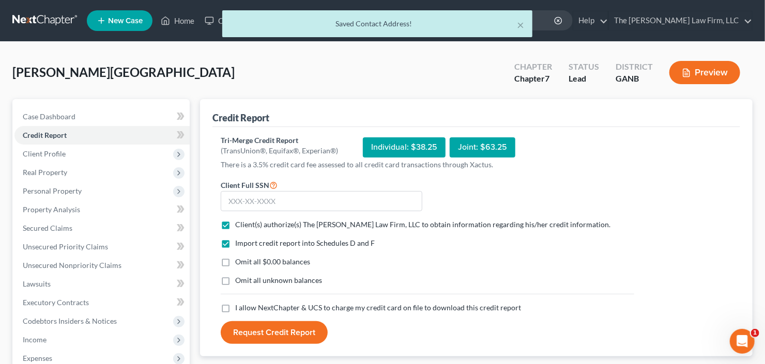
click at [235, 306] on label "I allow NextChapter & UCS to charge my credit card on file to download this cre…" at bounding box center [378, 308] width 286 height 10
click at [239, 306] on input "I allow NextChapter & UCS to charge my credit card on file to download this cre…" at bounding box center [242, 306] width 7 height 7
checkbox input "true"
click at [262, 194] on input "text" at bounding box center [321, 201] width 201 height 21
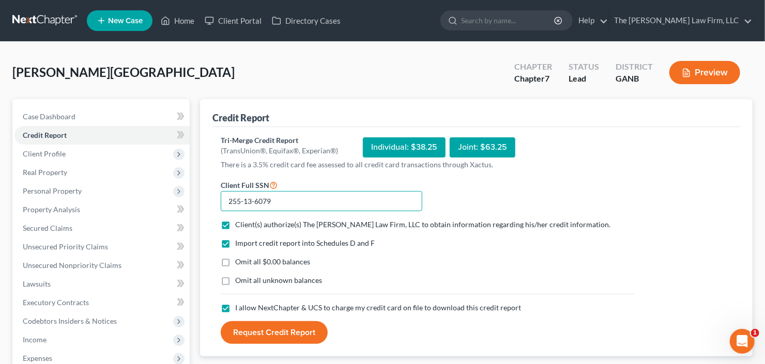
type input "255-13-6079"
click at [257, 325] on button "Request Credit Report" at bounding box center [274, 332] width 107 height 23
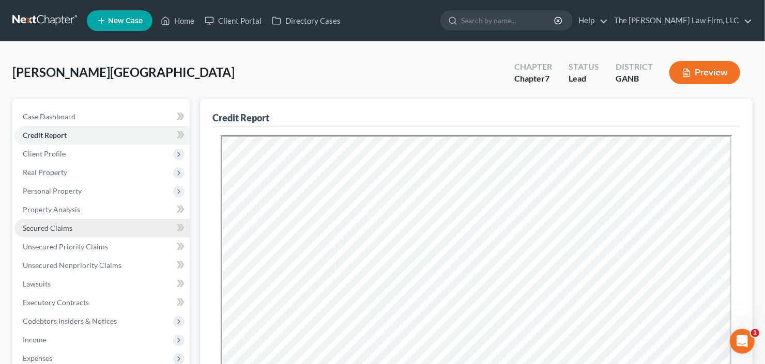
click at [46, 227] on span "Secured Claims" at bounding box center [48, 228] width 50 height 9
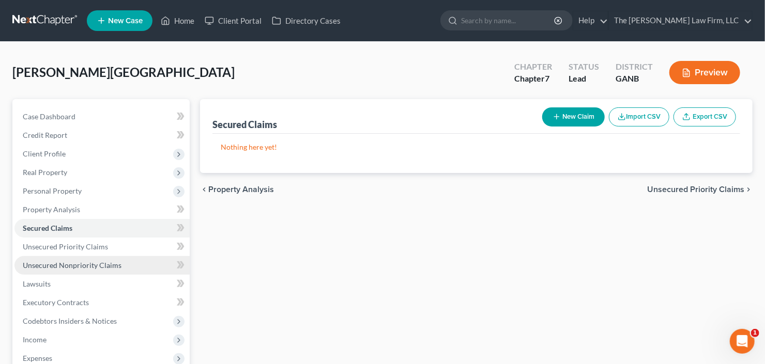
click at [57, 266] on span "Unsecured Nonpriority Claims" at bounding box center [72, 265] width 99 height 9
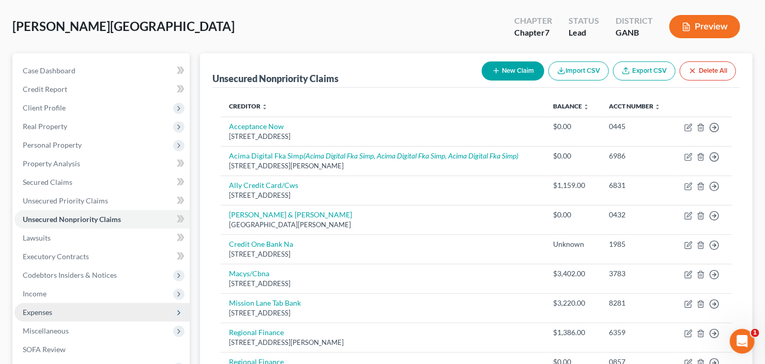
scroll to position [124, 0]
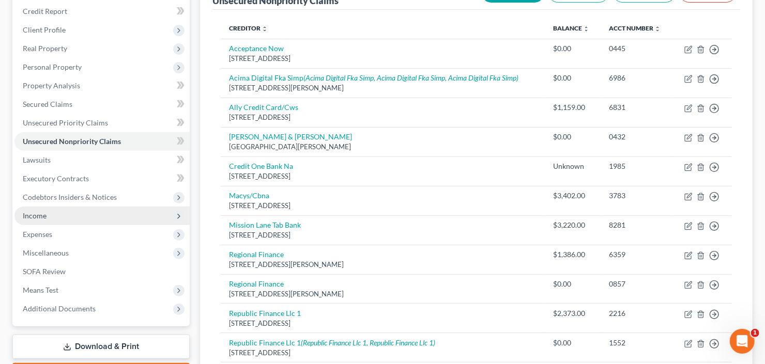
click at [55, 219] on span "Income" at bounding box center [101, 216] width 175 height 19
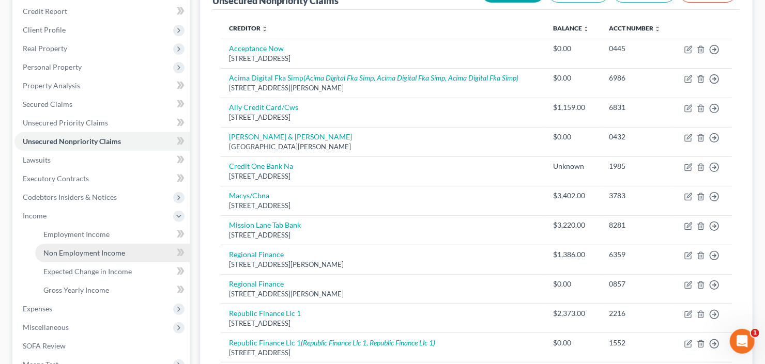
click at [81, 252] on span "Non Employment Income" at bounding box center [84, 253] width 82 height 9
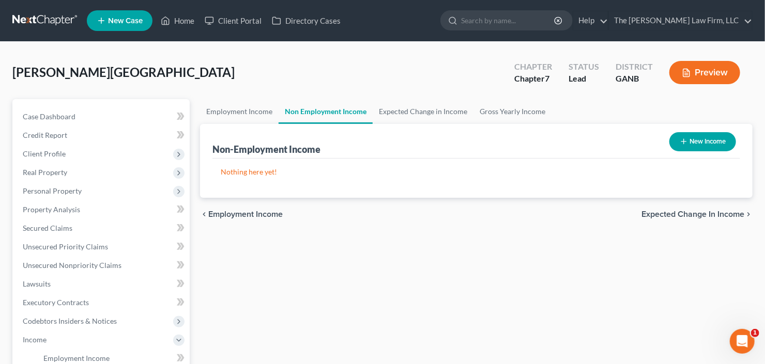
click at [695, 143] on button "New Income" at bounding box center [702, 141] width 67 height 19
select select "0"
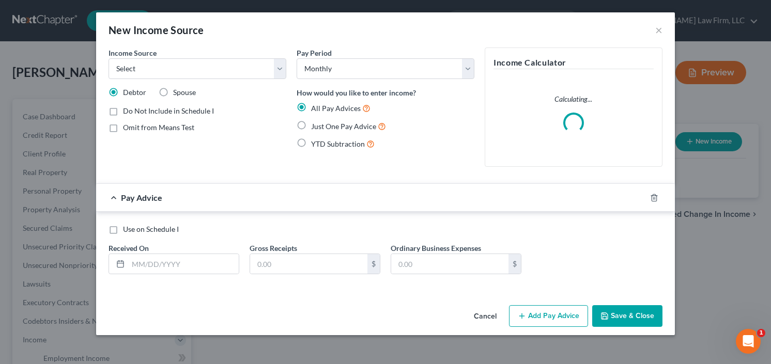
click at [175, 55] on div "Income Source * Select Unemployment Disability (from employer) Pension Retireme…" at bounding box center [197, 64] width 178 height 32
click at [176, 67] on select "Select Unemployment Disability (from employer) Pension Retirement Social Securi…" at bounding box center [197, 68] width 178 height 21
select select "4"
click at [108, 58] on select "Select Unemployment Disability (from employer) Pension Retirement Social Securi…" at bounding box center [197, 68] width 178 height 21
click at [311, 126] on label "Just One Pay Advice" at bounding box center [348, 126] width 75 height 12
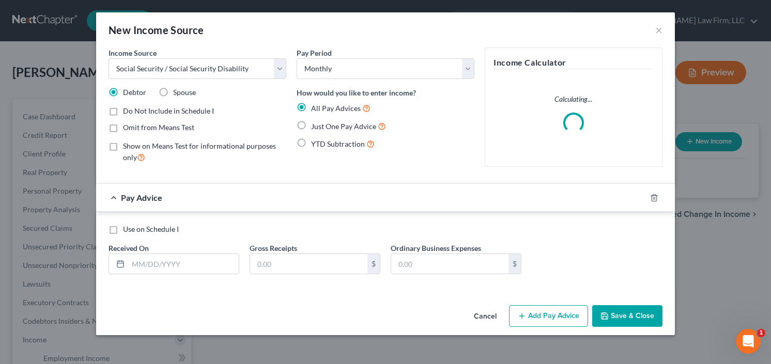
click at [315, 126] on input "Just One Pay Advice" at bounding box center [318, 123] width 7 height 7
radio input "true"
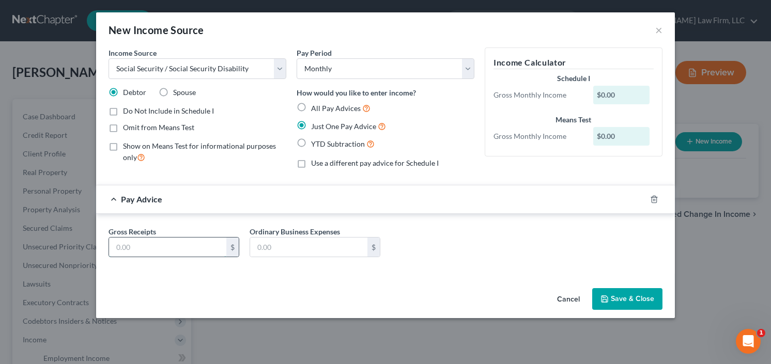
click at [138, 249] on input "text" at bounding box center [167, 248] width 117 height 20
type input "1,032"
click at [606, 297] on icon "button" at bounding box center [604, 299] width 8 height 8
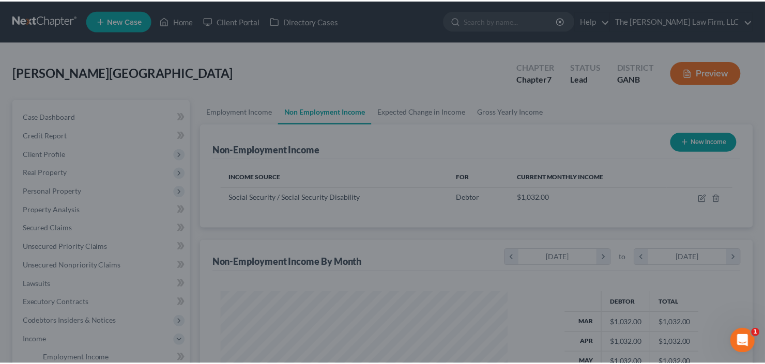
scroll to position [516466, 516340]
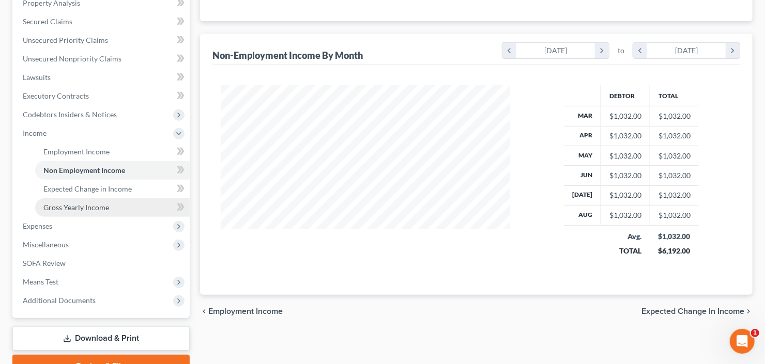
click at [77, 211] on link "Gross Yearly Income" at bounding box center [112, 207] width 154 height 19
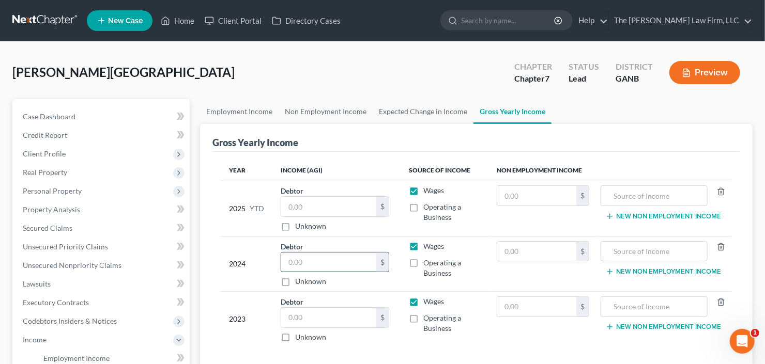
click at [355, 253] on input "text" at bounding box center [328, 263] width 95 height 20
type input "1"
click at [530, 253] on input "text" at bounding box center [536, 252] width 79 height 20
type input "12,372"
click at [650, 246] on input "text" at bounding box center [654, 252] width 96 height 20
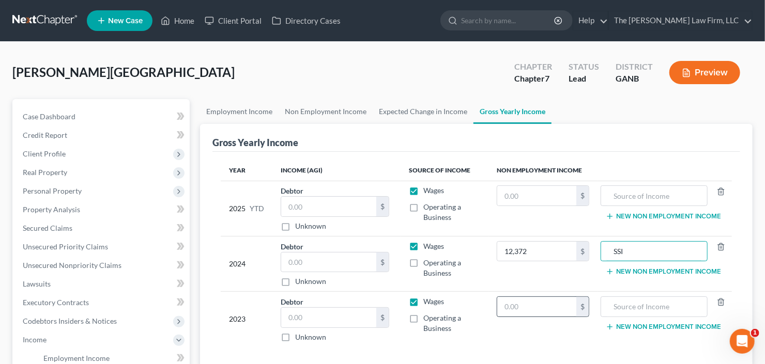
type input "SSI"
click at [519, 312] on input "text" at bounding box center [536, 307] width 79 height 20
type input "121,372"
click at [609, 307] on input "text" at bounding box center [654, 307] width 96 height 20
type input "SSI"
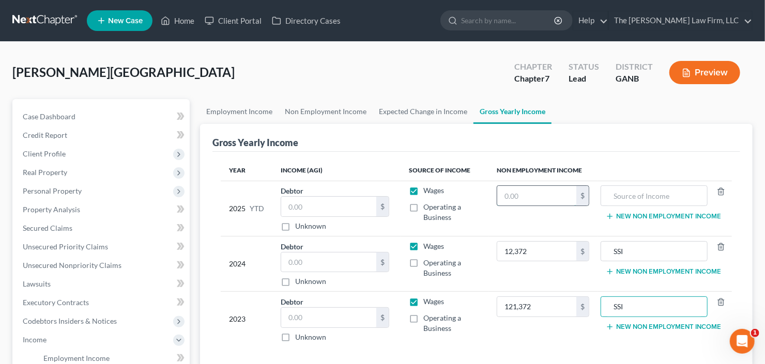
click at [515, 201] on input "text" at bounding box center [536, 196] width 79 height 20
click at [526, 195] on input "text" at bounding box center [536, 196] width 79 height 20
type input "9,279"
click at [629, 194] on input "text" at bounding box center [654, 196] width 96 height 20
type input "SSI"
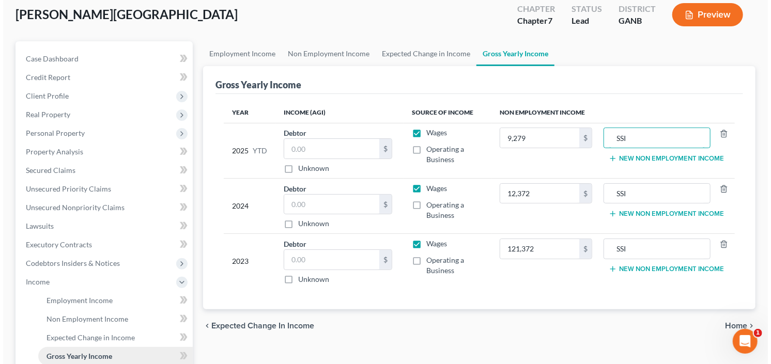
scroll to position [257, 0]
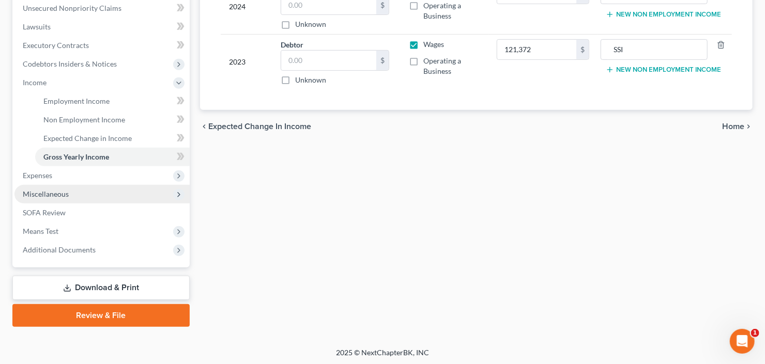
click at [64, 196] on span "Miscellaneous" at bounding box center [46, 194] width 46 height 9
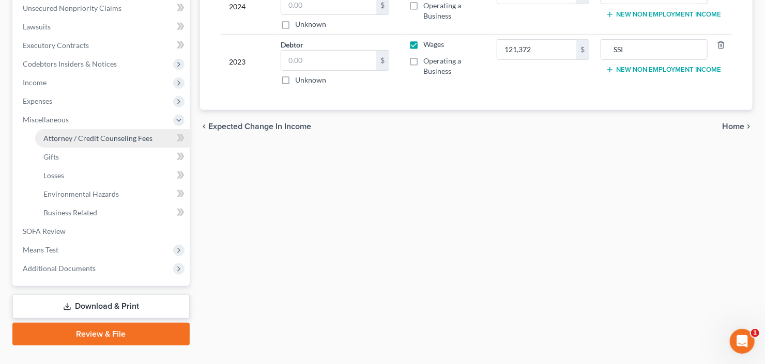
click at [107, 135] on span "Attorney / Credit Counseling Fees" at bounding box center [97, 138] width 109 height 9
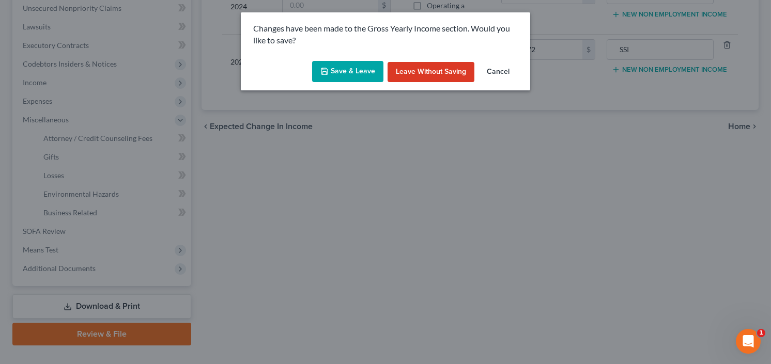
drag, startPoint x: 337, startPoint y: 70, endPoint x: 358, endPoint y: 73, distance: 21.4
click at [337, 69] on button "Save & Leave" at bounding box center [347, 72] width 71 height 22
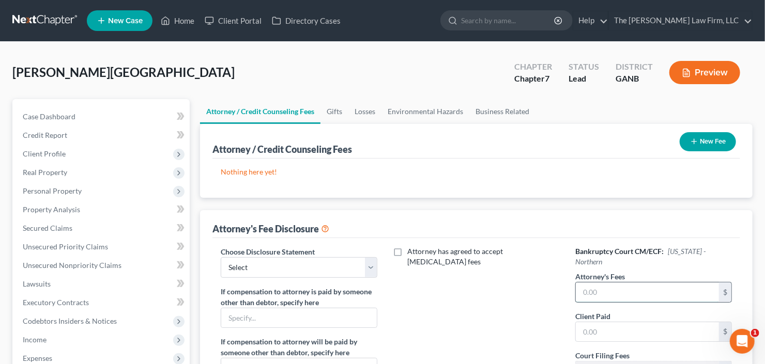
click at [642, 283] on input "text" at bounding box center [647, 293] width 143 height 20
type input "1,500"
type input "600"
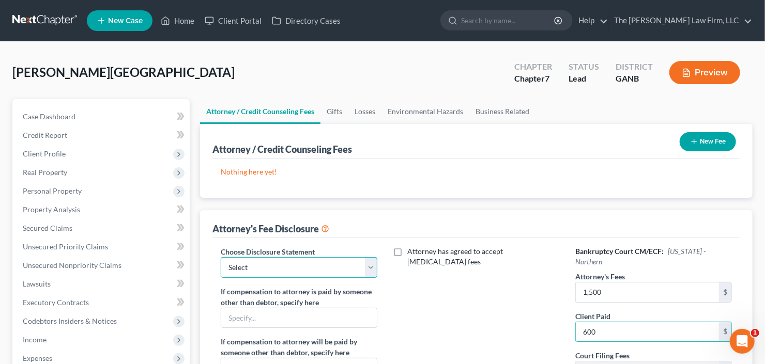
click at [249, 267] on select "Select Advanced Fee 13 Joint Hourly fee agreement Chapter 13 Advance Fee Ch 7 S…" at bounding box center [299, 267] width 157 height 21
select select "3"
click at [221, 257] on select "Select Advanced Fee 13 Joint Hourly fee agreement Chapter 13 Advance Fee Ch 7 S…" at bounding box center [299, 267] width 157 height 21
click at [724, 133] on button "New Fee" at bounding box center [707, 141] width 56 height 19
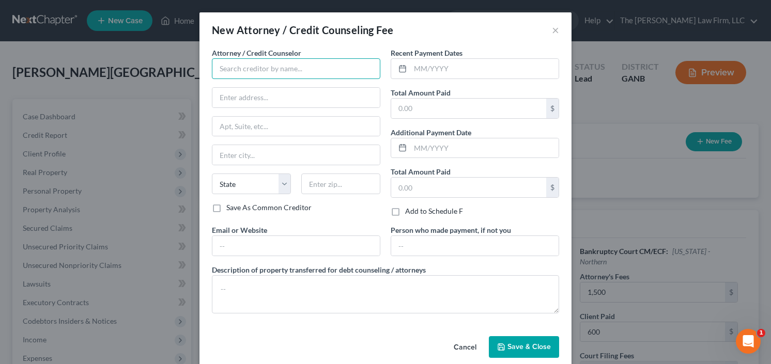
click at [273, 67] on input "text" at bounding box center [296, 68] width 168 height 21
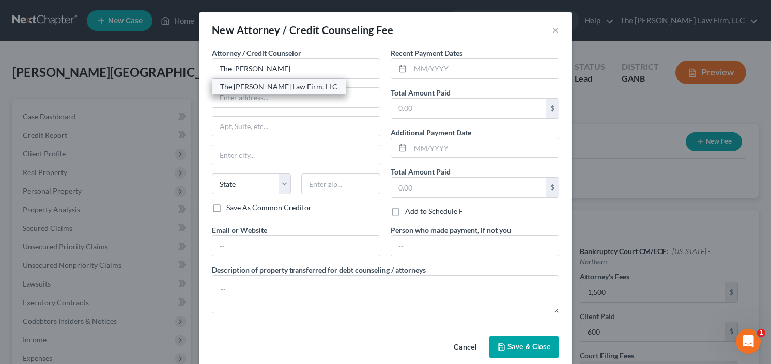
click at [264, 87] on div "The [PERSON_NAME] Law Firm, LLC" at bounding box center [278, 87] width 117 height 10
type input "The [PERSON_NAME] Law Firm, LLC"
type input "[STREET_ADDRESS]"
type input "[GEOGRAPHIC_DATA]"
select select "10"
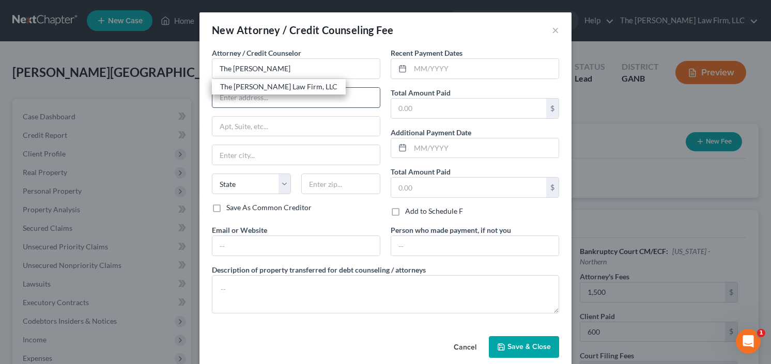
type input "30342"
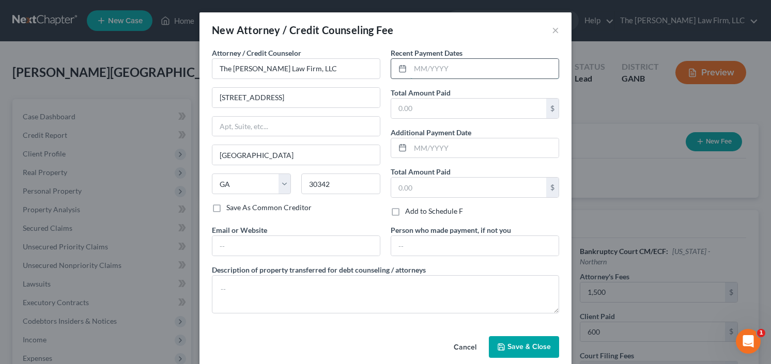
click at [438, 69] on input "text" at bounding box center [484, 69] width 148 height 20
type input "9/25"
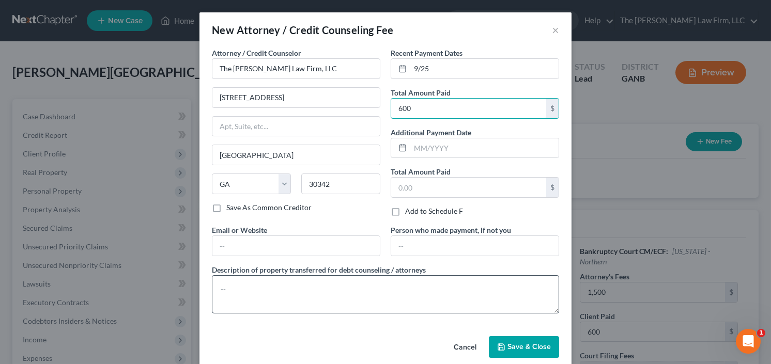
type input "600"
click at [252, 294] on textarea at bounding box center [385, 294] width 347 height 38
type textarea "[MEDICAL_DATA]"
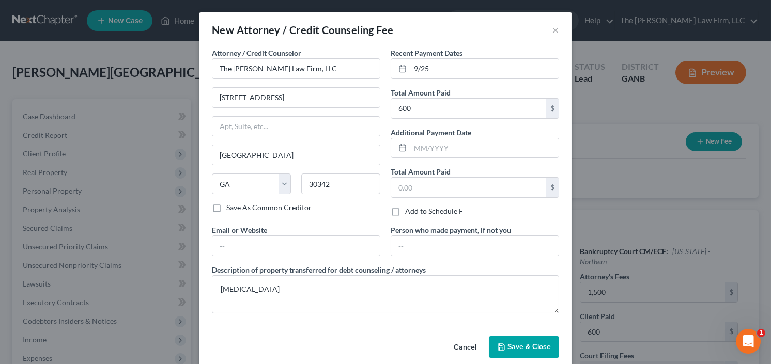
click at [509, 347] on span "Save & Close" at bounding box center [528, 347] width 43 height 9
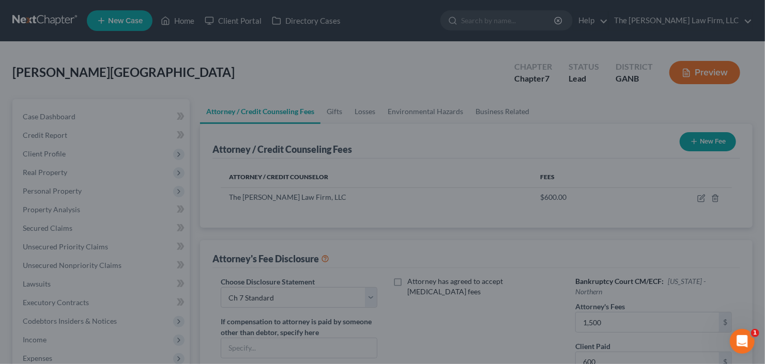
click at [718, 132] on button "New Fee" at bounding box center [707, 141] width 56 height 19
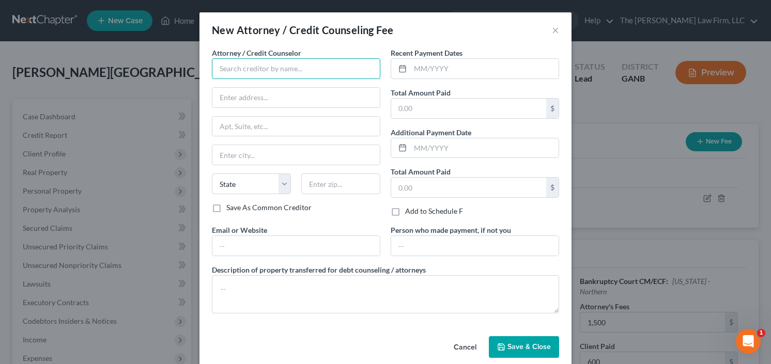
click at [271, 71] on input "text" at bounding box center [296, 68] width 168 height 21
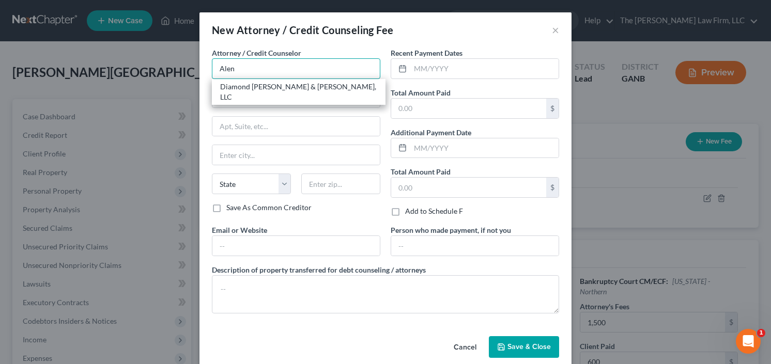
click at [222, 70] on input "Alen" at bounding box center [296, 68] width 168 height 21
click at [223, 70] on input "Alen" at bounding box center [296, 68] width 168 height 21
click at [282, 84] on div "[PERSON_NAME] Credit & Debt Counseling Agency" at bounding box center [298, 92] width 157 height 21
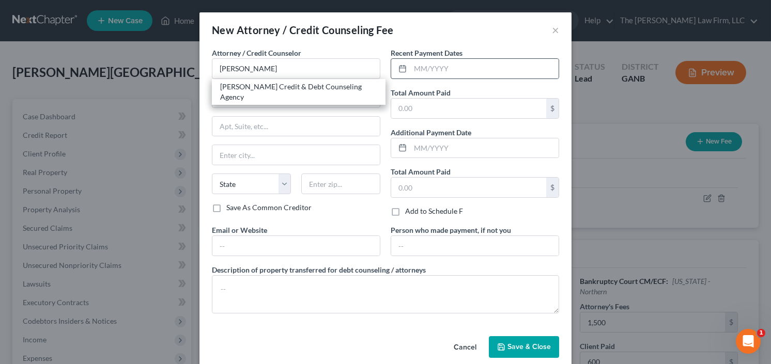
type input "[PERSON_NAME] Credit & Debt Counseling Agency"
type input "[STREET_ADDRESS]"
type input "[PERSON_NAME]"
select select "43"
type input "57384"
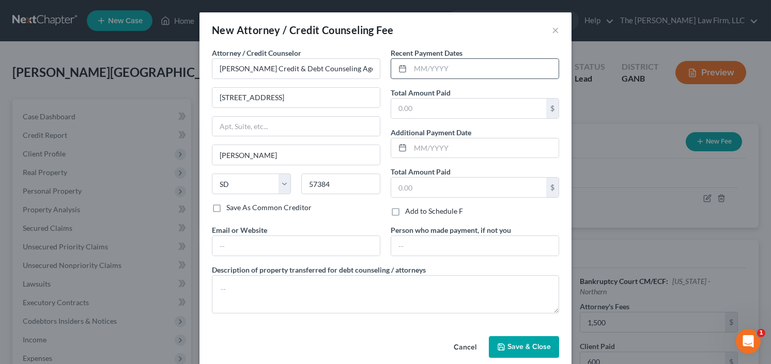
click at [462, 58] on div at bounding box center [475, 68] width 168 height 21
click at [423, 77] on input "text" at bounding box center [484, 69] width 148 height 20
type input "9/25"
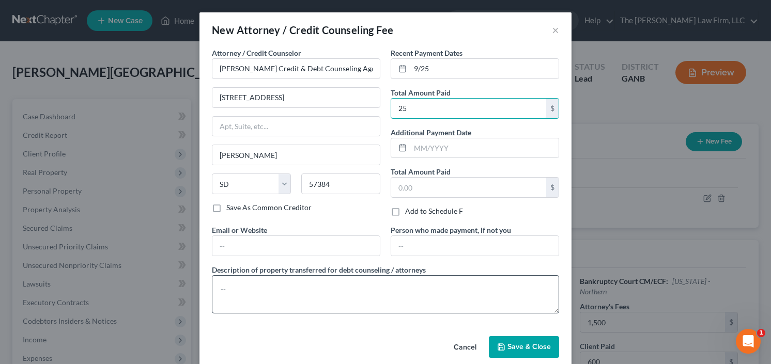
type input "25"
click at [294, 275] on textarea at bounding box center [385, 294] width 347 height 38
type textarea "credit counseling"
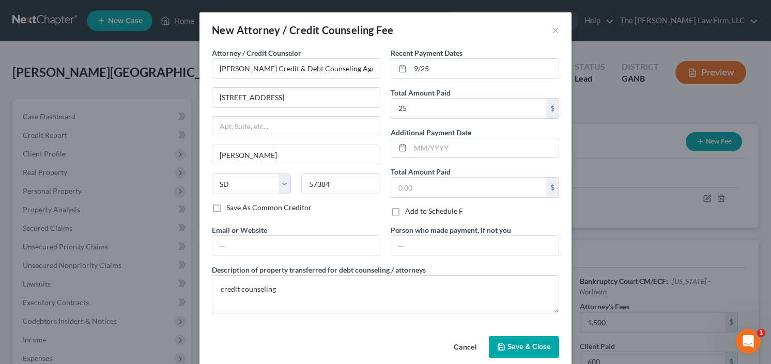
drag, startPoint x: 528, startPoint y: 354, endPoint x: 524, endPoint y: 348, distance: 7.2
click at [527, 352] on button "Save & Close" at bounding box center [524, 347] width 70 height 22
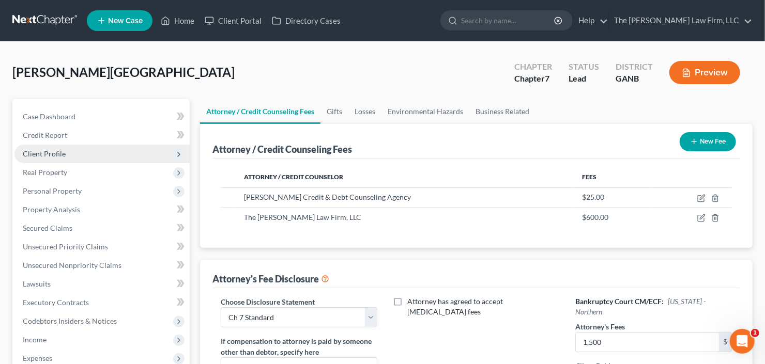
click at [46, 147] on span "Client Profile" at bounding box center [101, 154] width 175 height 19
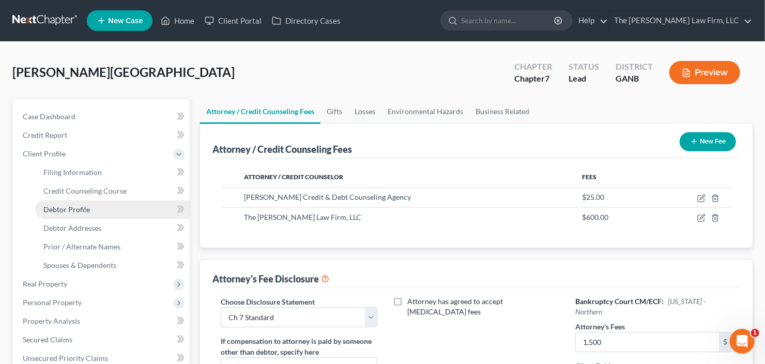
click at [63, 212] on span "Debtor Profile" at bounding box center [66, 209] width 46 height 9
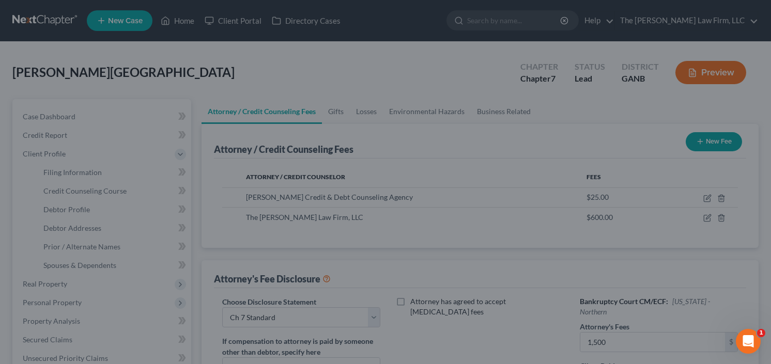
click at [49, 204] on div at bounding box center [385, 182] width 771 height 364
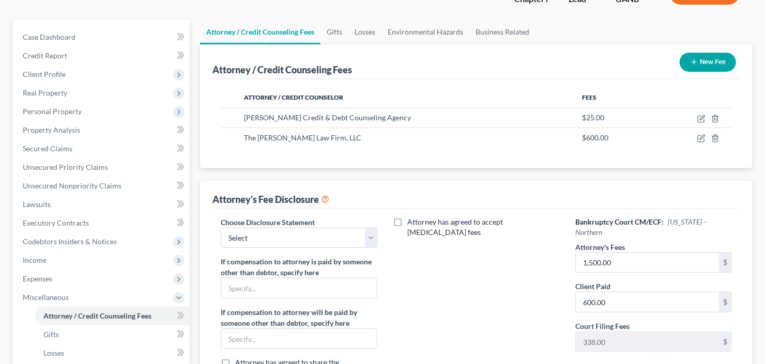
scroll to position [83, 0]
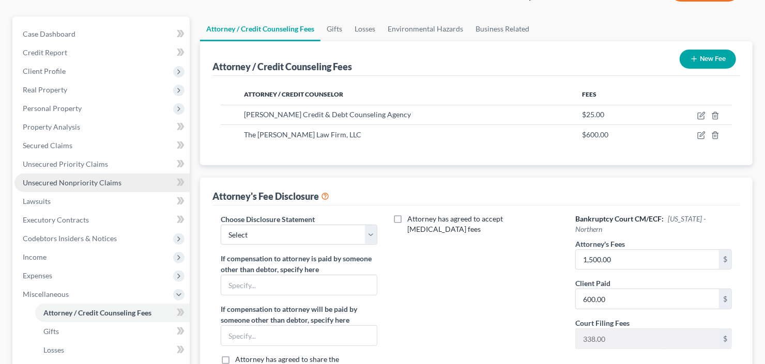
click at [43, 181] on span "Unsecured Nonpriority Claims" at bounding box center [72, 182] width 99 height 9
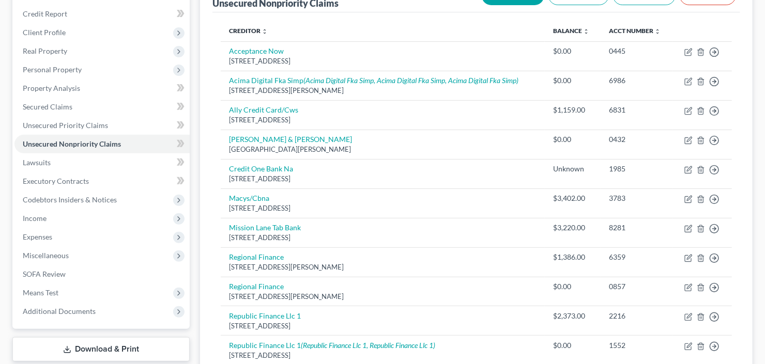
scroll to position [124, 0]
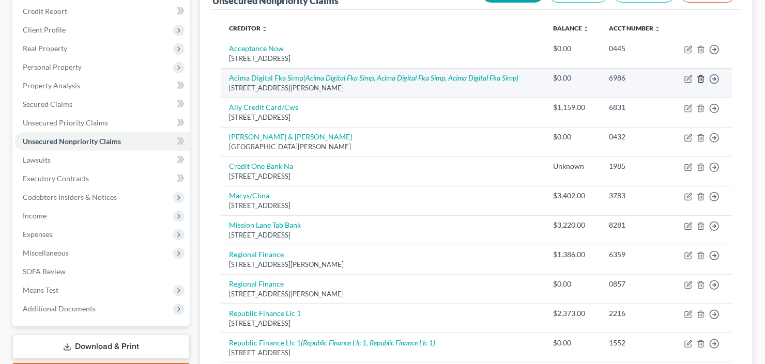
click at [699, 76] on icon "button" at bounding box center [700, 78] width 5 height 7
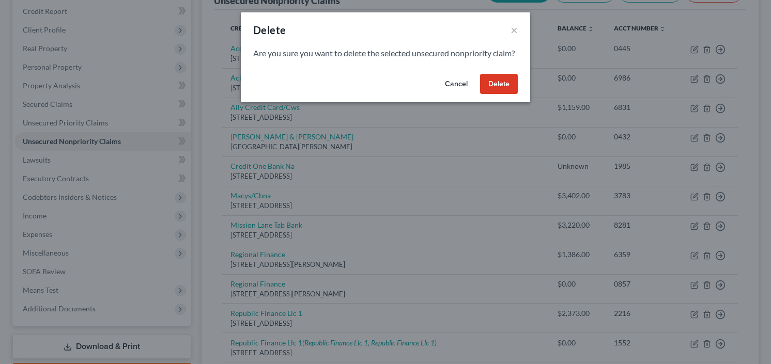
click at [510, 91] on button "Delete" at bounding box center [499, 84] width 38 height 21
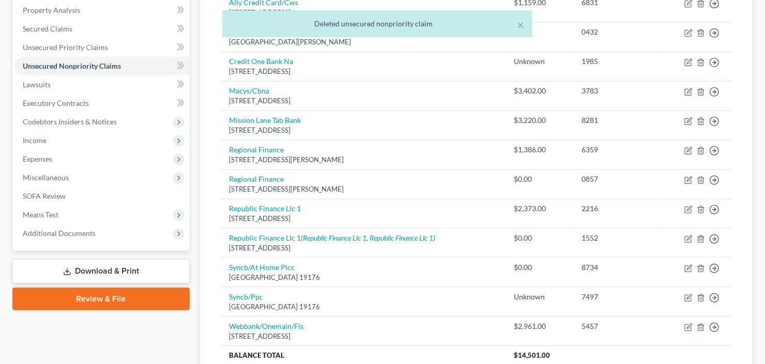
scroll to position [248, 0]
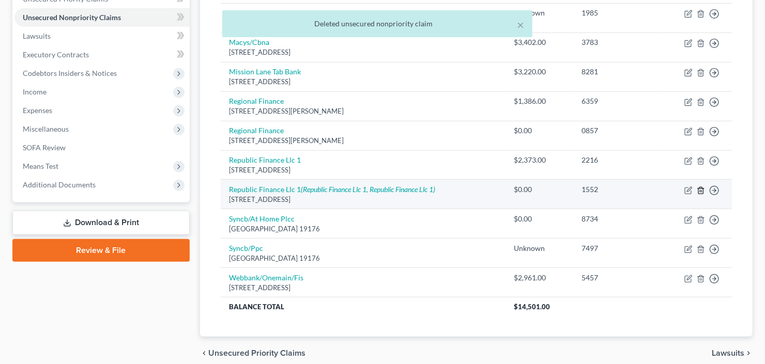
click at [701, 191] on icon "button" at bounding box center [700, 191] width 8 height 8
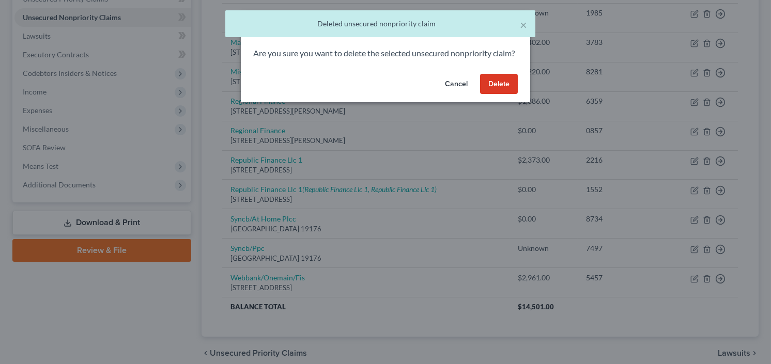
click at [494, 95] on button "Delete" at bounding box center [499, 84] width 38 height 21
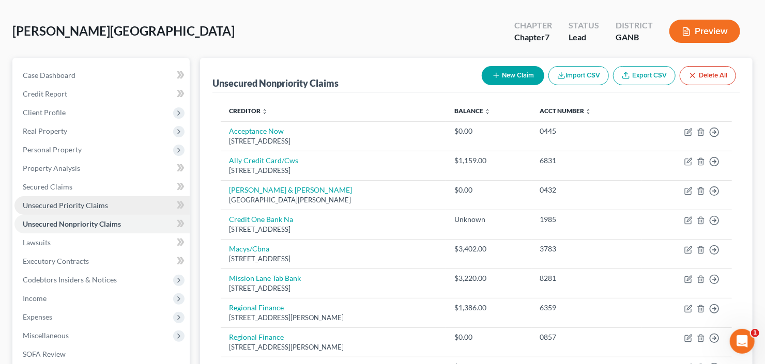
scroll to position [41, 0]
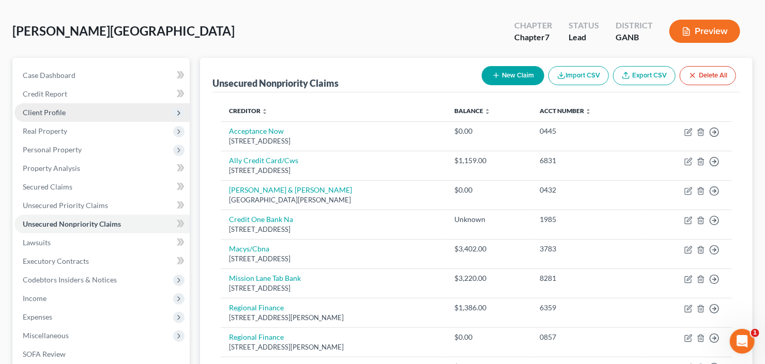
click at [86, 112] on span "Client Profile" at bounding box center [101, 112] width 175 height 19
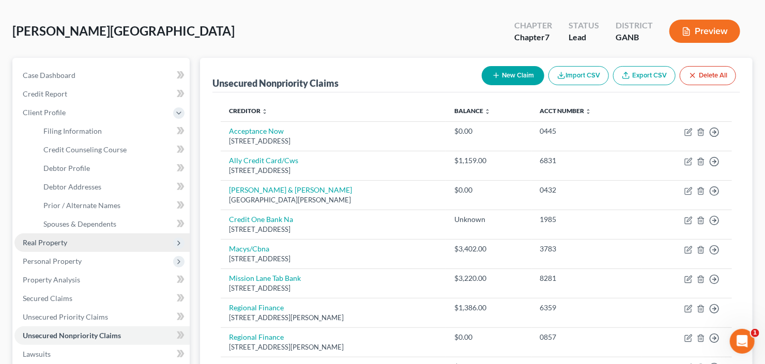
click at [91, 240] on span "Real Property" at bounding box center [101, 243] width 175 height 19
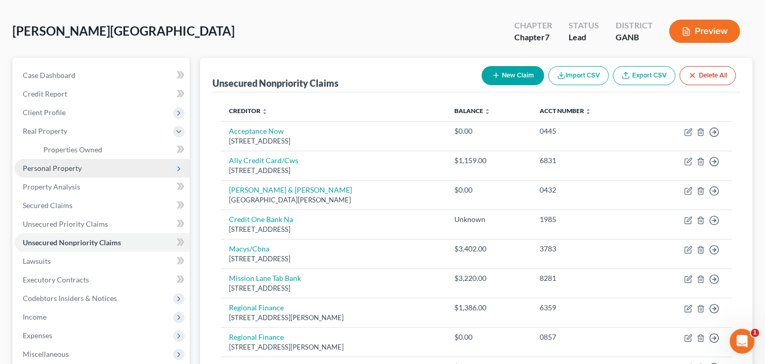
click at [86, 167] on span "Personal Property" at bounding box center [101, 168] width 175 height 19
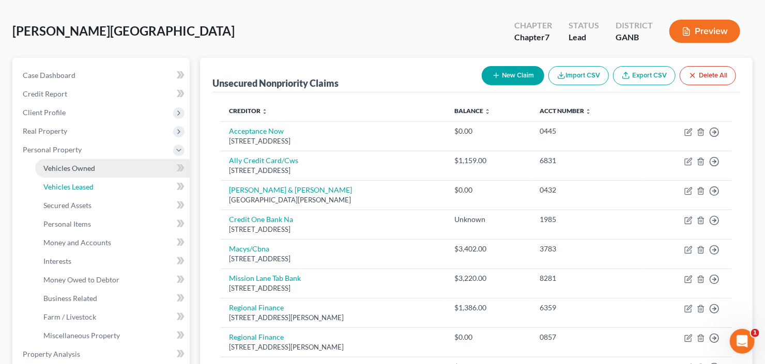
click at [89, 182] on span "Vehicles Leased" at bounding box center [68, 186] width 50 height 9
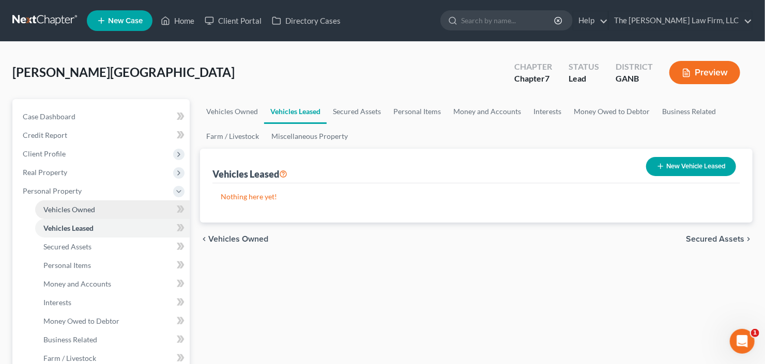
click at [93, 205] on span "Vehicles Owned" at bounding box center [69, 209] width 52 height 9
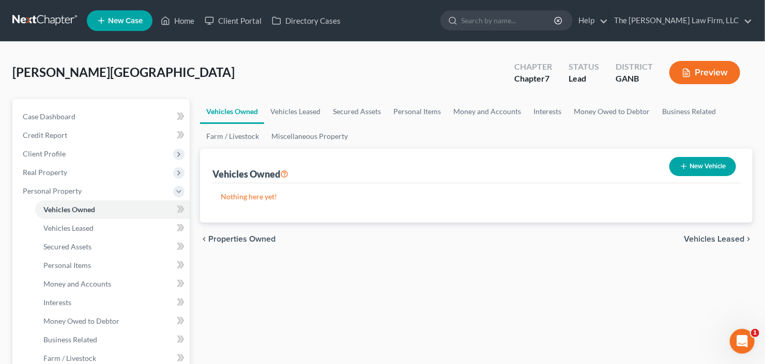
click at [704, 163] on button "New Vehicle" at bounding box center [702, 166] width 67 height 19
select select "0"
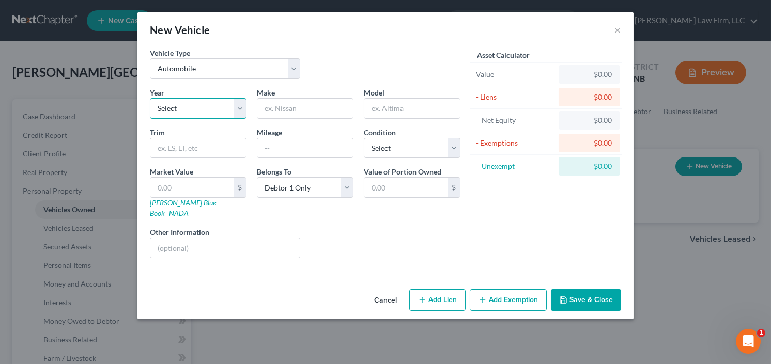
click at [196, 108] on select "Select 2026 2025 2024 2023 2022 2021 2020 2019 2018 2017 2016 2015 2014 2013 20…" at bounding box center [198, 108] width 97 height 21
select select "15"
click at [150, 98] on select "Select 2026 2025 2024 2023 2022 2021 2020 2019 2018 2017 2016 2015 2014 2013 20…" at bounding box center [198, 108] width 97 height 21
click at [303, 114] on input "text" at bounding box center [305, 109] width 96 height 20
type input "Merceds"
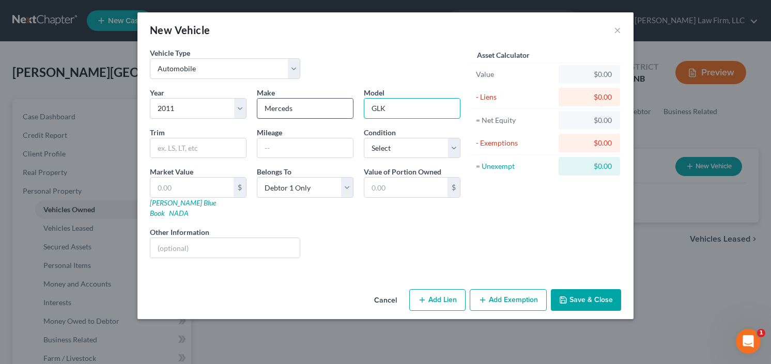
type input "GLK"
type input "Mercedes"
click at [208, 190] on input "text" at bounding box center [191, 188] width 83 height 20
type input "6"
type input "6.00"
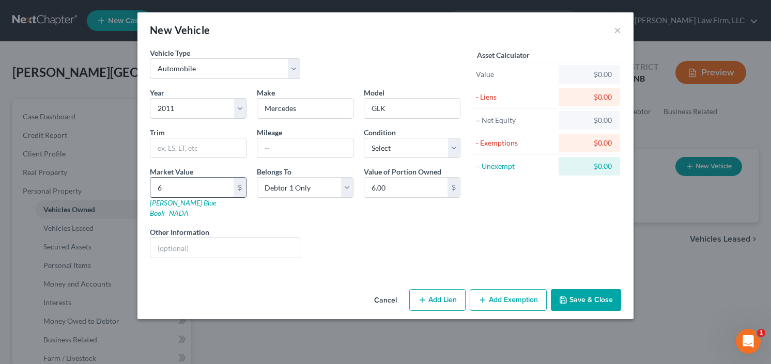
type input "60"
type input "60.00"
type input "600"
type input "600.00"
type input "6000"
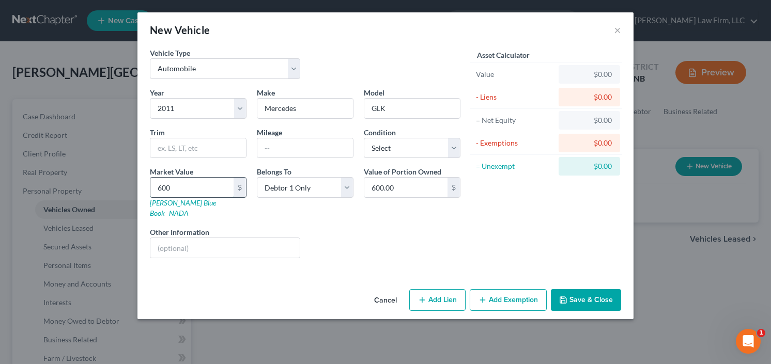
type input "6,000.00"
type input "6,000"
click at [501, 293] on button "Add Exemption" at bounding box center [508, 300] width 77 height 22
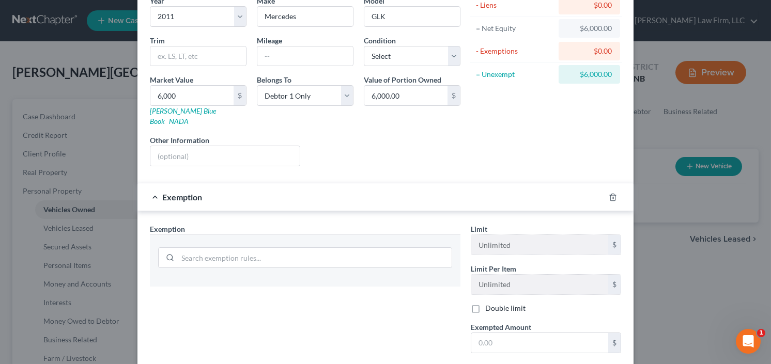
scroll to position [124, 0]
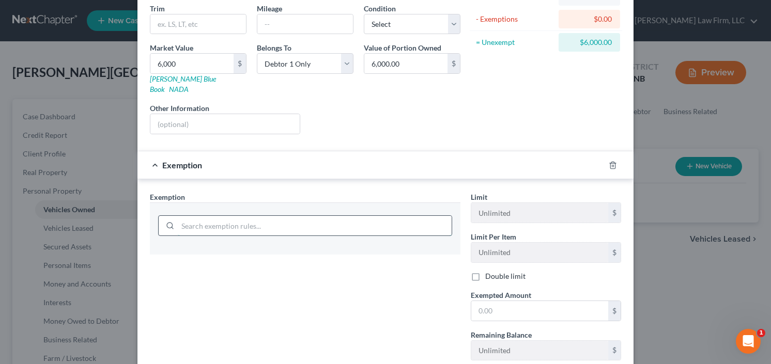
click at [280, 216] on input "search" at bounding box center [315, 226] width 274 height 20
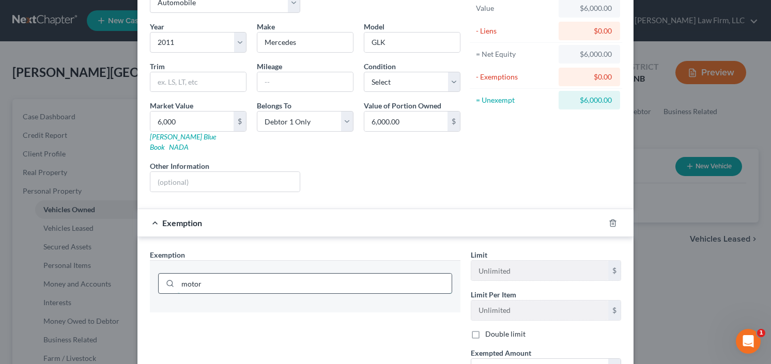
scroll to position [0, 0]
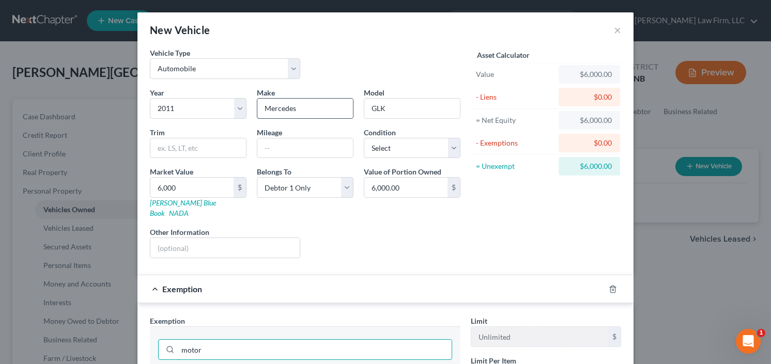
type input "motor"
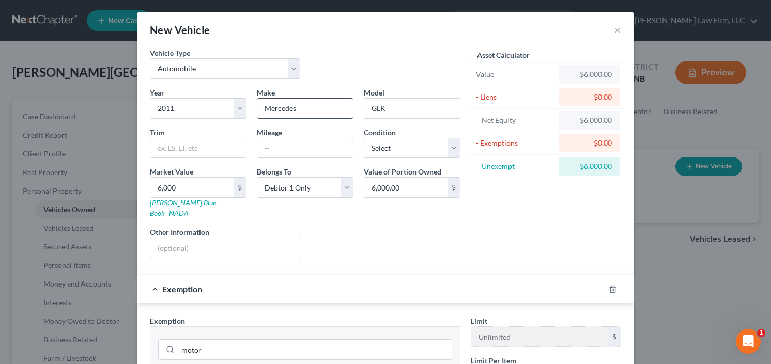
click at [292, 104] on input "Mercedes" at bounding box center [305, 109] width 96 height 20
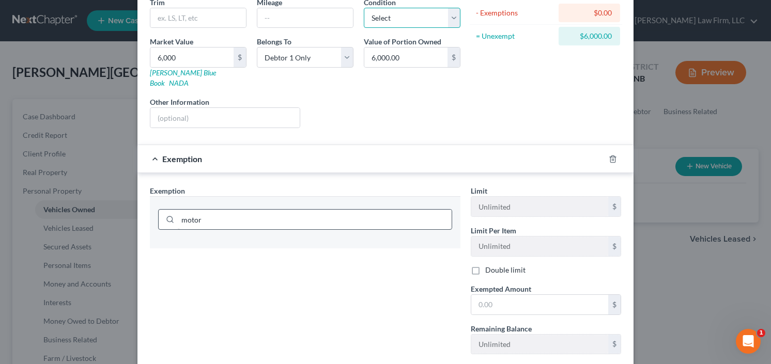
scroll to position [181, 0]
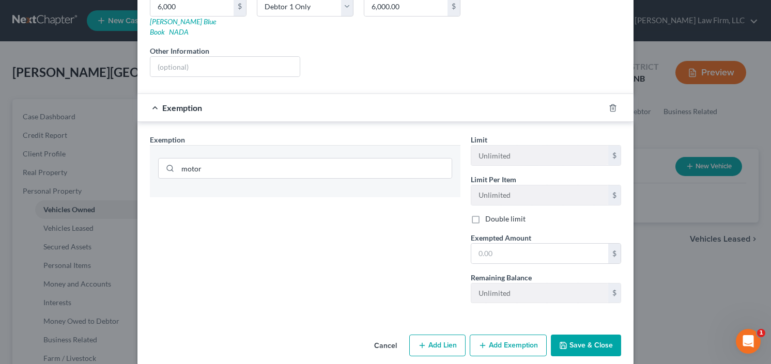
click at [593, 335] on button "Save & Close" at bounding box center [586, 346] width 70 height 22
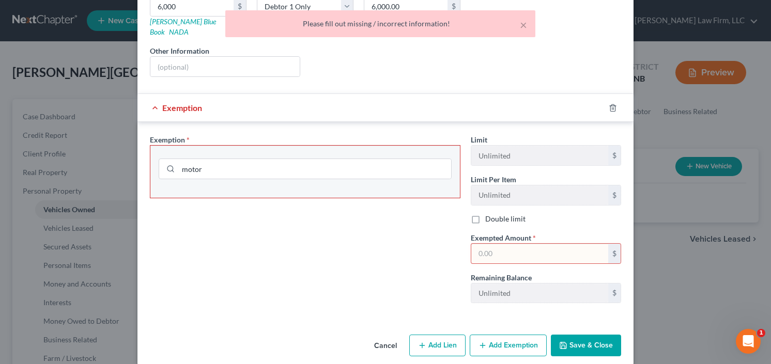
click at [510, 244] on input "text" at bounding box center [539, 254] width 137 height 20
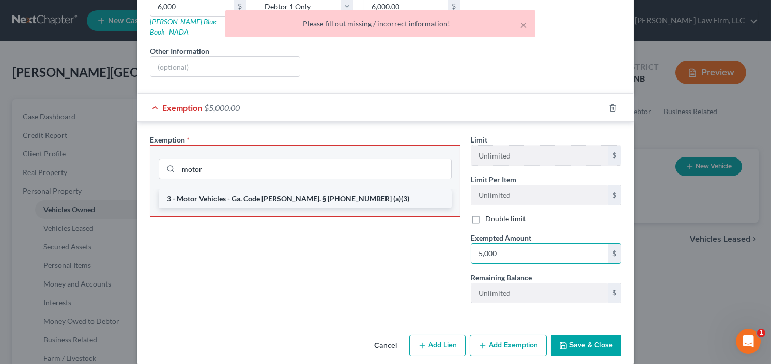
type input "5,000"
click at [296, 190] on li "3 - Motor Vehicles - Ga. Code [PERSON_NAME]. § [PHONE_NUMBER] (a)(3)" at bounding box center [305, 199] width 293 height 19
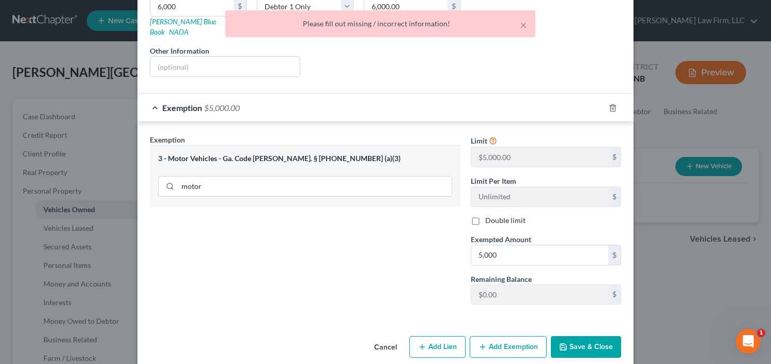
click at [586, 336] on button "Save & Close" at bounding box center [586, 347] width 70 height 22
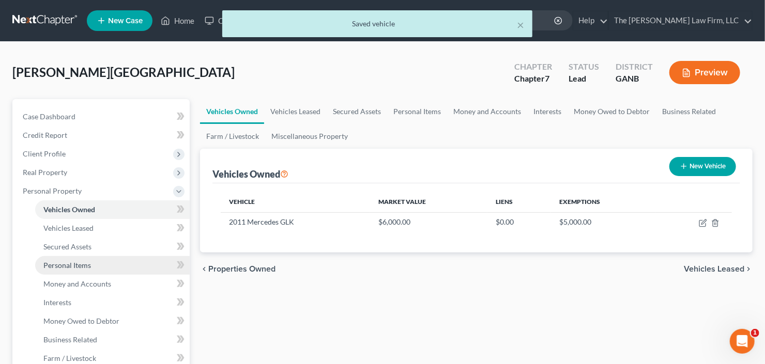
click at [70, 262] on span "Personal Items" at bounding box center [67, 265] width 48 height 9
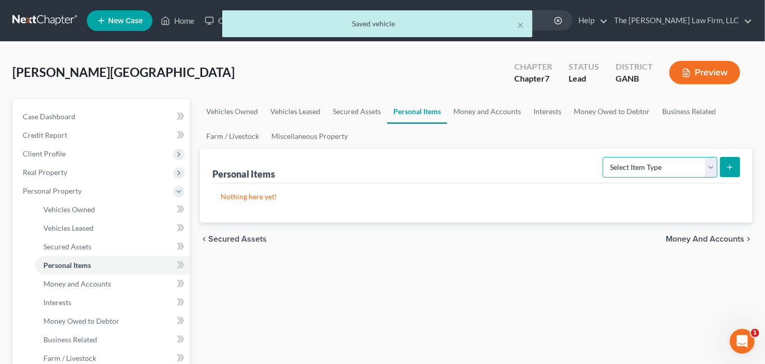
click at [658, 162] on select "Select Item Type Clothing Collectibles Of Value Electronics Firearms Household …" at bounding box center [659, 167] width 115 height 21
select select "household_goods"
click at [604, 157] on select "Select Item Type Clothing Collectibles Of Value Electronics Firearms Household …" at bounding box center [659, 167] width 115 height 21
click at [726, 166] on icon "submit" at bounding box center [729, 167] width 8 height 8
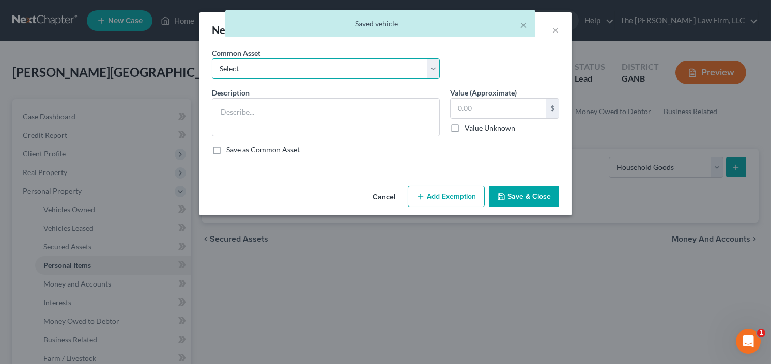
click at [258, 63] on select "Select All household goods and furniture All household goods and furniture All …" at bounding box center [326, 68] width 228 height 21
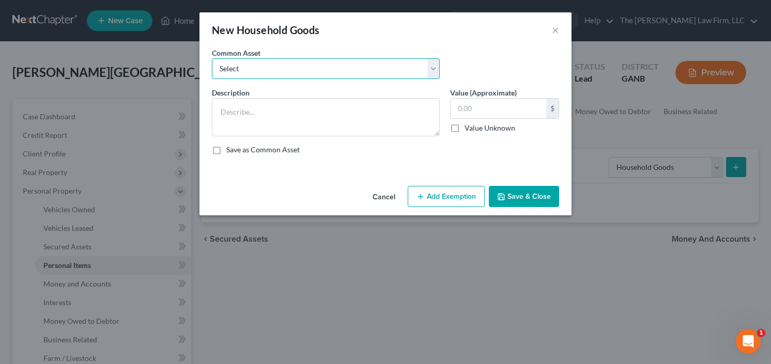
select select "0"
click at [212, 58] on select "Select All household goods and furniture All household goods and furniture All …" at bounding box center [326, 68] width 228 height 21
type textarea "All household goods and furniture"
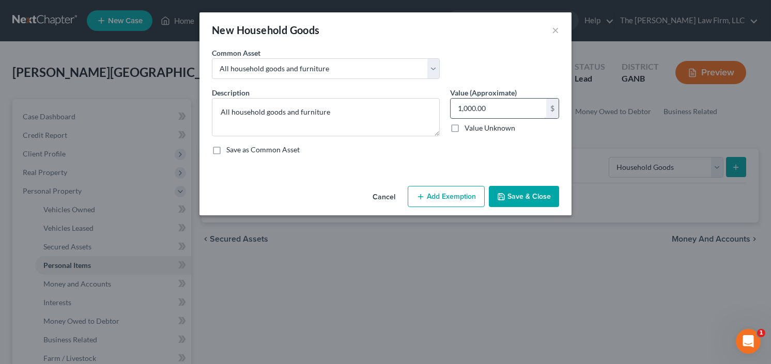
click at [495, 110] on input "1,000.00" at bounding box center [499, 109] width 96 height 20
type input "800"
click at [451, 201] on button "Add Exemption" at bounding box center [446, 197] width 77 height 22
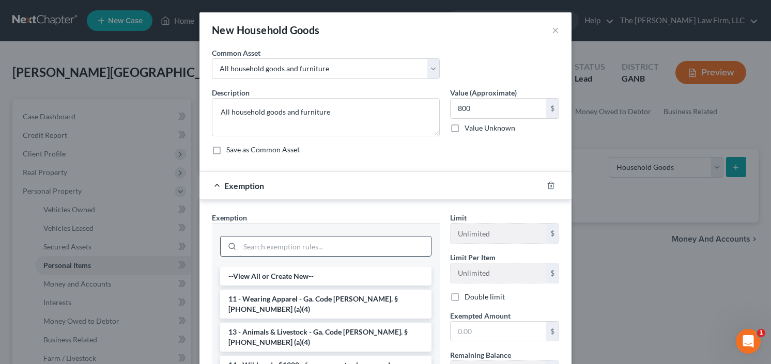
click at [284, 243] on input "search" at bounding box center [335, 247] width 191 height 20
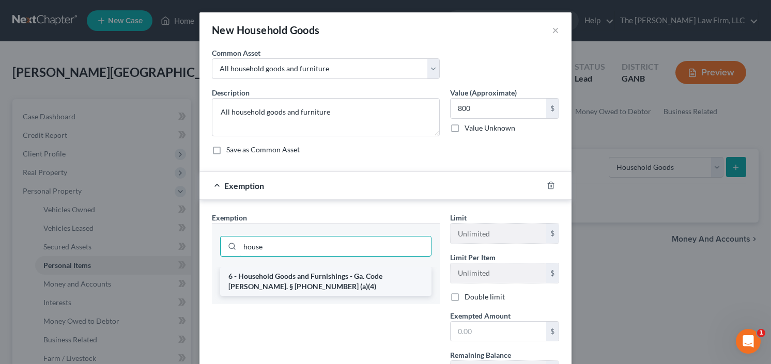
type input "house"
click at [305, 277] on li "6 - Household Goods and Furnishings - Ga. Code [PERSON_NAME]. § [PHONE_NUMBER] …" at bounding box center [325, 281] width 211 height 29
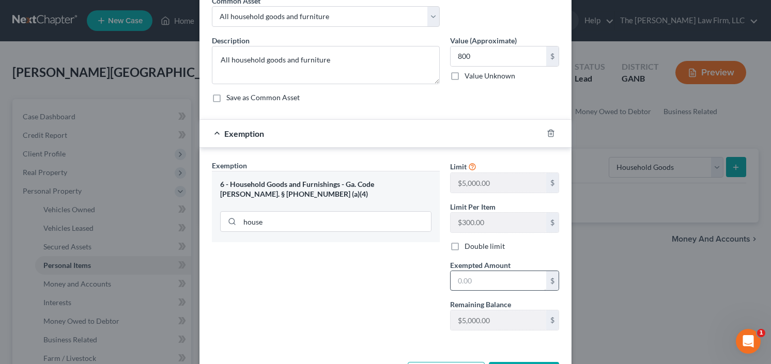
scroll to position [83, 0]
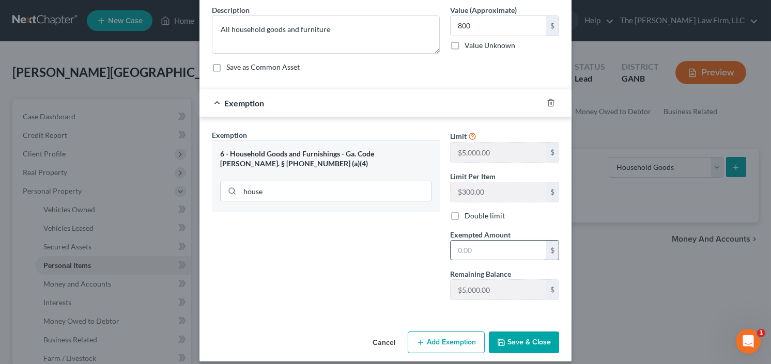
click at [469, 249] on input "text" at bounding box center [499, 251] width 96 height 20
type input "800.00"
click at [508, 338] on button "Save & Close" at bounding box center [524, 343] width 70 height 22
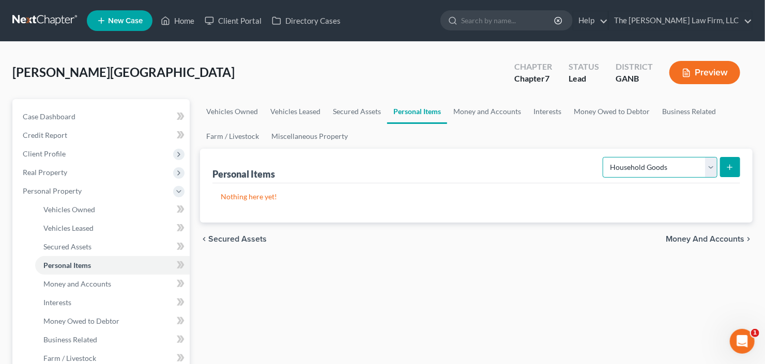
click at [640, 164] on select "Select Item Type Clothing Collectibles Of Value Electronics Firearms Household …" at bounding box center [659, 167] width 115 height 21
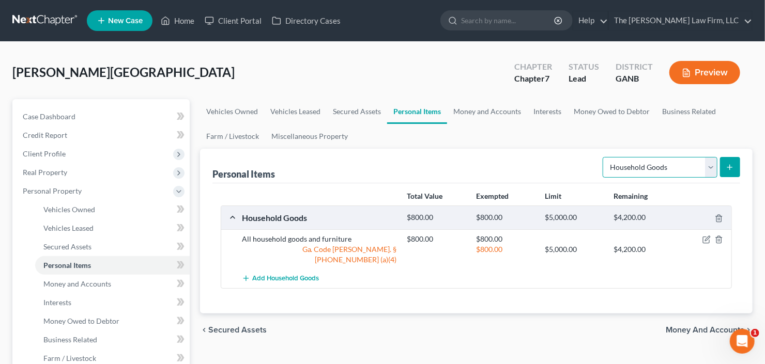
select select "electronics"
click at [604, 157] on select "Select Item Type Clothing Collectibles Of Value Electronics Firearms Household …" at bounding box center [659, 167] width 115 height 21
click at [728, 161] on button "submit" at bounding box center [730, 167] width 20 height 20
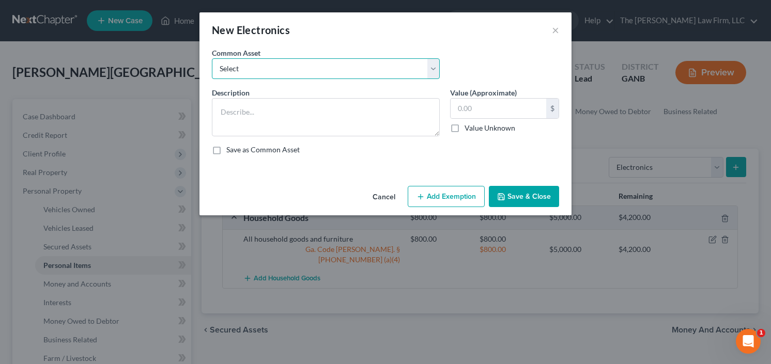
click at [286, 76] on select "Select All Electronics" at bounding box center [326, 68] width 228 height 21
select select "0"
click at [212, 58] on select "Select All Electronics" at bounding box center [326, 68] width 228 height 21
type textarea "All Electronics"
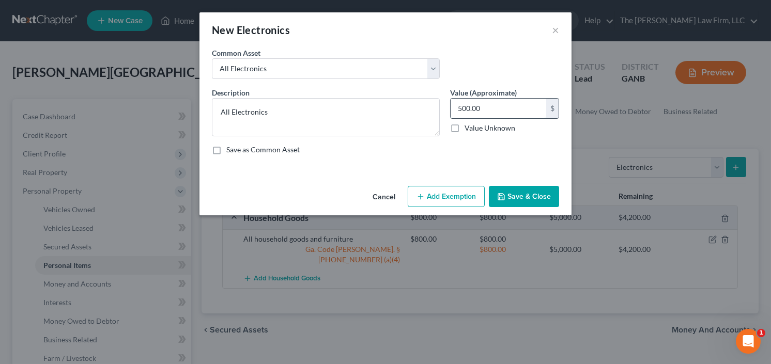
click at [524, 105] on input "500.00" at bounding box center [499, 109] width 96 height 20
click at [444, 201] on button "Add Exemption" at bounding box center [446, 197] width 77 height 22
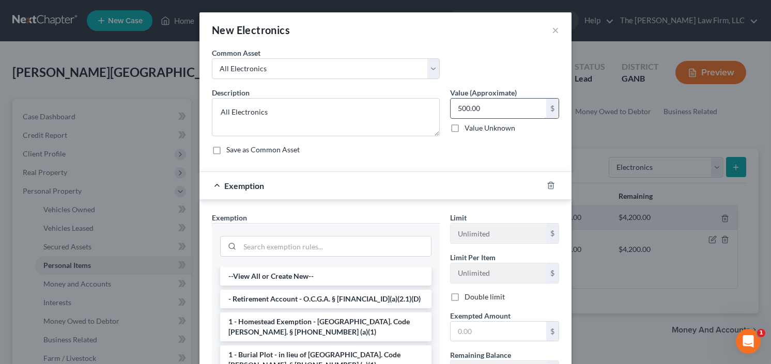
click at [490, 112] on input "500.00" at bounding box center [499, 109] width 96 height 20
type input "600"
click at [283, 253] on input "search" at bounding box center [335, 247] width 191 height 20
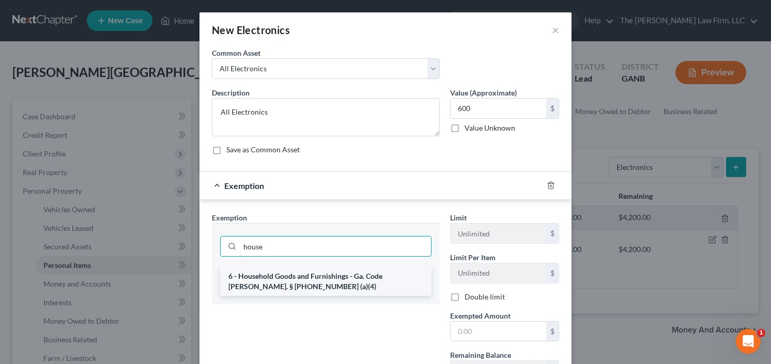
type input "house"
click at [286, 268] on li "6 - Household Goods and Furnishings - Ga. Code [PERSON_NAME]. § [PHONE_NUMBER] …" at bounding box center [325, 281] width 211 height 29
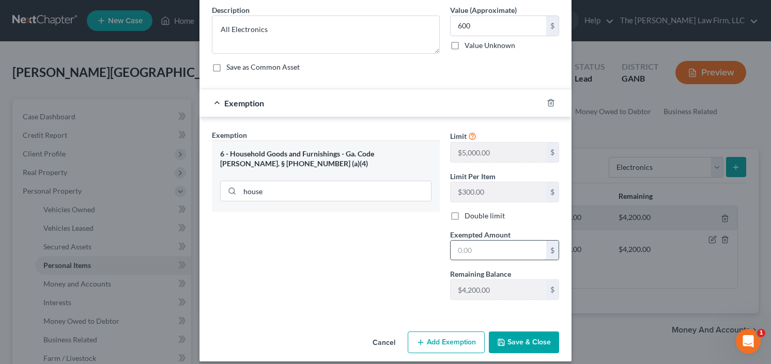
click at [476, 244] on input "text" at bounding box center [499, 251] width 96 height 20
type input "600.00"
drag, startPoint x: 517, startPoint y: 347, endPoint x: 550, endPoint y: 321, distance: 41.6
click at [517, 347] on button "Save & Close" at bounding box center [524, 343] width 70 height 22
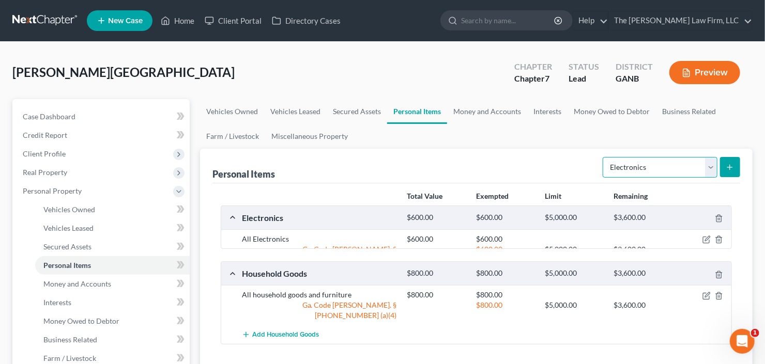
click at [654, 163] on select "Select Item Type Clothing Collectibles Of Value Electronics Firearms Household …" at bounding box center [659, 167] width 115 height 21
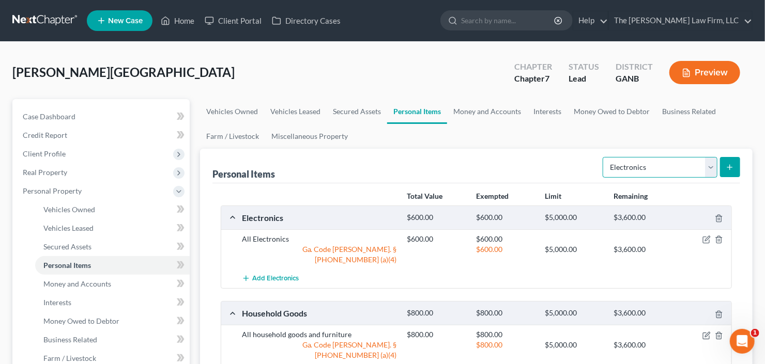
select select "clothing"
click at [604, 157] on select "Select Item Type Clothing Collectibles Of Value Electronics Firearms Household …" at bounding box center [659, 167] width 115 height 21
click at [730, 160] on button "submit" at bounding box center [730, 167] width 20 height 20
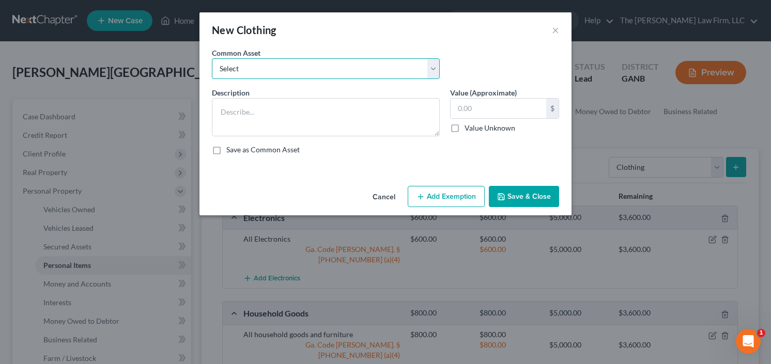
click at [300, 64] on select "Select All clothing and shoes All clothing and shoes All clothing and shoes" at bounding box center [326, 68] width 228 height 21
select select "0"
click at [212, 58] on select "Select All clothing and shoes All clothing and shoes All clothing and shoes" at bounding box center [326, 68] width 228 height 21
type textarea "All clothing and shoes"
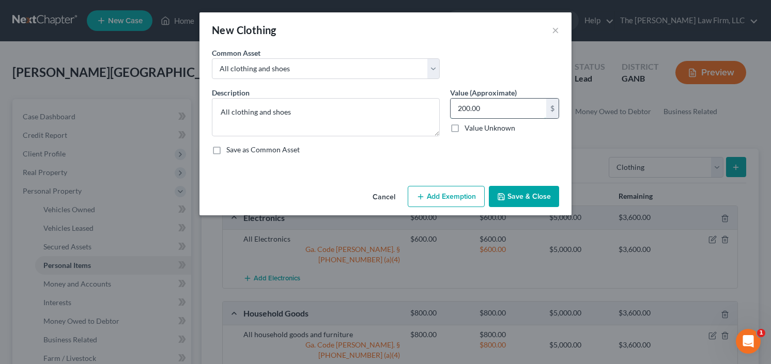
click at [508, 112] on input "200.00" at bounding box center [499, 109] width 96 height 20
type input "400"
click at [453, 197] on button "Add Exemption" at bounding box center [446, 197] width 77 height 22
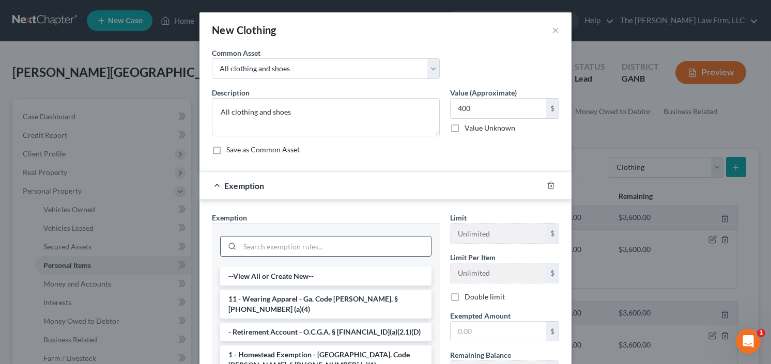
click at [274, 237] on input "search" at bounding box center [335, 247] width 191 height 20
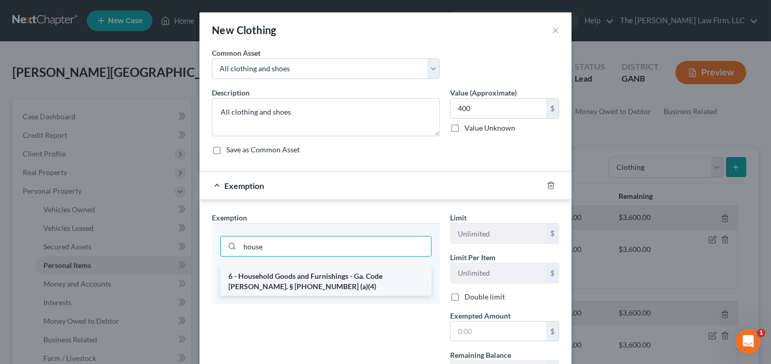
type input "house"
click at [274, 282] on li "6 - Household Goods and Furnishings - Ga. Code [PERSON_NAME]. § [PHONE_NUMBER] …" at bounding box center [325, 281] width 211 height 29
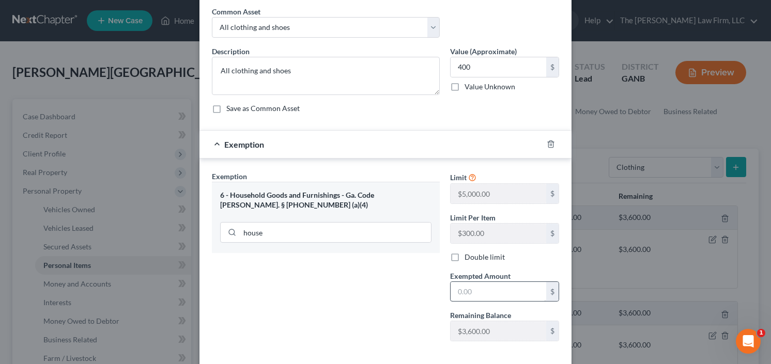
scroll to position [90, 0]
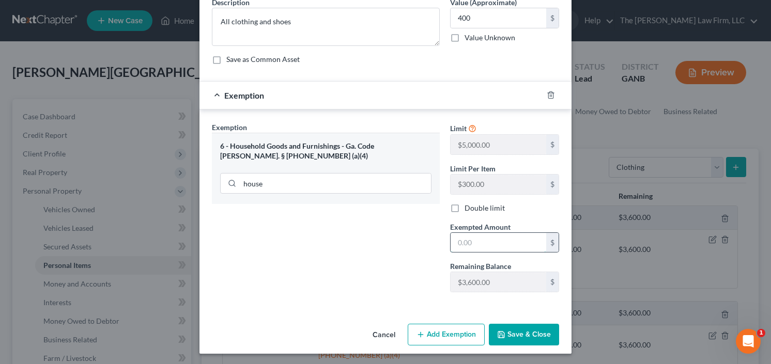
click at [502, 242] on input "text" at bounding box center [499, 243] width 96 height 20
type input "400.00"
click at [517, 335] on button "Save & Close" at bounding box center [524, 335] width 70 height 22
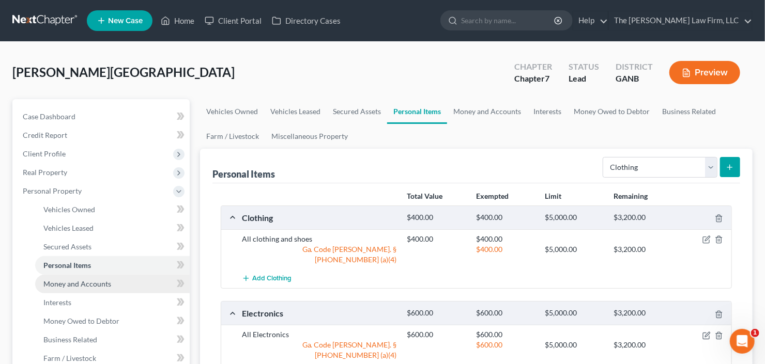
click at [70, 284] on span "Money and Accounts" at bounding box center [77, 284] width 68 height 9
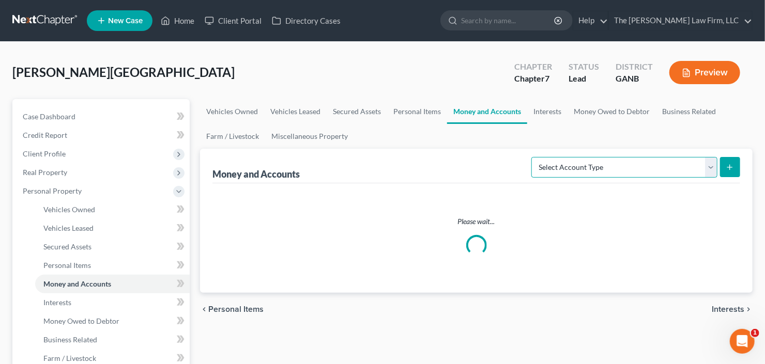
click at [604, 173] on select "Select Account Type Brokerage Cash on Hand Certificates of Deposit Checking Acc…" at bounding box center [624, 167] width 186 height 21
select select "checking"
click at [534, 157] on select "Select Account Type Brokerage Cash on Hand Certificates of Deposit Checking Acc…" at bounding box center [624, 167] width 186 height 21
click at [738, 173] on button "submit" at bounding box center [730, 167] width 20 height 20
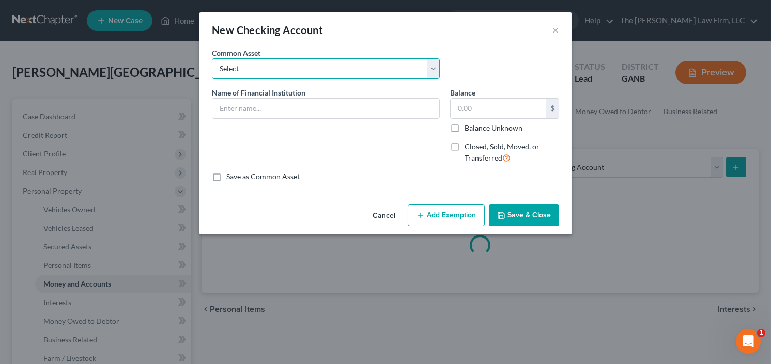
click at [296, 72] on select "Select PNC Credit Union of [US_STATE] Discover Bank Atlanta Postal Credit Union…" at bounding box center [326, 68] width 228 height 21
select select "21"
click at [212, 58] on select "Select PNC Credit Union of [US_STATE] Discover Bank Atlanta Postal Credit Union…" at bounding box center [326, 68] width 228 height 21
type input "Chase"
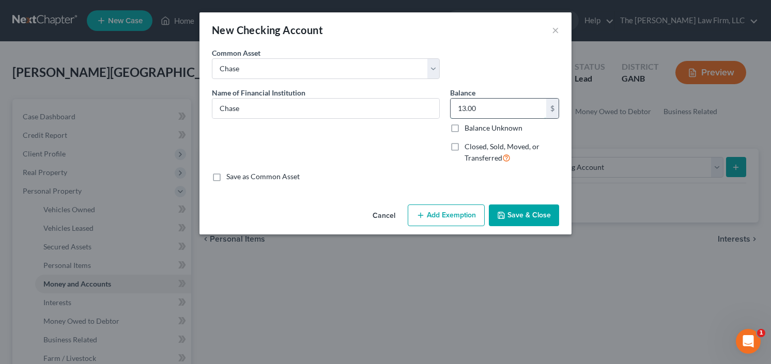
click at [489, 109] on input "13.00" at bounding box center [499, 109] width 96 height 20
type input "35"
click at [442, 216] on button "Add Exemption" at bounding box center [446, 216] width 77 height 22
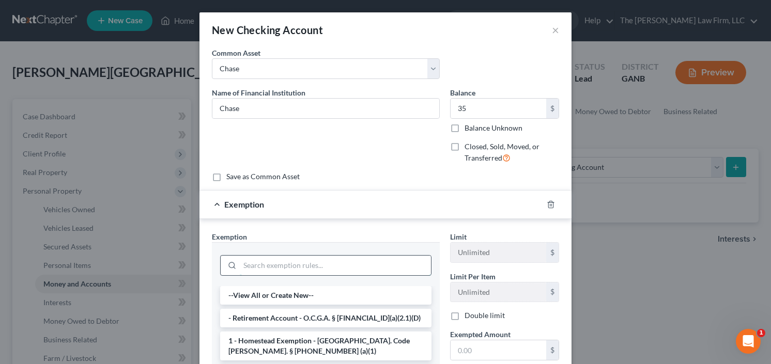
click at [308, 263] on input "search" at bounding box center [335, 266] width 191 height 20
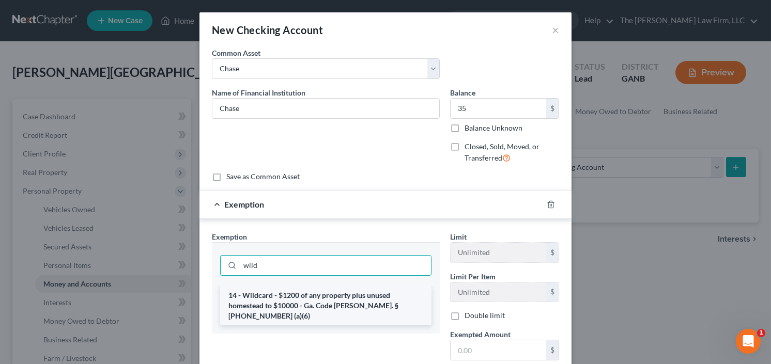
type input "wild"
click at [314, 294] on li "14 - Wildcard - $1200 of any property plus unused homestead to $10000 - Ga. Cod…" at bounding box center [325, 305] width 211 height 39
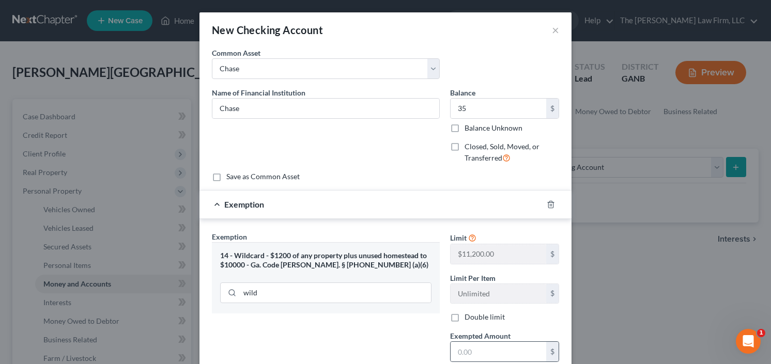
scroll to position [83, 0]
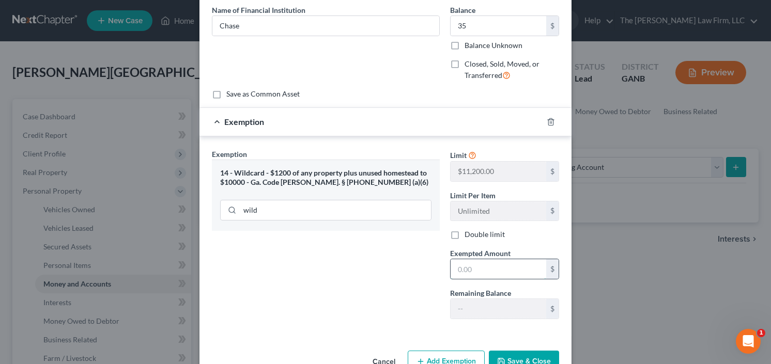
click at [481, 259] on input "text" at bounding box center [499, 269] width 96 height 20
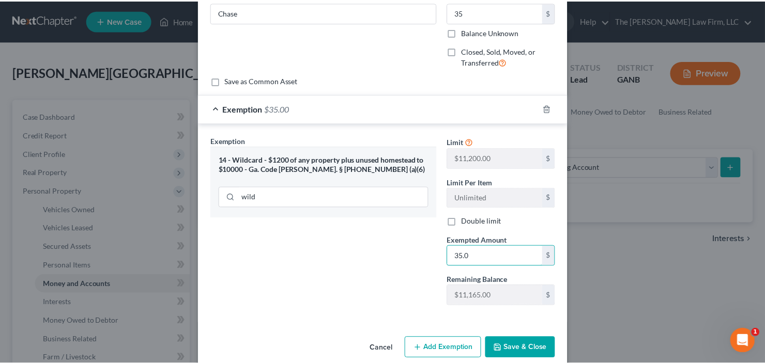
scroll to position [110, 0]
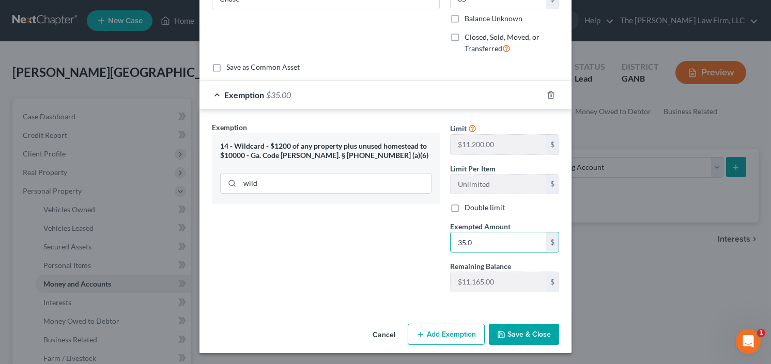
type input "35.0"
click at [528, 332] on button "Save & Close" at bounding box center [524, 335] width 70 height 22
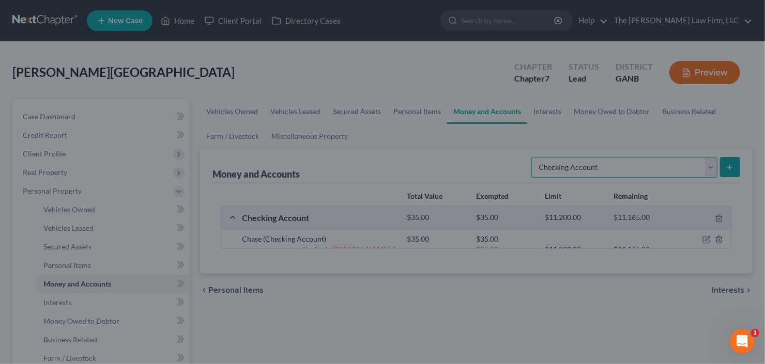
drag, startPoint x: 654, startPoint y: 157, endPoint x: 654, endPoint y: 164, distance: 7.3
click at [653, 159] on select "Select Account Type Brokerage Cash on Hand Certificates of Deposit Checking Acc…" at bounding box center [624, 167] width 186 height 21
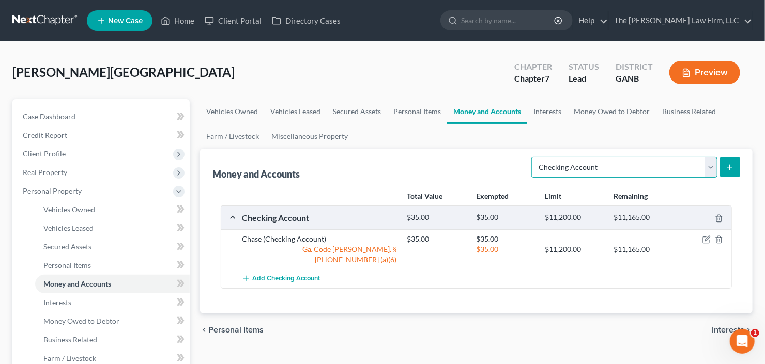
select select "savings"
click at [534, 157] on select "Select Account Type Brokerage Cash on Hand Certificates of Deposit Checking Acc…" at bounding box center [624, 167] width 186 height 21
click at [727, 164] on icon "submit" at bounding box center [729, 167] width 8 height 8
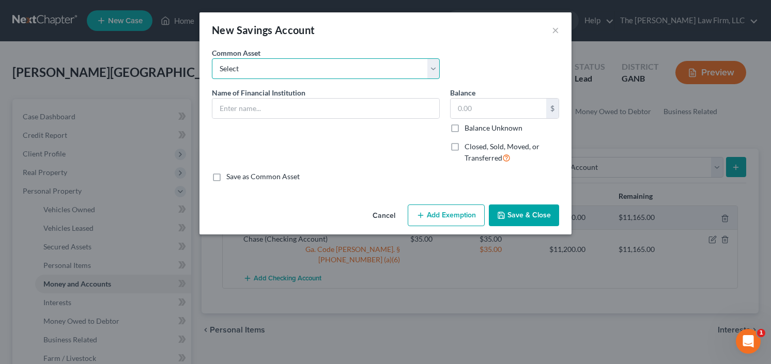
click at [293, 70] on select "Select [PERSON_NAME] Fargo Discover Bank Truist Chase Huntington National Bank …" at bounding box center [326, 68] width 228 height 21
select select "3"
click at [212, 58] on select "Select [PERSON_NAME] Fargo Discover Bank Truist Chase Huntington National Bank …" at bounding box center [326, 68] width 228 height 21
type input "Chase"
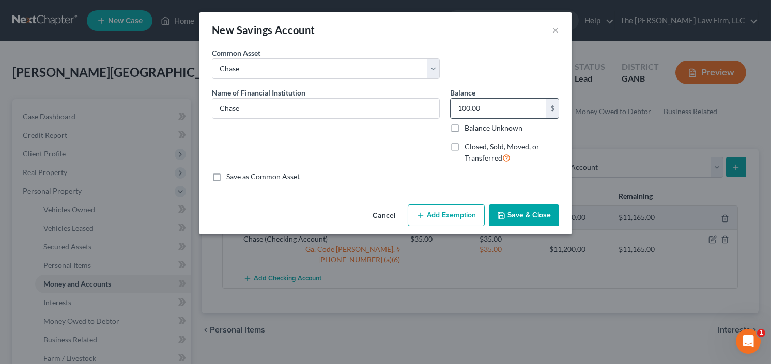
click at [497, 102] on input "100.00" at bounding box center [499, 109] width 96 height 20
type input "40"
click at [535, 216] on button "Save & Close" at bounding box center [524, 216] width 70 height 22
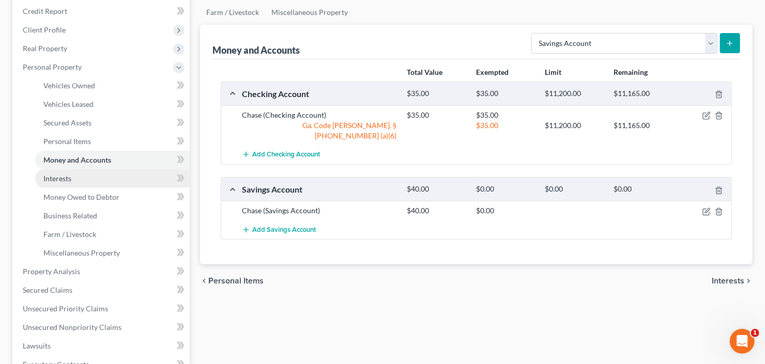
click at [49, 175] on span "Interests" at bounding box center [57, 178] width 28 height 9
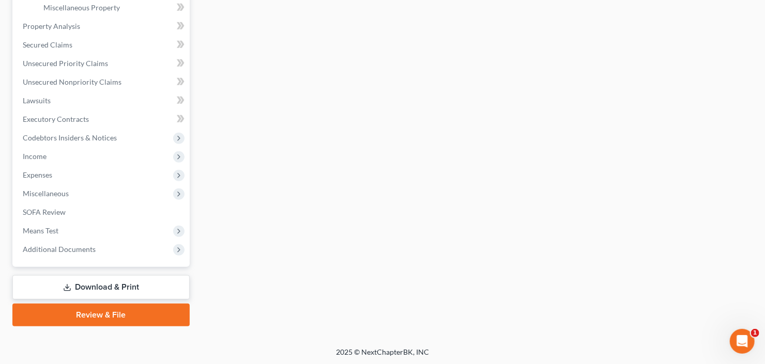
click at [76, 284] on link "Download & Print" at bounding box center [100, 287] width 177 height 24
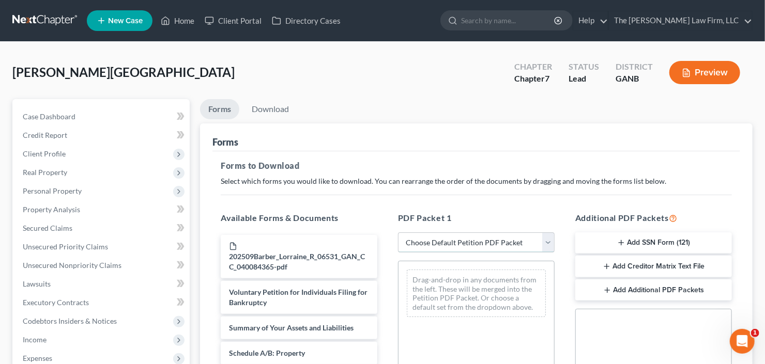
click at [465, 239] on select "Choose Default Petition PDF Packet Complete Bankruptcy Petition (all forms and …" at bounding box center [476, 242] width 157 height 21
select select "0"
click at [400, 232] on select "Choose Default Petition PDF Packet Complete Bankruptcy Petition (all forms and …" at bounding box center [476, 242] width 157 height 21
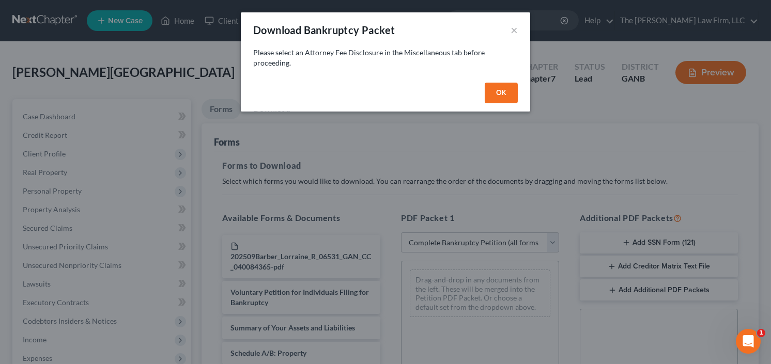
click at [486, 94] on button "OK" at bounding box center [501, 93] width 33 height 21
select select
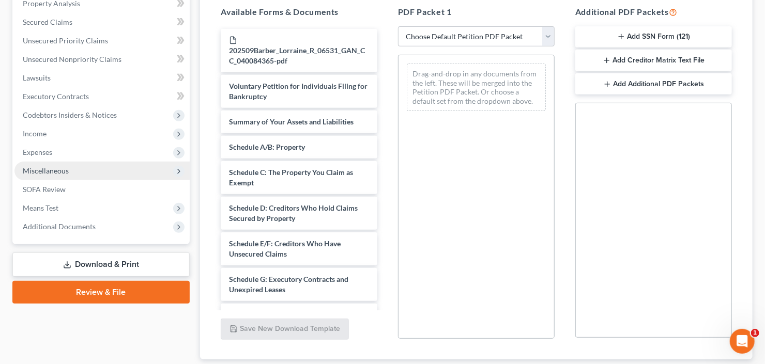
scroll to position [207, 0]
click at [84, 170] on span "Miscellaneous" at bounding box center [101, 170] width 175 height 19
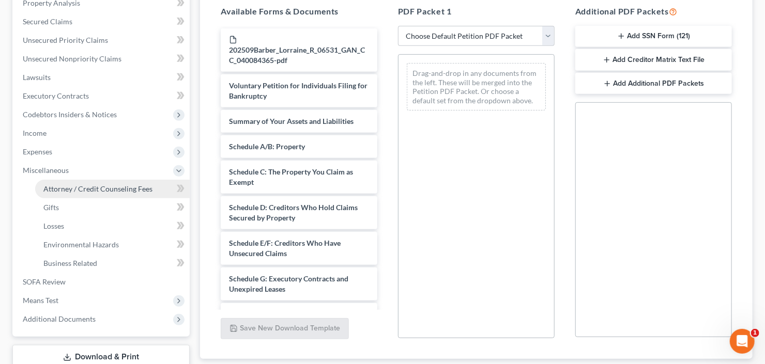
click at [87, 182] on link "Attorney / Credit Counseling Fees" at bounding box center [112, 189] width 154 height 19
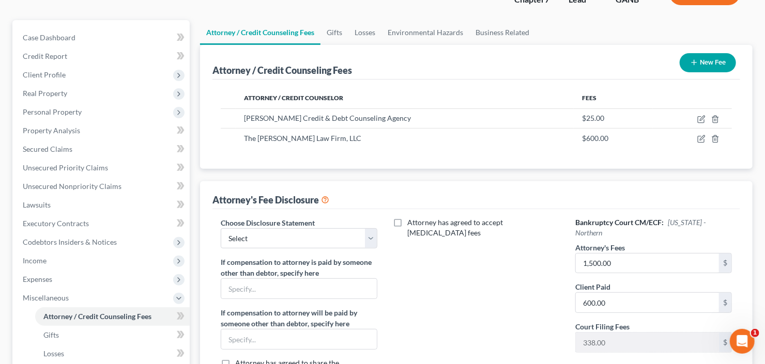
scroll to position [83, 0]
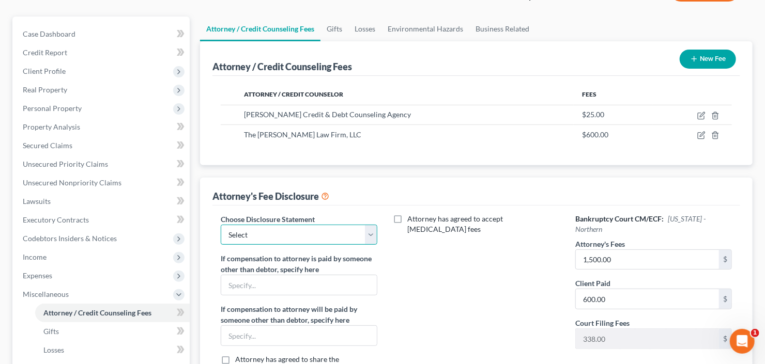
click at [262, 229] on select "Select Advanced Fee 13 Joint Hourly fee agreement Chapter 13 Advance Fee Ch 7 S…" at bounding box center [299, 235] width 157 height 21
select select "3"
click at [221, 225] on select "Select Advanced Fee 13 Joint Hourly fee agreement Chapter 13 Advance Fee Ch 7 S…" at bounding box center [299, 235] width 157 height 21
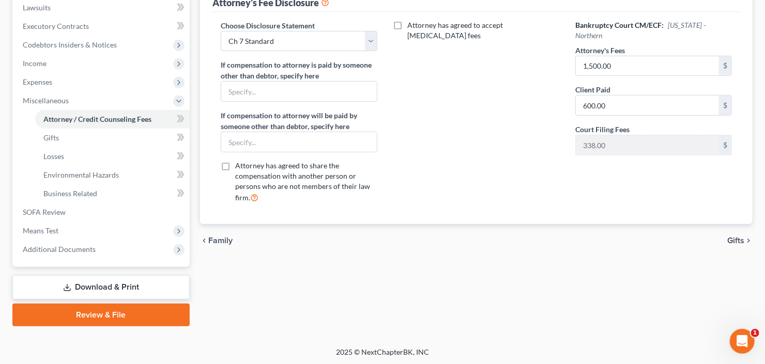
click at [91, 286] on link "Download & Print" at bounding box center [100, 287] width 177 height 24
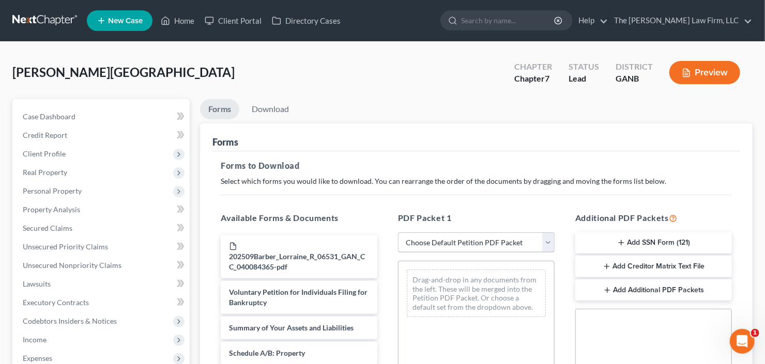
drag, startPoint x: 463, startPoint y: 242, endPoint x: 466, endPoint y: 249, distance: 7.2
click at [463, 242] on select "Choose Default Petition PDF Packet Complete Bankruptcy Petition (all forms and …" at bounding box center [476, 242] width 157 height 21
select select "0"
click at [398, 232] on select "Choose Default Petition PDF Packet Complete Bankruptcy Petition (all forms and …" at bounding box center [476, 242] width 157 height 21
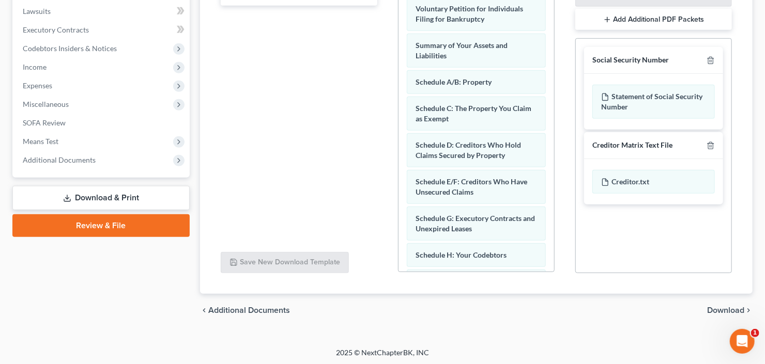
click at [719, 309] on span "Download" at bounding box center [725, 310] width 37 height 8
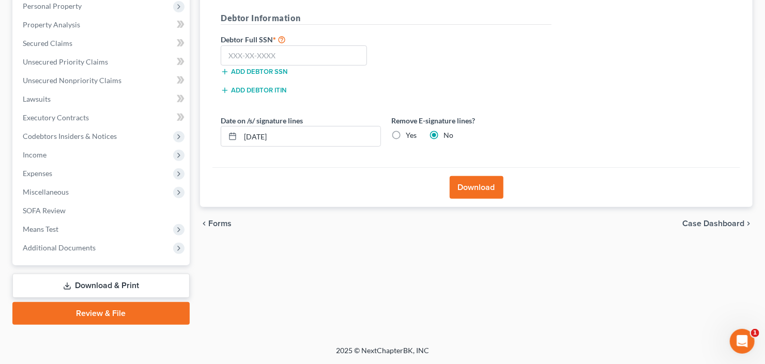
scroll to position [183, 0]
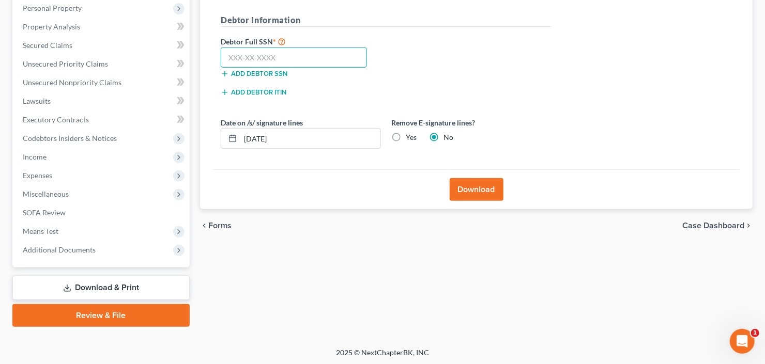
click at [240, 55] on input "text" at bounding box center [294, 58] width 146 height 21
type input "255-13-6079"
click at [460, 171] on div "Download" at bounding box center [475, 189] width 527 height 40
click at [470, 182] on button "Download" at bounding box center [476, 189] width 54 height 23
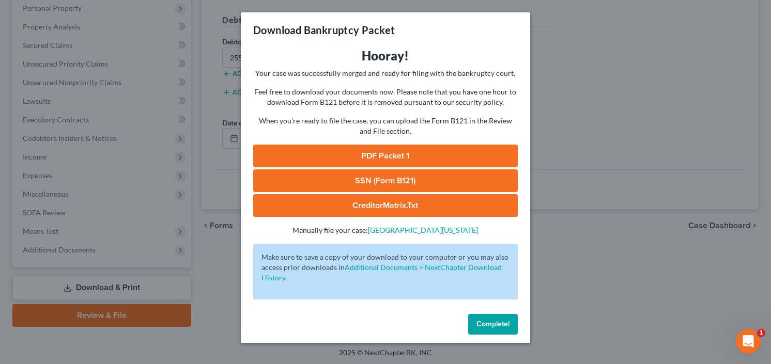
click at [408, 178] on link "SSN (Form B121)" at bounding box center [385, 180] width 265 height 23
click at [376, 154] on link "PDF Packet 1" at bounding box center [385, 156] width 265 height 23
drag, startPoint x: 485, startPoint y: 325, endPoint x: 384, endPoint y: 301, distance: 103.5
click at [485, 325] on span "Complete!" at bounding box center [492, 324] width 33 height 9
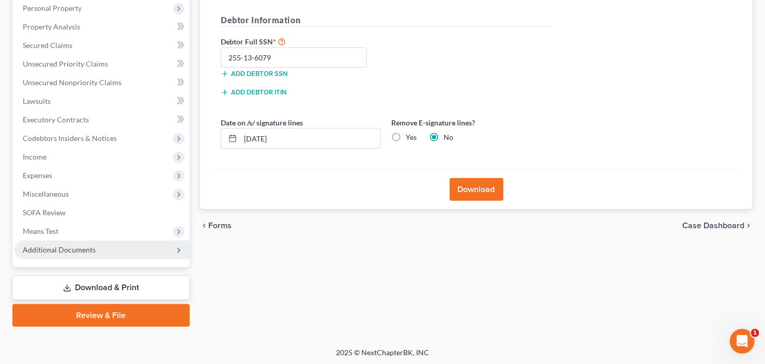
click at [50, 252] on span "Additional Documents" at bounding box center [59, 249] width 73 height 9
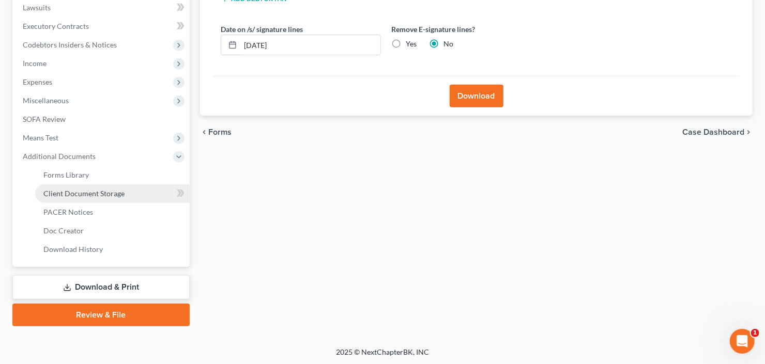
click at [79, 191] on span "Client Document Storage" at bounding box center [83, 193] width 81 height 9
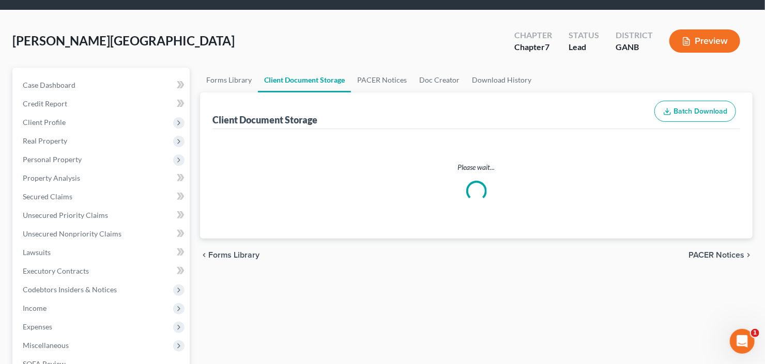
select select "5"
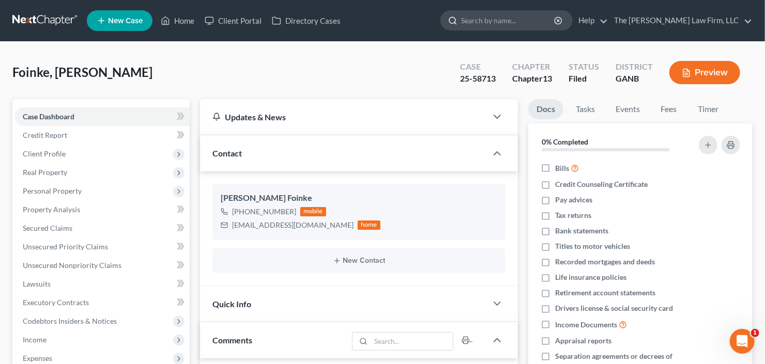
click at [528, 24] on input "search" at bounding box center [508, 20] width 95 height 19
type input "[PERSON_NAME]"
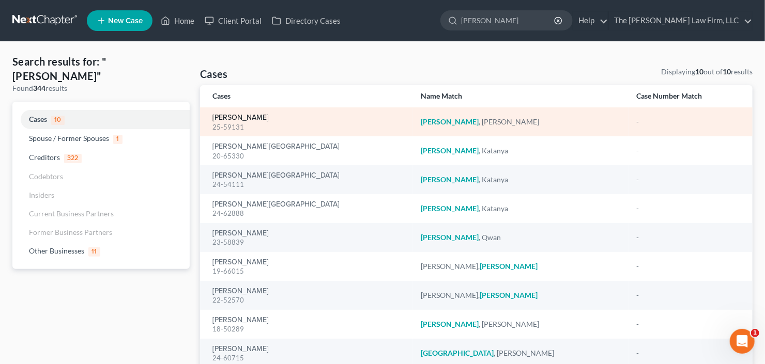
click at [218, 116] on link "[PERSON_NAME]" at bounding box center [240, 117] width 56 height 7
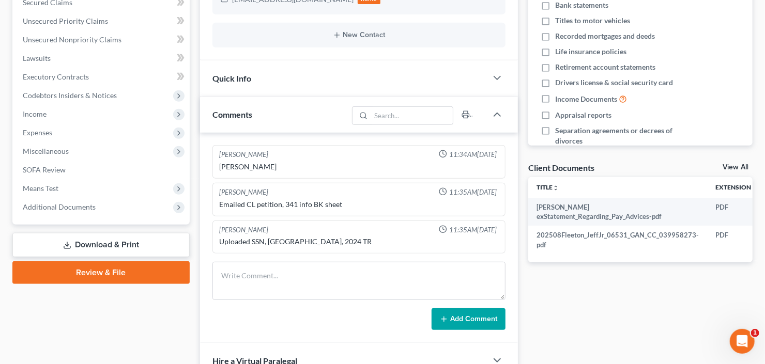
scroll to position [102, 0]
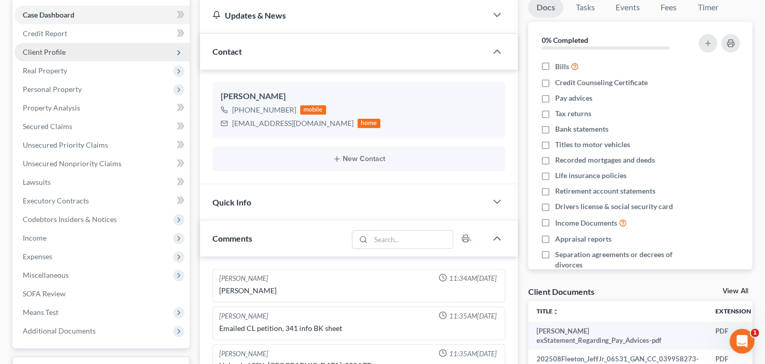
click at [57, 53] on span "Client Profile" at bounding box center [44, 52] width 43 height 9
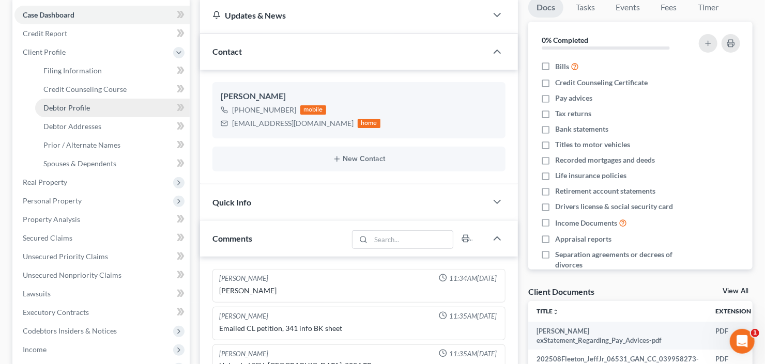
click at [67, 110] on span "Debtor Profile" at bounding box center [66, 107] width 46 height 9
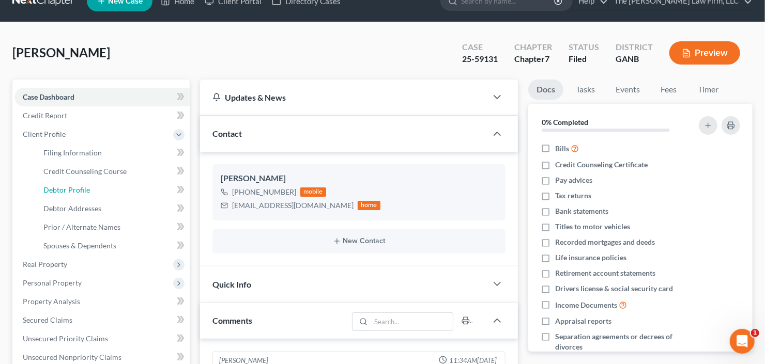
select select "0"
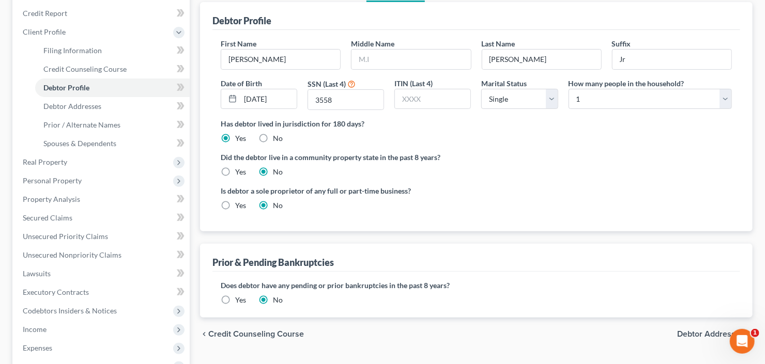
scroll to position [124, 0]
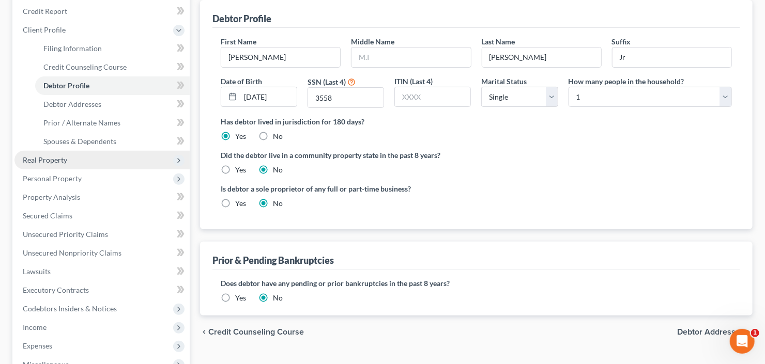
click at [59, 164] on span "Real Property" at bounding box center [101, 160] width 175 height 19
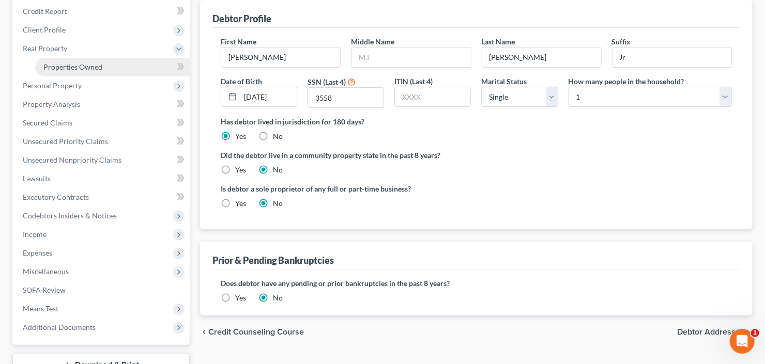
click at [74, 58] on link "Properties Owned" at bounding box center [112, 67] width 154 height 19
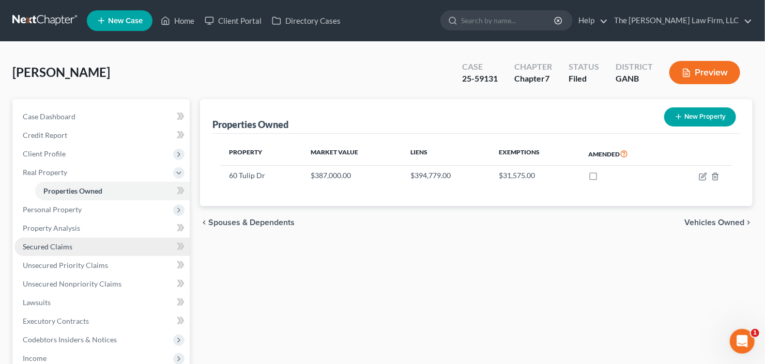
click at [53, 249] on span "Secured Claims" at bounding box center [48, 246] width 50 height 9
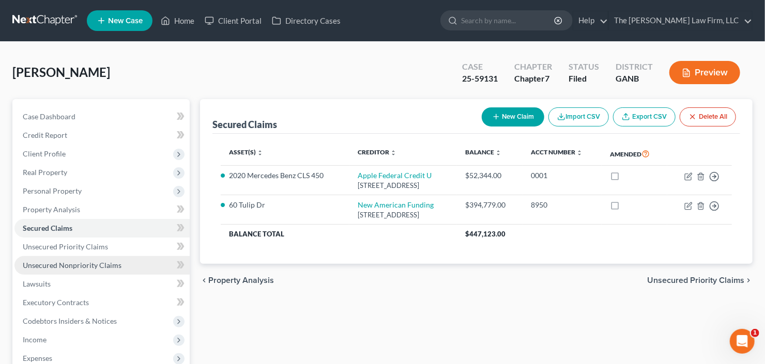
click at [81, 268] on span "Unsecured Nonpriority Claims" at bounding box center [72, 265] width 99 height 9
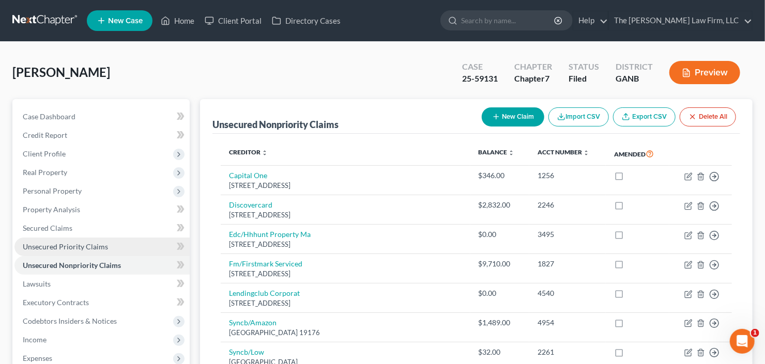
click at [82, 252] on link "Unsecured Priority Claims" at bounding box center [101, 247] width 175 height 19
